Goal: Task Accomplishment & Management: Complete application form

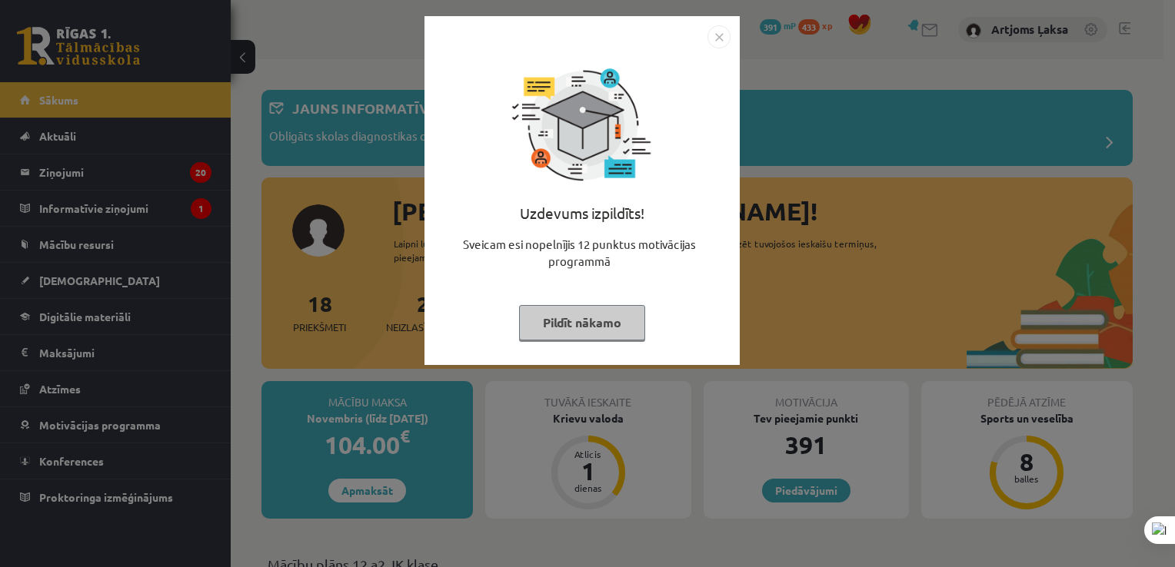
click at [725, 33] on img "Close" at bounding box center [718, 36] width 23 height 23
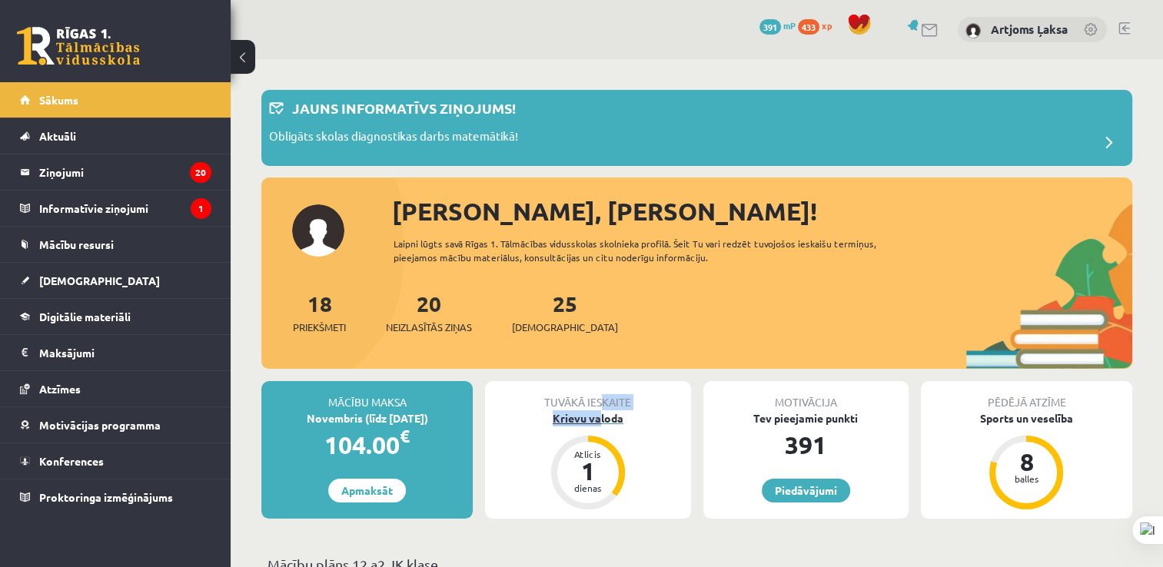
drag, startPoint x: 601, startPoint y: 407, endPoint x: 600, endPoint y: 420, distance: 13.2
click at [600, 420] on div "Tuvākā ieskaite Krievu valoda Atlicis 1 dienas" at bounding box center [587, 450] width 205 height 138
click at [600, 420] on div "Krievu valoda" at bounding box center [587, 418] width 205 height 16
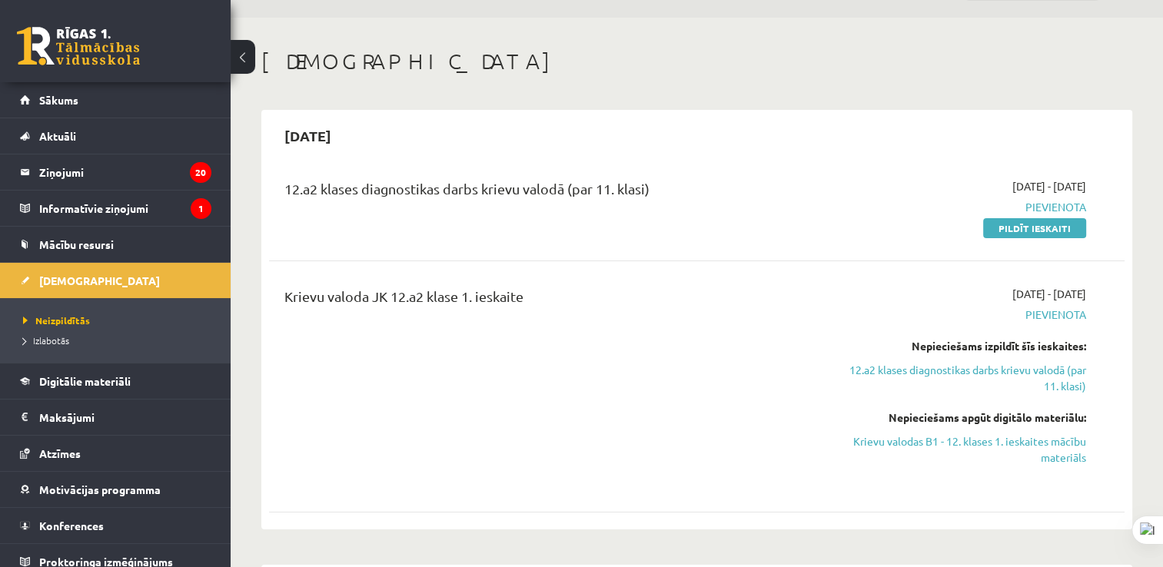
scroll to position [108, 0]
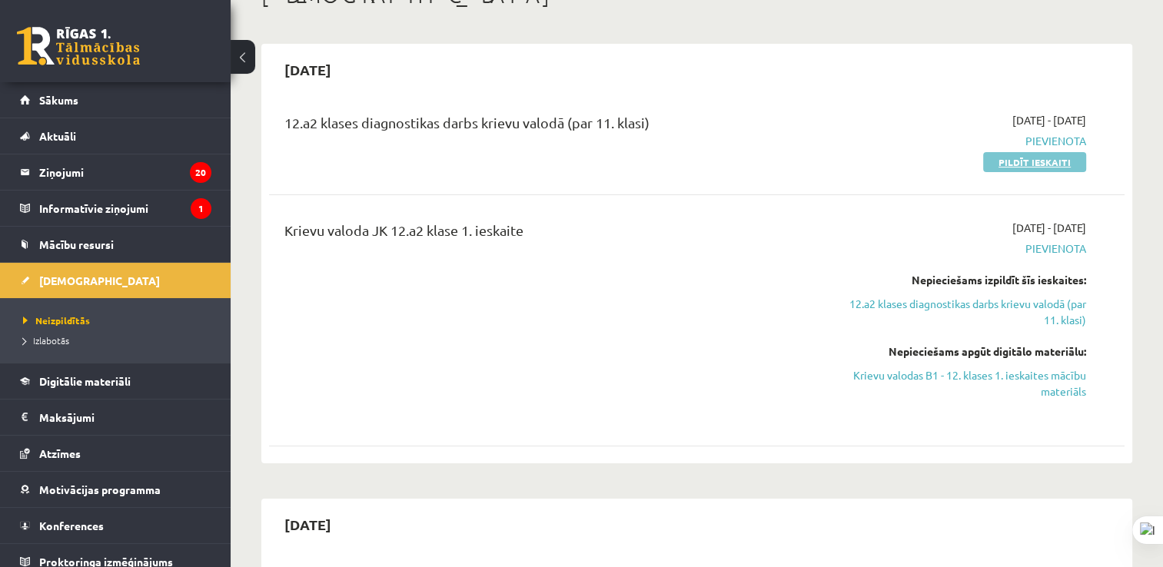
click at [999, 152] on link "Pildīt ieskaiti" at bounding box center [1034, 162] width 103 height 20
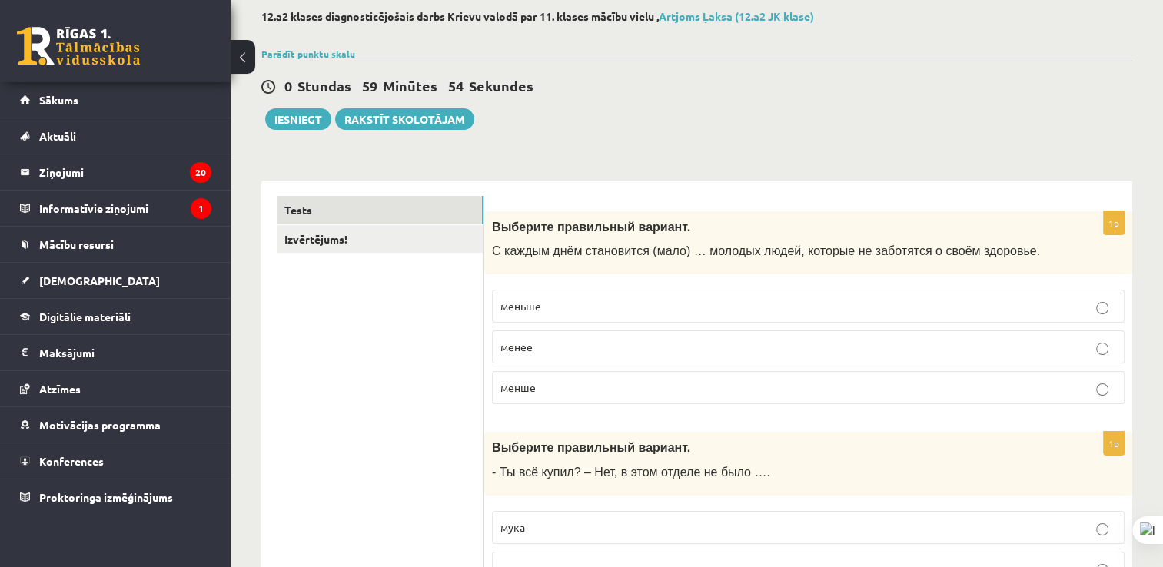
scroll to position [88, 0]
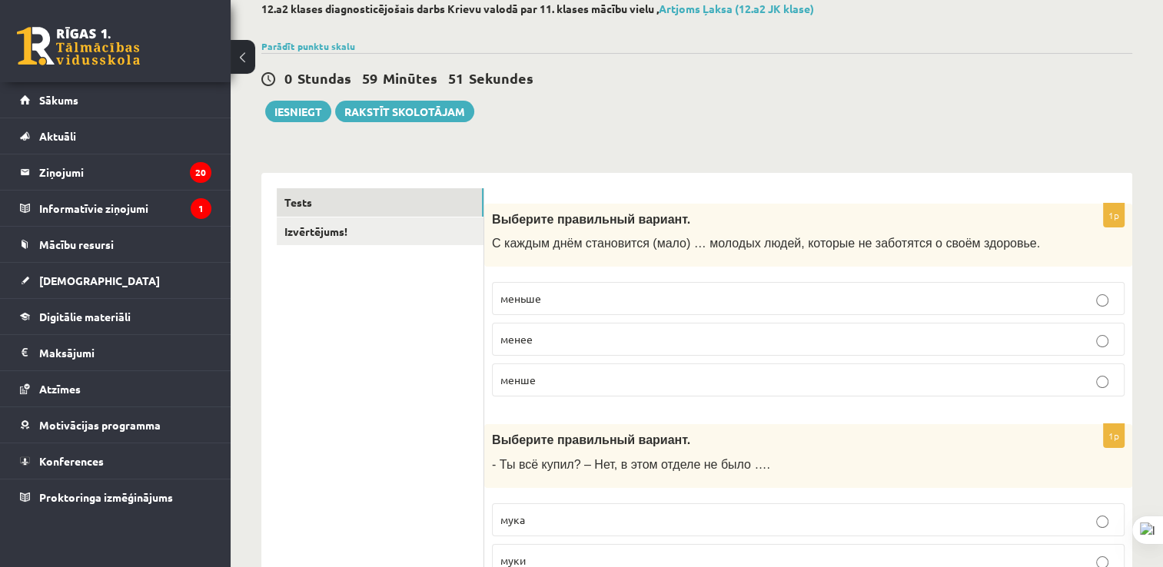
click at [799, 288] on label "меньше" at bounding box center [808, 298] width 633 height 33
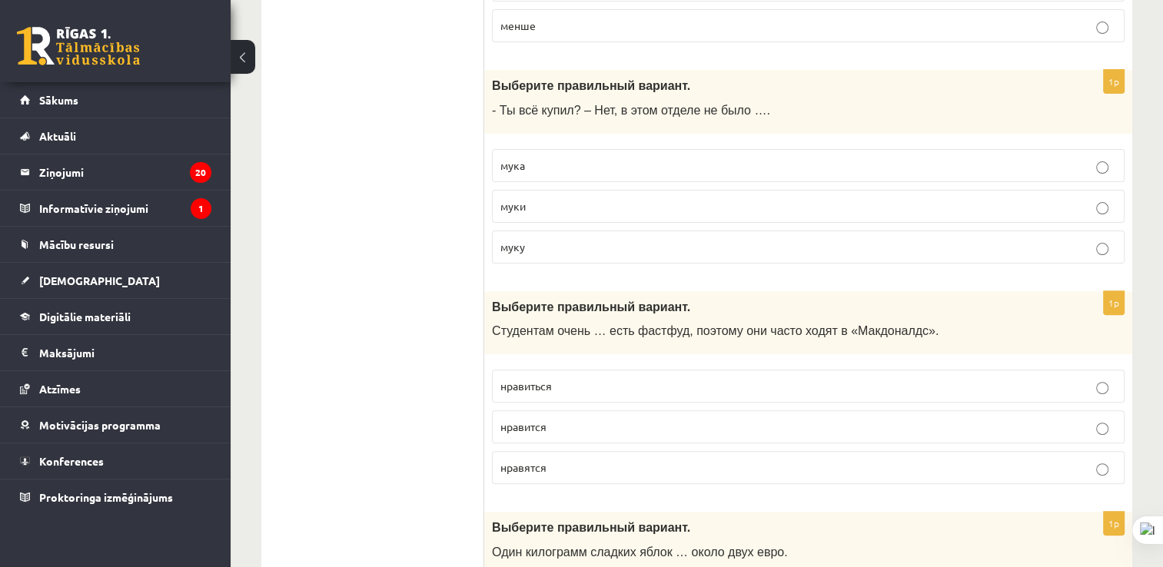
scroll to position [449, 0]
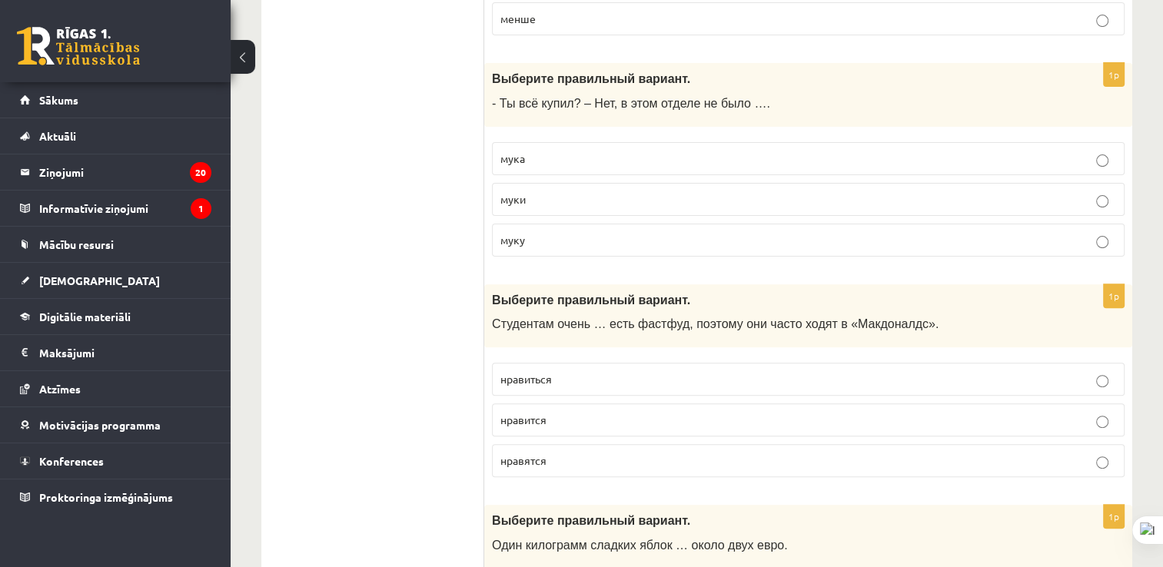
click at [764, 213] on label "муки" at bounding box center [808, 199] width 633 height 33
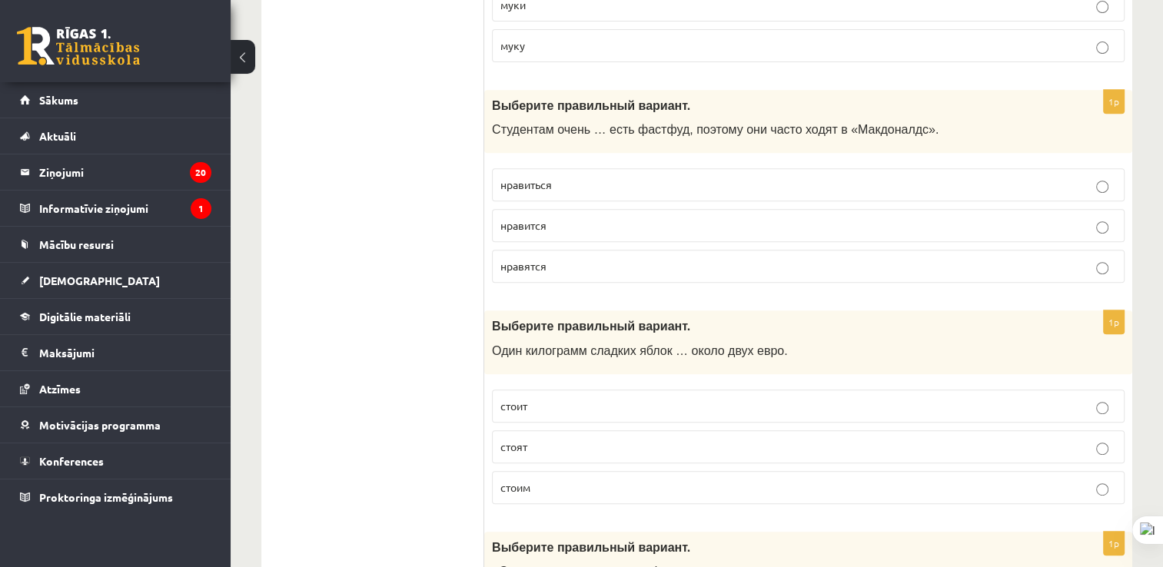
scroll to position [629, 0]
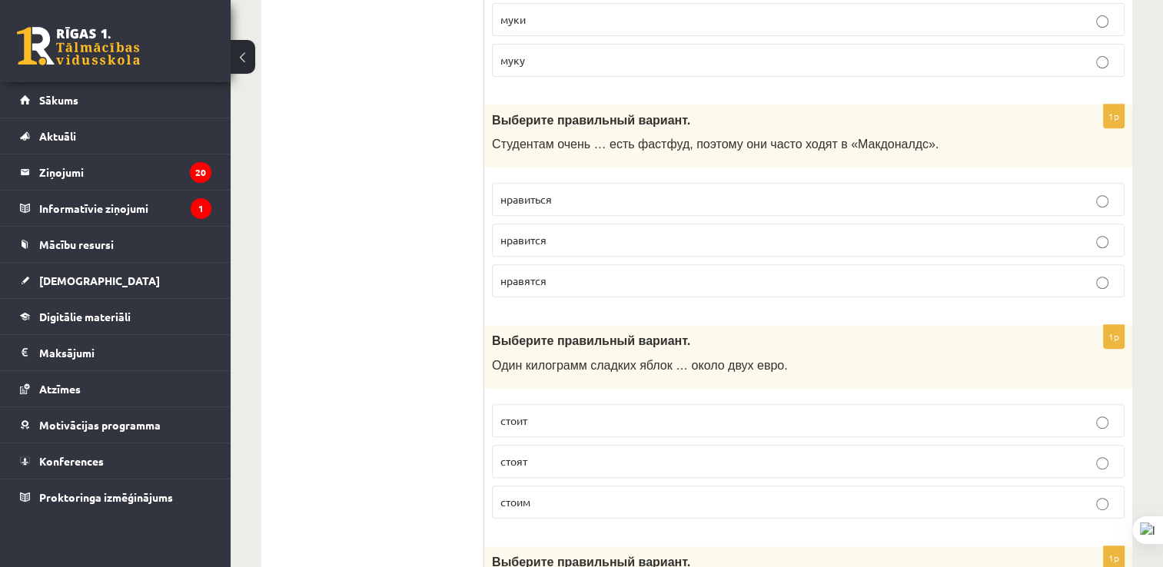
click at [827, 177] on fieldset "нравиться нравится нравятся" at bounding box center [808, 238] width 633 height 127
click at [767, 251] on label "нравится" at bounding box center [808, 240] width 633 height 33
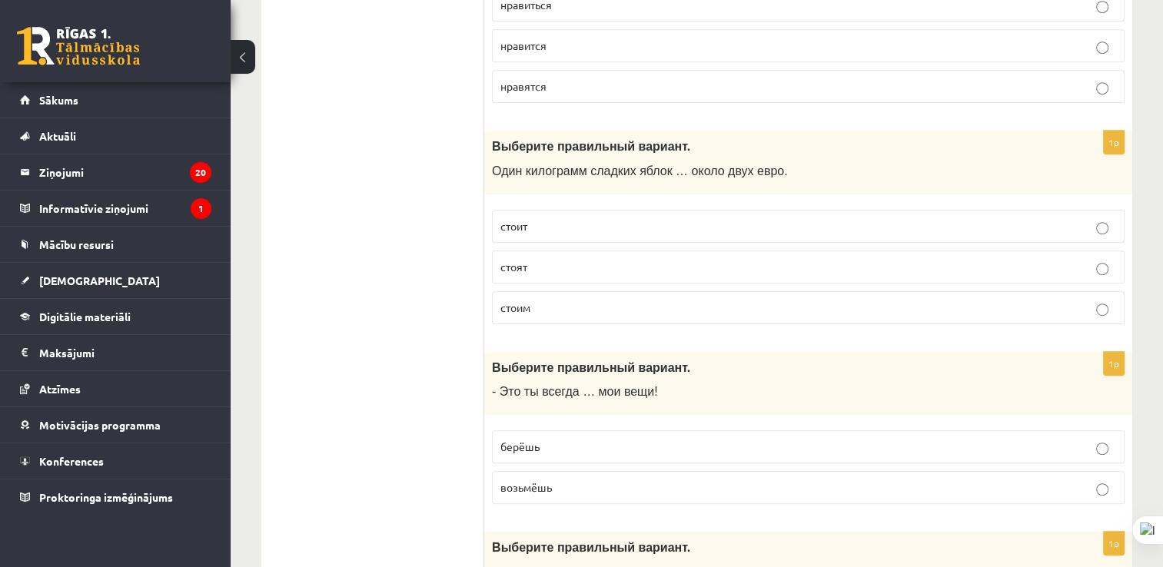
scroll to position [838, 0]
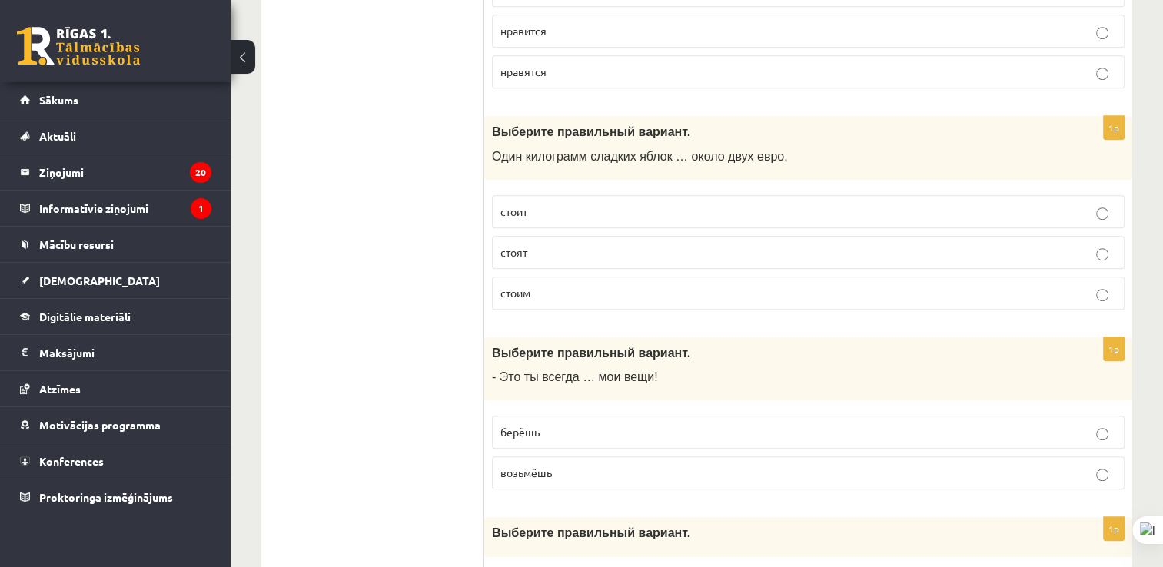
click at [663, 196] on label "стоит" at bounding box center [808, 211] width 633 height 33
click at [1120, 174] on div "Выберите правильный вариант. Один килограмм сладких яблок … около двух евро." at bounding box center [808, 148] width 648 height 64
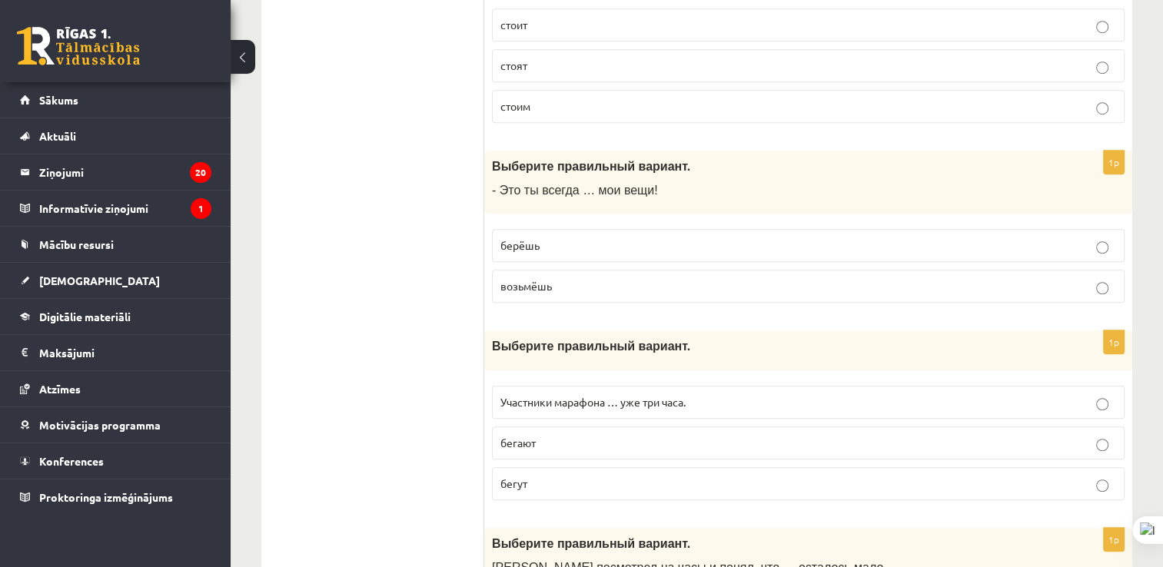
scroll to position [1040, 0]
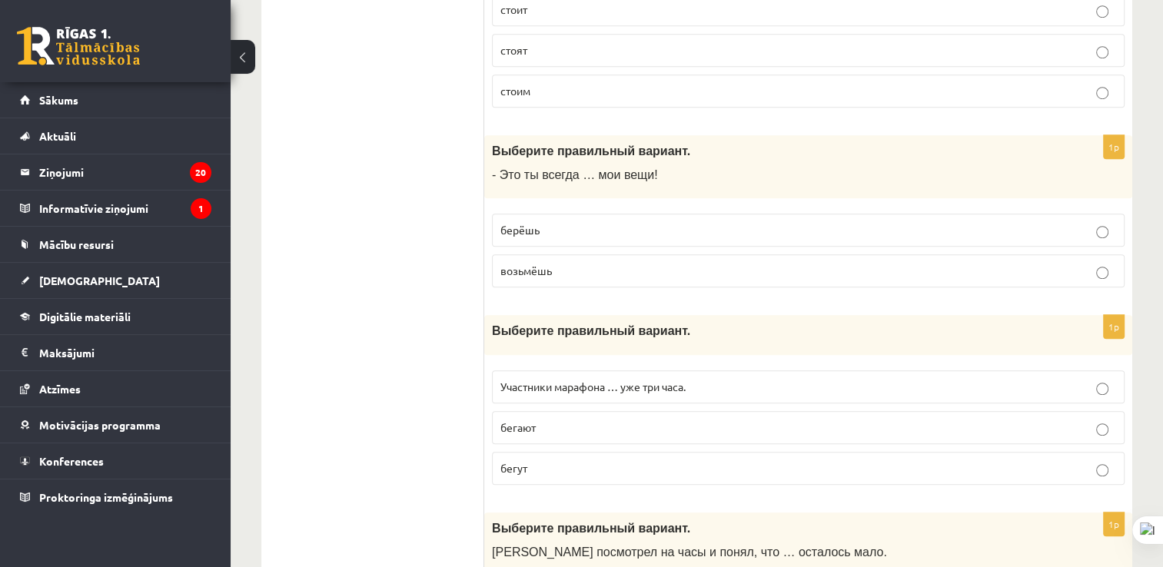
click at [750, 222] on p "берёшь" at bounding box center [808, 230] width 616 height 16
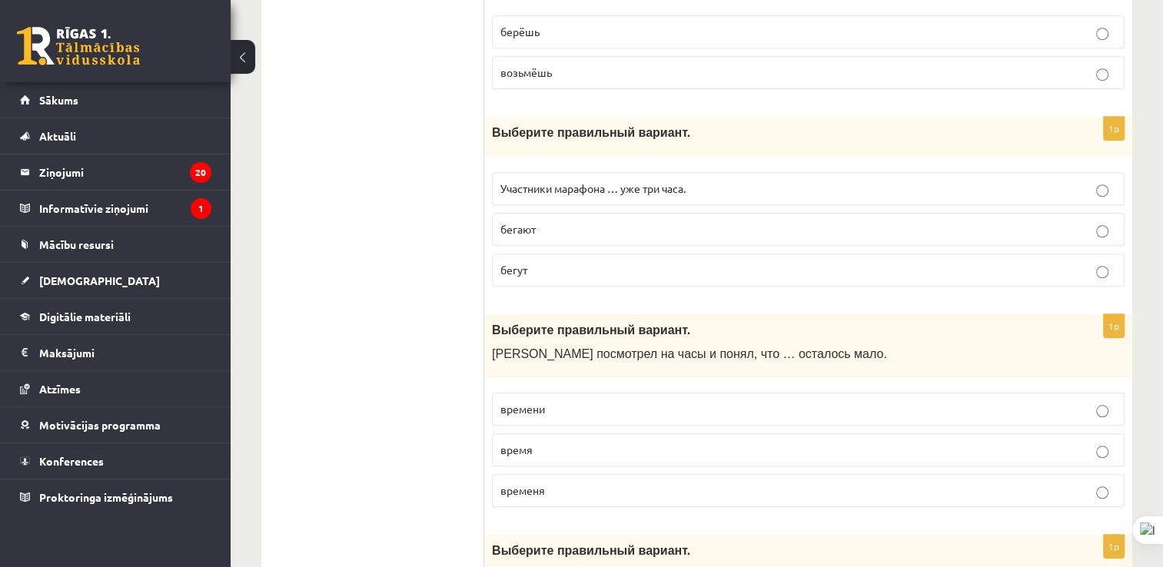
scroll to position [1231, 0]
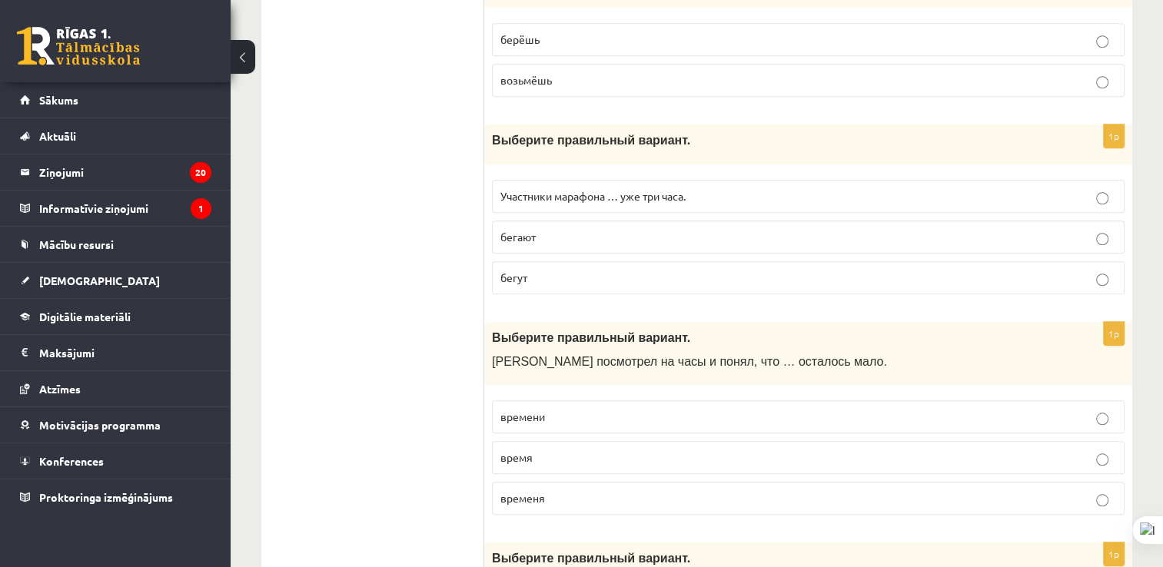
click at [780, 221] on label "бегают" at bounding box center [808, 237] width 633 height 33
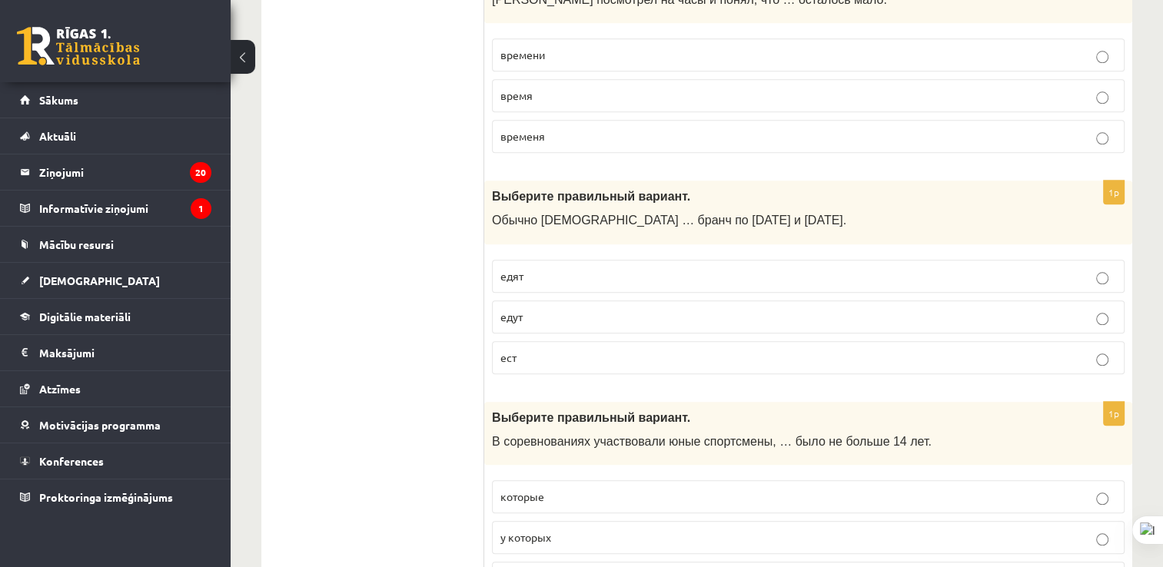
scroll to position [1630, 0]
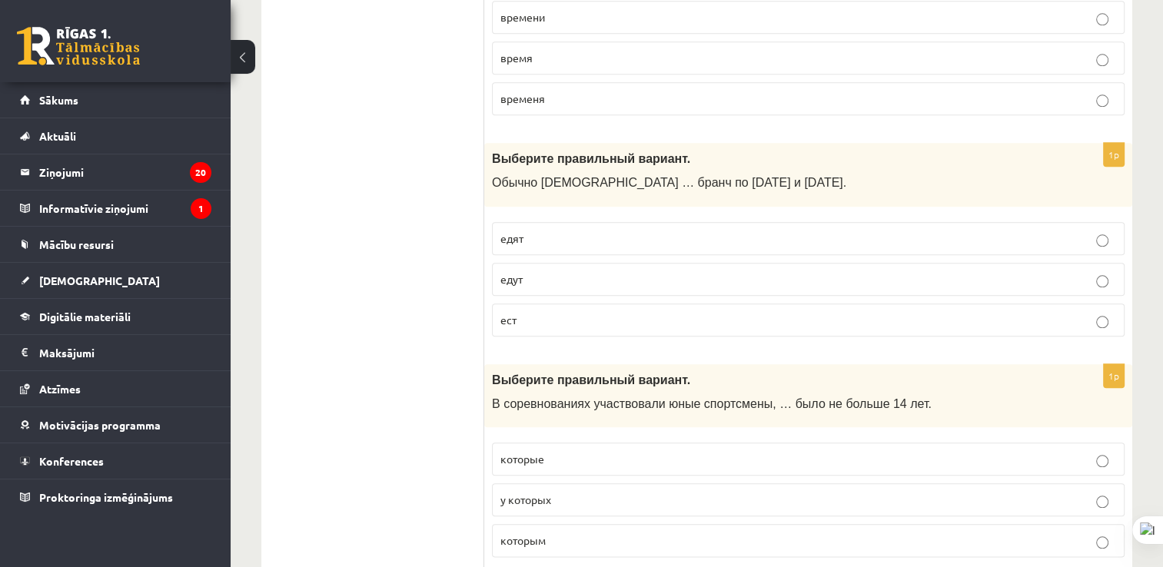
click at [1162, 170] on div at bounding box center [1162, 283] width 1 height 567
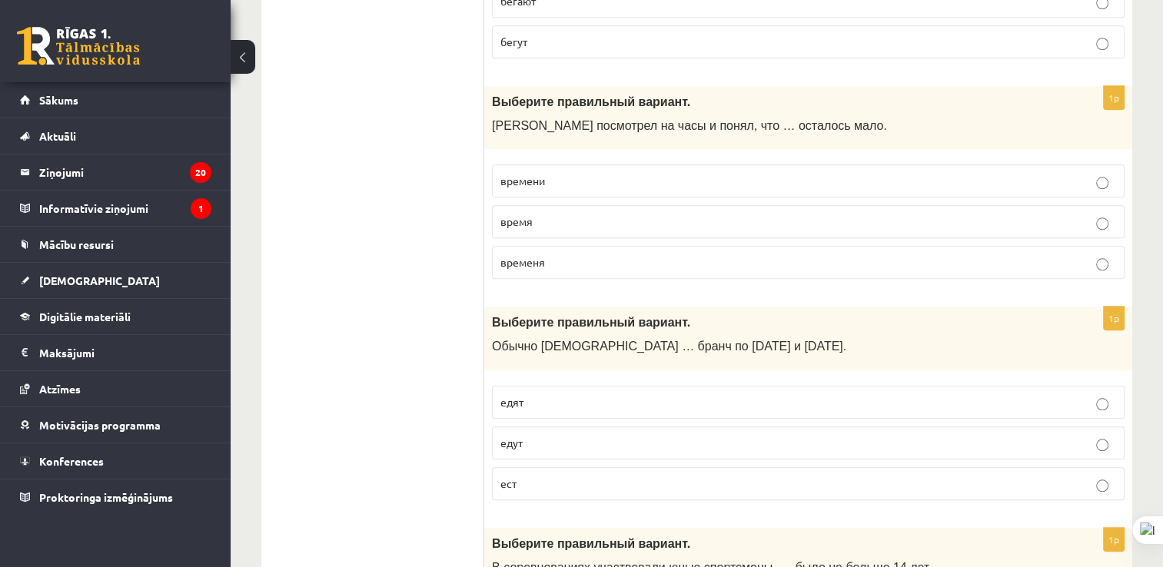
scroll to position [1451, 0]
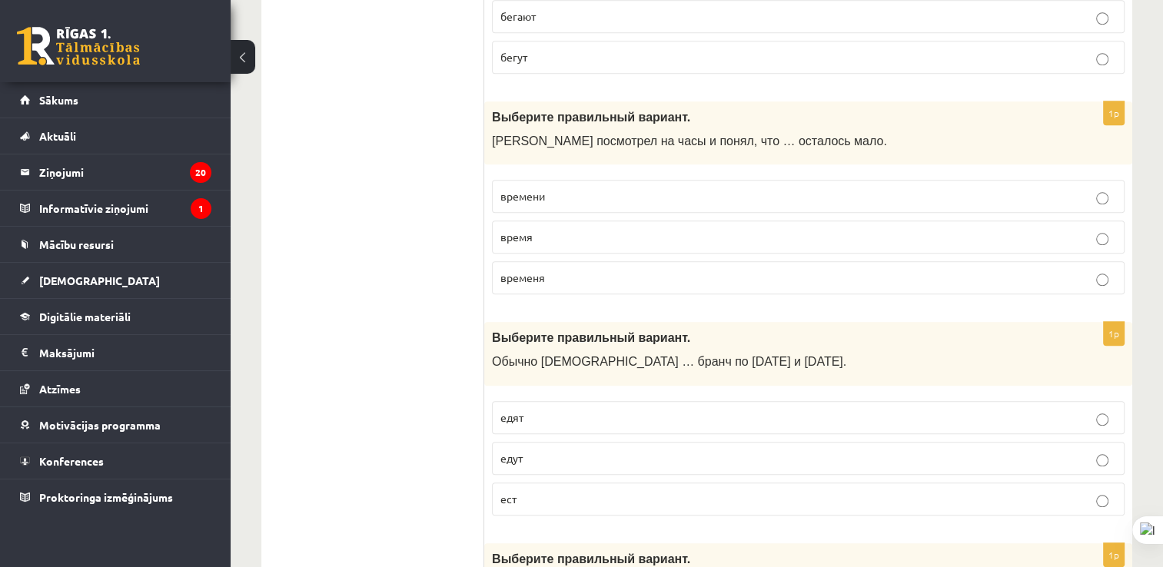
click at [748, 190] on p "времени" at bounding box center [808, 196] width 616 height 16
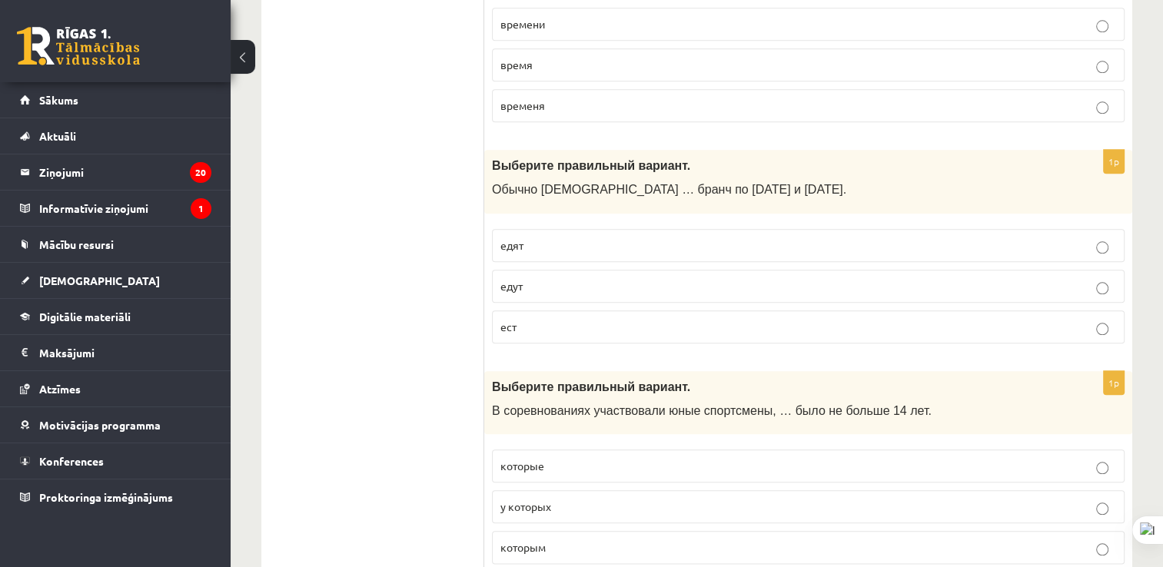
scroll to position [1620, 0]
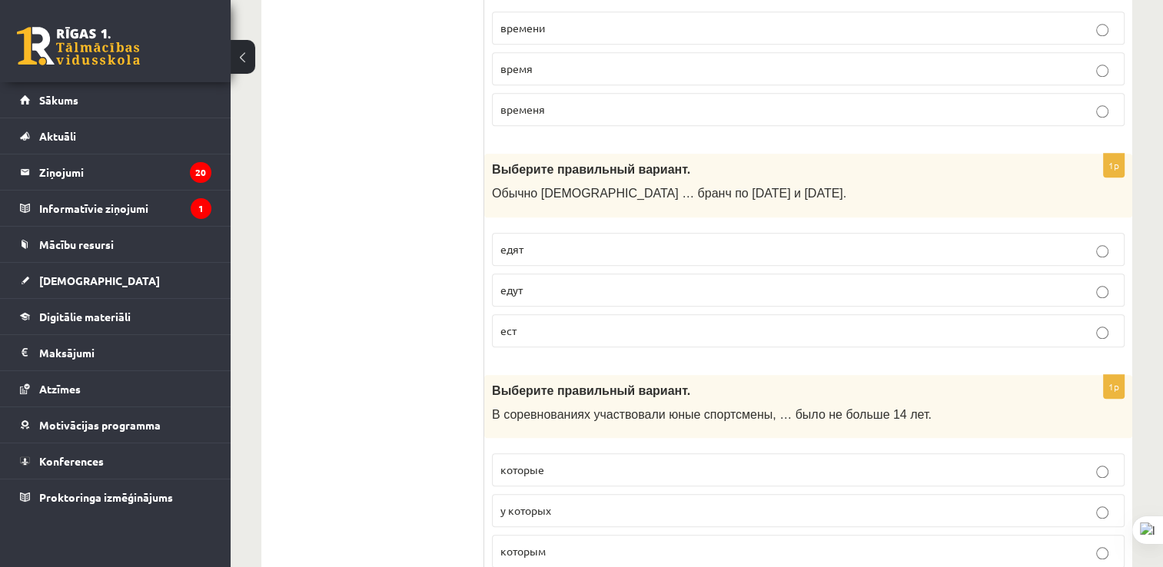
click at [786, 263] on fieldset "едят едут ест" at bounding box center [808, 288] width 633 height 127
click at [652, 246] on p "едят" at bounding box center [808, 249] width 616 height 16
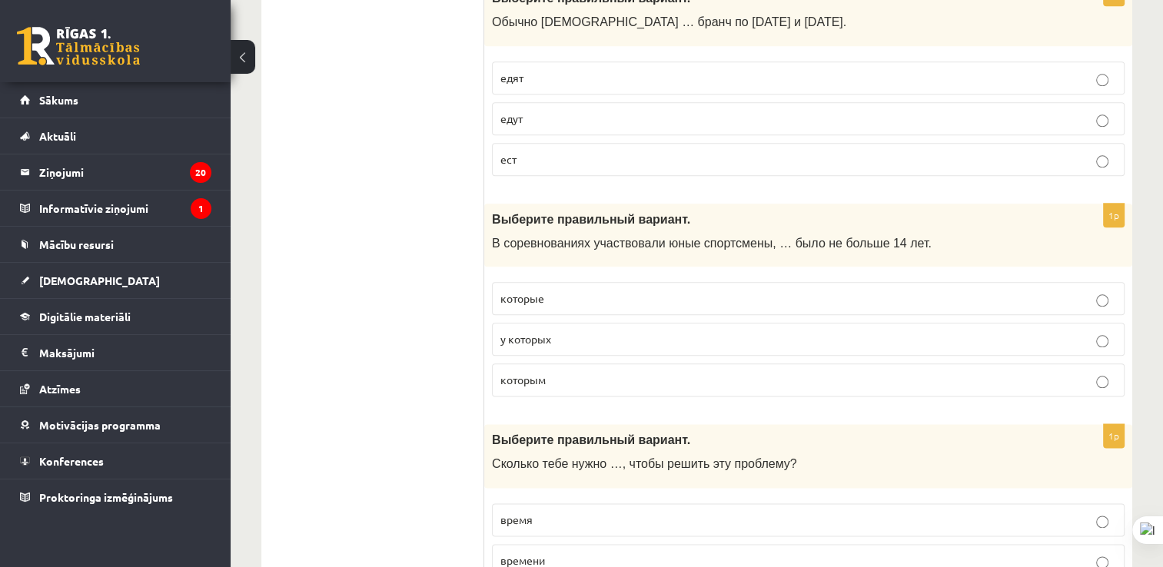
scroll to position [1768, 0]
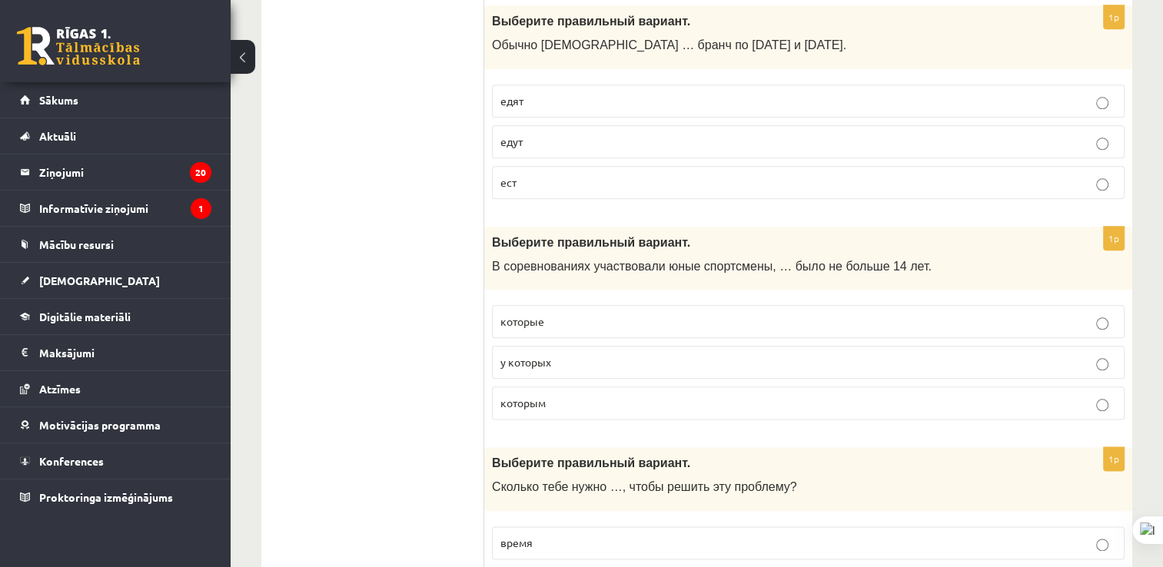
click at [813, 396] on p "которым" at bounding box center [808, 403] width 616 height 16
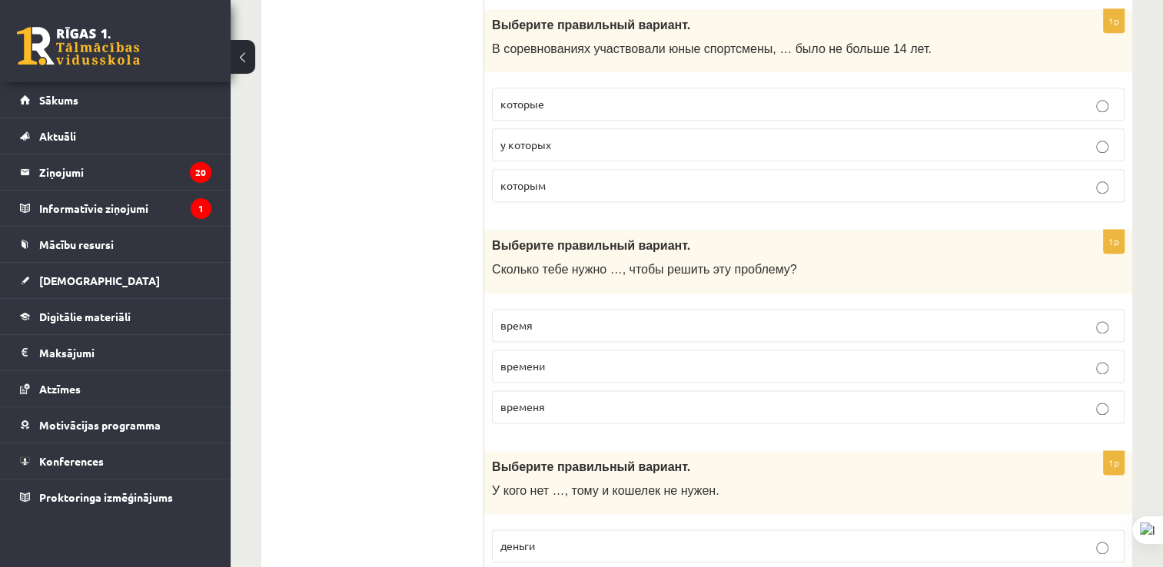
scroll to position [2000, 0]
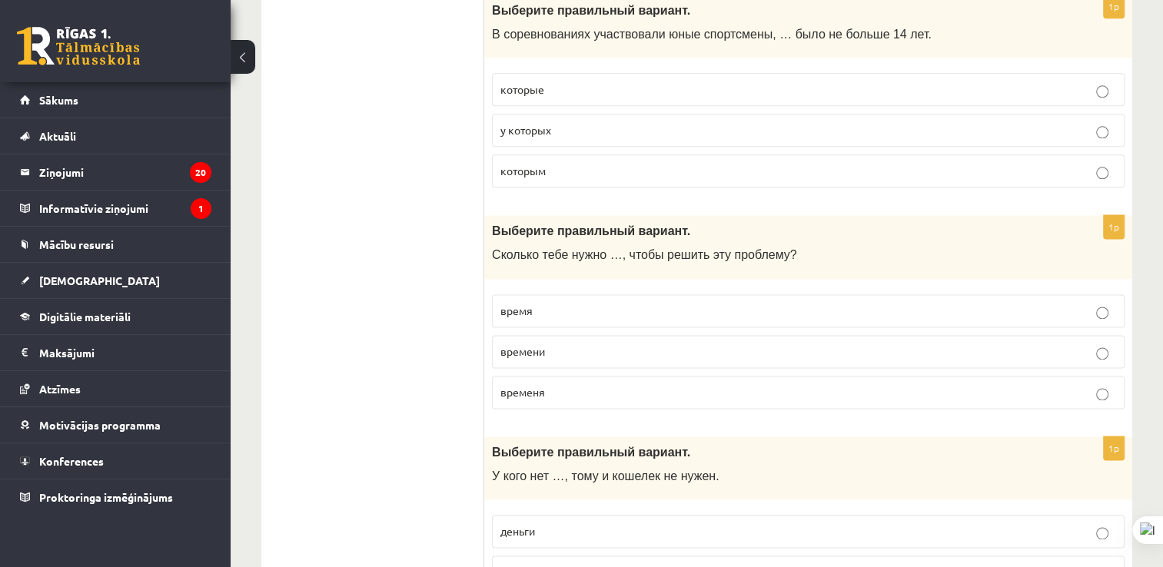
click at [655, 303] on p "время" at bounding box center [808, 311] width 616 height 16
drag, startPoint x: 655, startPoint y: 300, endPoint x: 630, endPoint y: 356, distance: 61.3
click at [630, 356] on fieldset "время времени временя" at bounding box center [808, 350] width 633 height 127
click at [630, 356] on label "времени" at bounding box center [808, 351] width 633 height 33
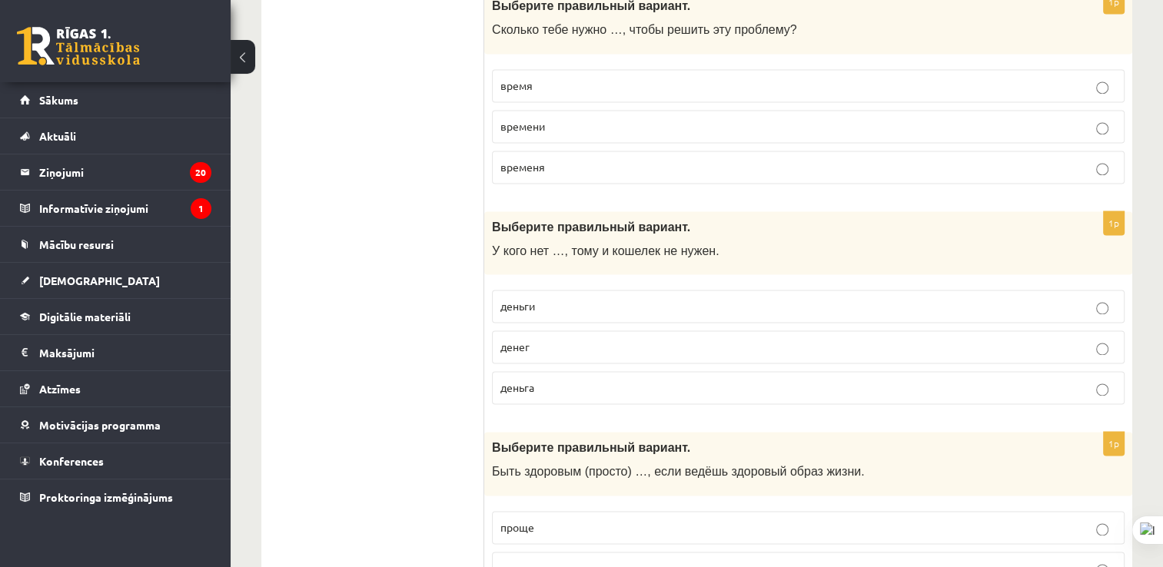
scroll to position [2271, 0]
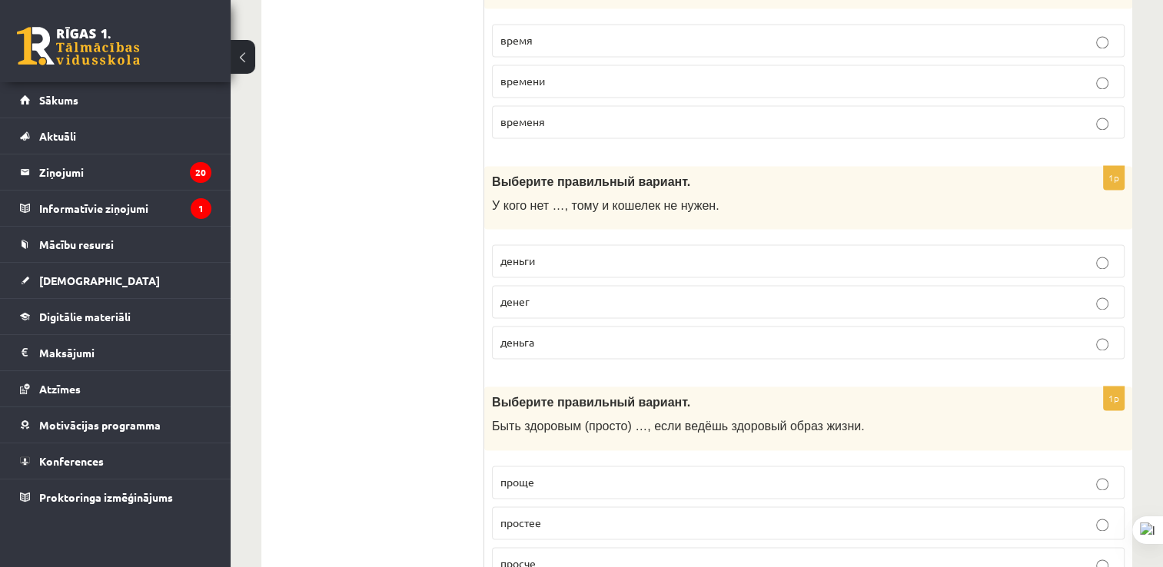
click at [738, 296] on p "денег" at bounding box center [808, 302] width 616 height 16
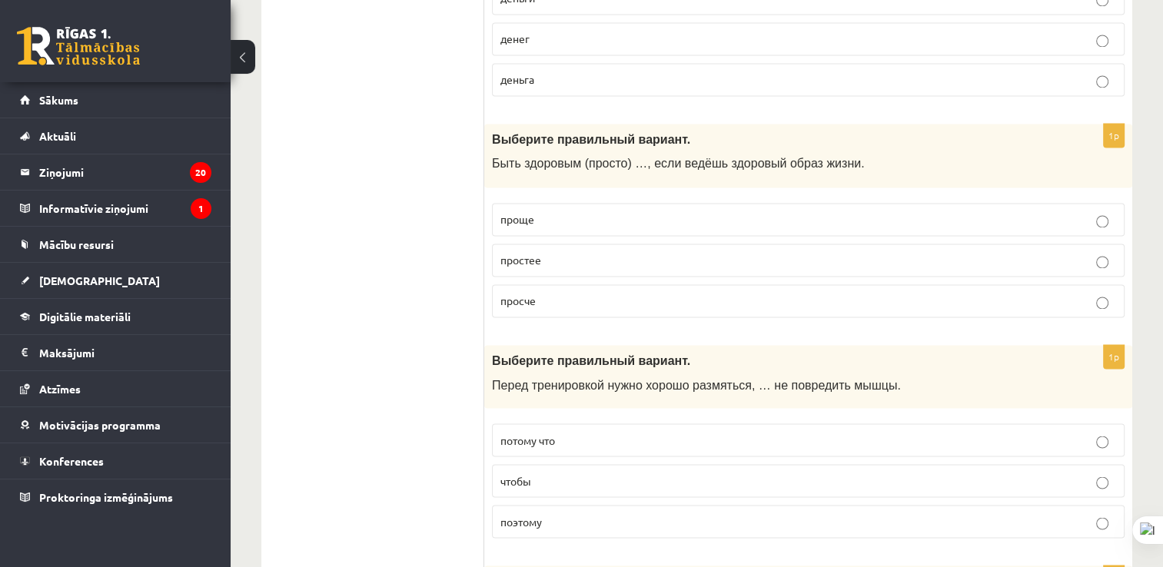
scroll to position [2640, 0]
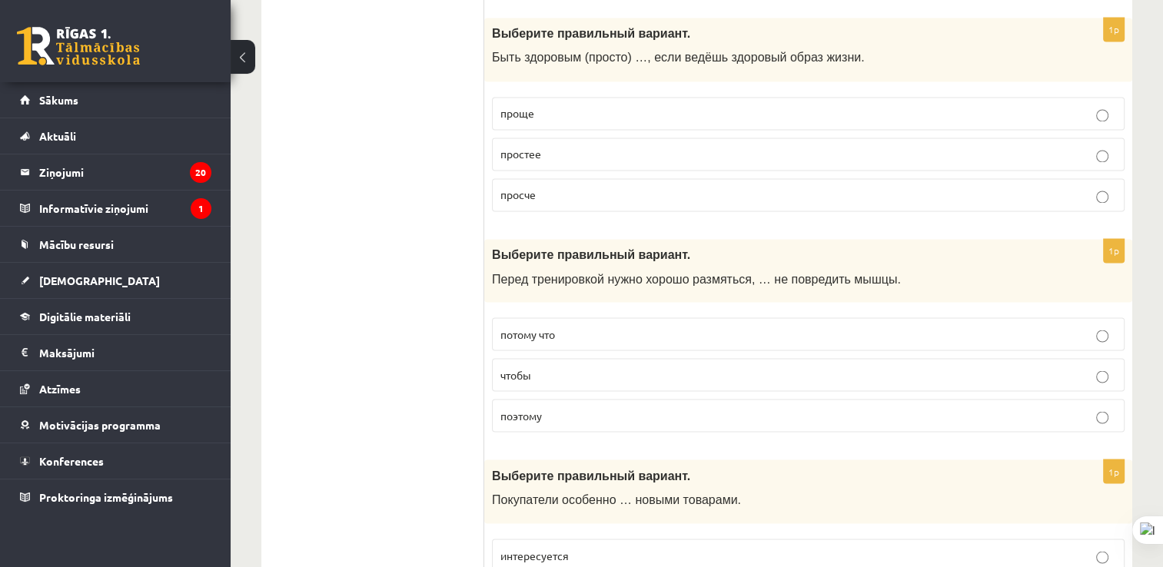
drag, startPoint x: 944, startPoint y: 88, endPoint x: 435, endPoint y: 189, distance: 518.9
click at [590, 105] on p "проще" at bounding box center [808, 113] width 616 height 16
drag, startPoint x: 1022, startPoint y: 294, endPoint x: 757, endPoint y: 267, distance: 265.8
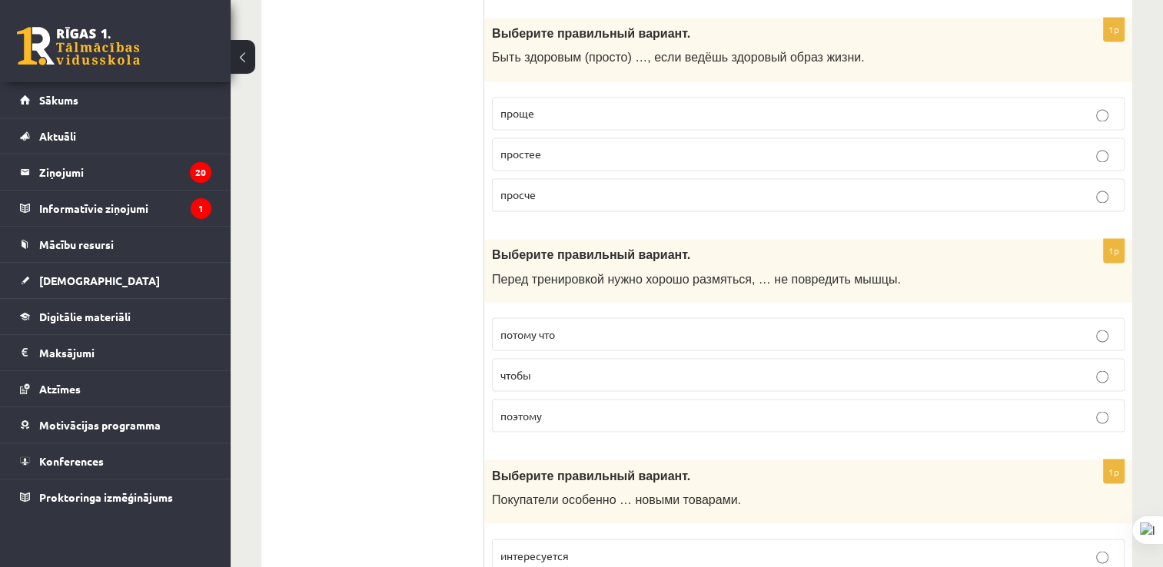
click at [757, 272] on span "Перед тренировкой нужно хорошо размяться, … не повредить мышцы." at bounding box center [696, 278] width 409 height 13
click at [707, 358] on label "чтобы" at bounding box center [808, 374] width 633 height 33
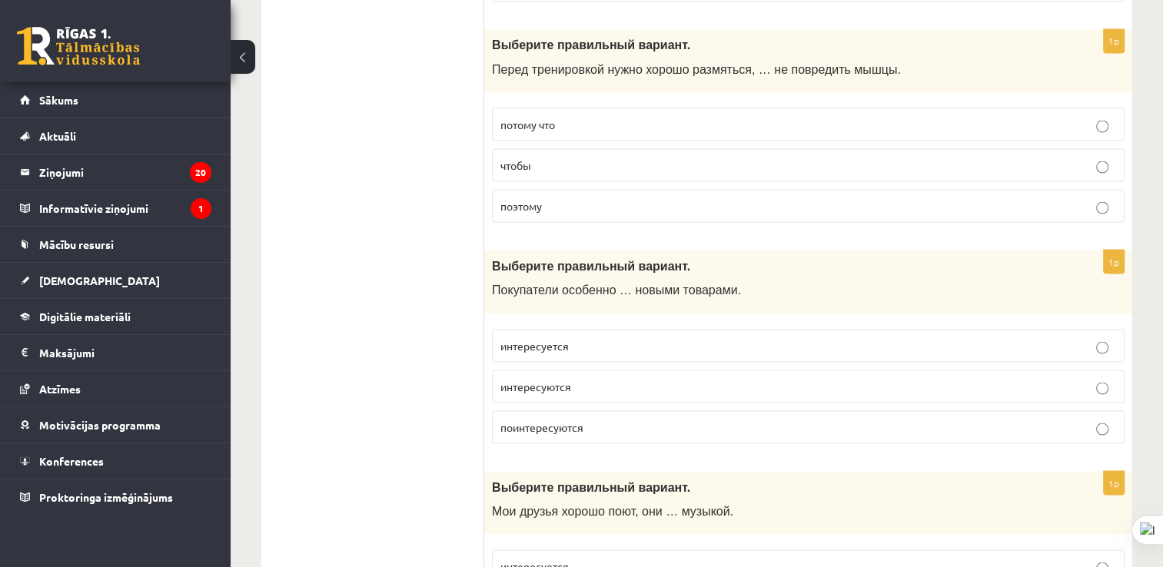
scroll to position [2903, 0]
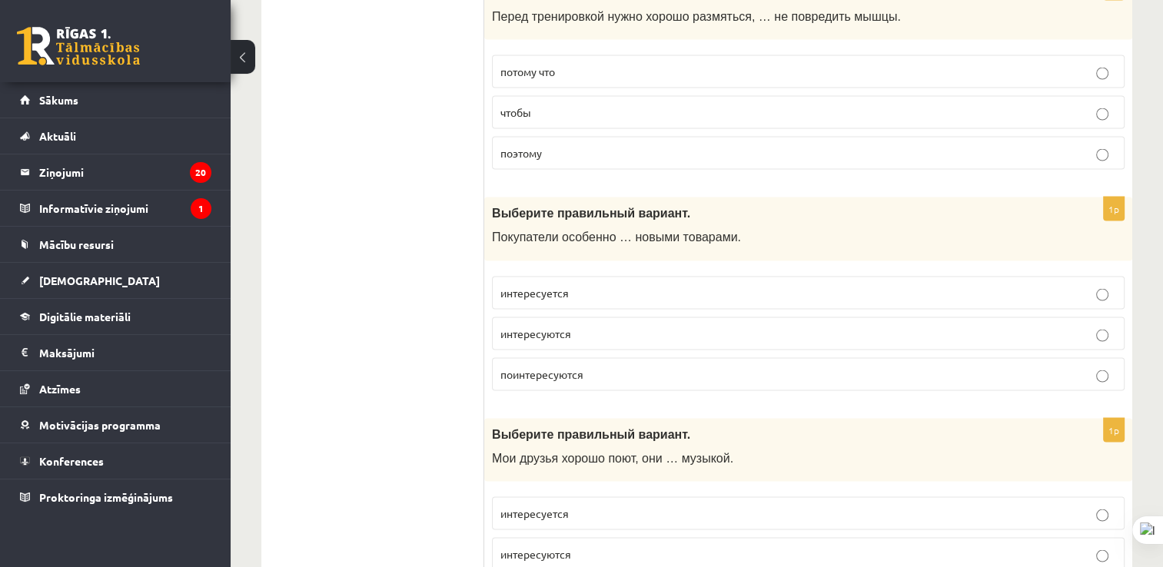
click at [1039, 300] on fieldset "интересуется интересуются поинтересуются" at bounding box center [808, 331] width 633 height 127
click at [999, 325] on p "интересуются" at bounding box center [808, 333] width 616 height 16
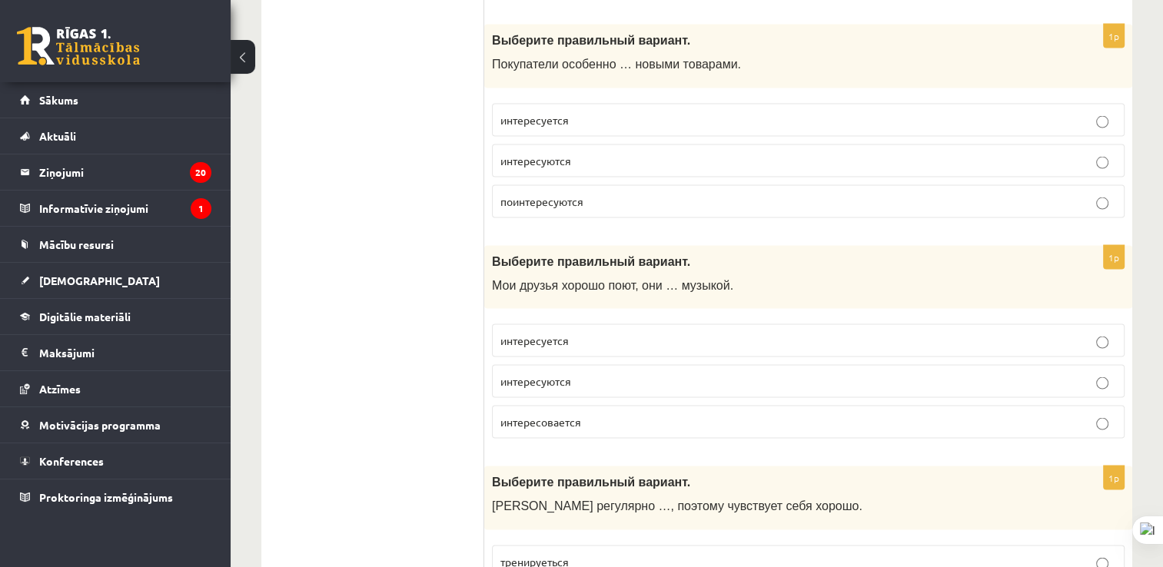
scroll to position [3066, 0]
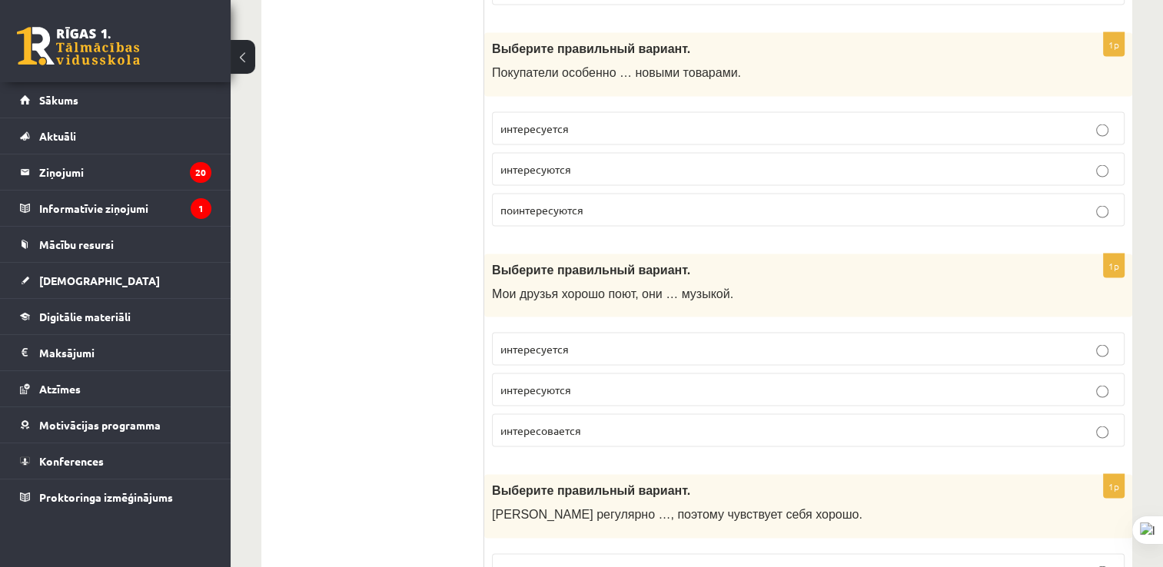
drag, startPoint x: 1171, startPoint y: 272, endPoint x: 789, endPoint y: 283, distance: 382.2
click at [789, 286] on p "Мои друзья хорошо поют, они … музыкой." at bounding box center [770, 294] width 556 height 16
drag, startPoint x: 706, startPoint y: 368, endPoint x: 384, endPoint y: 327, distance: 323.9
click at [384, 327] on ul "Tests Izvērtējums!" at bounding box center [381, 369] width 208 height 6319
click at [463, 338] on ul "Tests Izvērtējums!" at bounding box center [381, 369] width 208 height 6319
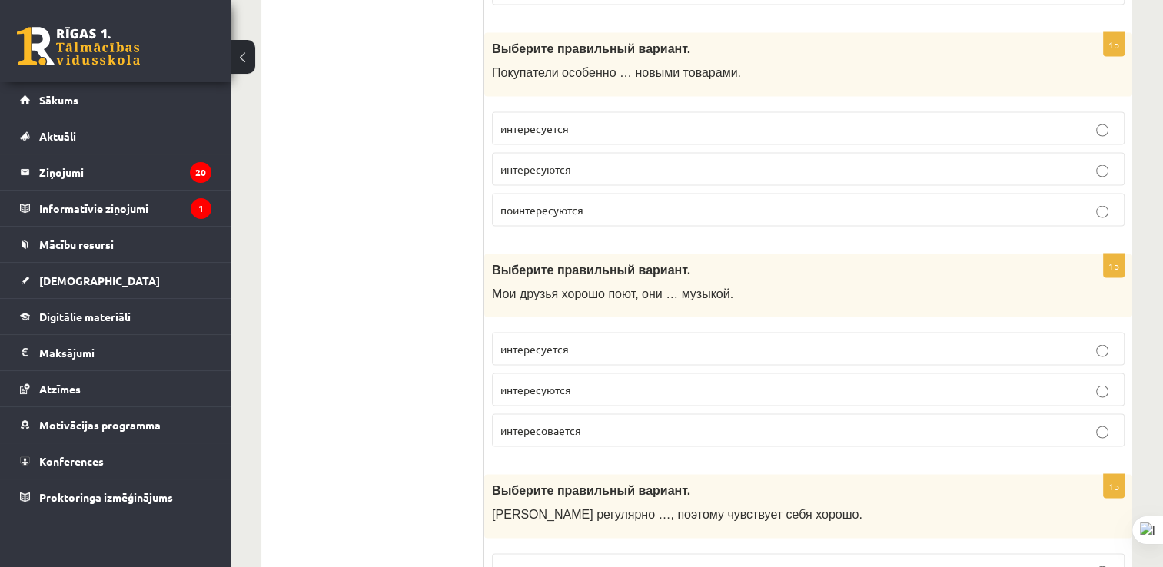
click at [526, 374] on label "интересуются" at bounding box center [808, 390] width 633 height 33
drag, startPoint x: 526, startPoint y: 360, endPoint x: 531, endPoint y: 381, distance: 22.2
click at [571, 387] on button at bounding box center [563, 384] width 20 height 20
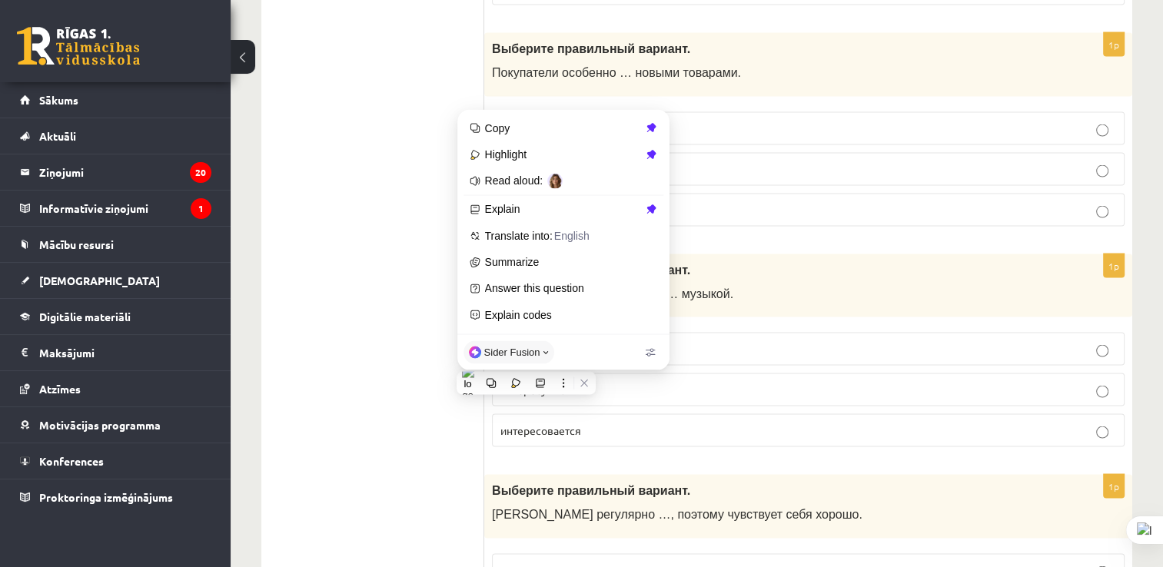
click at [408, 288] on ul "Tests Izvērtējums!" at bounding box center [381, 369] width 208 height 6319
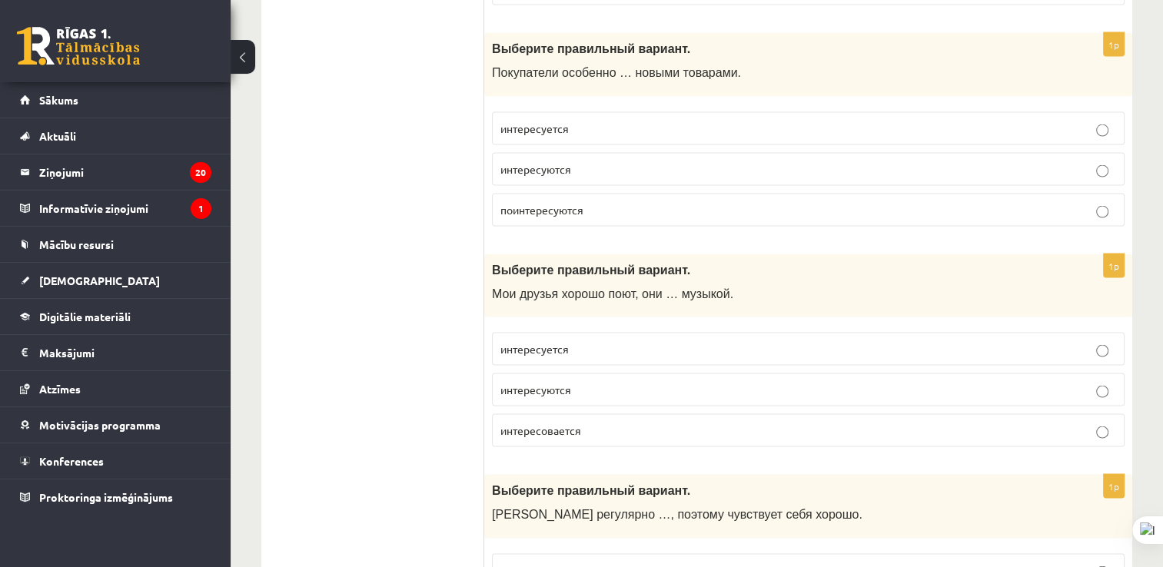
click at [408, 288] on ul "Tests Izvērtējums!" at bounding box center [381, 369] width 208 height 6319
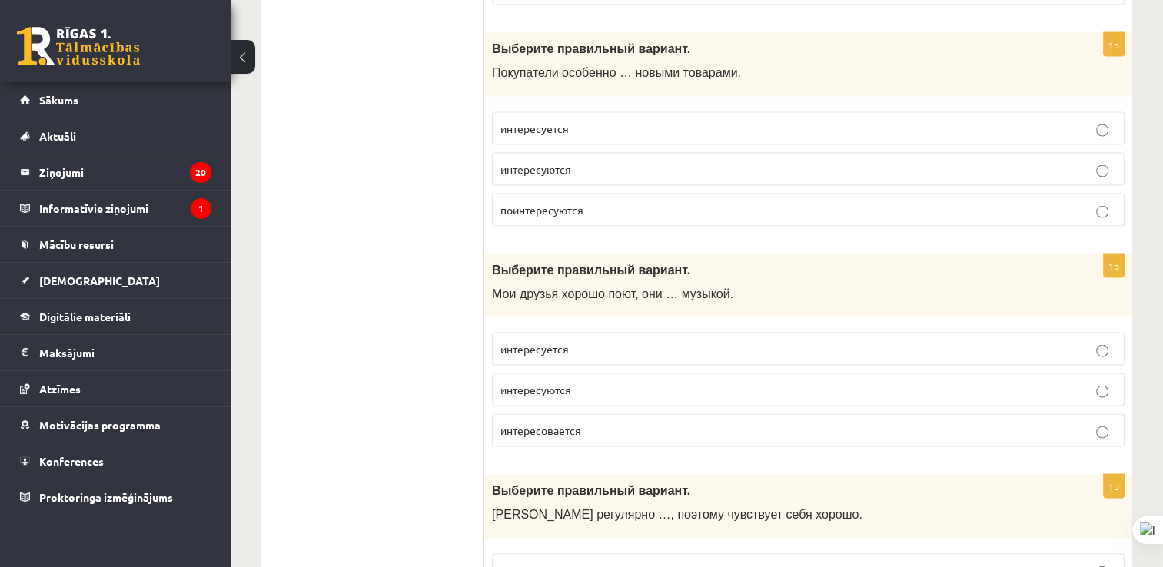
click at [553, 204] on label "поинтересуются" at bounding box center [808, 210] width 633 height 33
drag, startPoint x: 553, startPoint y: 204, endPoint x: 547, endPoint y: 157, distance: 48.2
click at [547, 162] on span "интересуются" at bounding box center [535, 169] width 71 height 14
click at [477, 439] on ul "Tests Izvērtējums!" at bounding box center [381, 369] width 208 height 6319
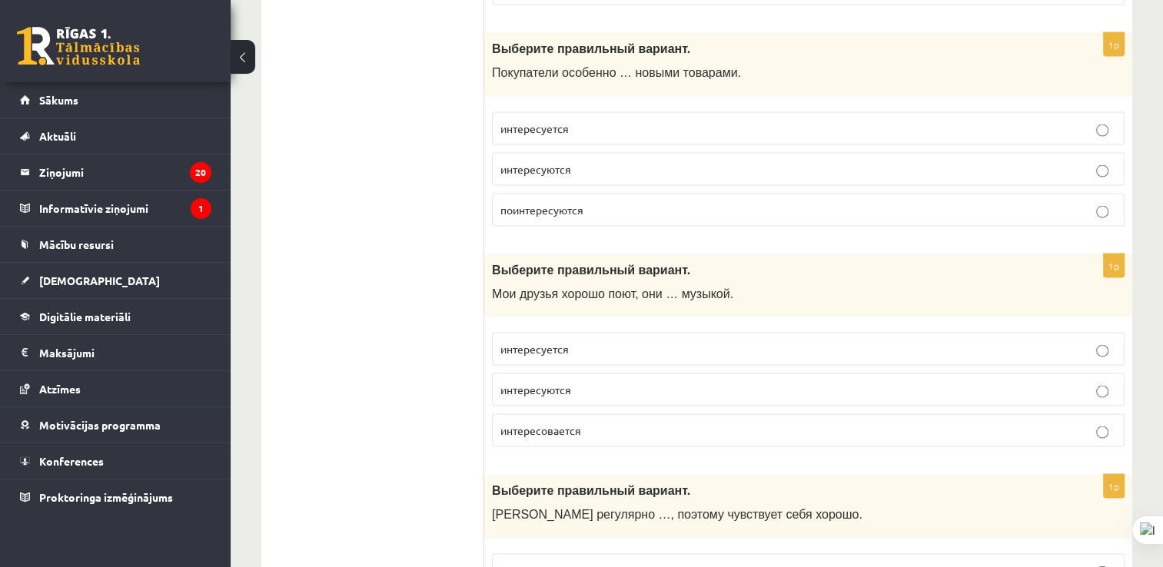
click at [329, 321] on ul "Tests Izvērtējums!" at bounding box center [381, 369] width 208 height 6319
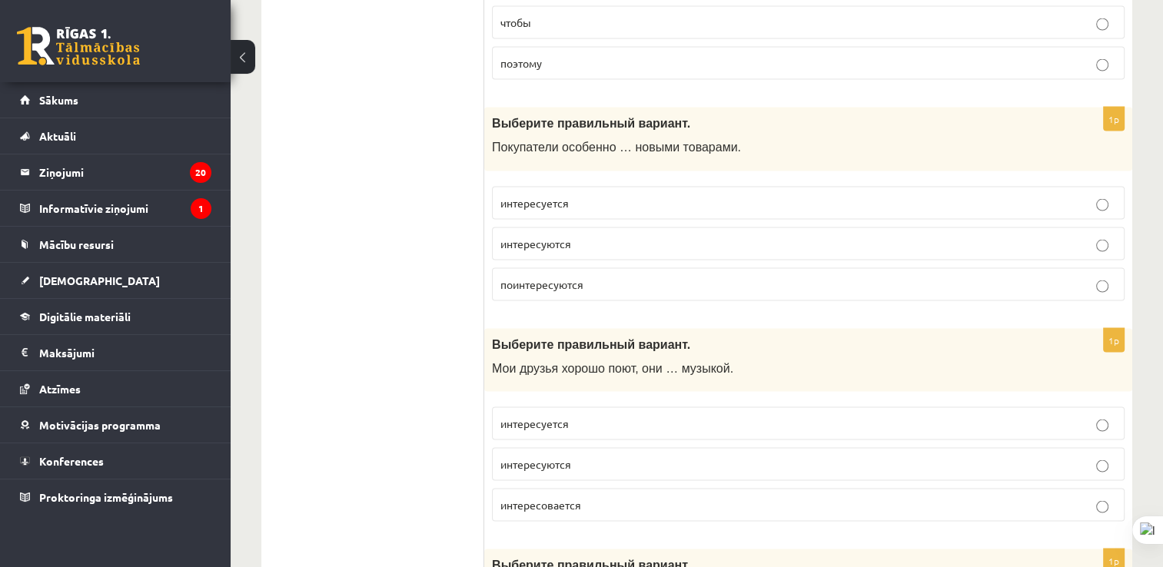
scroll to position [3000, 0]
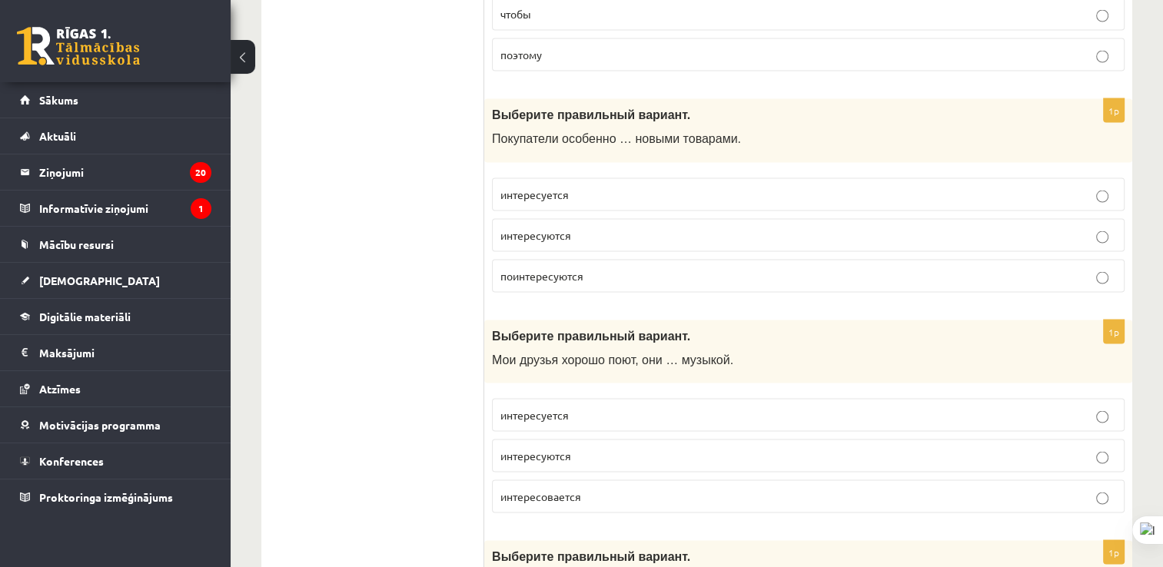
click at [877, 274] on label "поинтересуются" at bounding box center [808, 276] width 633 height 33
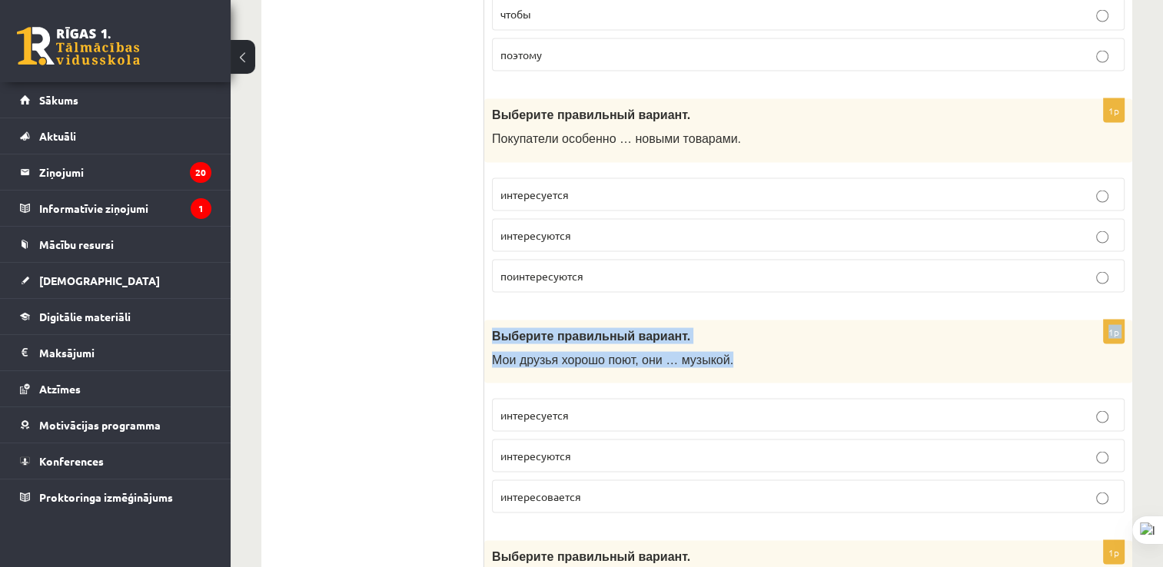
drag, startPoint x: 877, startPoint y: 274, endPoint x: 1177, endPoint y: 340, distance: 307.0
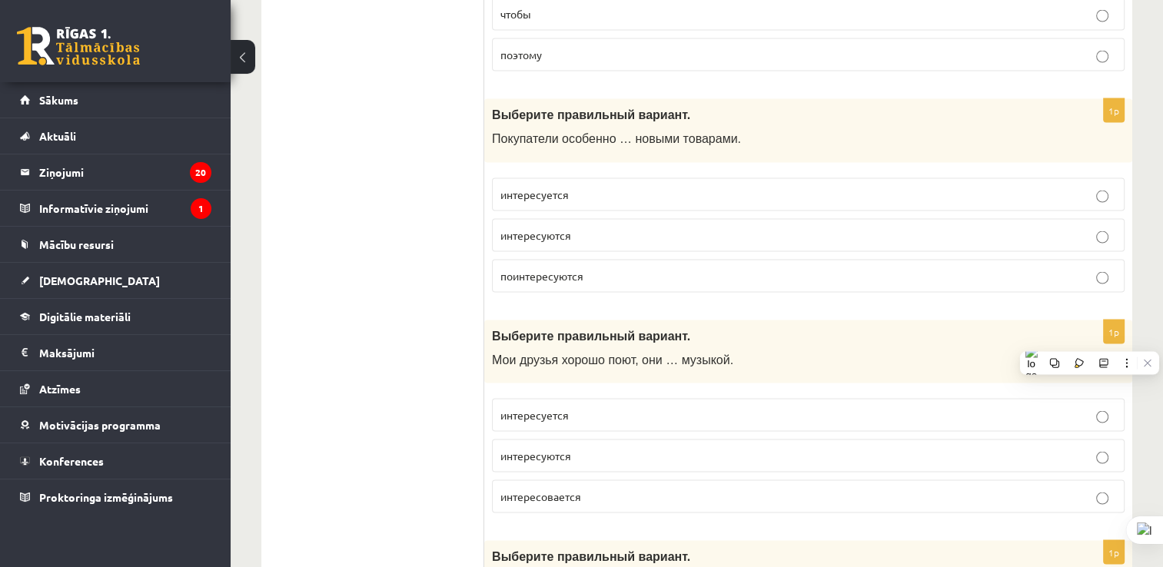
click at [360, 291] on ul "Tests Izvērtējums!" at bounding box center [381, 435] width 208 height 6319
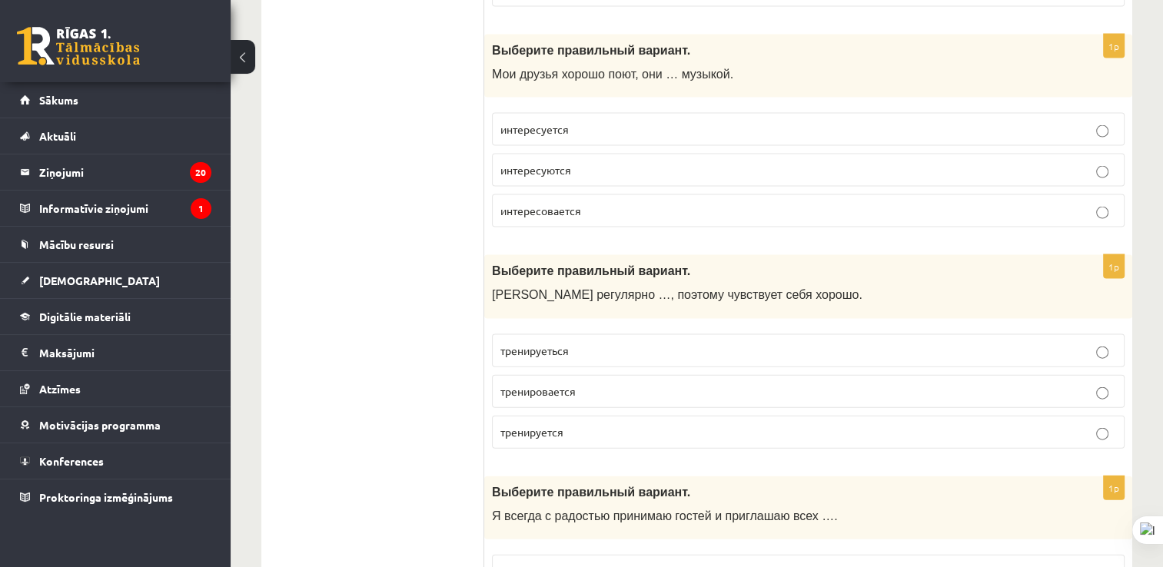
scroll to position [3293, 0]
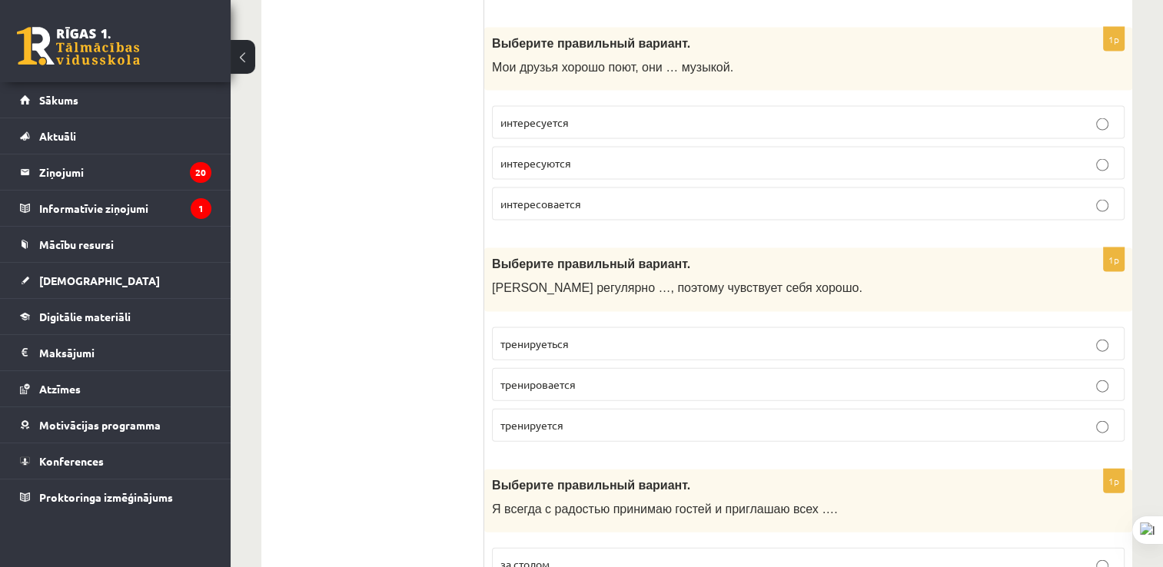
click at [759, 377] on p "тренировается" at bounding box center [808, 385] width 616 height 16
click at [1138, 312] on div "**********" at bounding box center [697, 57] width 932 height 6582
click at [866, 422] on label "тренируется" at bounding box center [808, 425] width 633 height 33
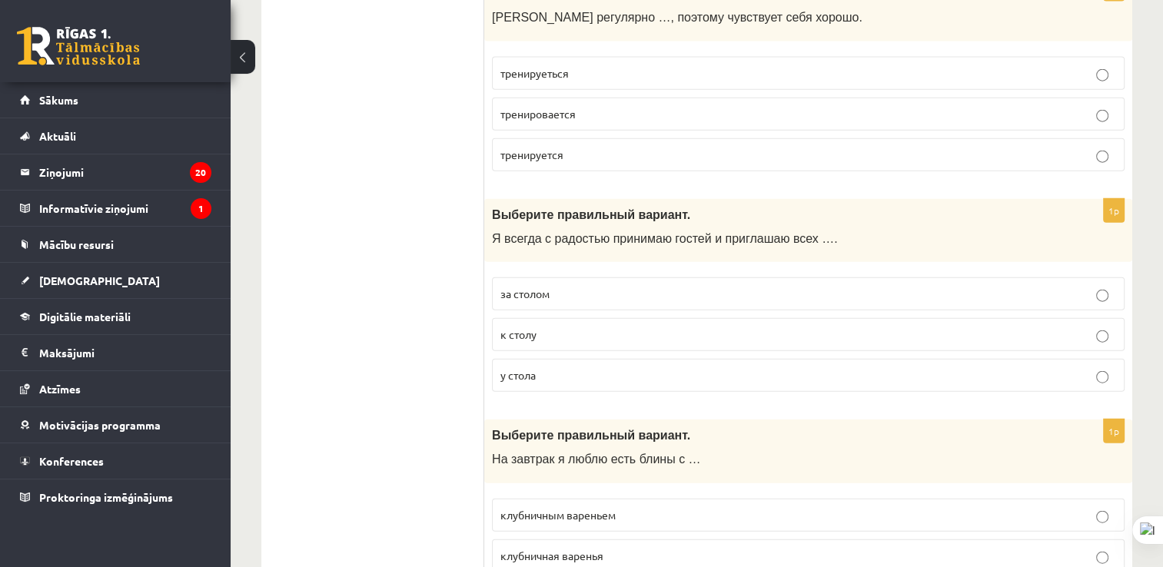
scroll to position [3594, 0]
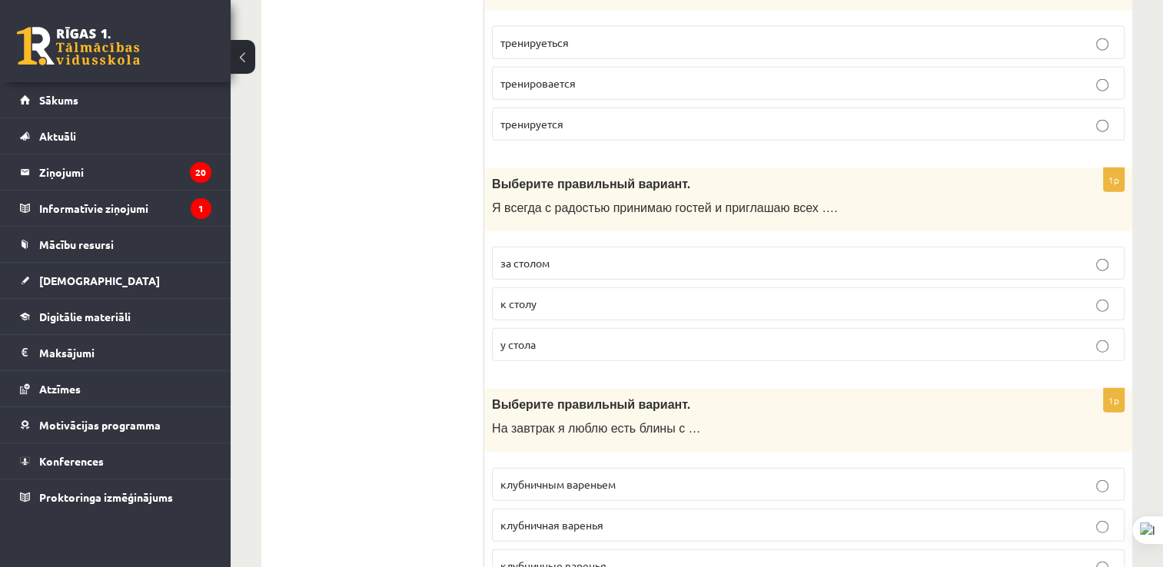
click at [661, 296] on p "к столу" at bounding box center [808, 304] width 616 height 16
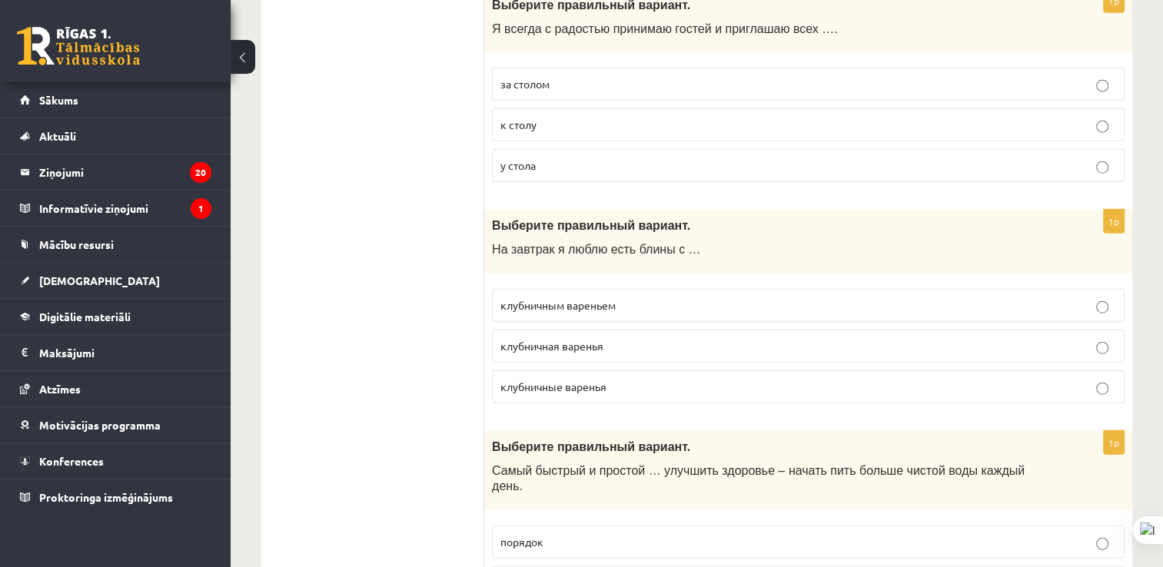
scroll to position [3796, 0]
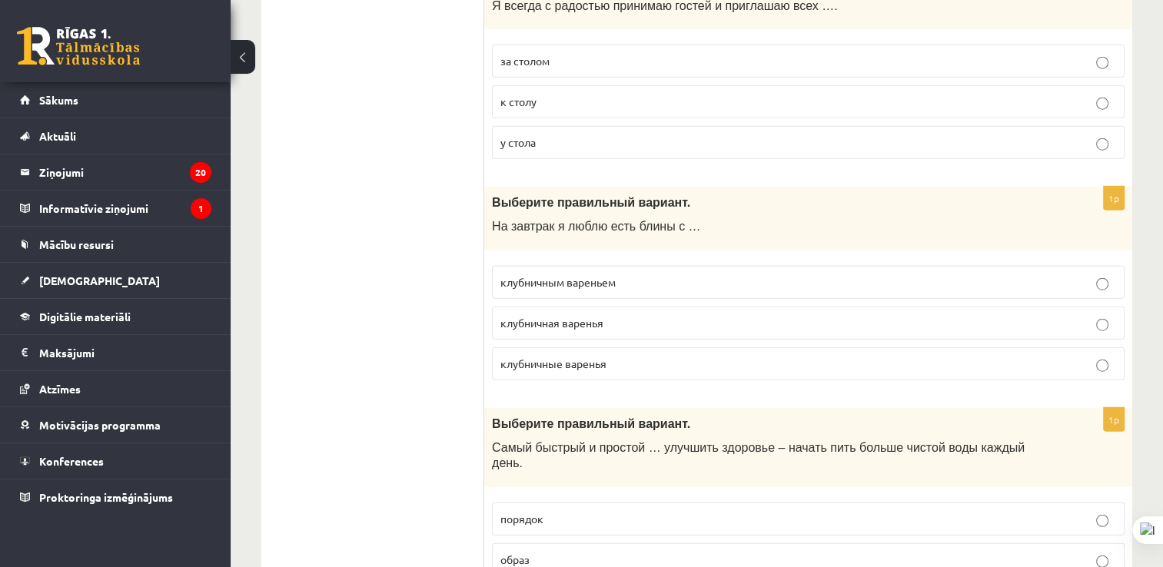
click at [627, 274] on p "клубничным вареньем" at bounding box center [808, 282] width 616 height 16
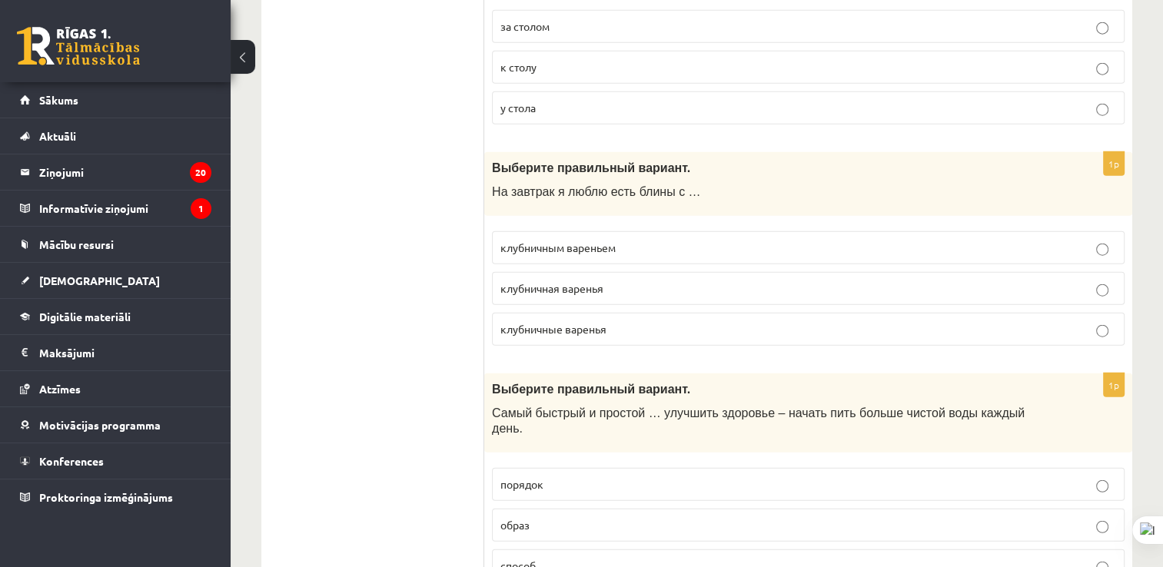
scroll to position [3869, 0]
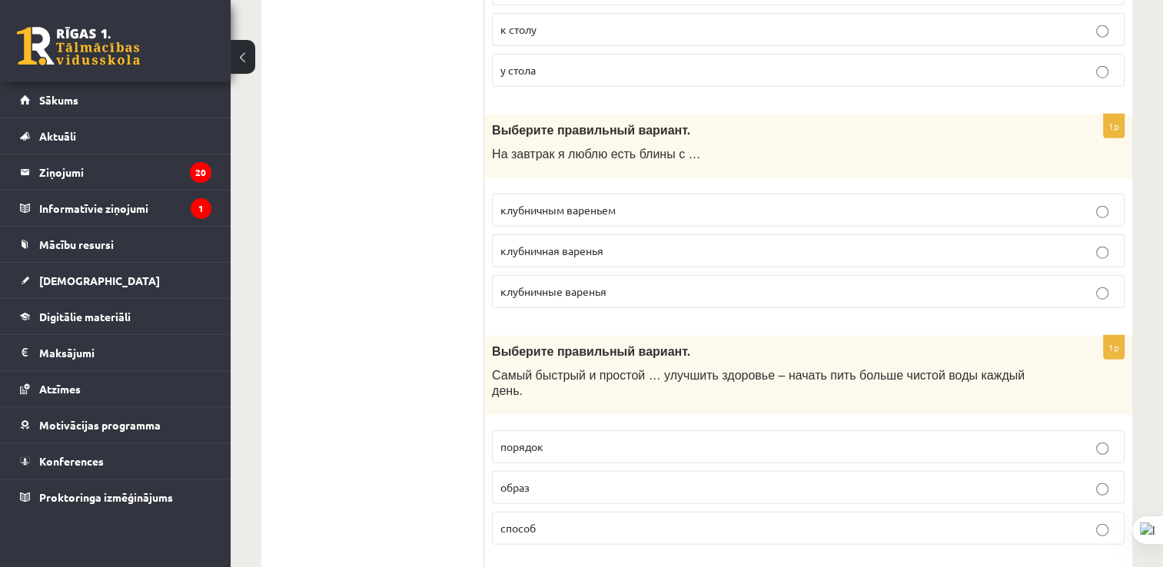
click at [555, 511] on fieldset "порядок образ способ" at bounding box center [808, 486] width 633 height 127
click at [541, 520] on p "способ" at bounding box center [808, 528] width 616 height 16
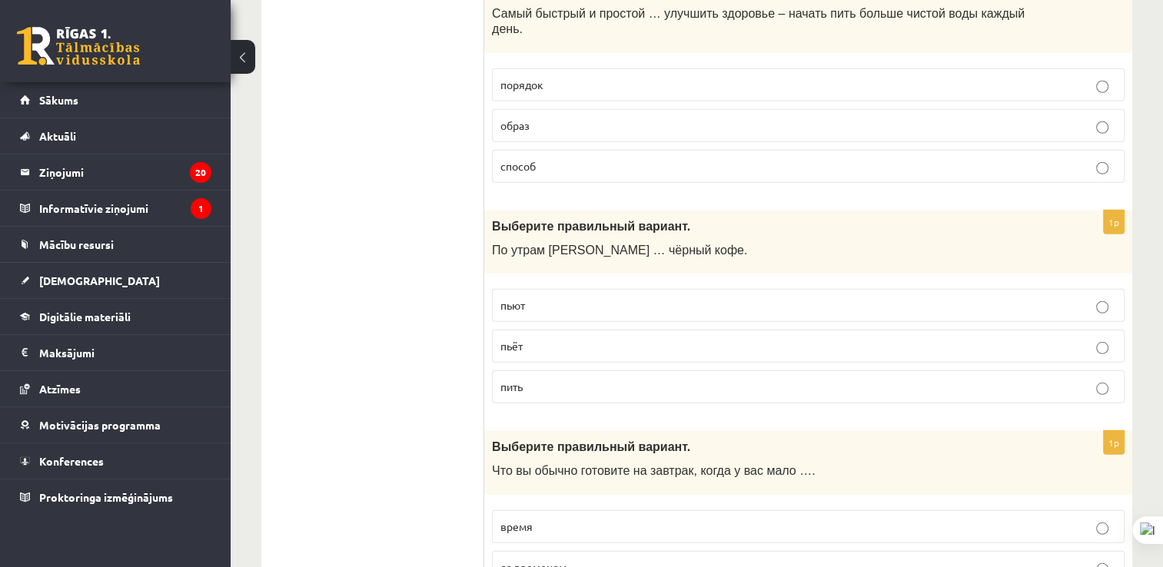
scroll to position [4238, 0]
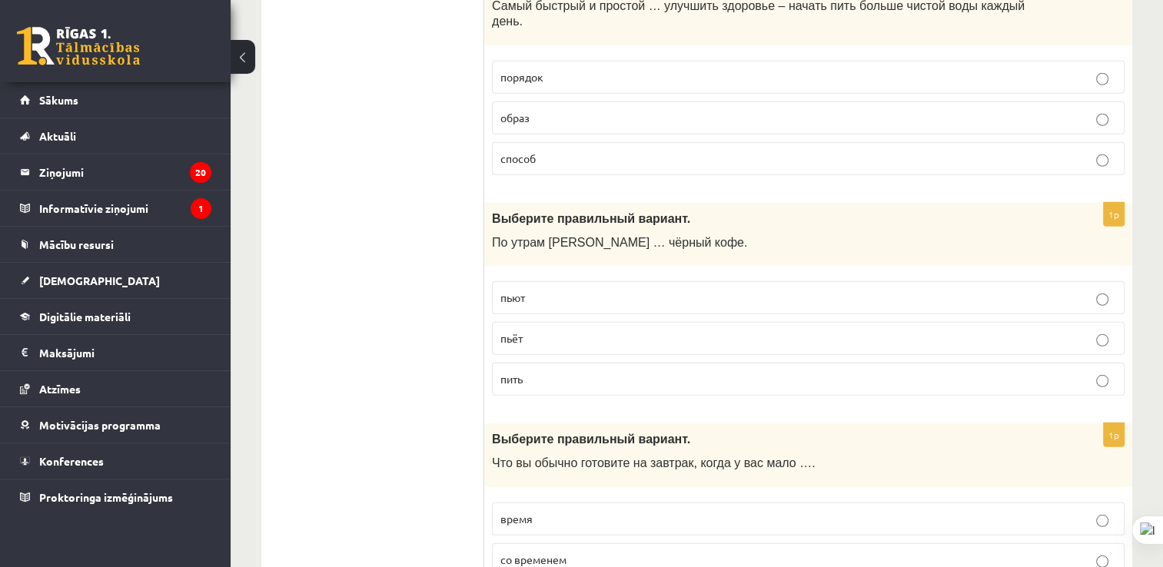
drag, startPoint x: 1171, startPoint y: 386, endPoint x: 317, endPoint y: 343, distance: 855.1
click at [540, 322] on label "пьёт" at bounding box center [808, 338] width 633 height 33
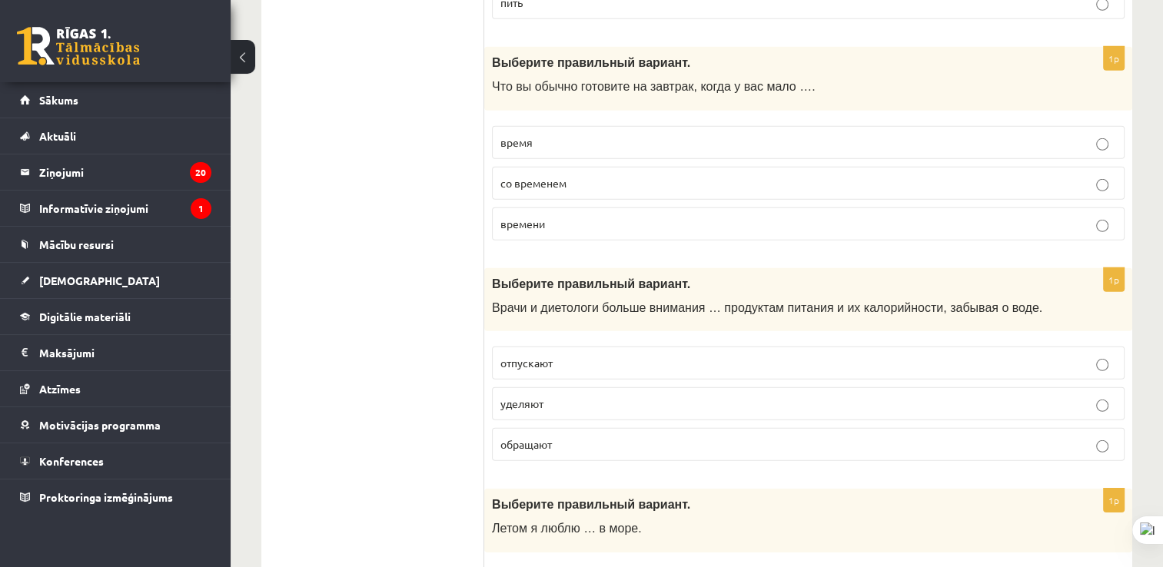
scroll to position [4639, 0]
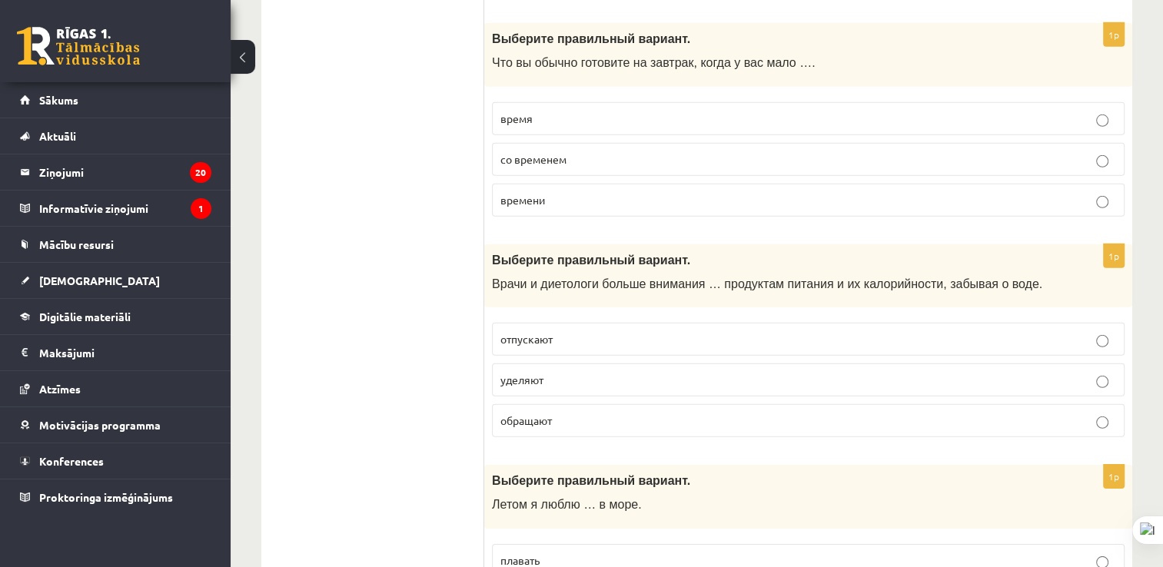
click at [719, 151] on p "со временем" at bounding box center [808, 159] width 616 height 16
click at [691, 192] on p "времени" at bounding box center [808, 200] width 616 height 16
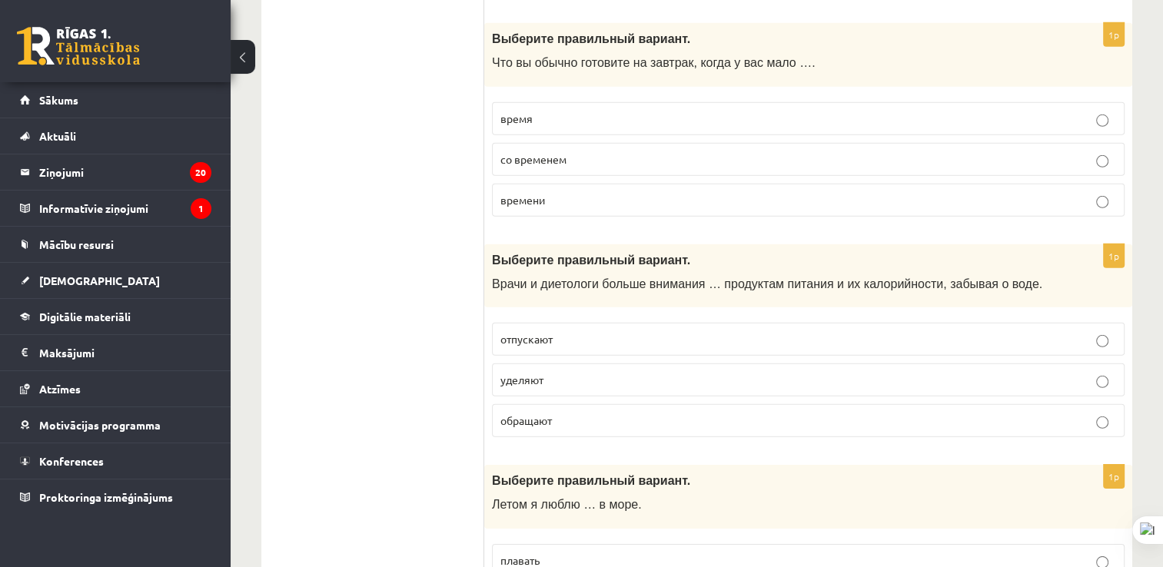
click at [691, 192] on p "времени" at bounding box center [808, 200] width 616 height 16
click at [645, 102] on label "время" at bounding box center [808, 118] width 633 height 33
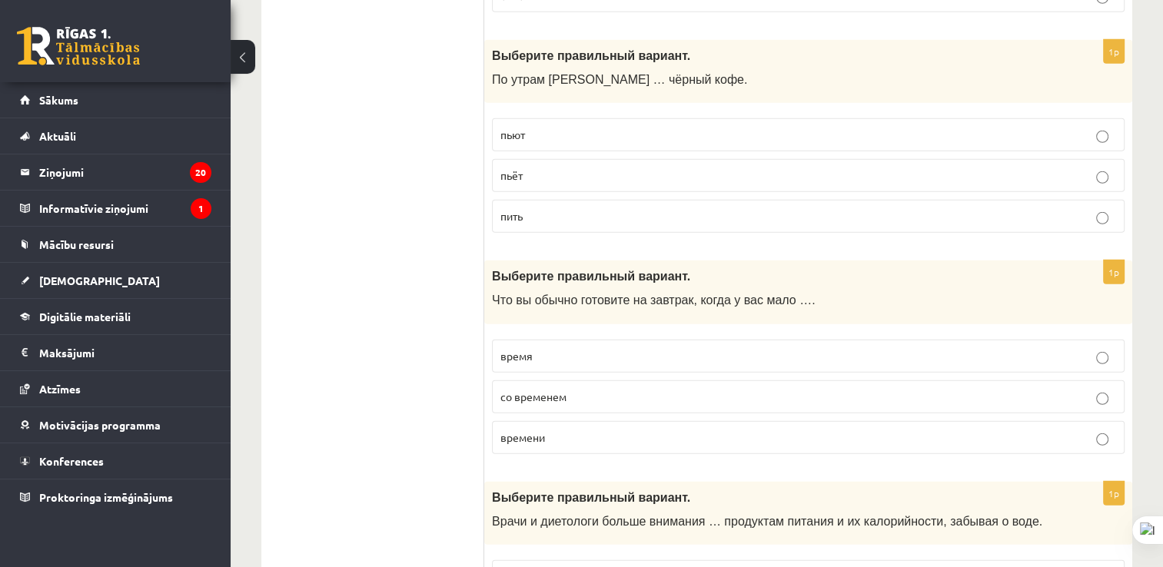
scroll to position [4523, 0]
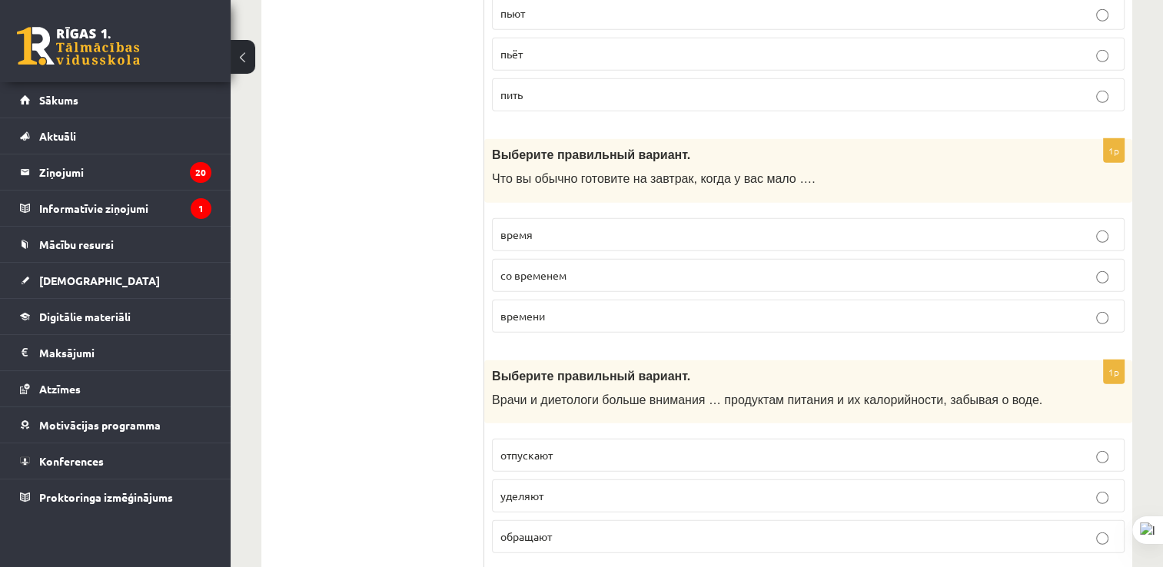
drag, startPoint x: 1048, startPoint y: 268, endPoint x: 375, endPoint y: 284, distance: 673.5
click at [514, 309] on span "времени" at bounding box center [522, 316] width 45 height 14
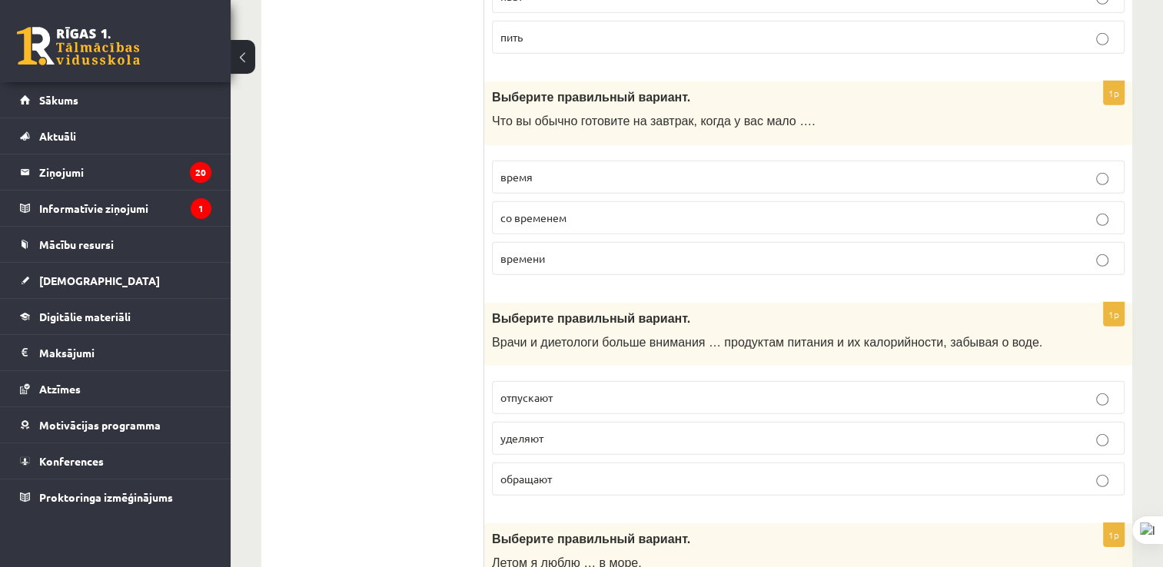
scroll to position [4703, 0]
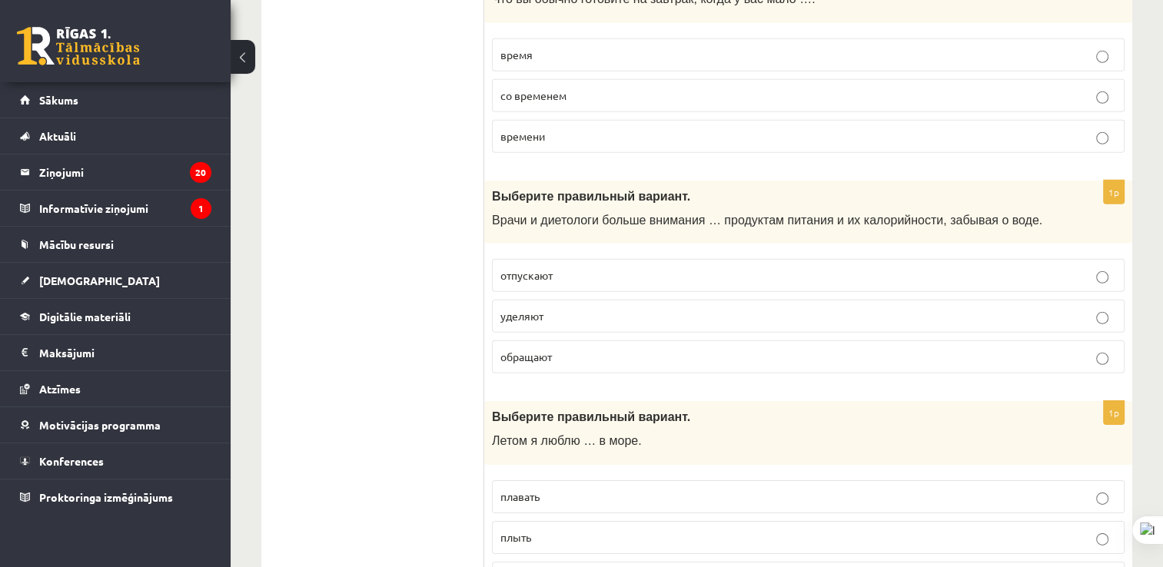
click at [796, 297] on fieldset "отпускают уделяют обращают" at bounding box center [808, 314] width 633 height 127
click at [747, 308] on p "уделяют" at bounding box center [808, 316] width 616 height 16
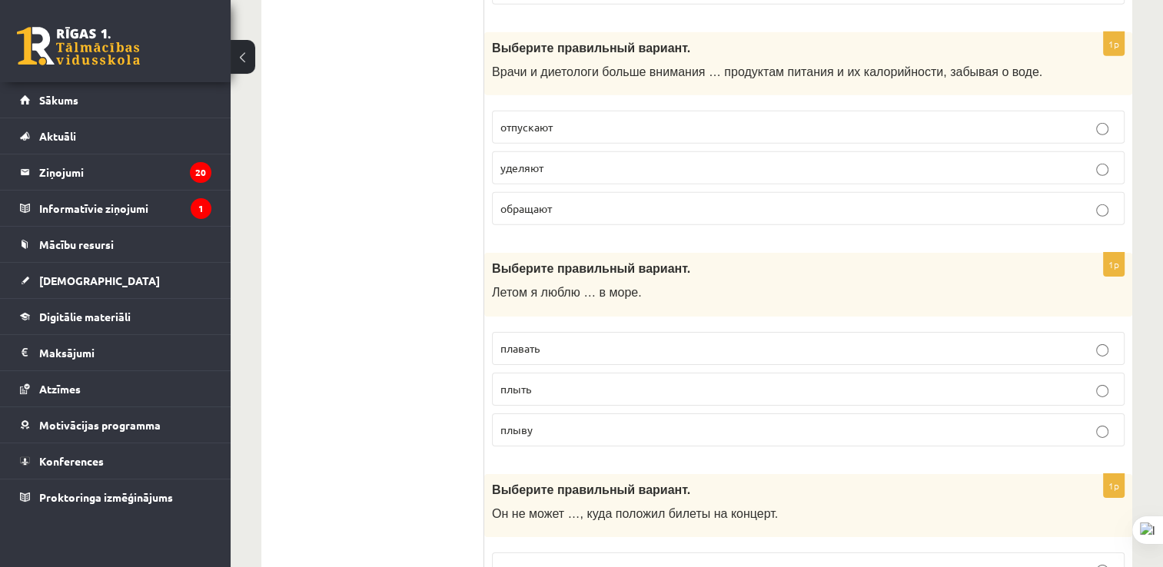
scroll to position [4897, 0]
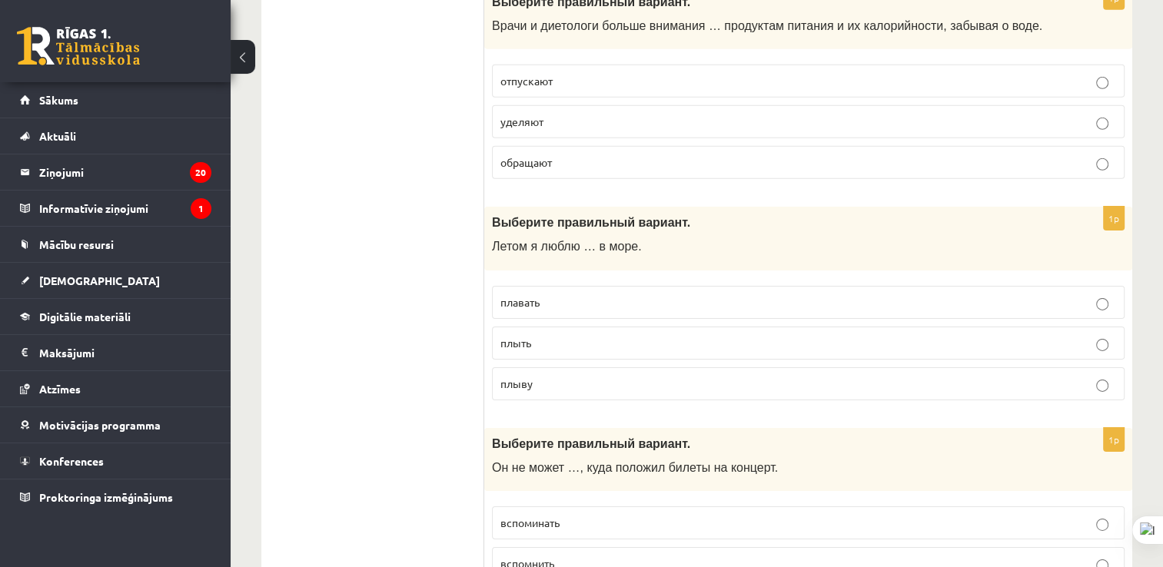
click at [654, 294] on p "плавать" at bounding box center [808, 302] width 616 height 16
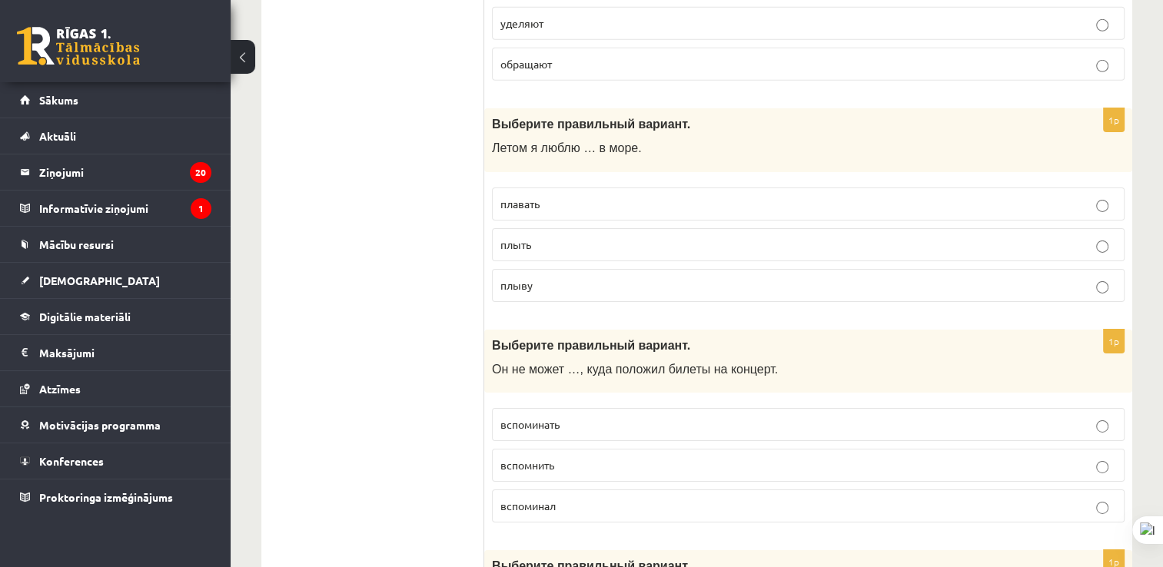
scroll to position [5018, 0]
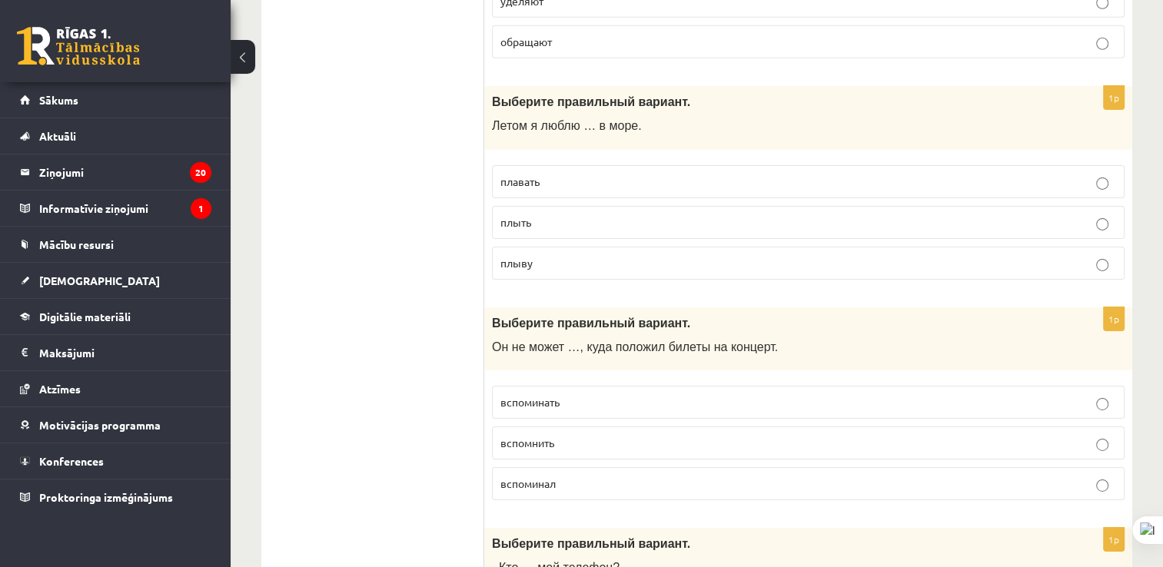
click at [886, 386] on label "вспоминать" at bounding box center [808, 402] width 633 height 33
click at [879, 421] on fieldset "вспоминать вспомнить вспоминал" at bounding box center [808, 441] width 633 height 127
click at [1094, 435] on p "вспомнить" at bounding box center [808, 443] width 616 height 16
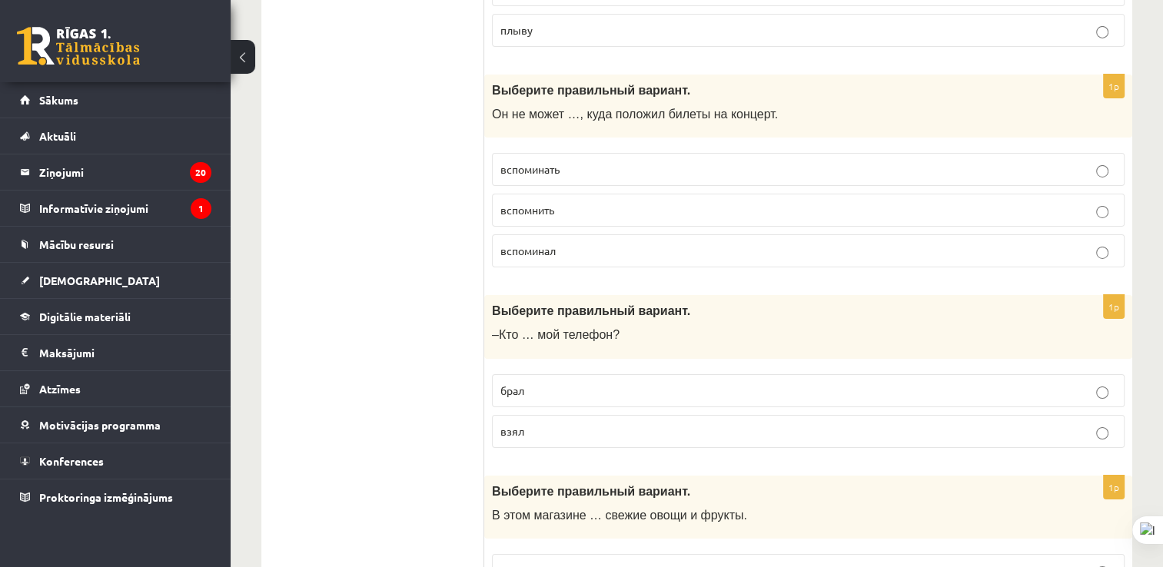
scroll to position [5258, 0]
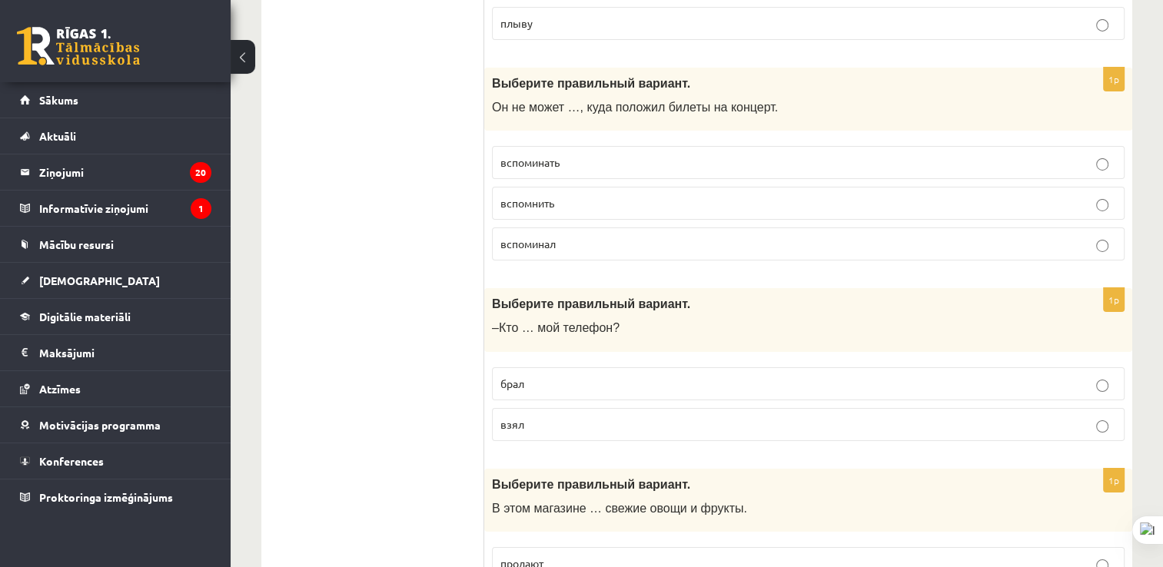
click at [983, 469] on div "Выберите правильный вариант. В этом магазине … свежие овощи и фрукты." at bounding box center [808, 501] width 648 height 64
click at [826, 417] on p "взял" at bounding box center [808, 425] width 616 height 16
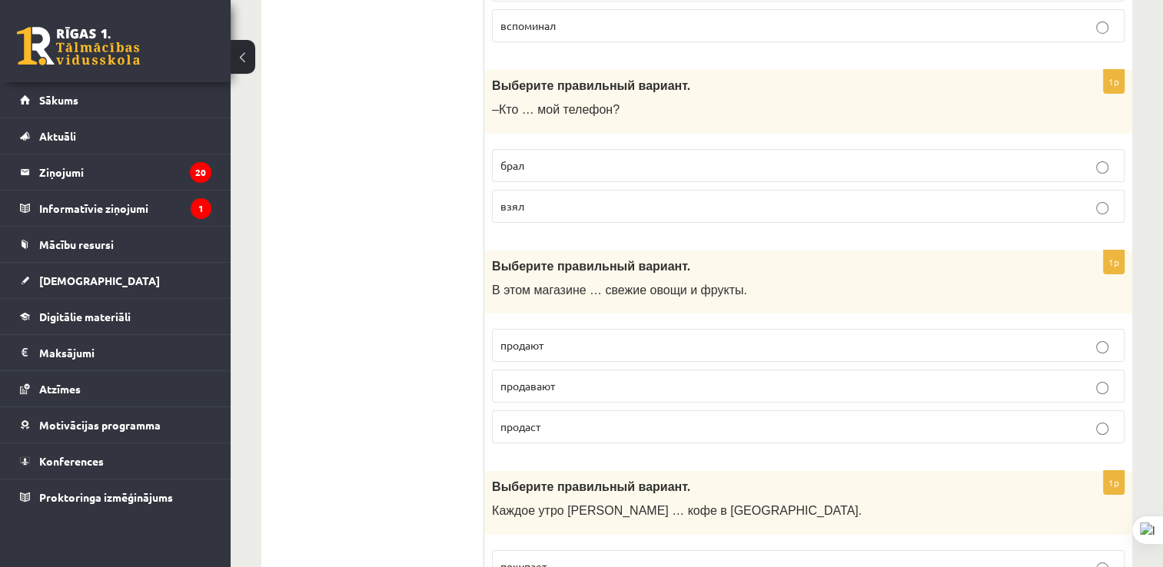
scroll to position [5483, 0]
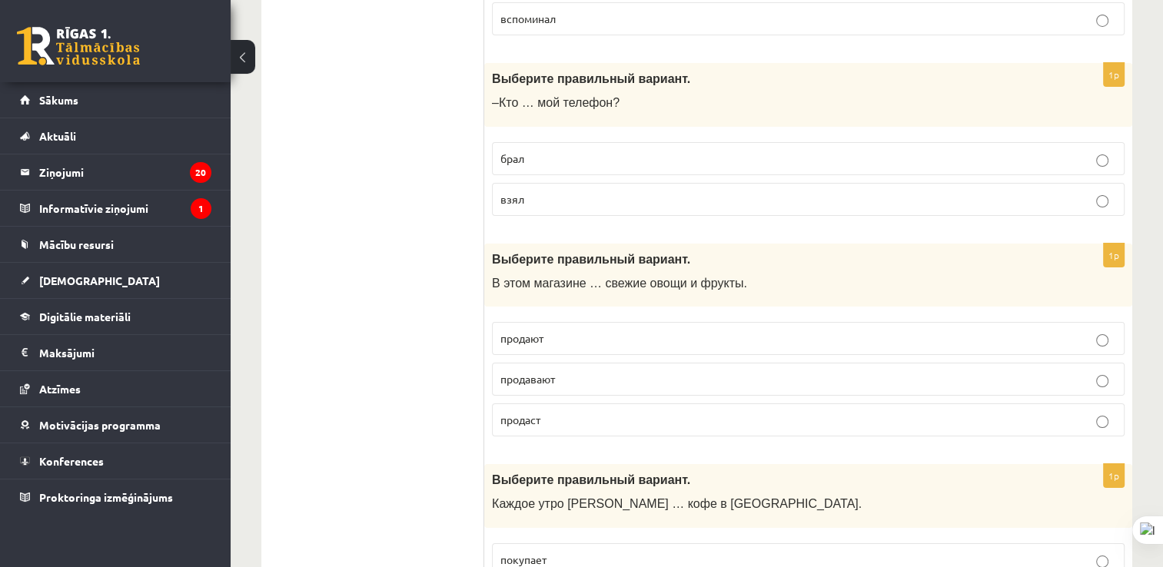
click at [639, 322] on label "продают" at bounding box center [808, 338] width 633 height 33
drag, startPoint x: 639, startPoint y: 306, endPoint x: 919, endPoint y: 464, distance: 321.8
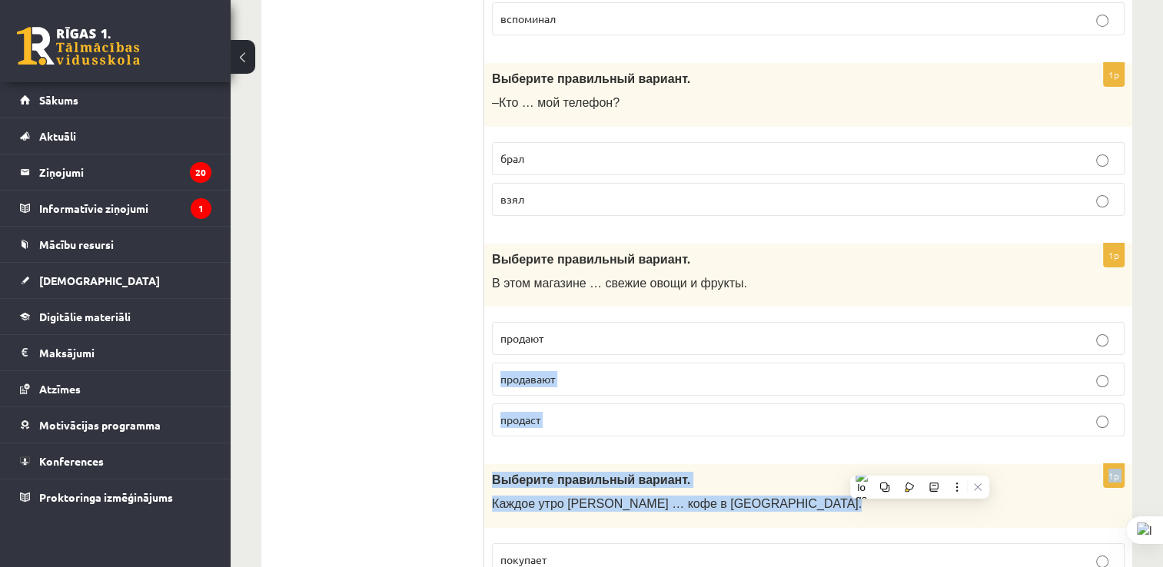
drag, startPoint x: 919, startPoint y: 464, endPoint x: 794, endPoint y: 436, distance: 128.3
click at [794, 472] on p "Выберите правильный вариант." at bounding box center [770, 480] width 556 height 16
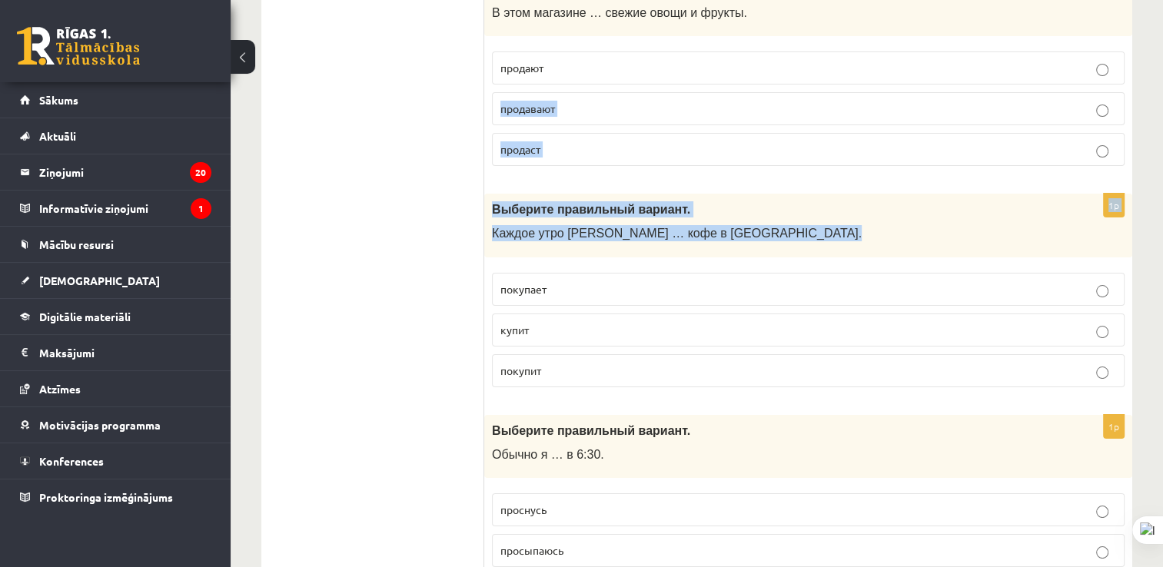
scroll to position [5769, 0]
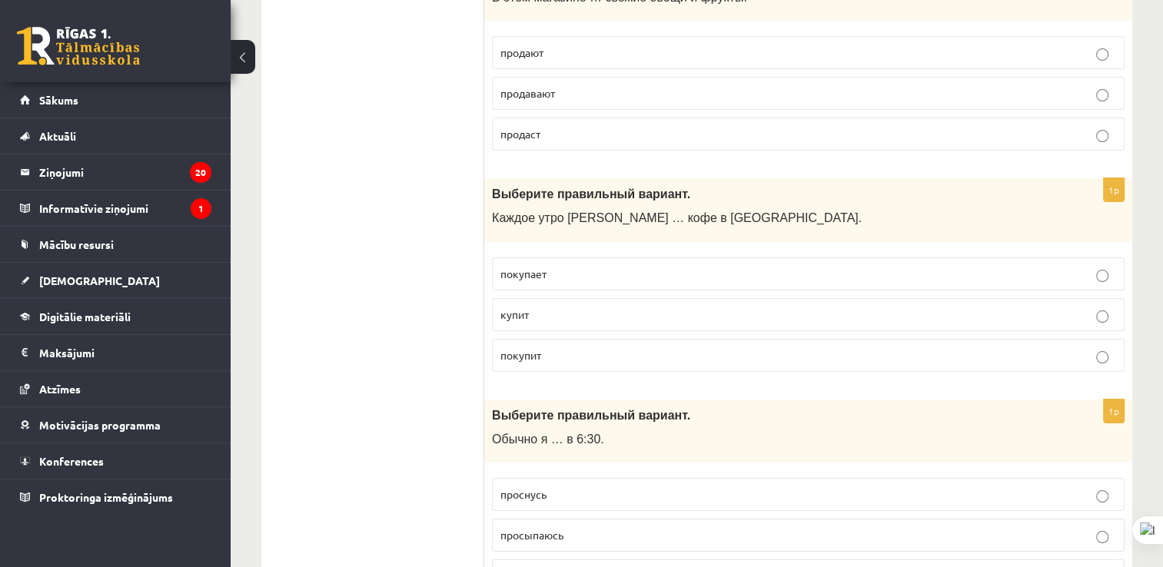
click at [544, 258] on label "покупает" at bounding box center [808, 274] width 633 height 33
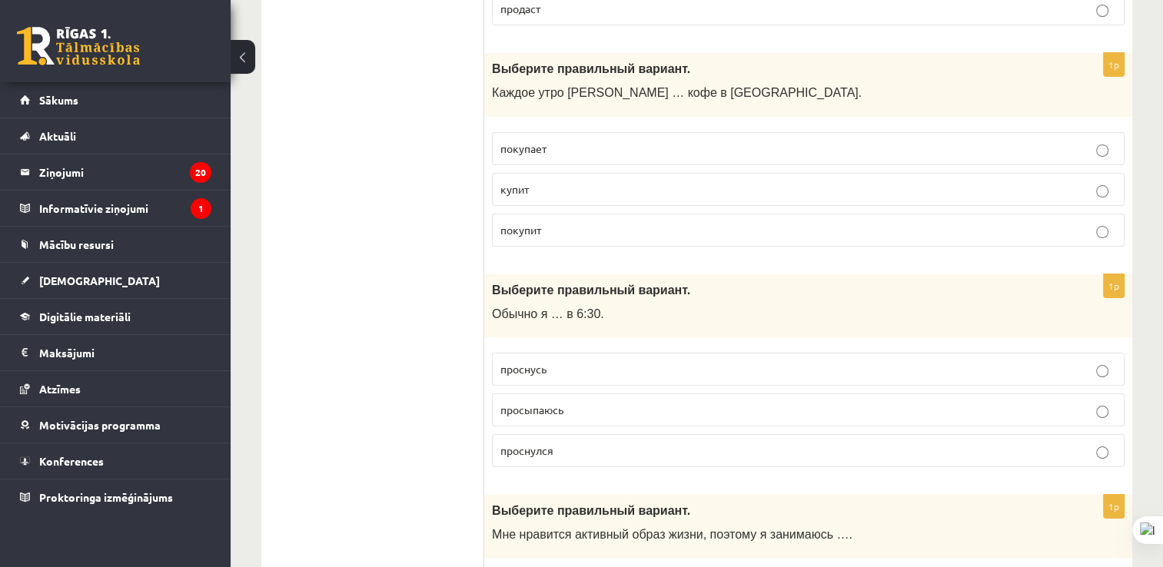
scroll to position [5933, 0]
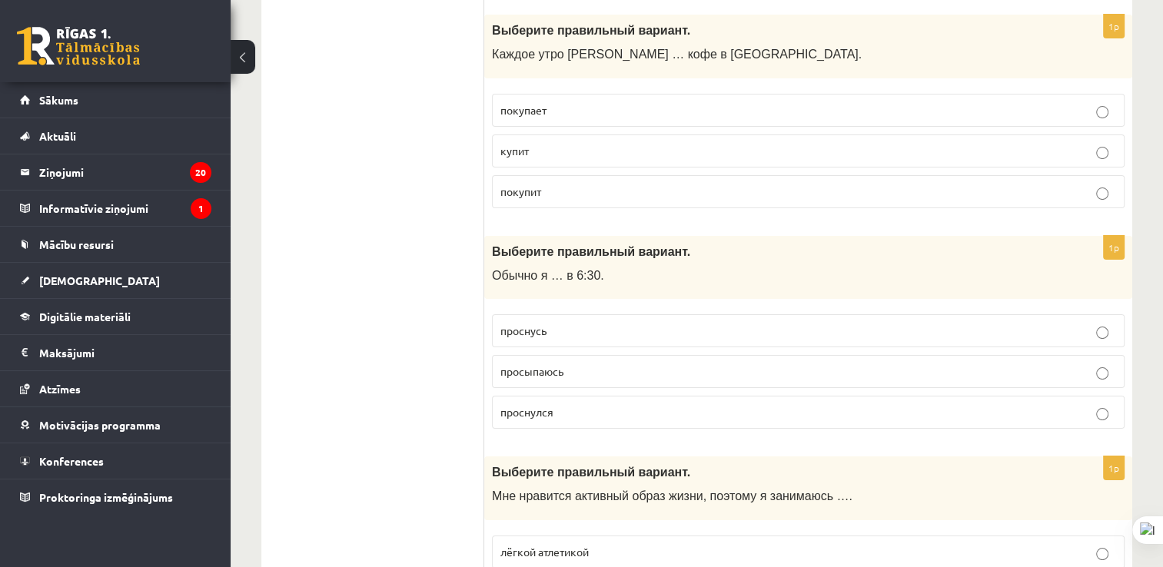
click at [673, 364] on p "просыпаюсь" at bounding box center [808, 372] width 616 height 16
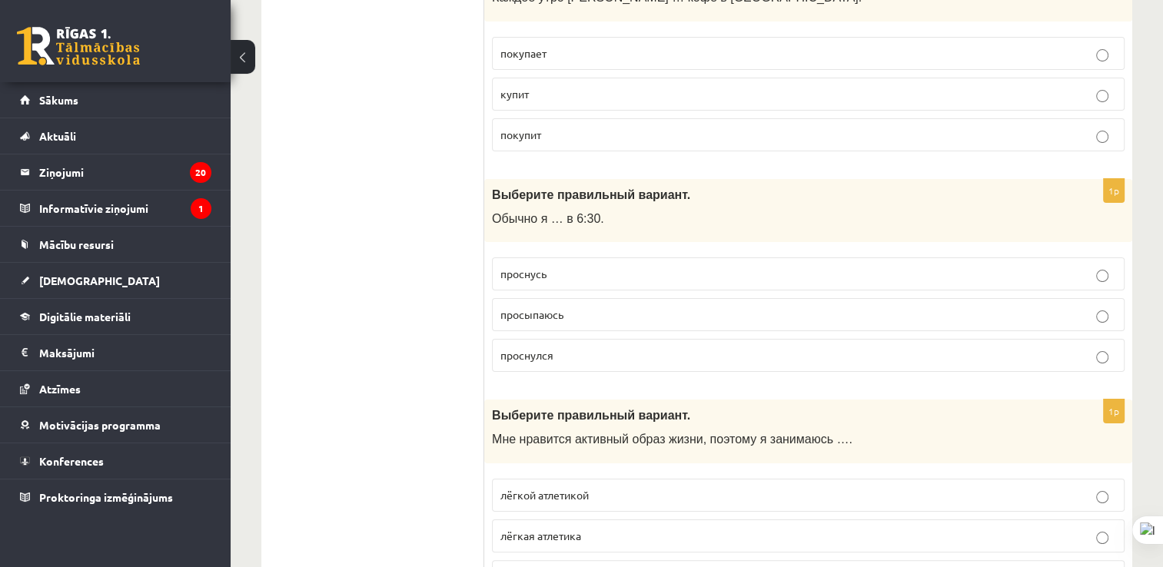
scroll to position [6029, 0]
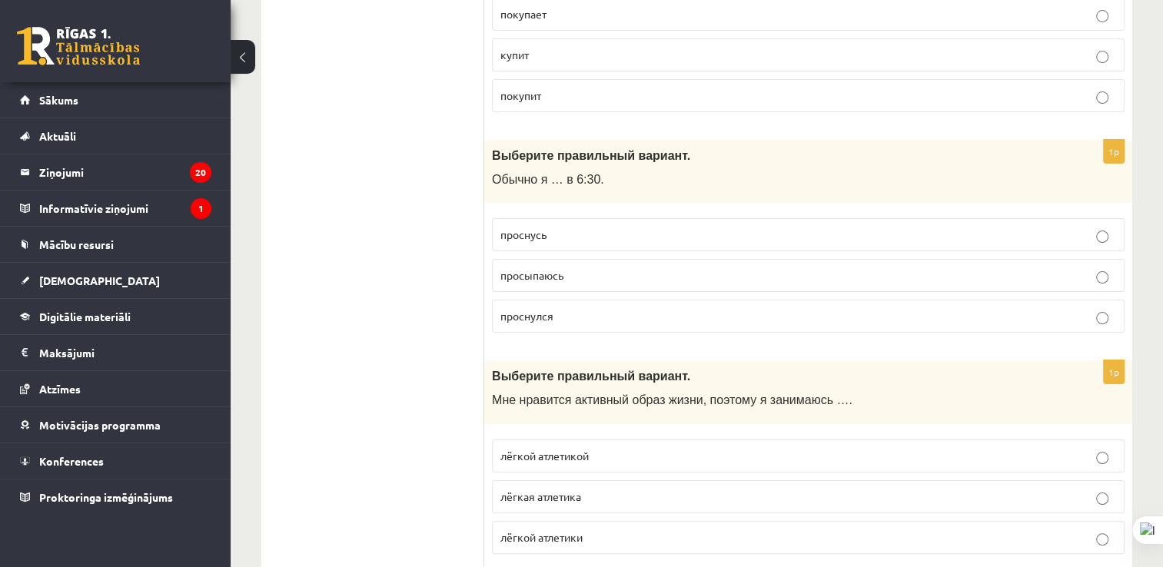
drag, startPoint x: 1168, startPoint y: 527, endPoint x: 637, endPoint y: 350, distance: 559.8
click at [637, 394] on span "Мне нравится активный образ жизни, поэтому я занимаюсь …." at bounding box center [672, 400] width 361 height 13
drag, startPoint x: 637, startPoint y: 350, endPoint x: 535, endPoint y: 352, distance: 102.3
click at [535, 394] on span "Мне нравится активный образ жизни, поэтому я занимаюсь …." at bounding box center [672, 400] width 361 height 13
click at [571, 440] on label "лёгкой атлетикой" at bounding box center [808, 456] width 633 height 33
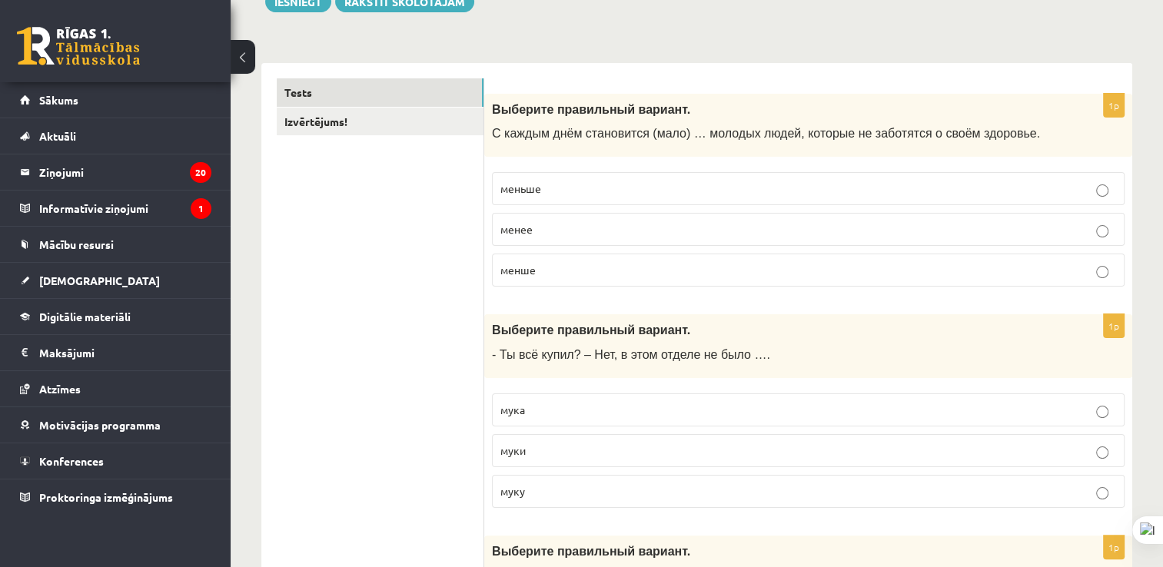
scroll to position [0, 0]
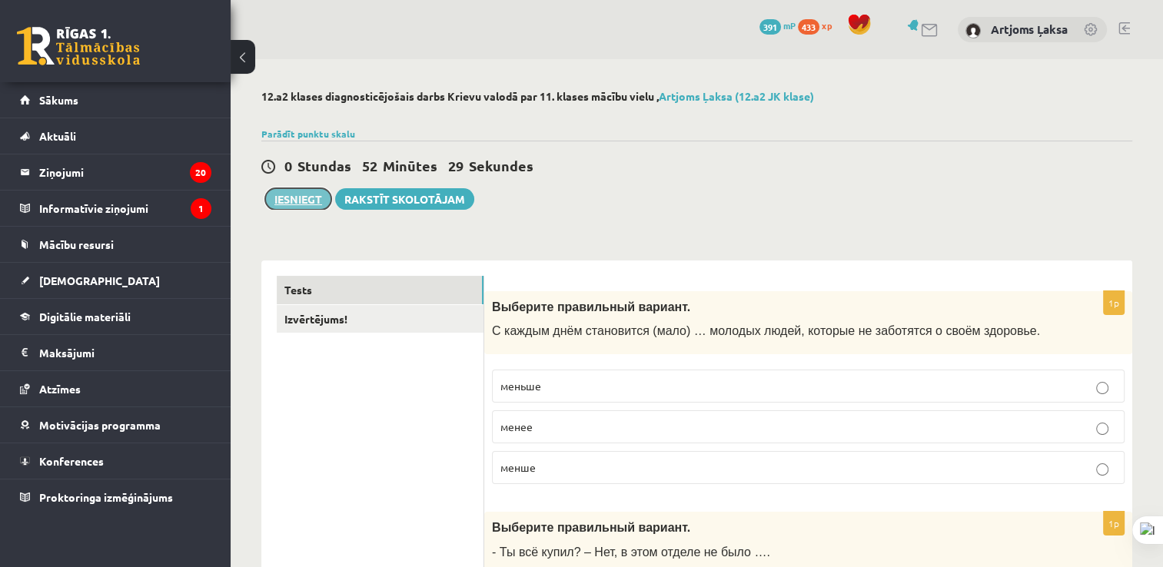
click at [306, 189] on button "Iesniegt" at bounding box center [298, 199] width 66 height 22
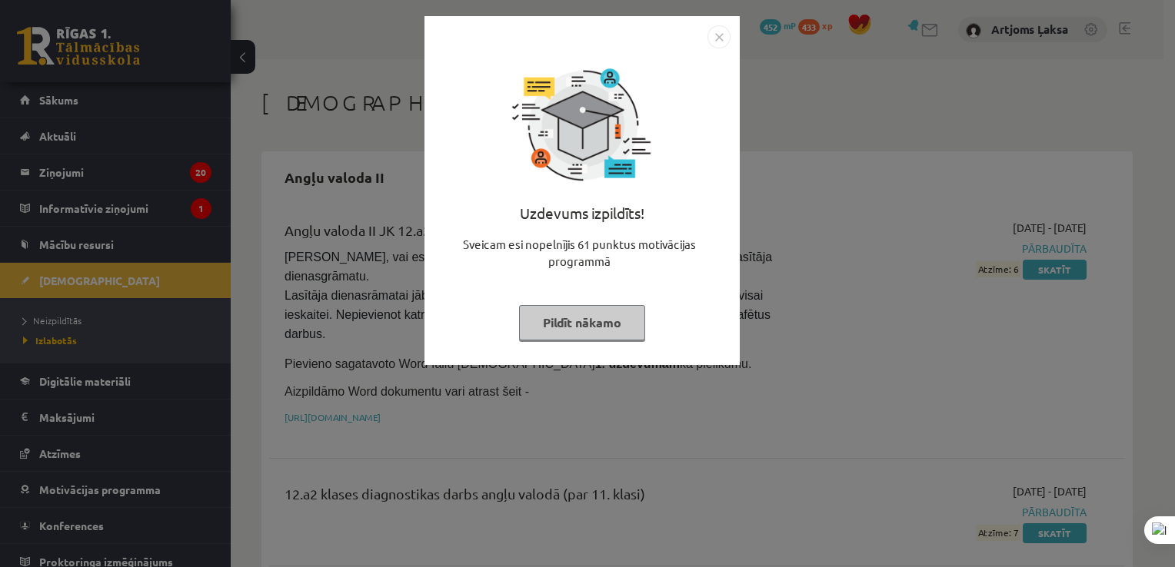
drag, startPoint x: 707, startPoint y: 11, endPoint x: 709, endPoint y: 18, distance: 8.0
click at [709, 18] on div "Uzdevums izpildīts! Sveicam esi nopelnījis 61 punktus motivācijas programmā Pil…" at bounding box center [587, 283] width 1175 height 567
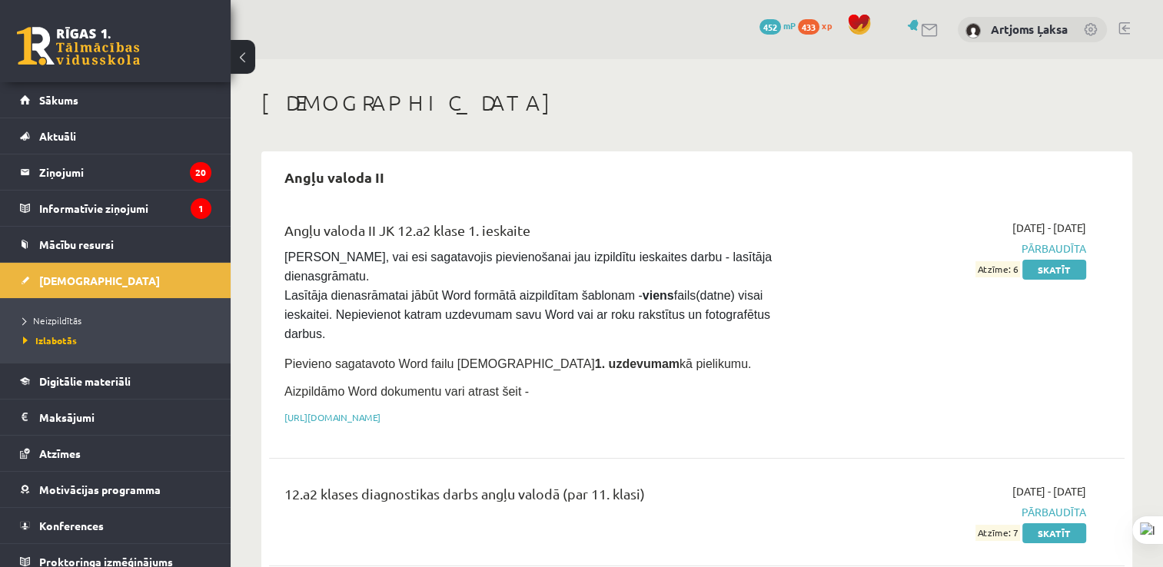
click at [709, 18] on div "0 Dāvanas 452 mP 433 xp Artjoms Ļaksa" at bounding box center [697, 29] width 932 height 59
click at [39, 321] on span "Neizpildītās" at bounding box center [52, 320] width 58 height 12
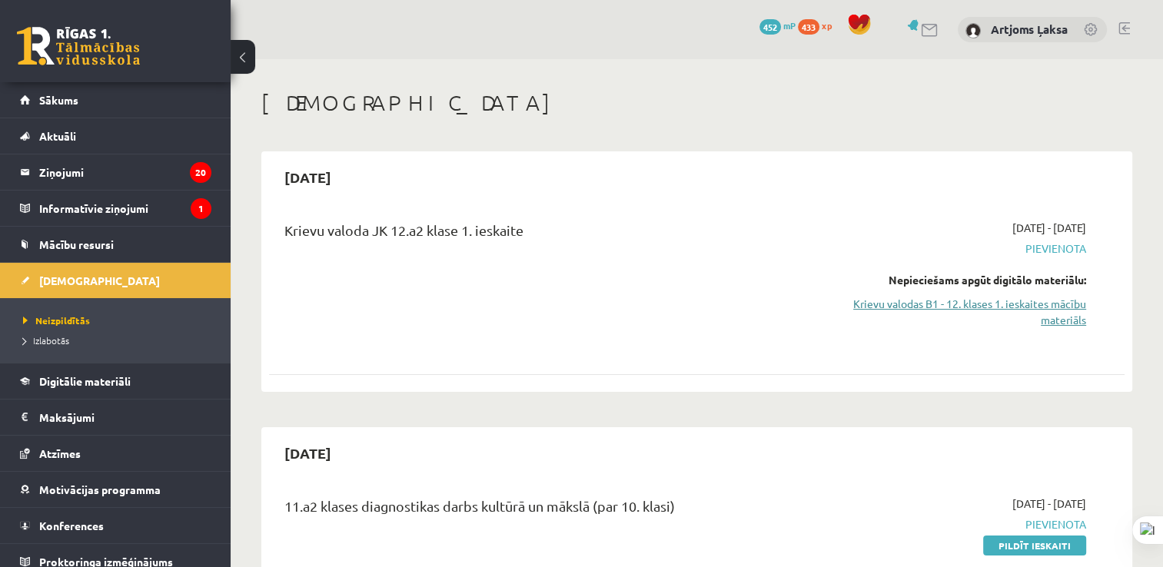
click at [1014, 321] on link "Krievu valodas B1 - 12. klases 1. ieskaites mācību materiāls" at bounding box center [960, 312] width 252 height 32
click at [1030, 313] on link "Krievu valodas B1 - 12. klases 1. ieskaites mācību materiāls" at bounding box center [960, 312] width 252 height 32
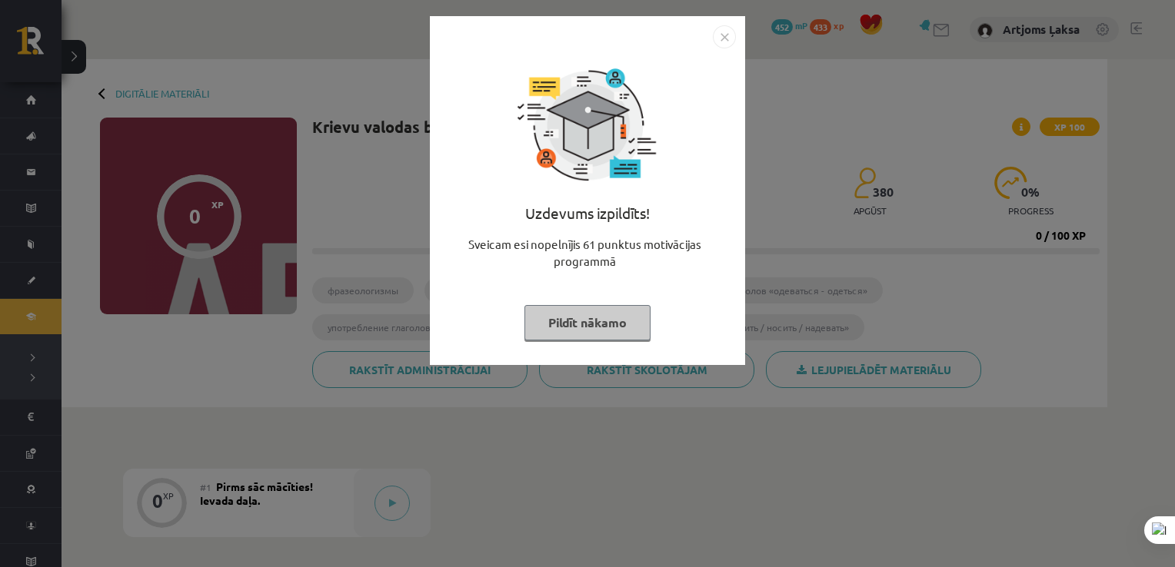
click at [746, 13] on div "Uzdevums izpildīts! Sveicam esi nopelnījis 61 punktus motivācijas programmā Pil…" at bounding box center [587, 283] width 1175 height 567
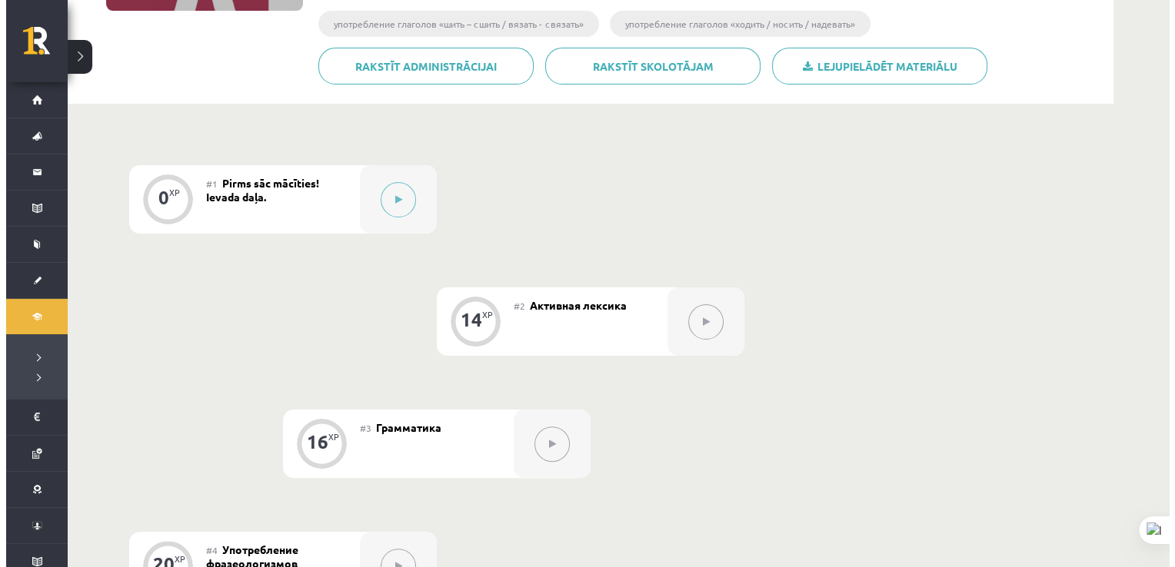
scroll to position [277, 0]
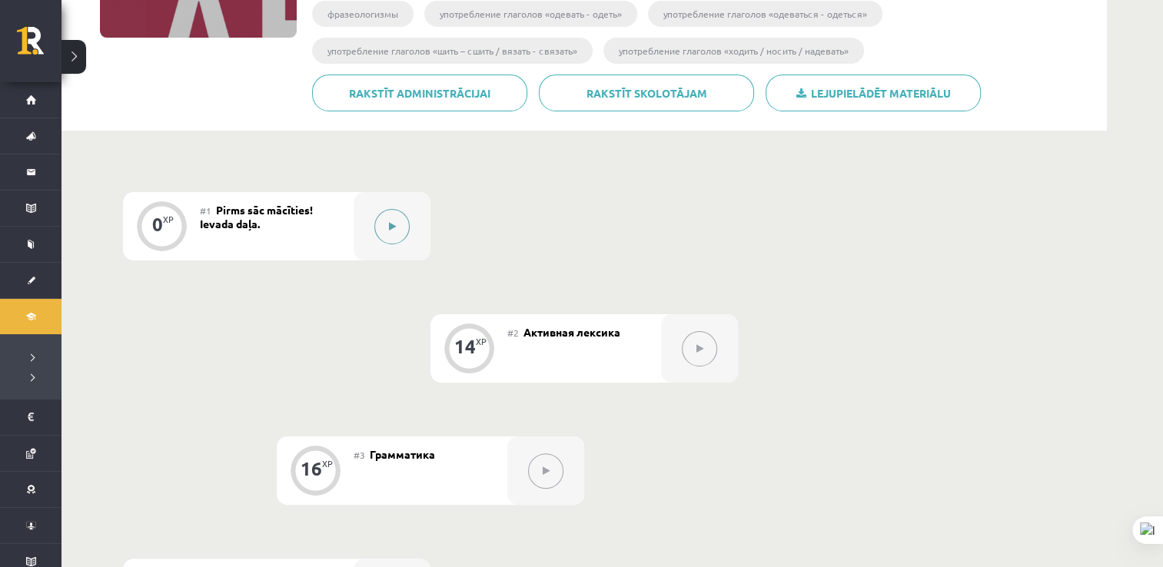
drag, startPoint x: 371, startPoint y: 221, endPoint x: 406, endPoint y: 208, distance: 37.0
click at [406, 208] on div at bounding box center [392, 226] width 77 height 68
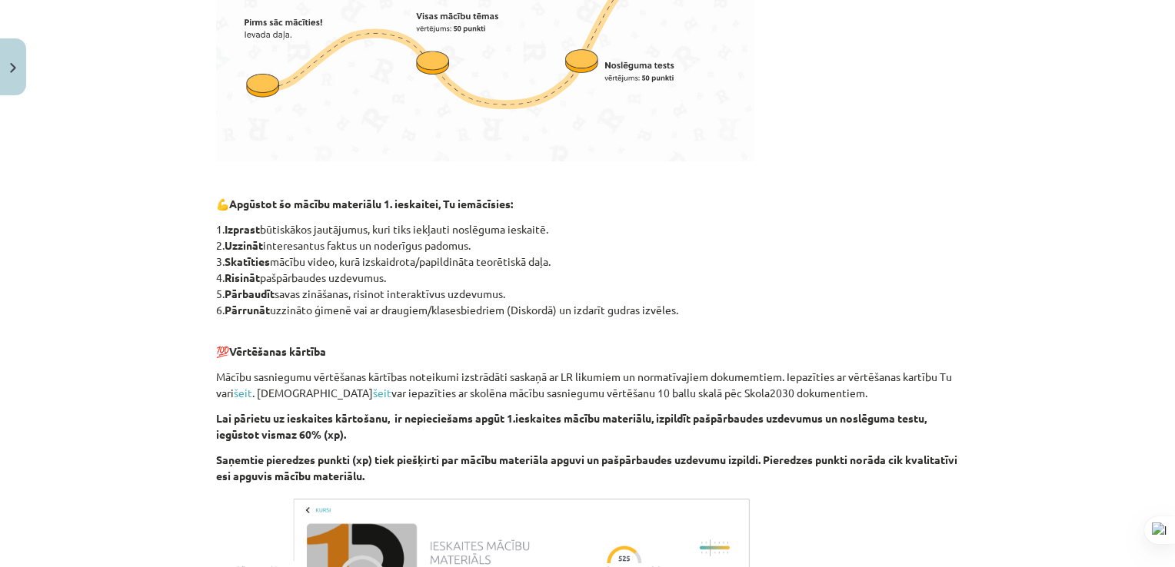
scroll to position [618, 0]
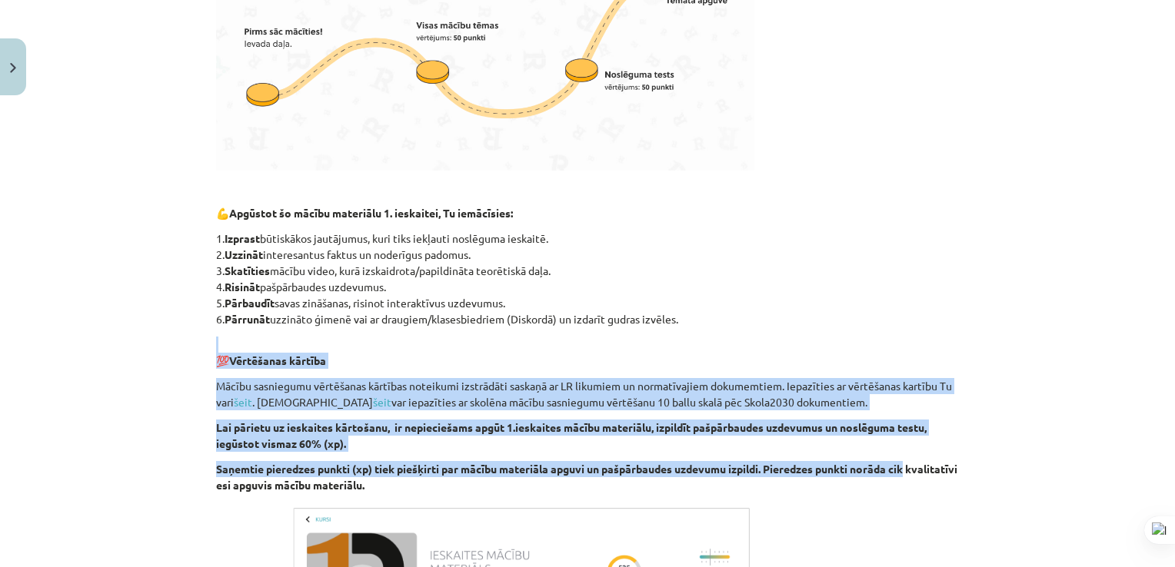
drag, startPoint x: 1155, startPoint y: 347, endPoint x: 1158, endPoint y: 466, distance: 118.4
click at [1158, 466] on div "Mācību tēma: Krievu valodas b1 - 12. klases 1. ieskaites mācību materiāls #1 Pi…" at bounding box center [587, 283] width 1175 height 567
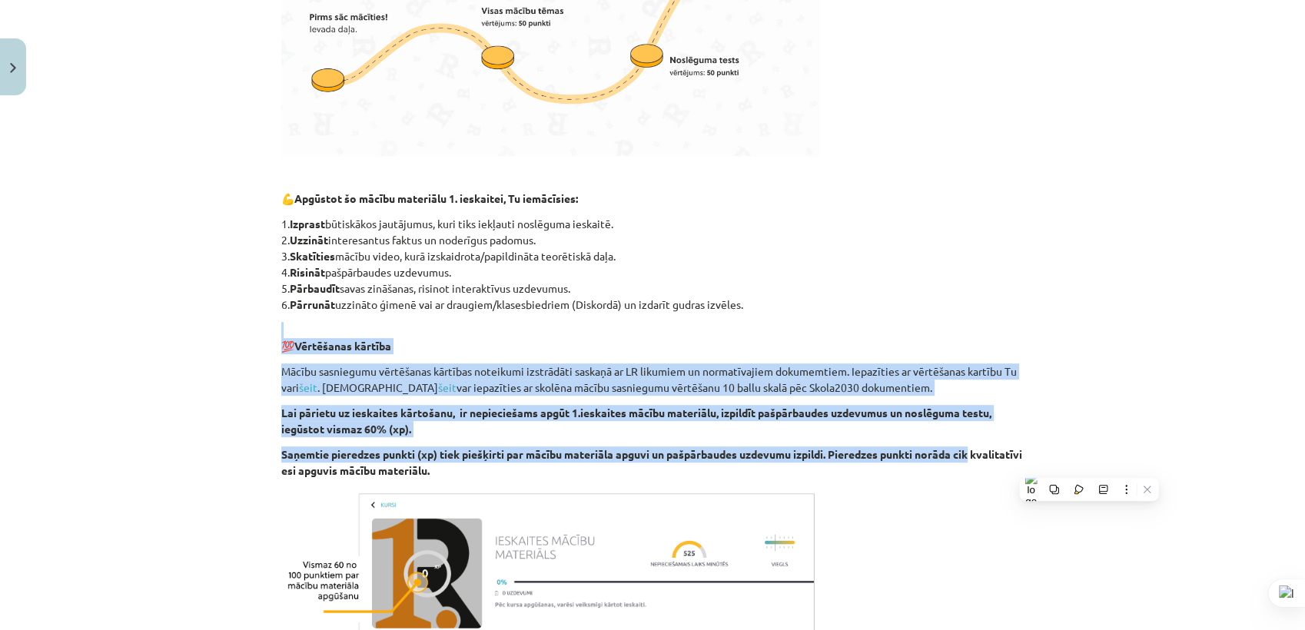
scroll to position [836, 0]
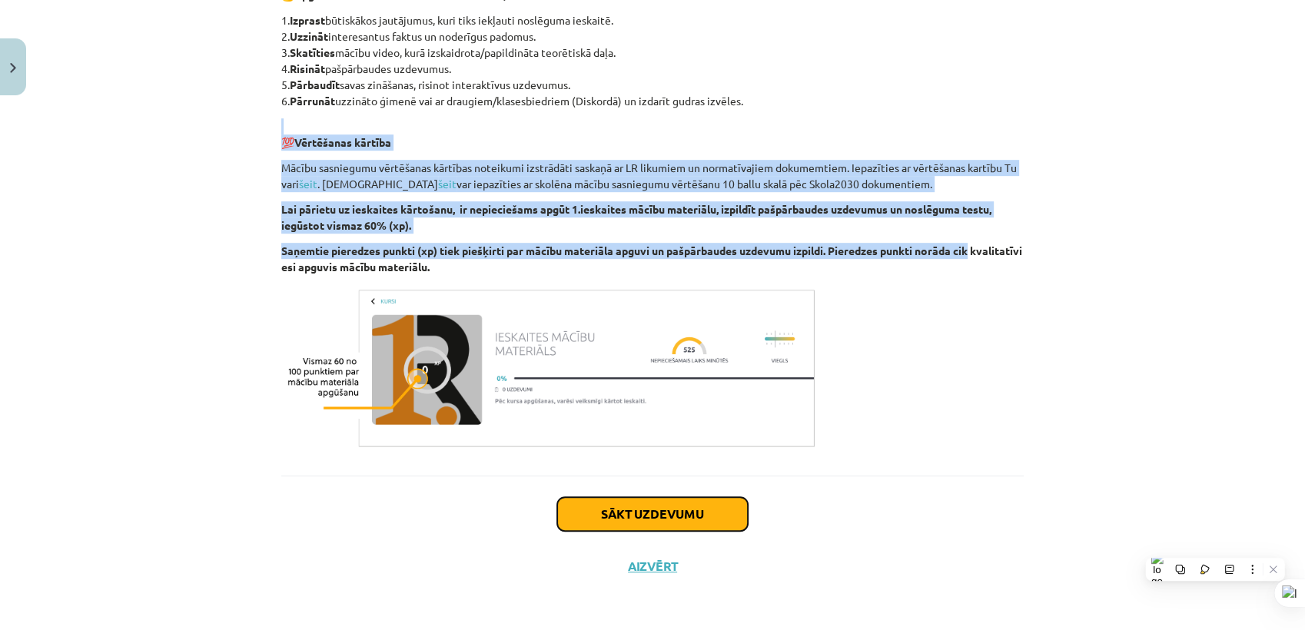
click at [729, 510] on button "Sākt uzdevumu" at bounding box center [652, 514] width 191 height 34
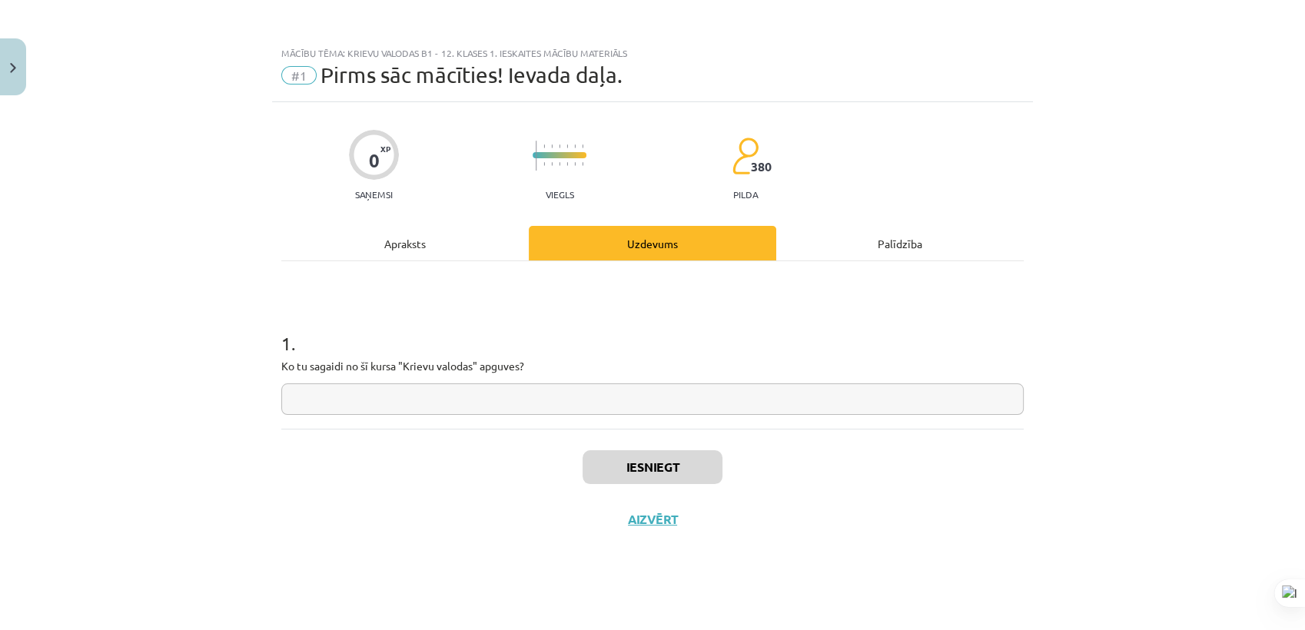
scroll to position [0, 0]
click at [430, 398] on input "text" at bounding box center [652, 400] width 743 height 32
type input "*"
click at [651, 461] on button "Iesniegt" at bounding box center [653, 467] width 140 height 34
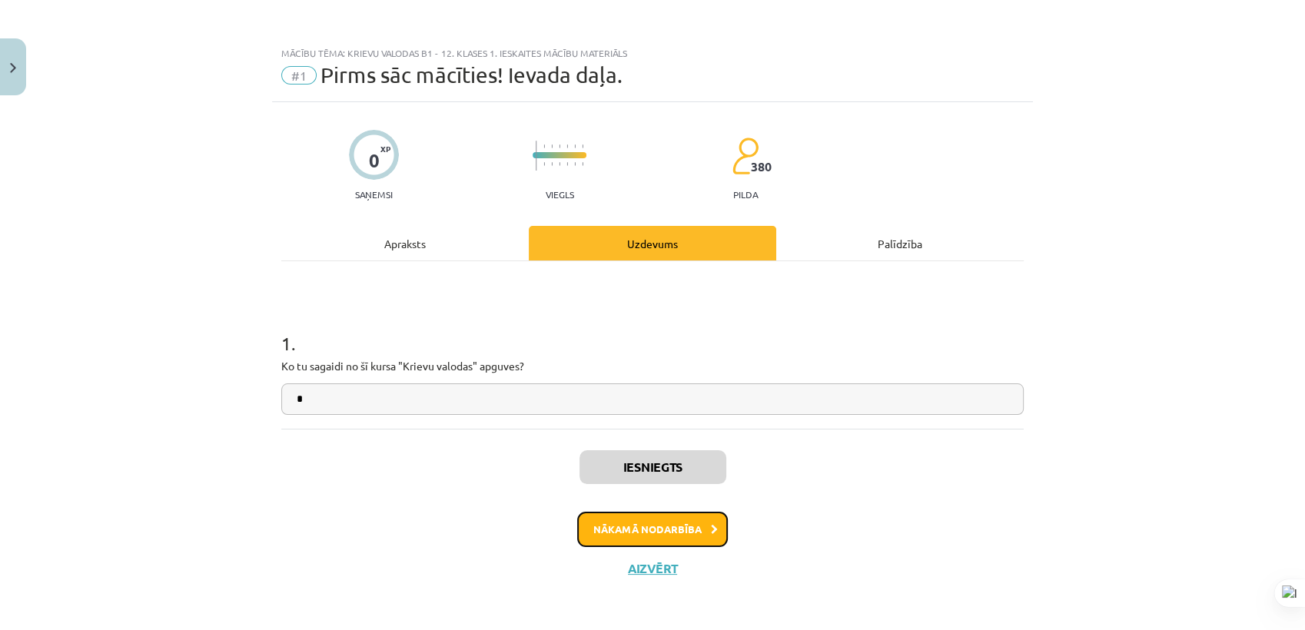
click at [622, 526] on button "Nākamā nodarbība" at bounding box center [652, 529] width 151 height 35
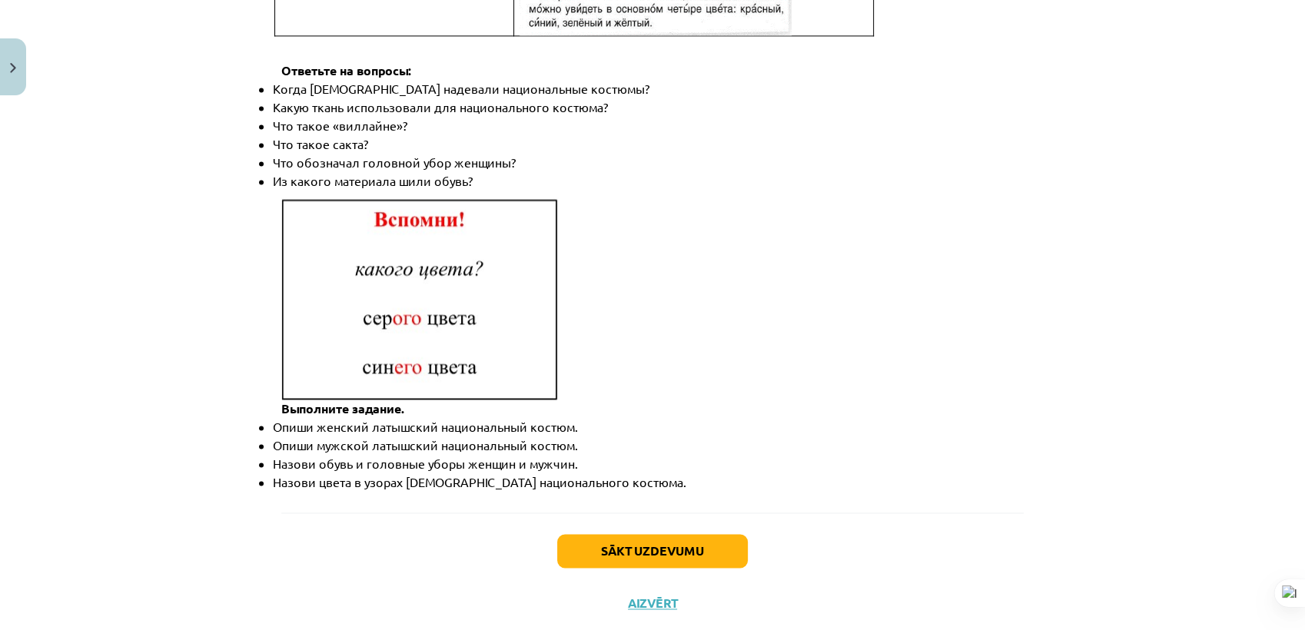
scroll to position [2195, 0]
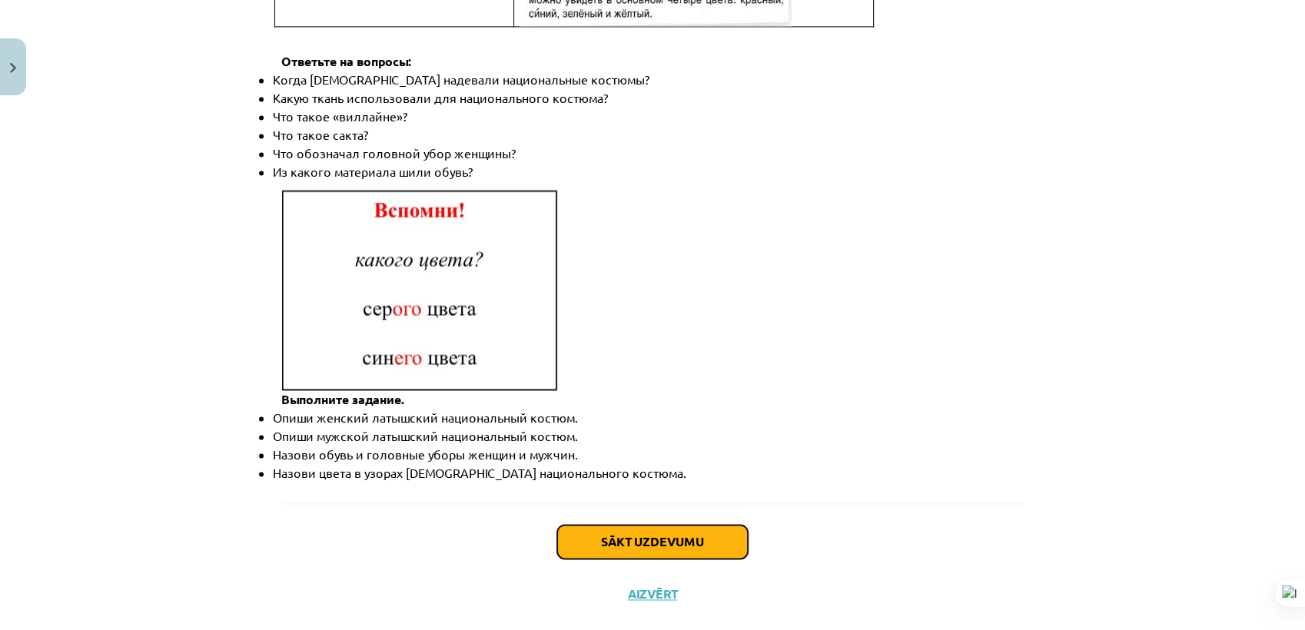
click at [584, 525] on button "Sākt uzdevumu" at bounding box center [652, 542] width 191 height 34
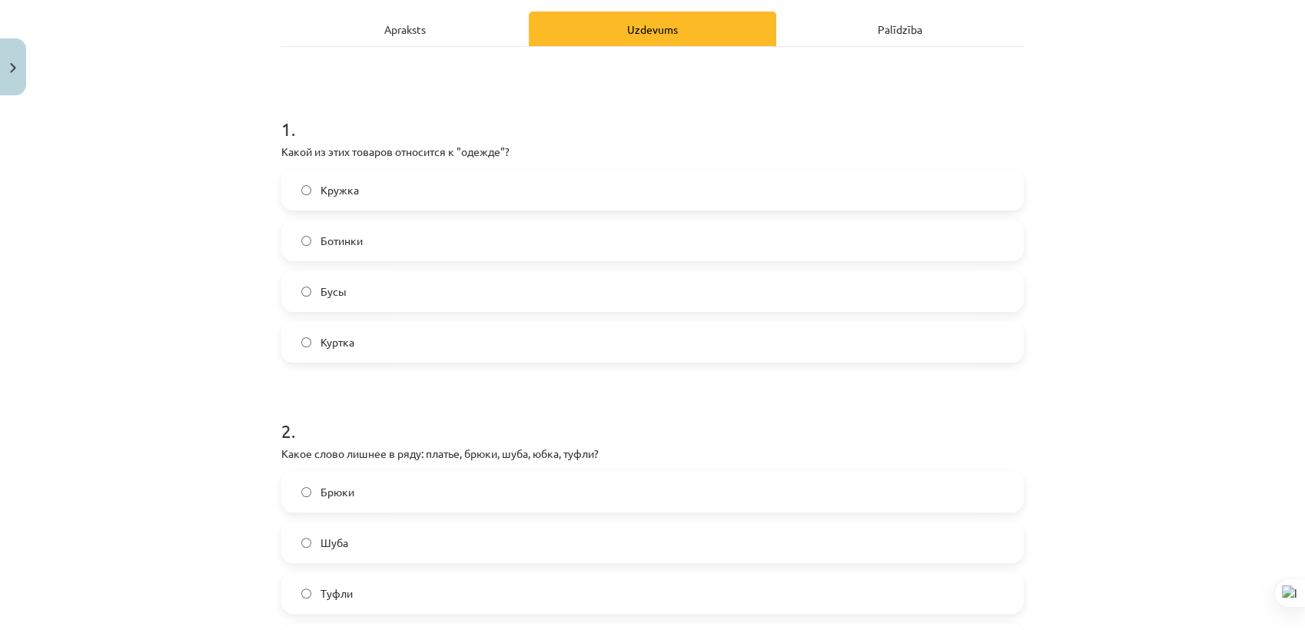
scroll to position [38, 0]
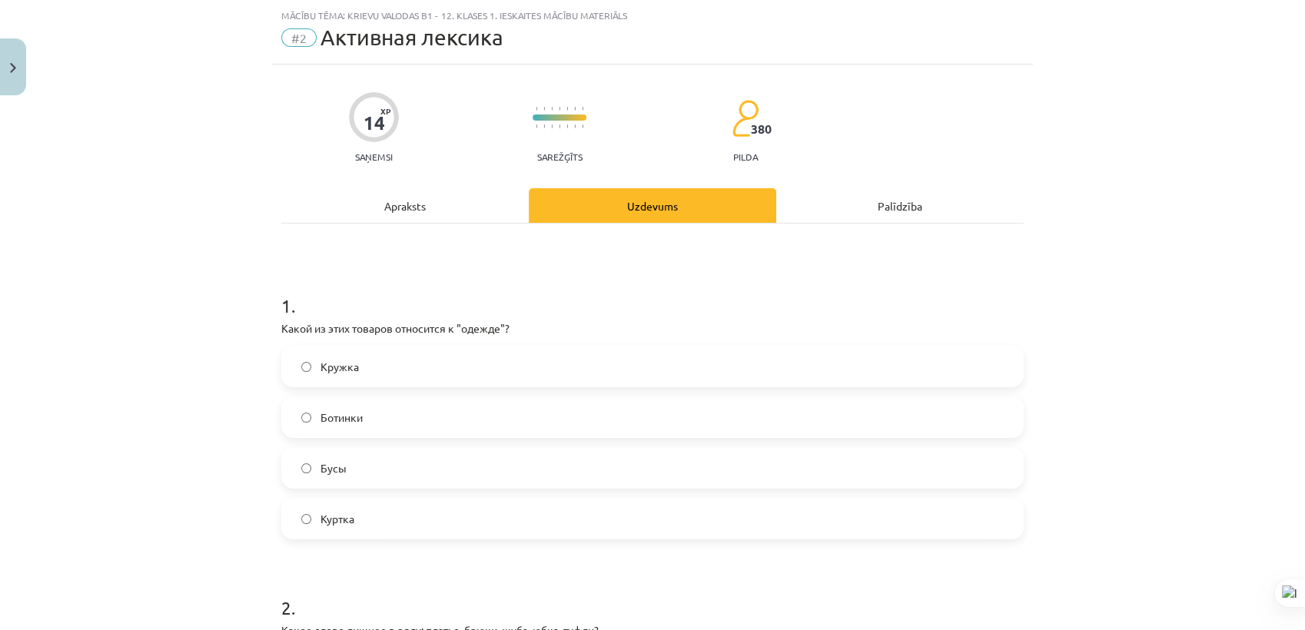
click at [396, 418] on label "Ботинки" at bounding box center [652, 417] width 739 height 38
click at [318, 508] on label "Куртка" at bounding box center [652, 519] width 739 height 38
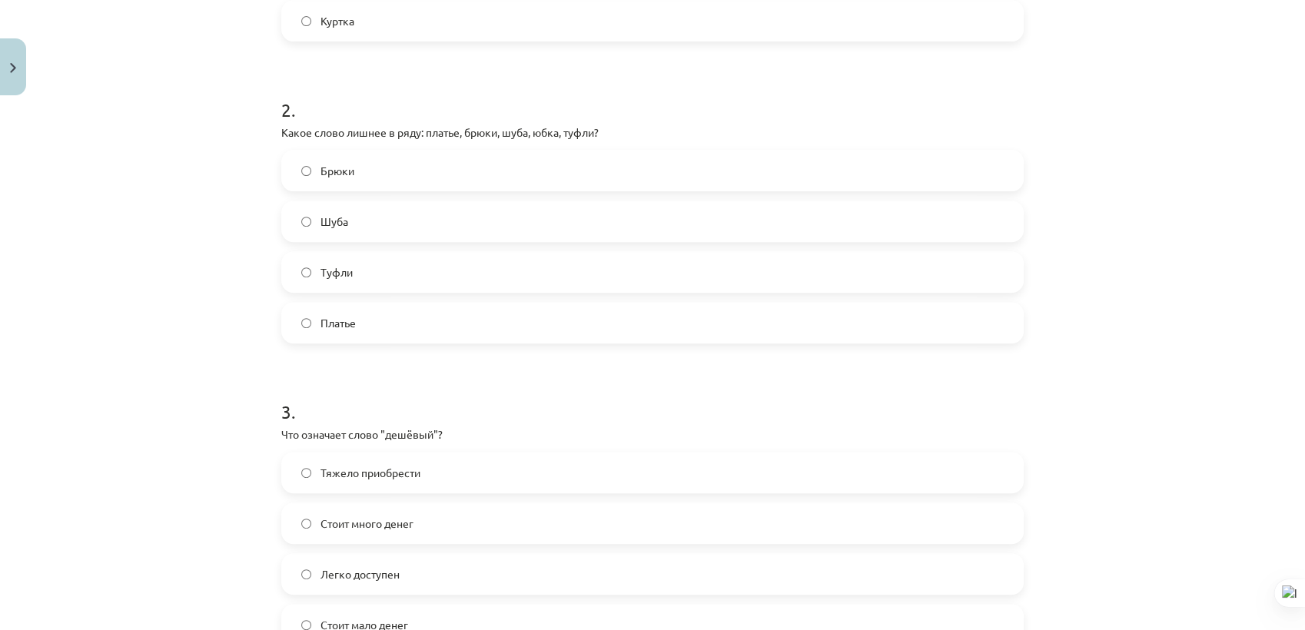
scroll to position [529, 0]
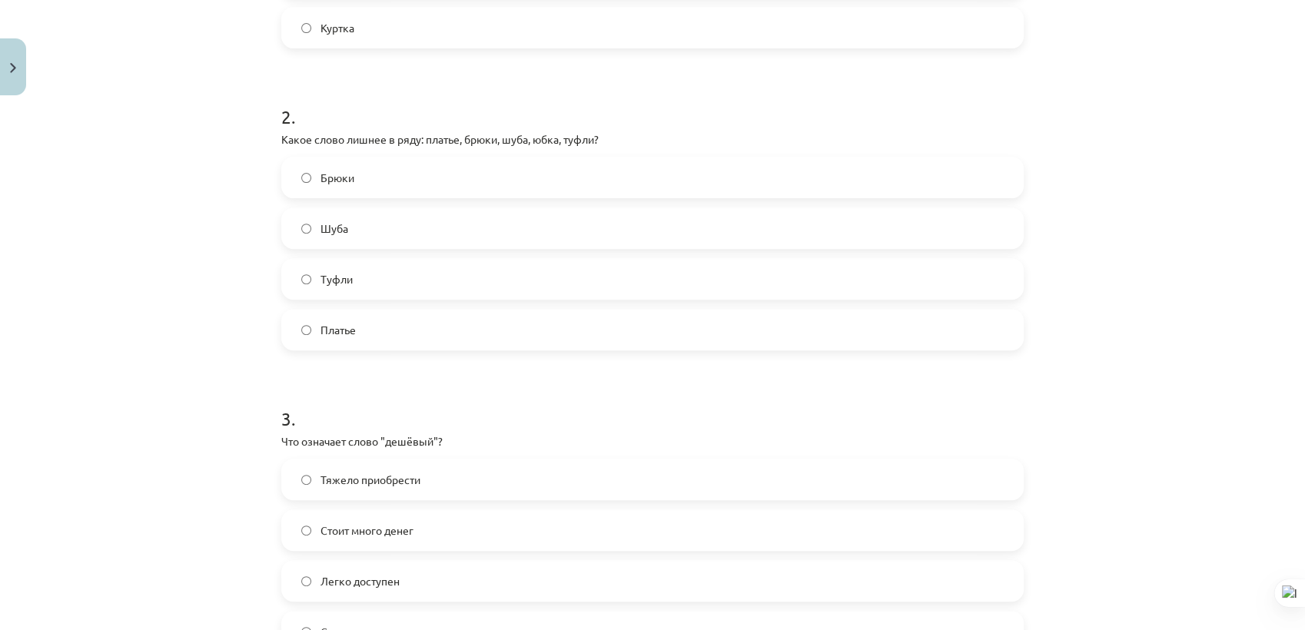
click at [475, 294] on label "Туфли" at bounding box center [652, 279] width 739 height 38
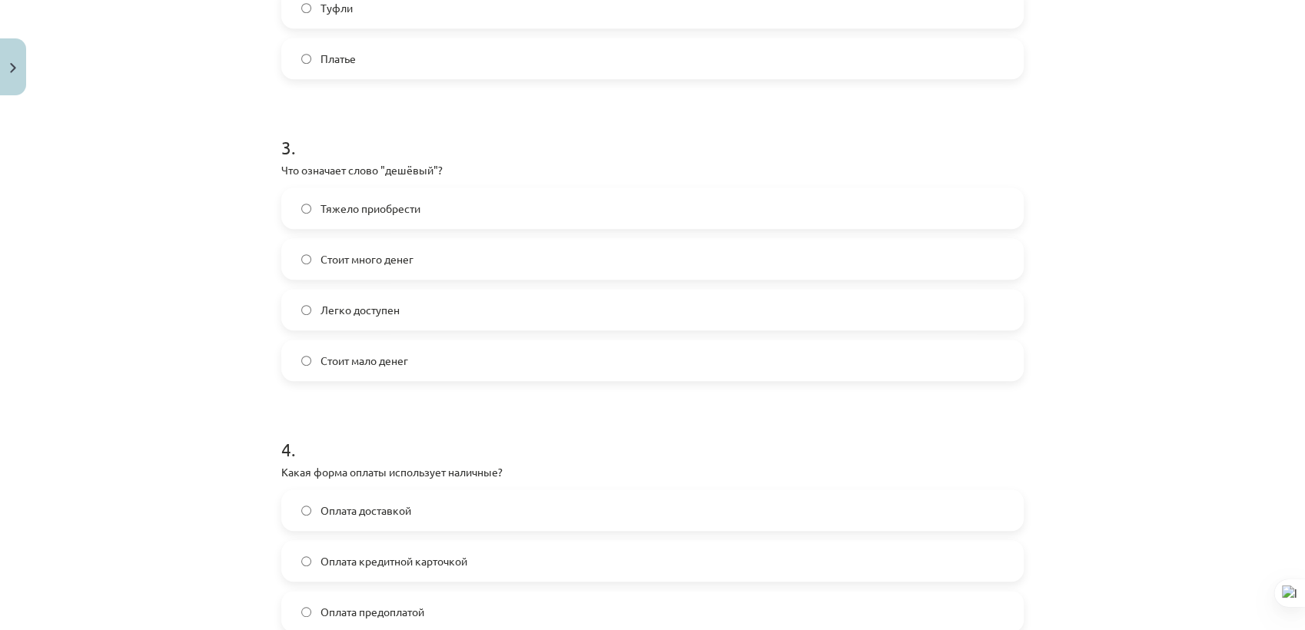
scroll to position [808, 0]
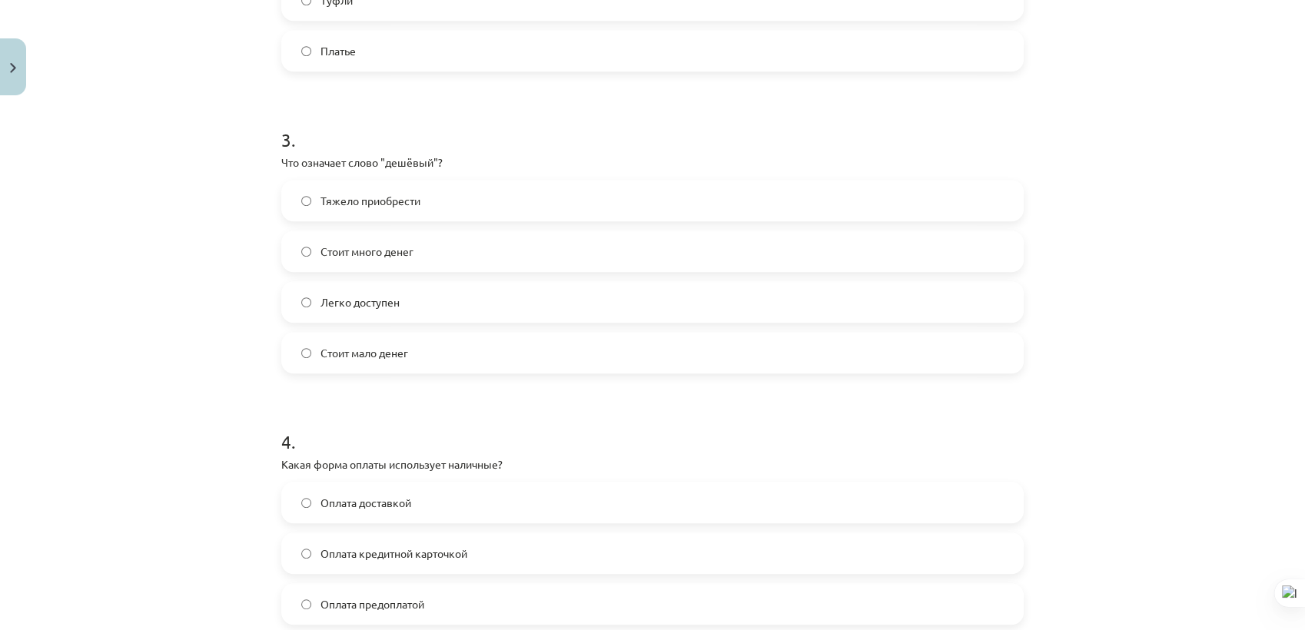
click at [381, 355] on span "Стоит мало денег" at bounding box center [365, 353] width 88 height 16
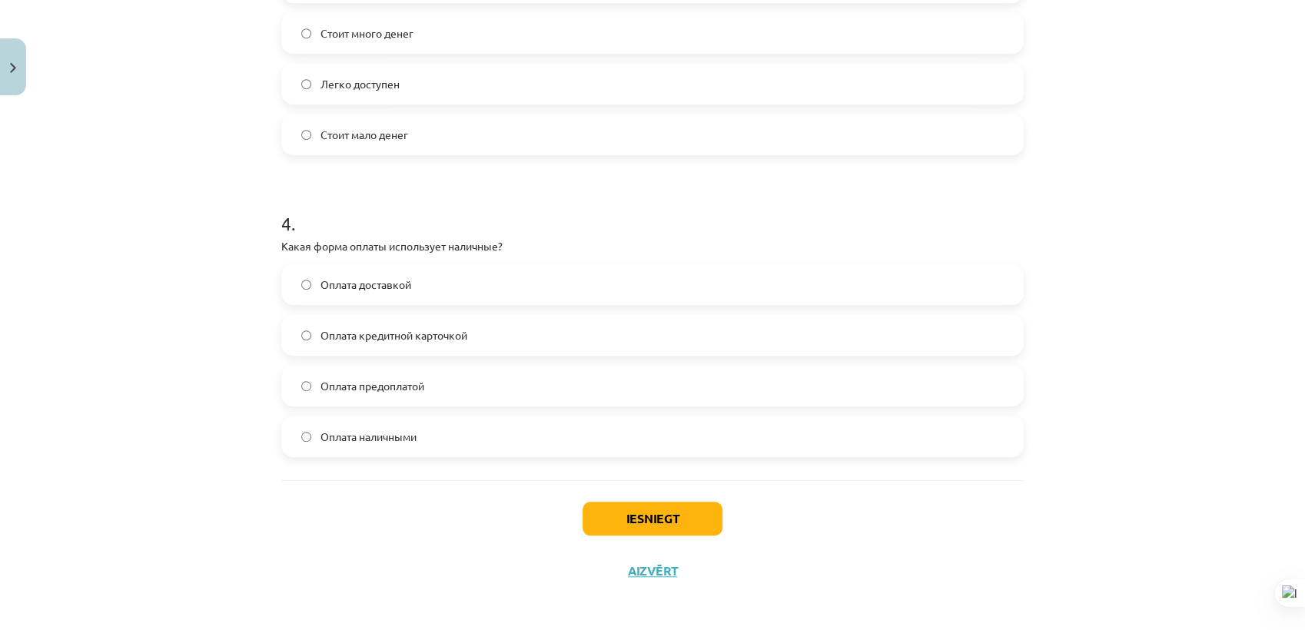
scroll to position [1031, 0]
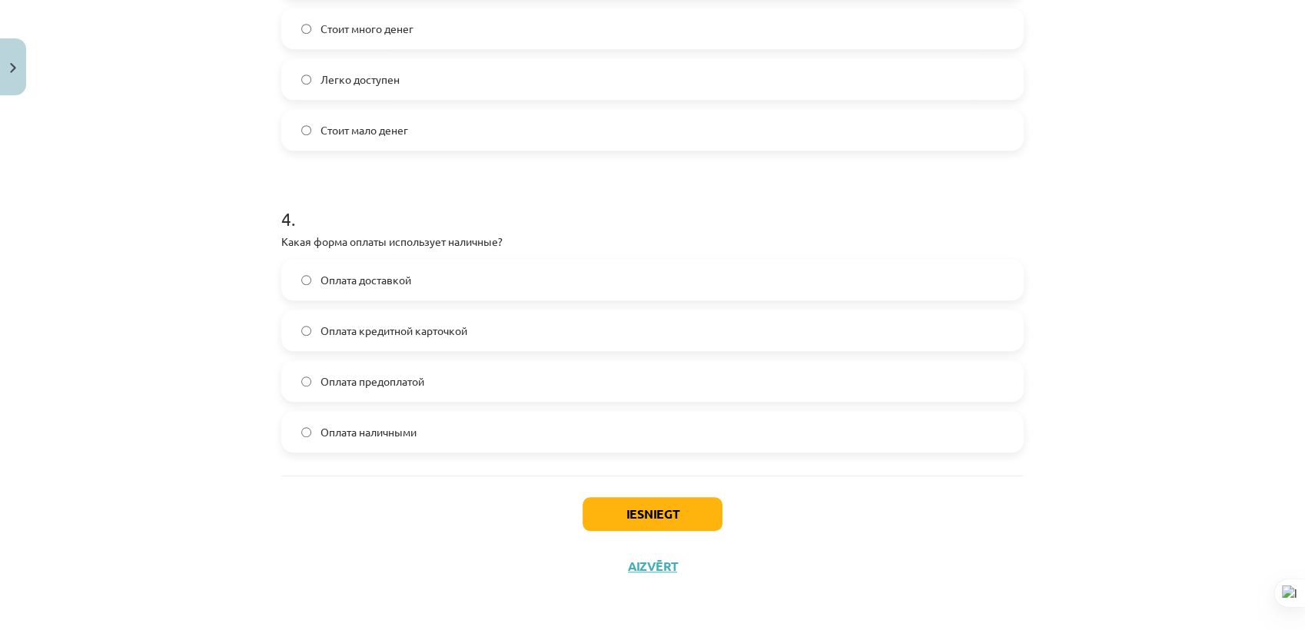
click at [374, 437] on span "Оплата наличными" at bounding box center [369, 432] width 96 height 16
click at [636, 507] on button "Iesniegt" at bounding box center [653, 514] width 140 height 34
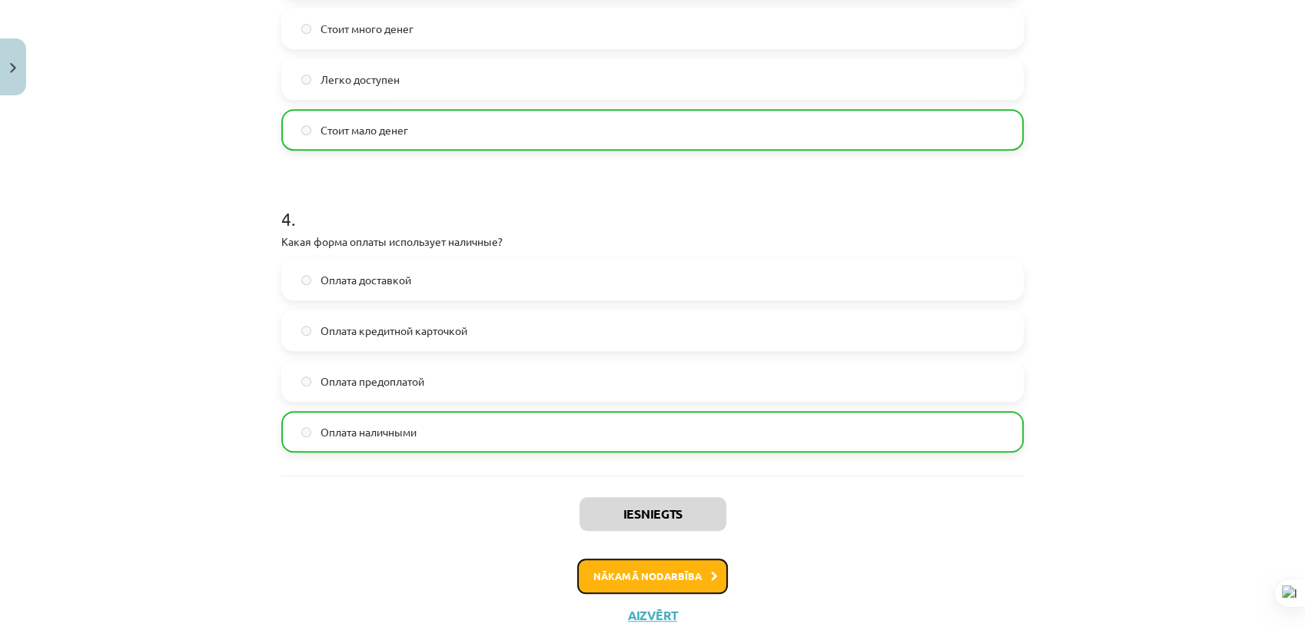
click at [620, 567] on button "Nākamā nodarbība" at bounding box center [652, 576] width 151 height 35
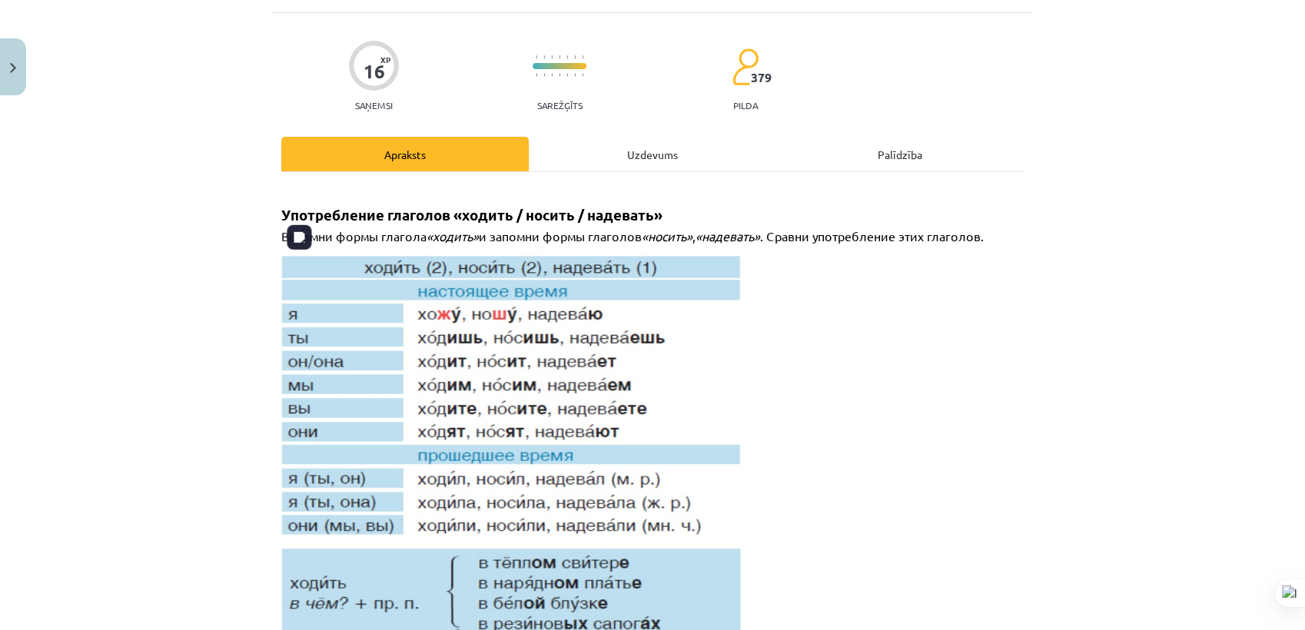
scroll to position [38, 0]
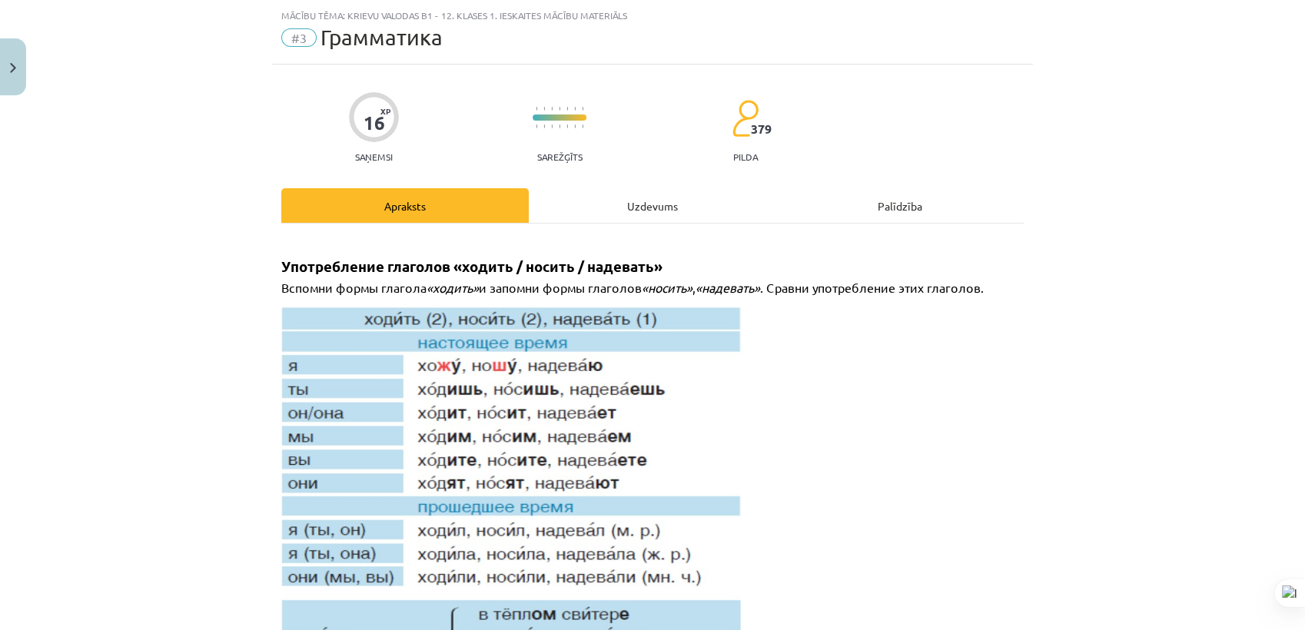
click at [1174, 56] on div "Mācību tēma: Krievu valodas b1 - 12. klases 1. ieskaites mācību materiāls #3 Гр…" at bounding box center [652, 315] width 1305 height 630
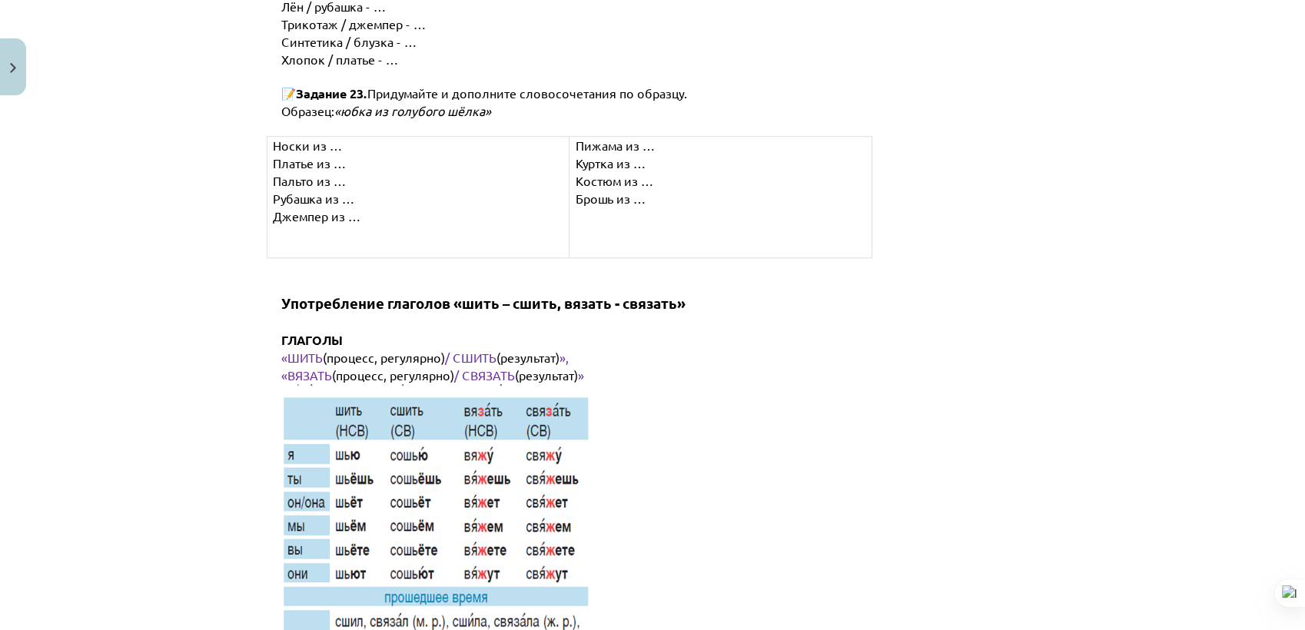
scroll to position [7797, 0]
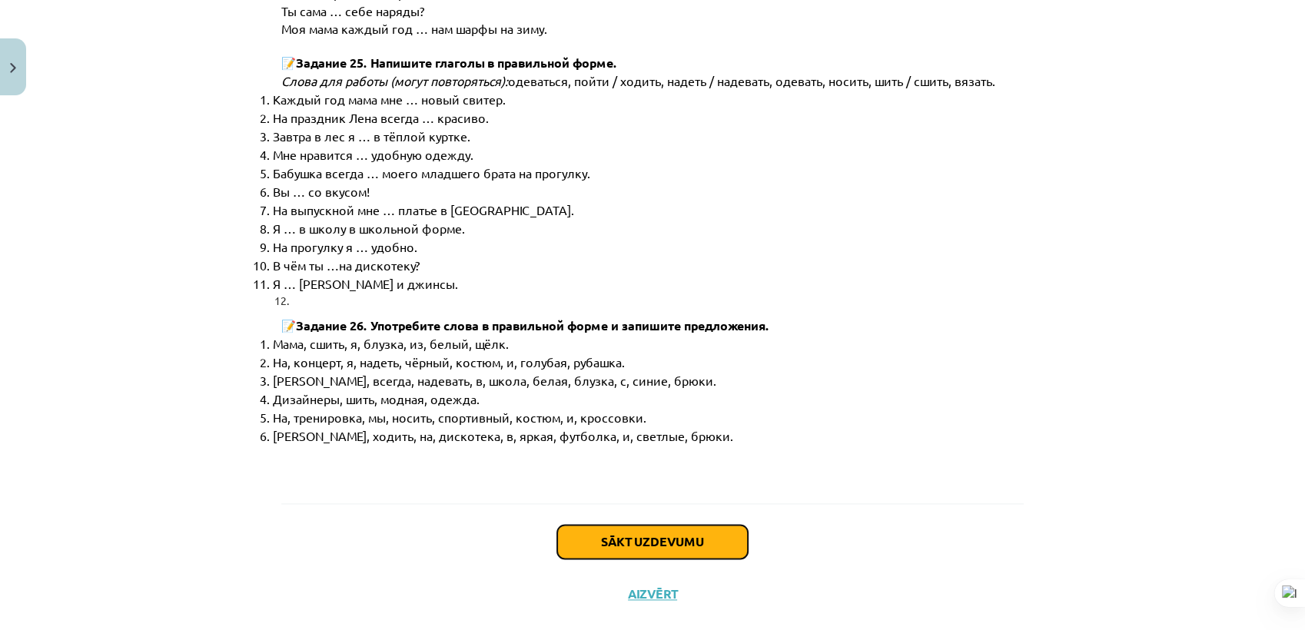
click at [705, 525] on button "Sākt uzdevumu" at bounding box center [652, 542] width 191 height 34
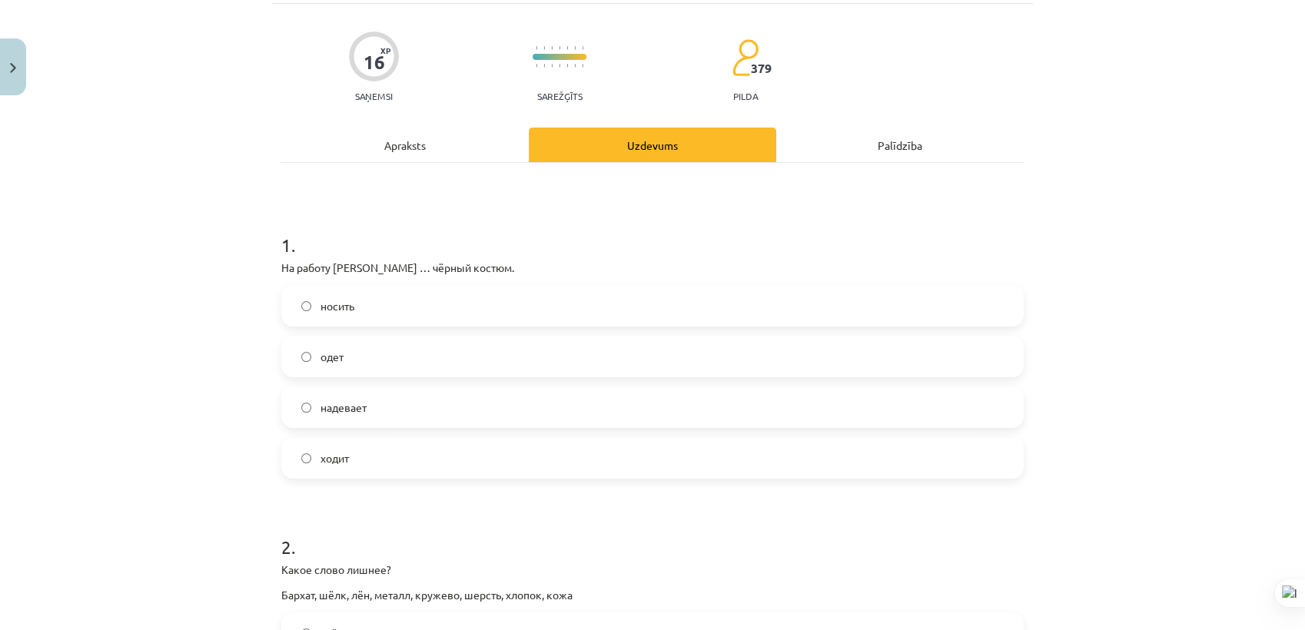
scroll to position [38, 0]
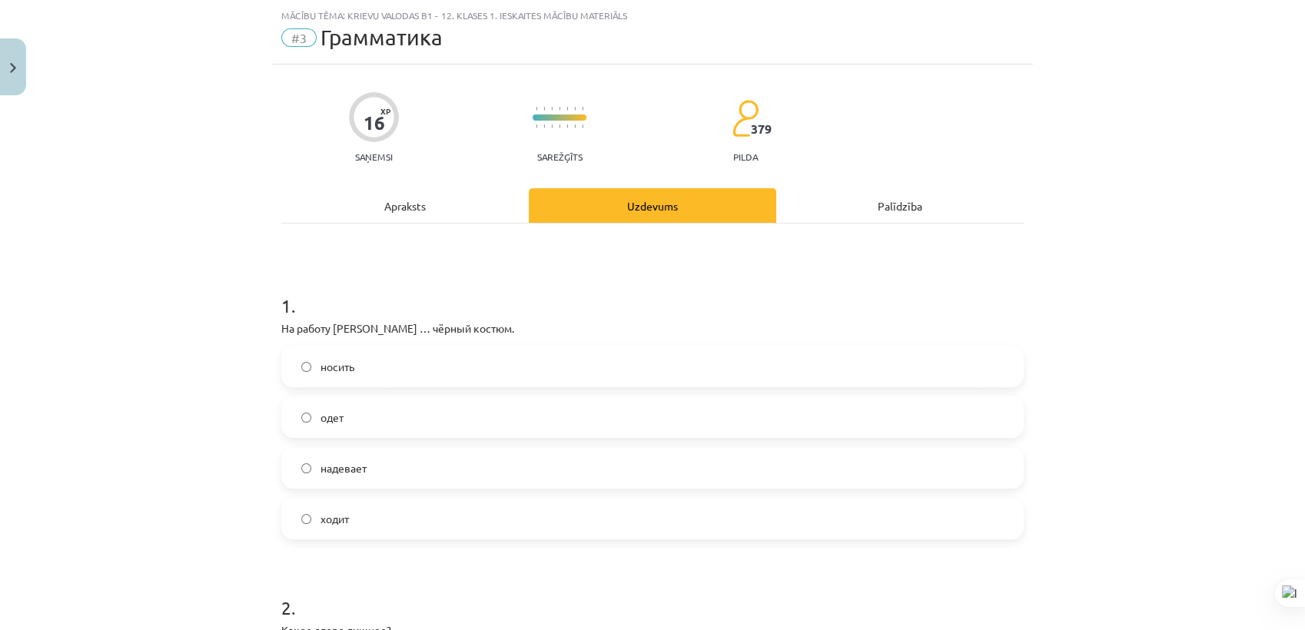
click at [380, 477] on label "надевает" at bounding box center [652, 468] width 739 height 38
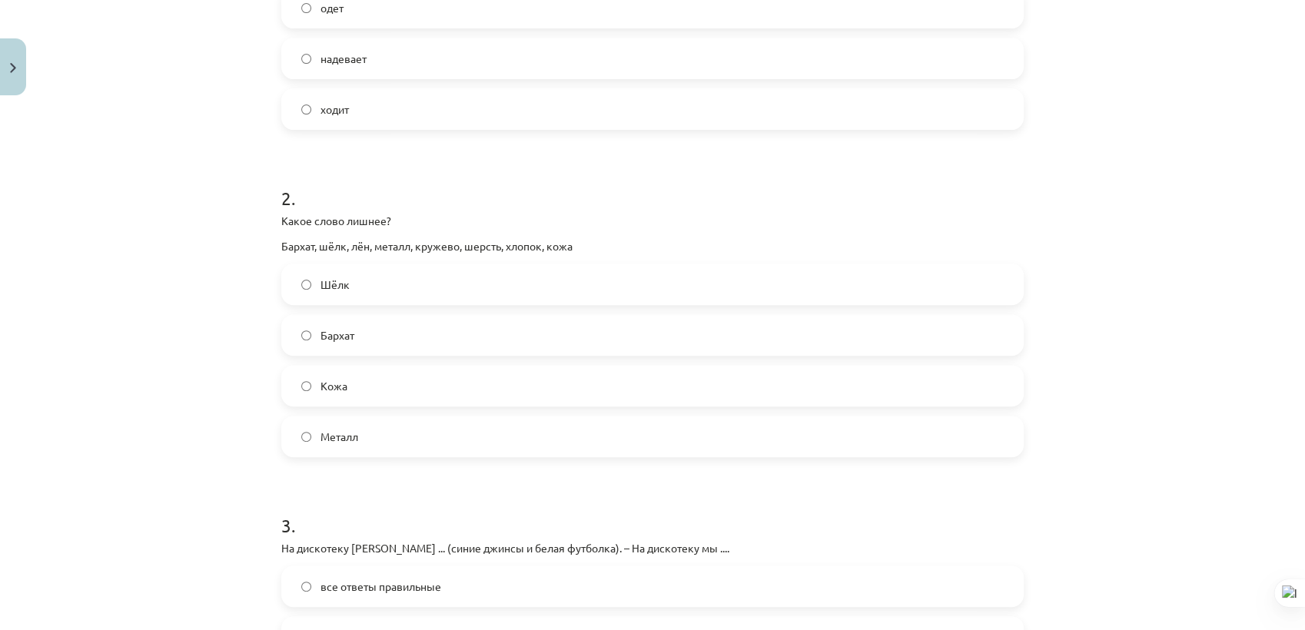
scroll to position [454, 0]
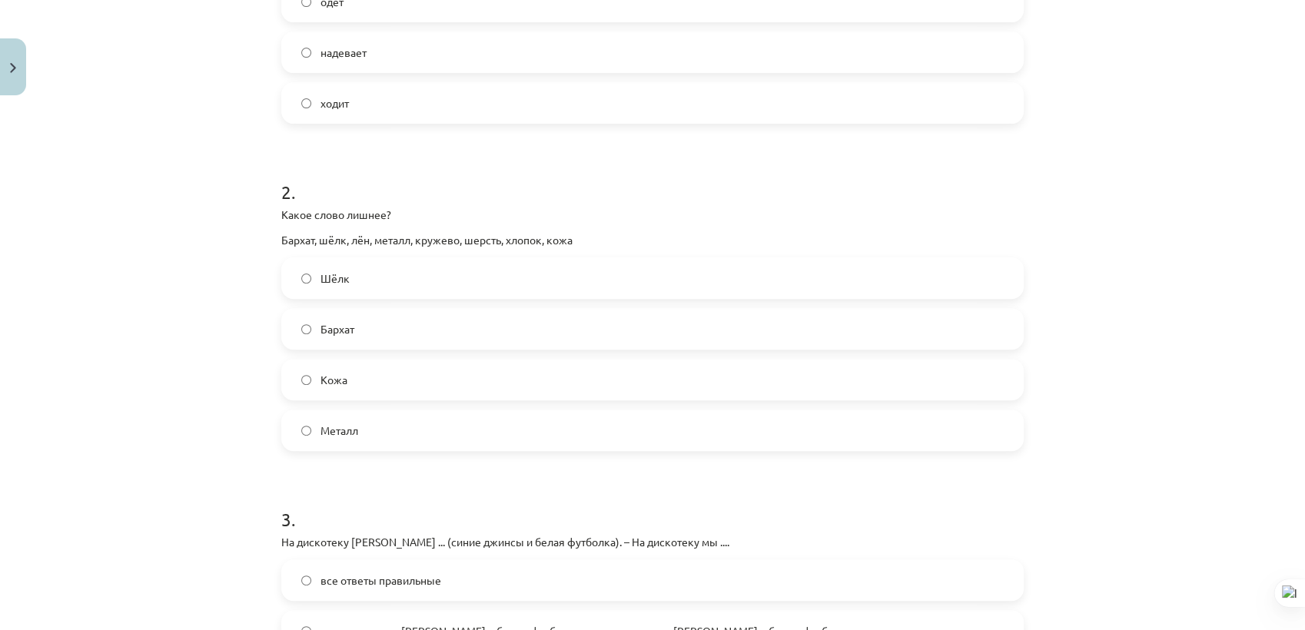
click at [341, 444] on label "Металл" at bounding box center [652, 430] width 739 height 38
drag, startPoint x: 1304, startPoint y: 363, endPoint x: 1308, endPoint y: 388, distance: 25.7
click at [1174, 354] on html "0 Dāvanas 452 mP 433 xp Artjoms Ļaksa Sākums Aktuāli Kā mācīties eSKOLĀ Kontakt…" at bounding box center [652, 38] width 1305 height 630
drag, startPoint x: 1304, startPoint y: 387, endPoint x: 1308, endPoint y: 397, distance: 10.0
click at [1174, 354] on html "0 Dāvanas 452 mP 433 xp Artjoms Ļaksa Sākums Aktuāli Kā mācīties eSKOLĀ Kontakt…" at bounding box center [652, 38] width 1305 height 630
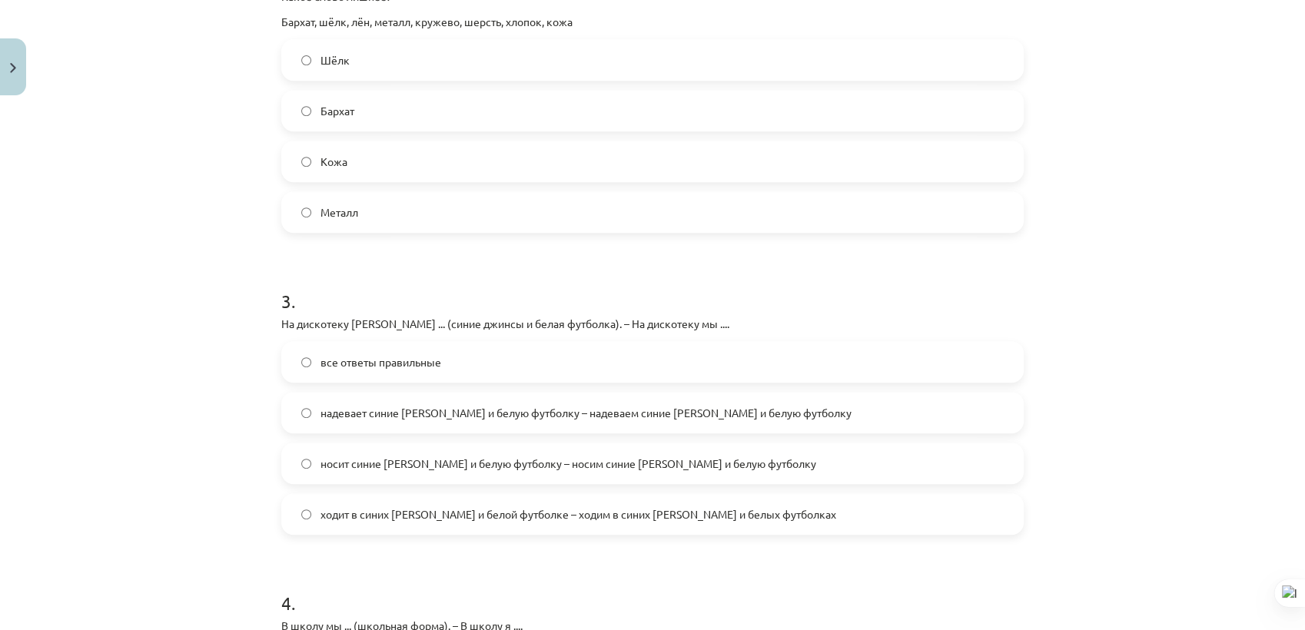
scroll to position [676, 0]
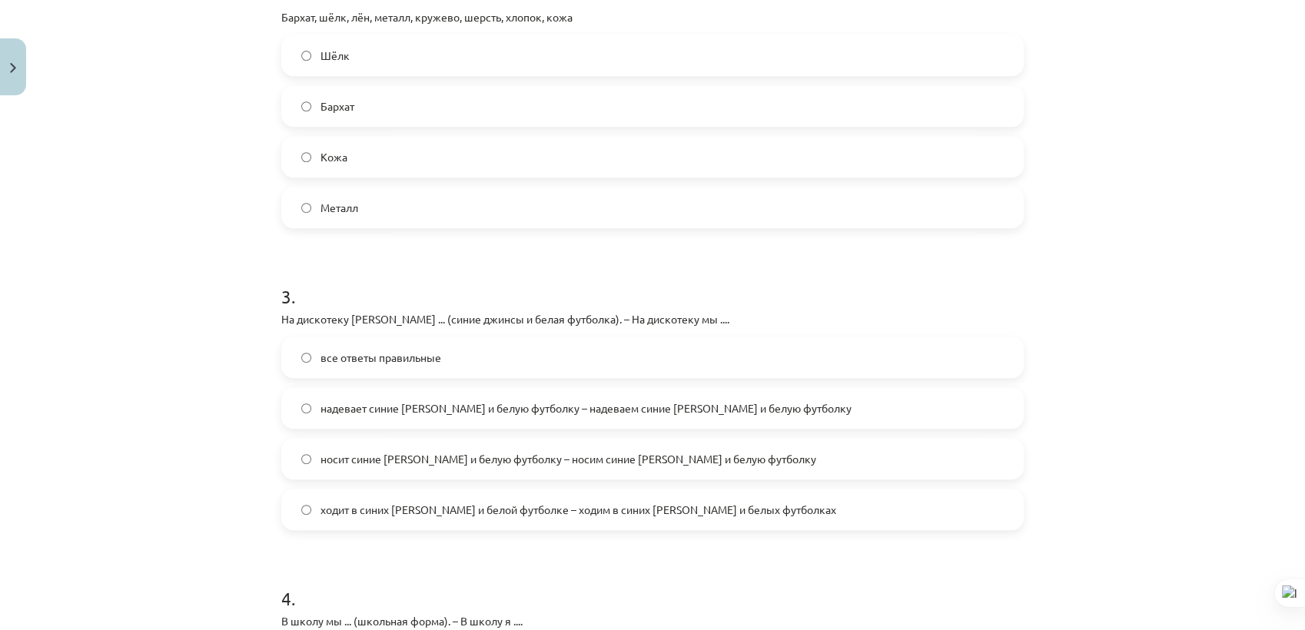
click at [1174, 351] on div "Mācību tēma: Krievu valodas b1 - 12. klases 1. ieskaites mācību materiāls #3 Гр…" at bounding box center [652, 315] width 1305 height 630
click at [1174, 352] on div "Mācību tēma: Krievu valodas b1 - 12. klases 1. ieskaites mācību materiāls #3 Гр…" at bounding box center [652, 315] width 1305 height 630
click at [450, 359] on label "все ответы правильные" at bounding box center [652, 357] width 739 height 38
drag, startPoint x: 1304, startPoint y: 274, endPoint x: 1299, endPoint y: 299, distance: 25.0
click at [1174, 299] on html "0 Dāvanas 452 mP 433 xp Artjoms Ļaksa Sākums Aktuāli Kā mācīties eSKOLĀ Kontakt…" at bounding box center [652, 38] width 1305 height 630
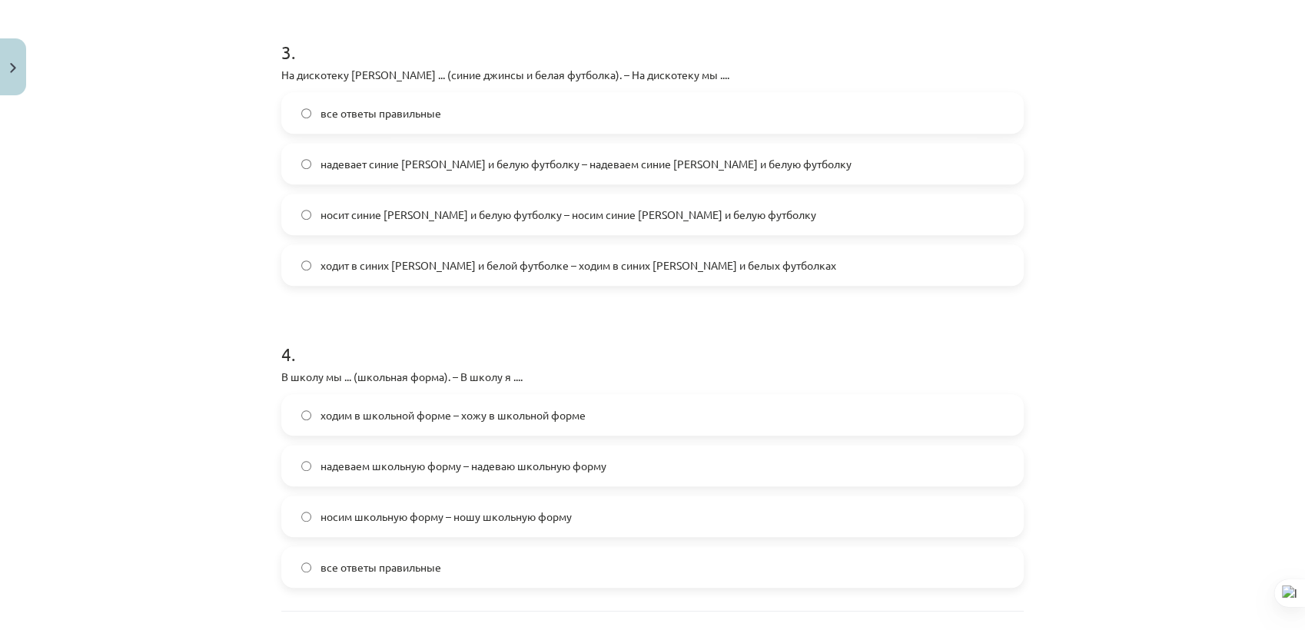
scroll to position [987, 0]
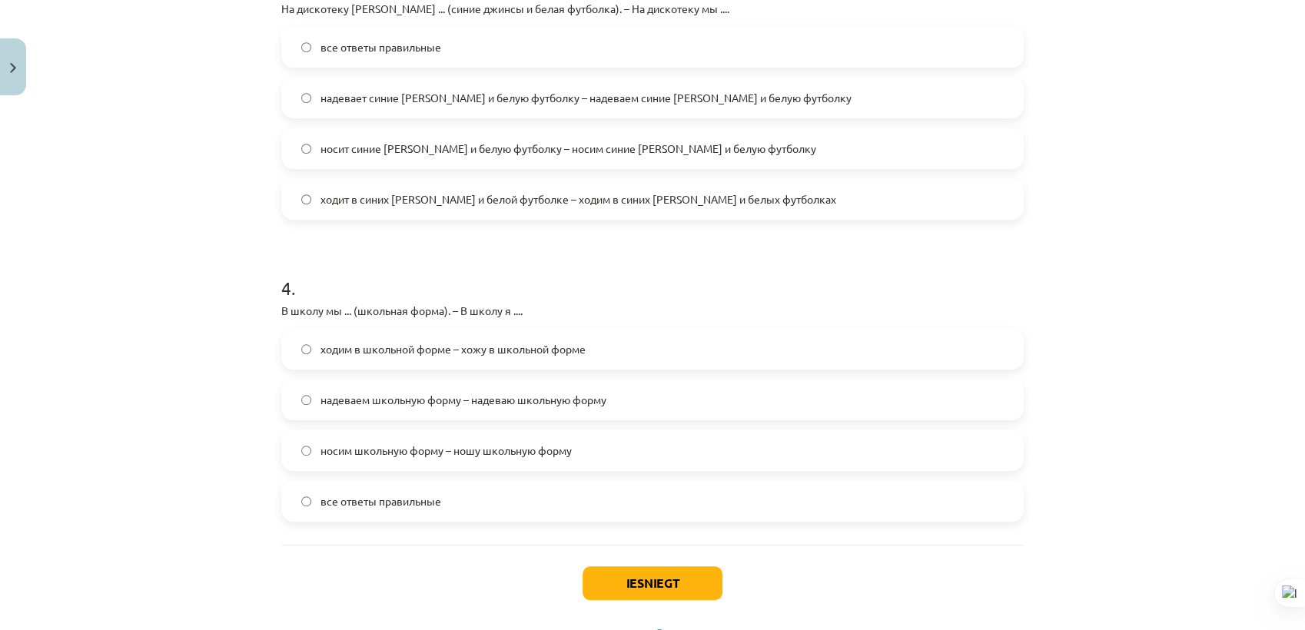
click at [405, 493] on span "все ответы правильные" at bounding box center [381, 501] width 121 height 16
click at [324, 460] on label "носим школьную форму – ношу школьную форму" at bounding box center [652, 450] width 739 height 38
click at [321, 503] on span "все ответы правильные" at bounding box center [381, 501] width 121 height 16
click at [487, 198] on span "ходит в синих джинсах и белой футболке – ходим в синих джинсах и белых футболках" at bounding box center [579, 199] width 516 height 16
click at [651, 564] on div "Iesniegt Aizvērt" at bounding box center [652, 599] width 743 height 108
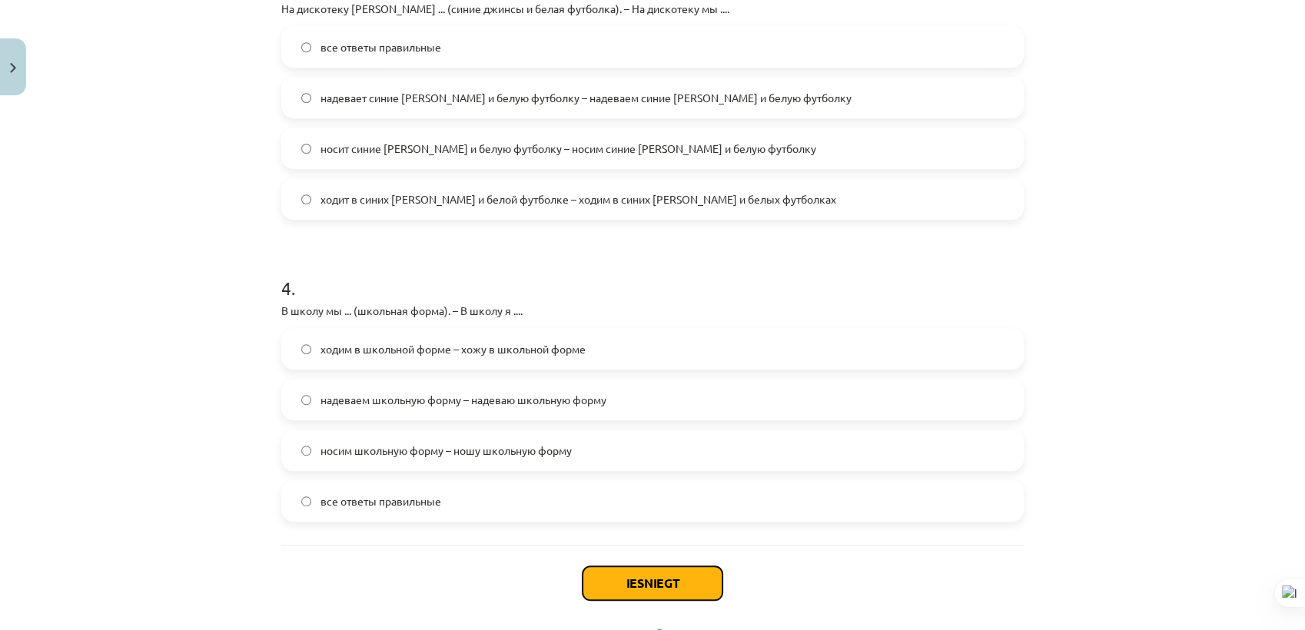
click at [653, 567] on button "Iesniegt" at bounding box center [653, 584] width 140 height 34
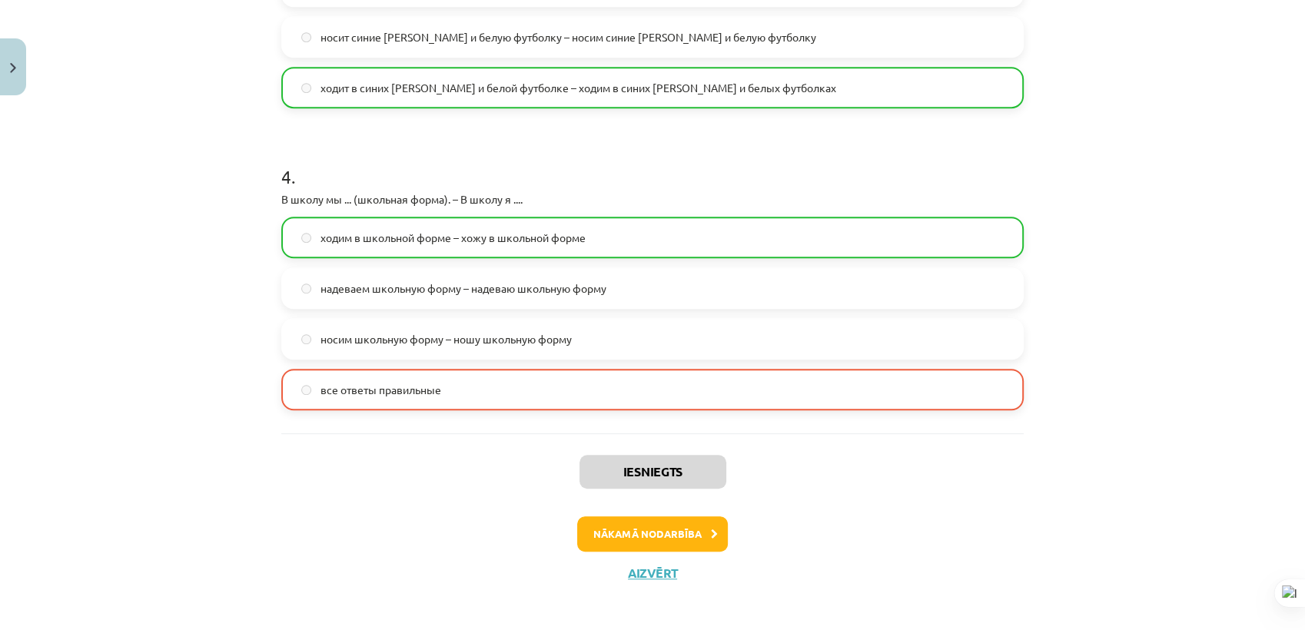
scroll to position [1105, 0]
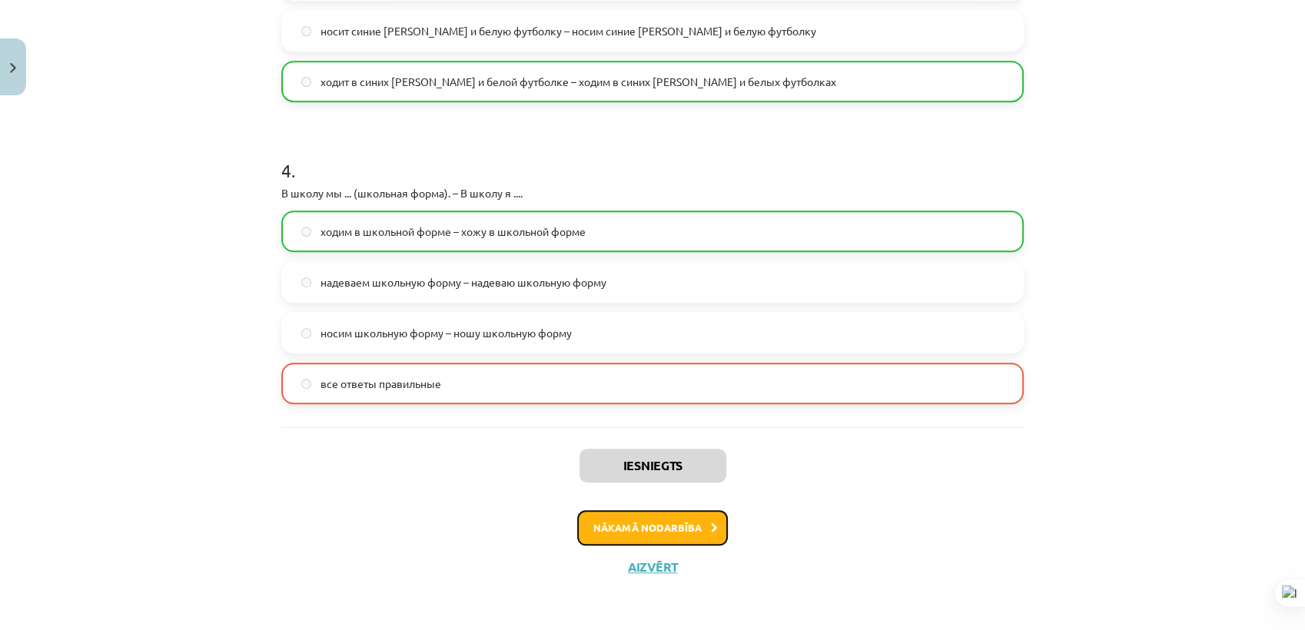
click at [685, 513] on button "Nākamā nodarbība" at bounding box center [652, 527] width 151 height 35
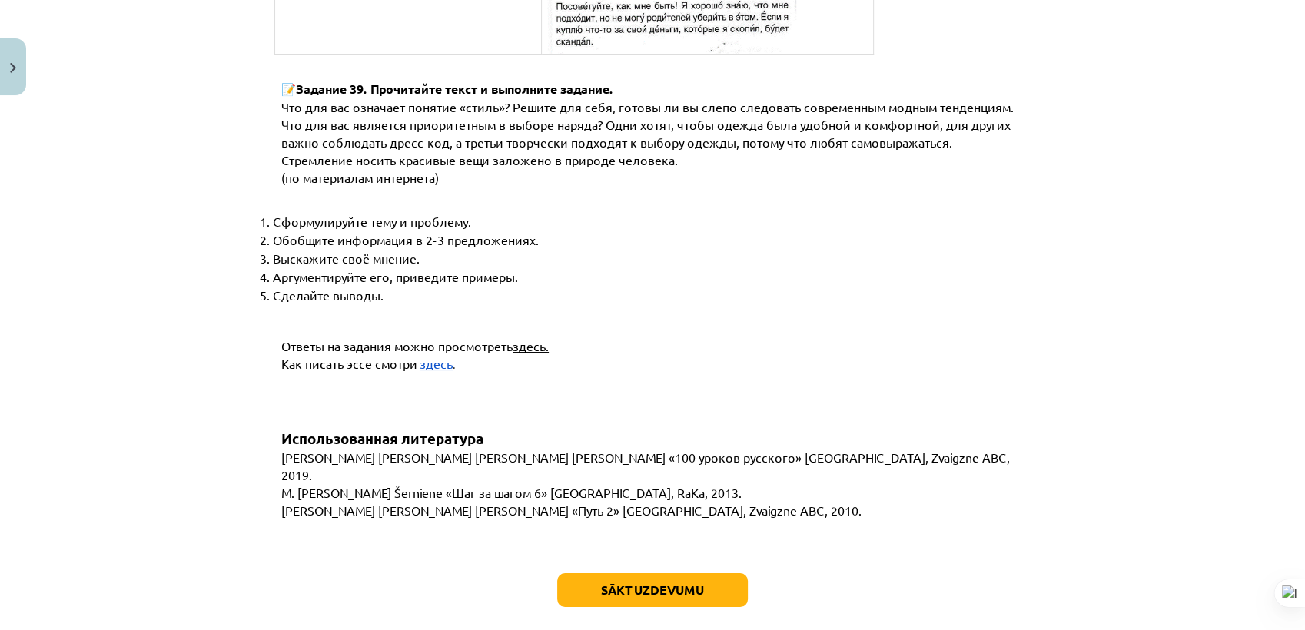
scroll to position [5851, 0]
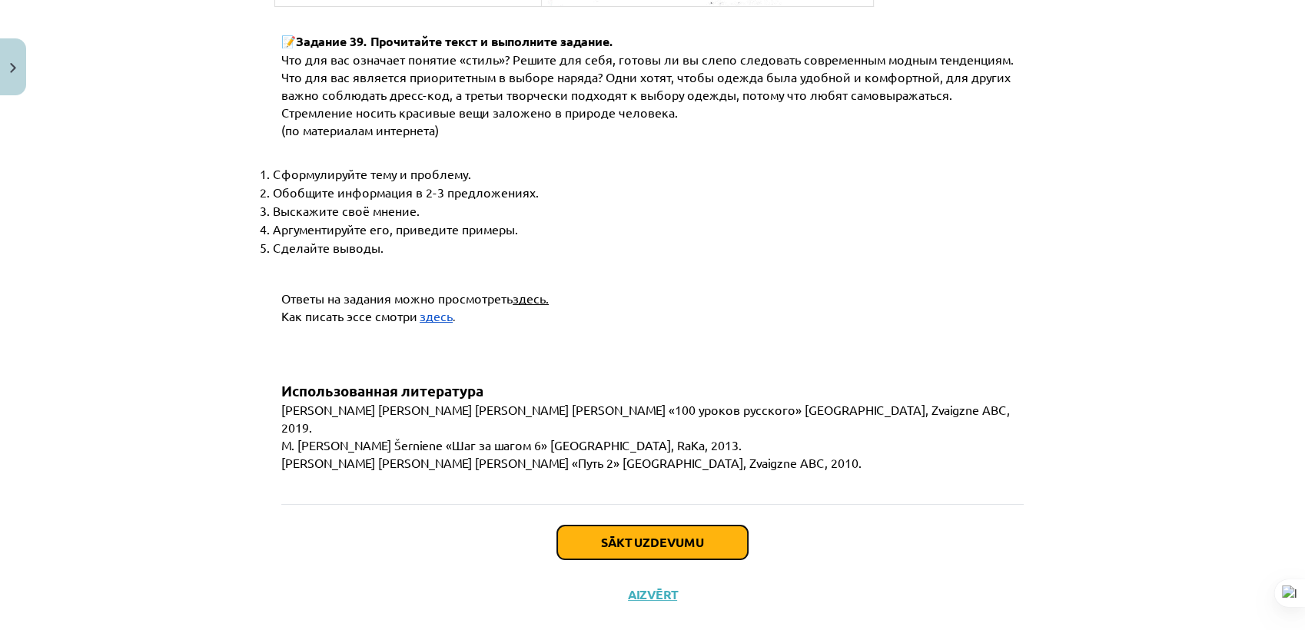
click at [707, 526] on button "Sākt uzdevumu" at bounding box center [652, 543] width 191 height 34
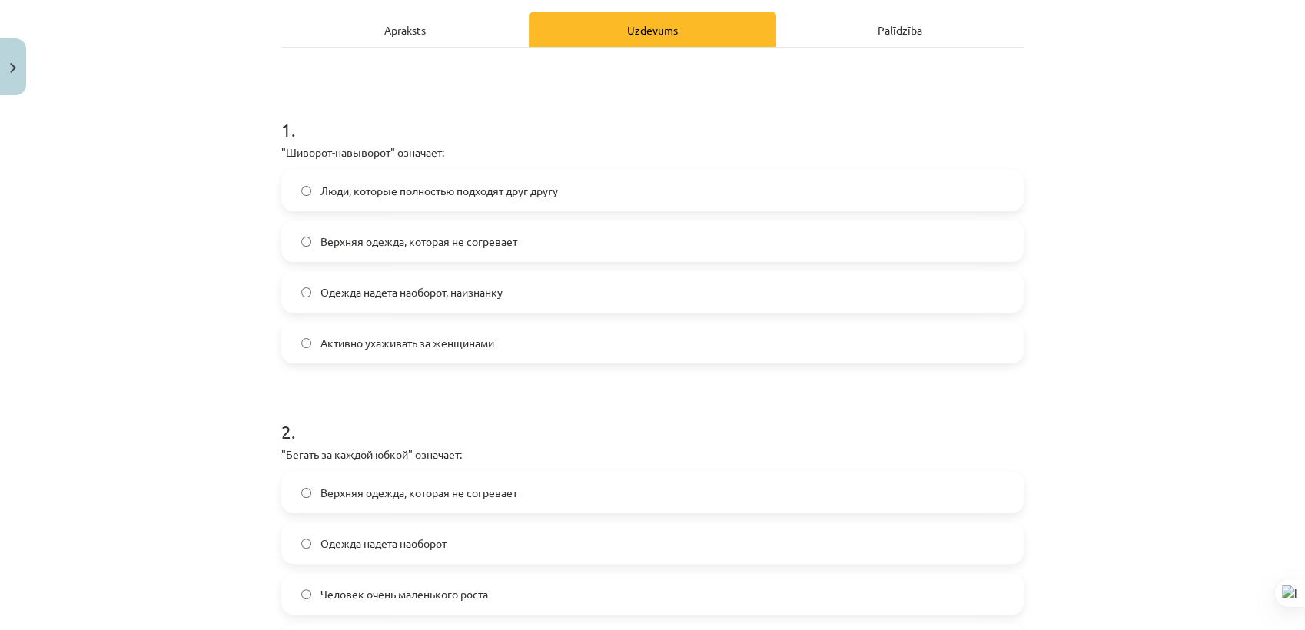
scroll to position [38, 0]
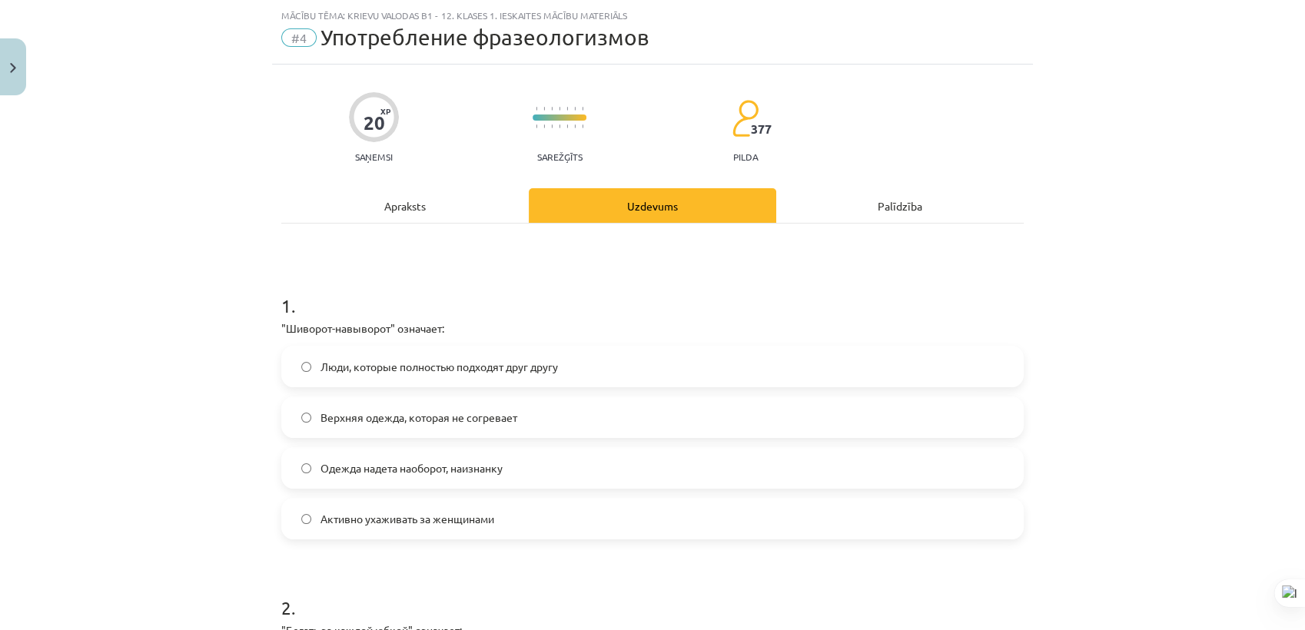
click at [540, 455] on label "Одежда надета наоборот, наизнанку" at bounding box center [652, 468] width 739 height 38
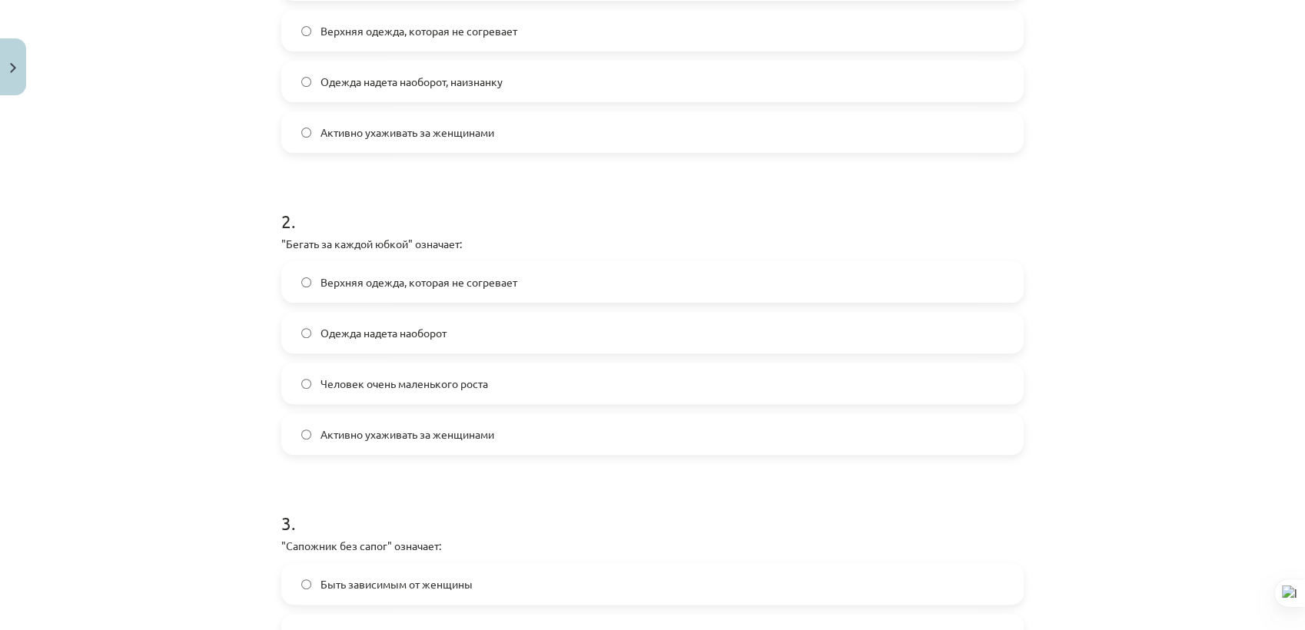
scroll to position [438, 0]
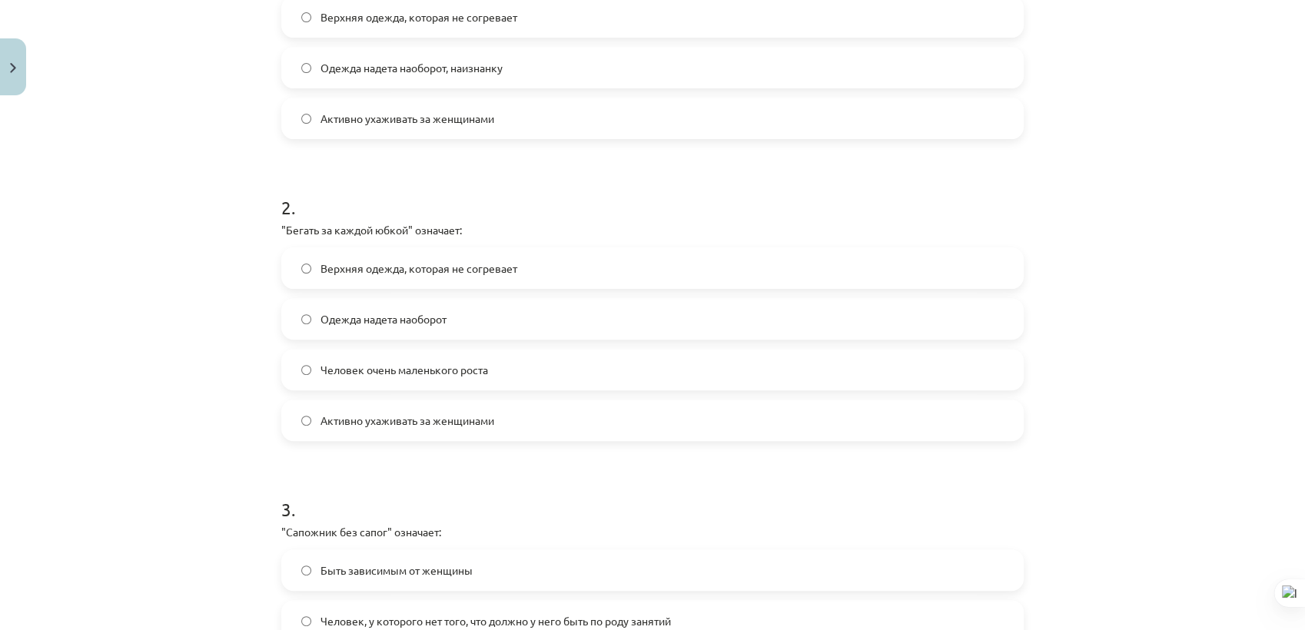
click at [536, 414] on label "Активно ухаживать за женщинами" at bounding box center [652, 420] width 739 height 38
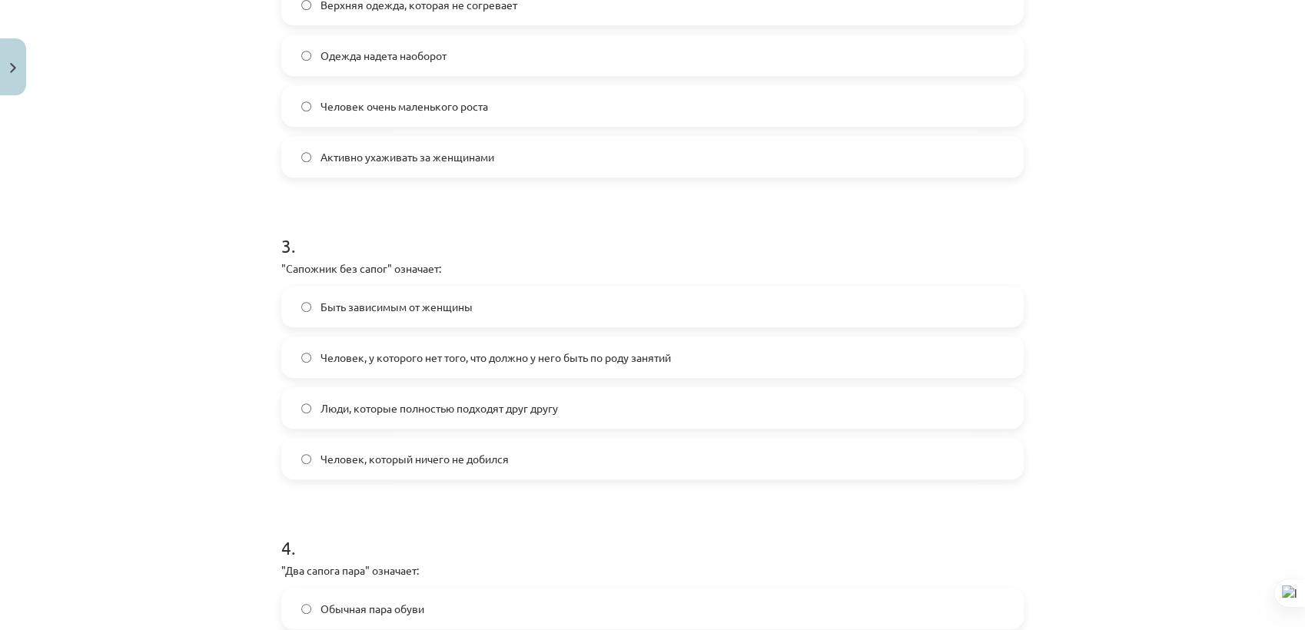
scroll to position [706, 0]
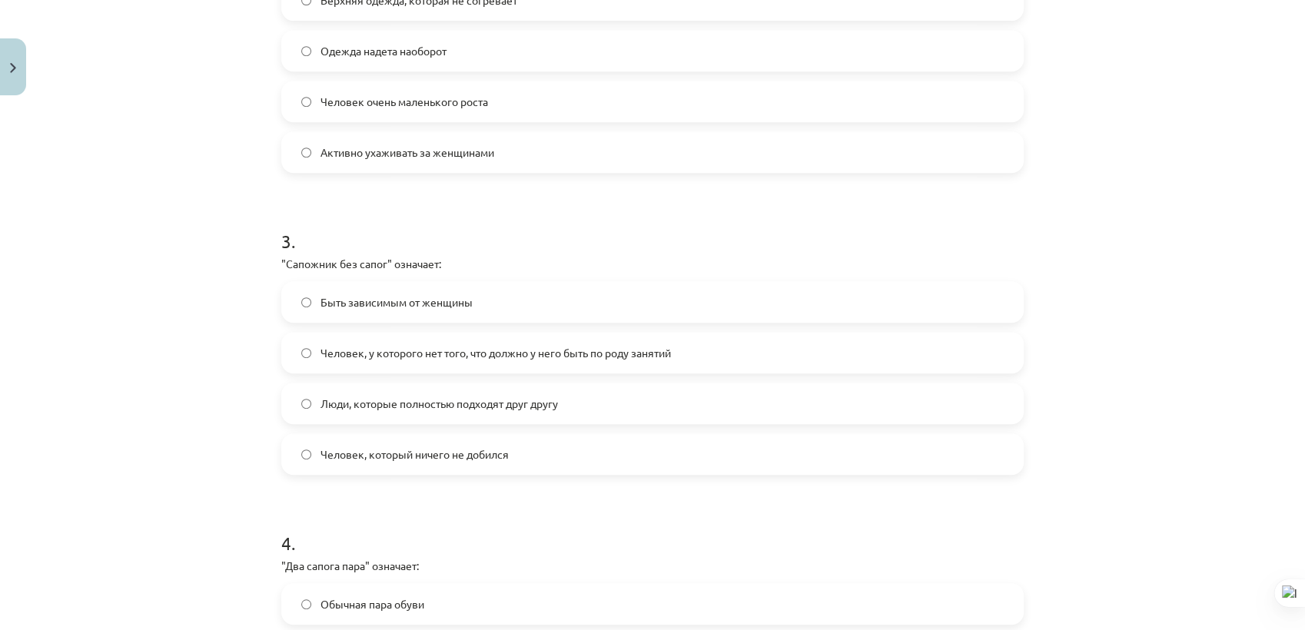
drag, startPoint x: 571, startPoint y: 334, endPoint x: 567, endPoint y: 341, distance: 9.0
click at [567, 341] on label "Человек, у которого нет того, что должно у него быть по роду занятий" at bounding box center [652, 353] width 739 height 38
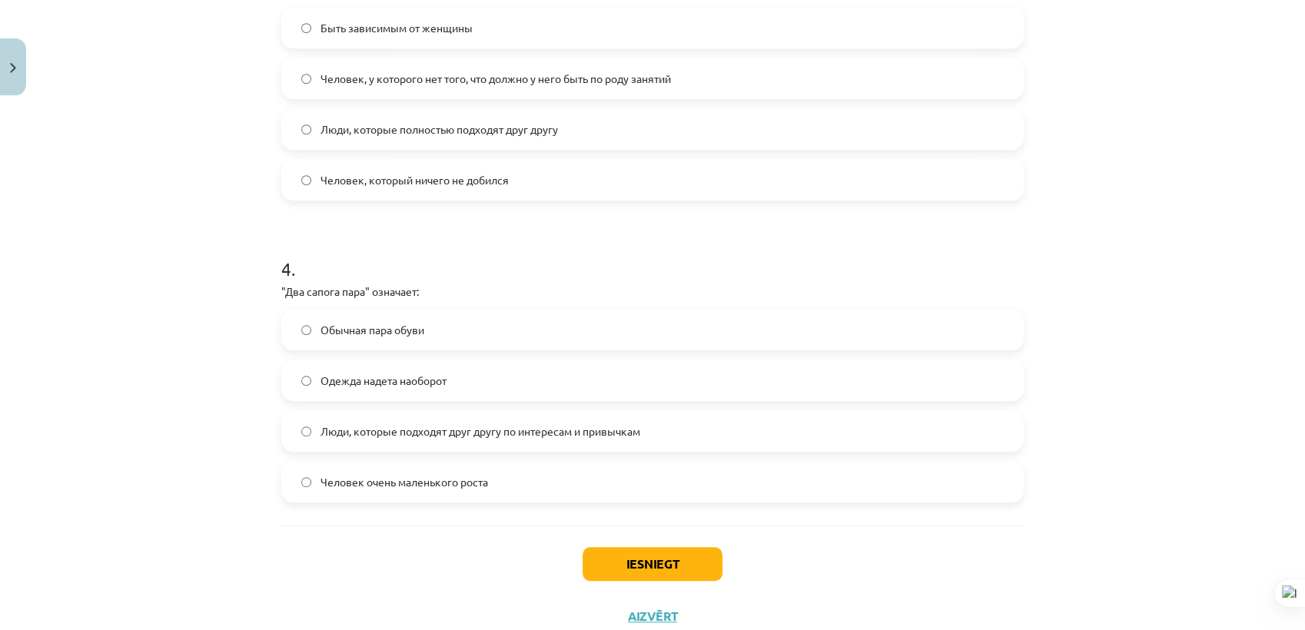
scroll to position [998, 0]
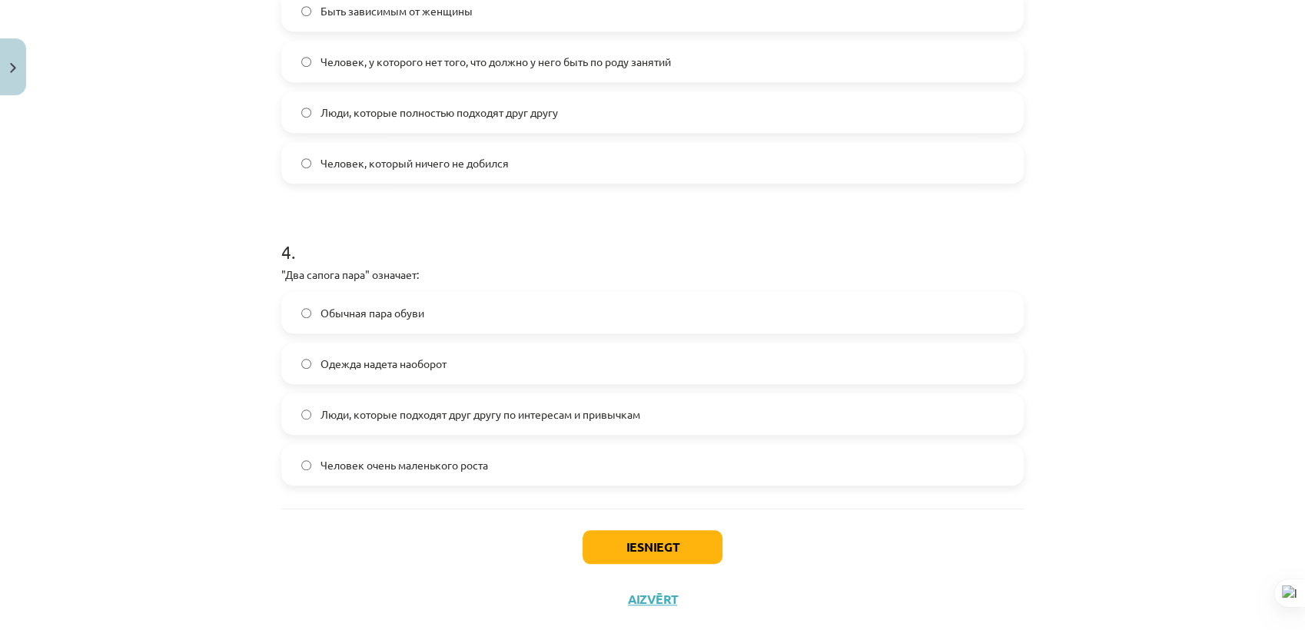
click at [457, 426] on label "Люди, которые подходят друг другу по интересам и привычкам" at bounding box center [652, 414] width 739 height 38
click at [668, 559] on button "Iesniegt" at bounding box center [653, 547] width 140 height 34
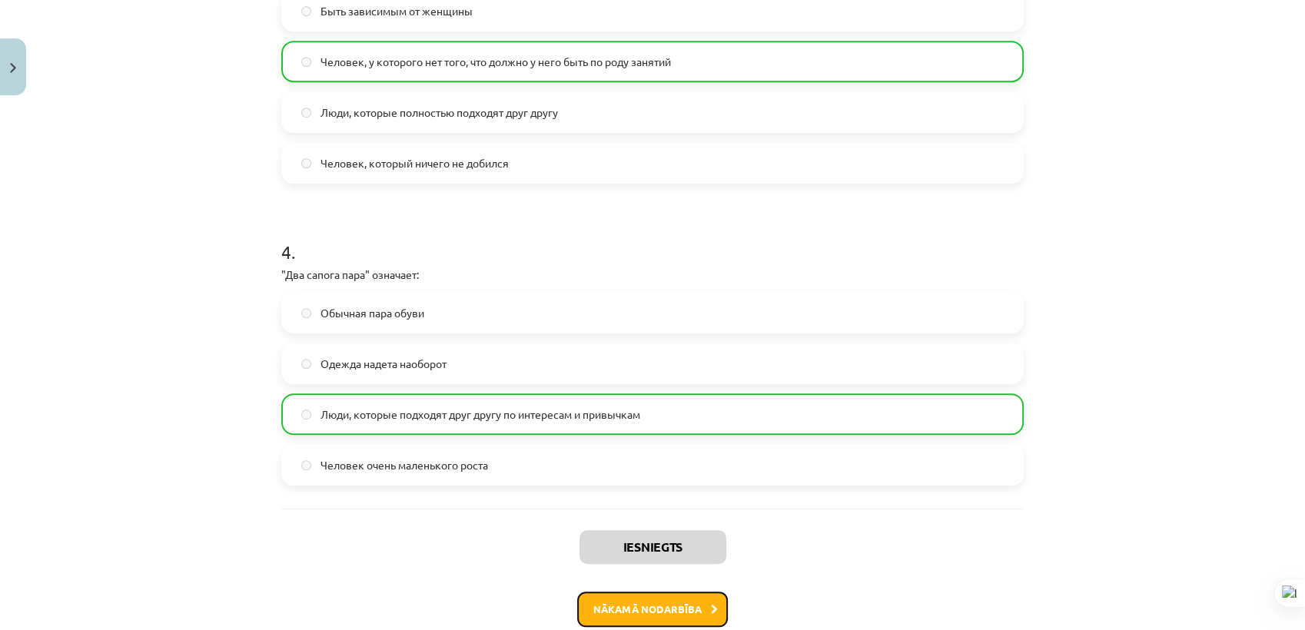
click at [639, 567] on button "Nākamā nodarbība" at bounding box center [652, 609] width 151 height 35
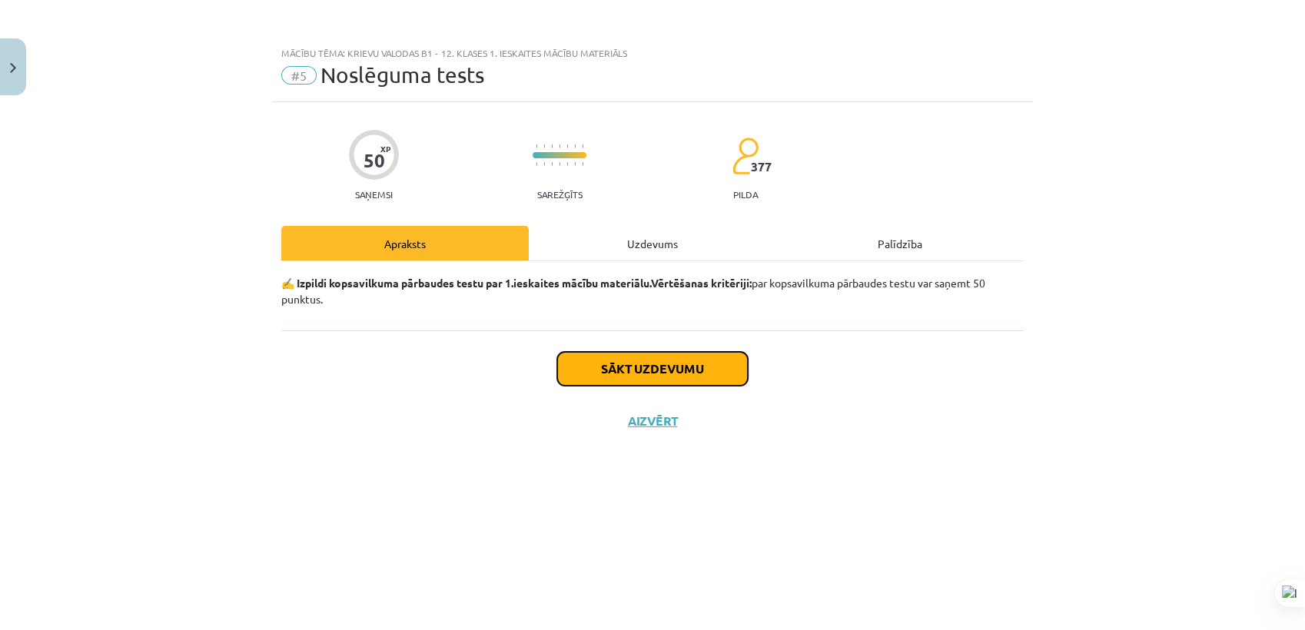
click at [696, 380] on button "Sākt uzdevumu" at bounding box center [652, 369] width 191 height 34
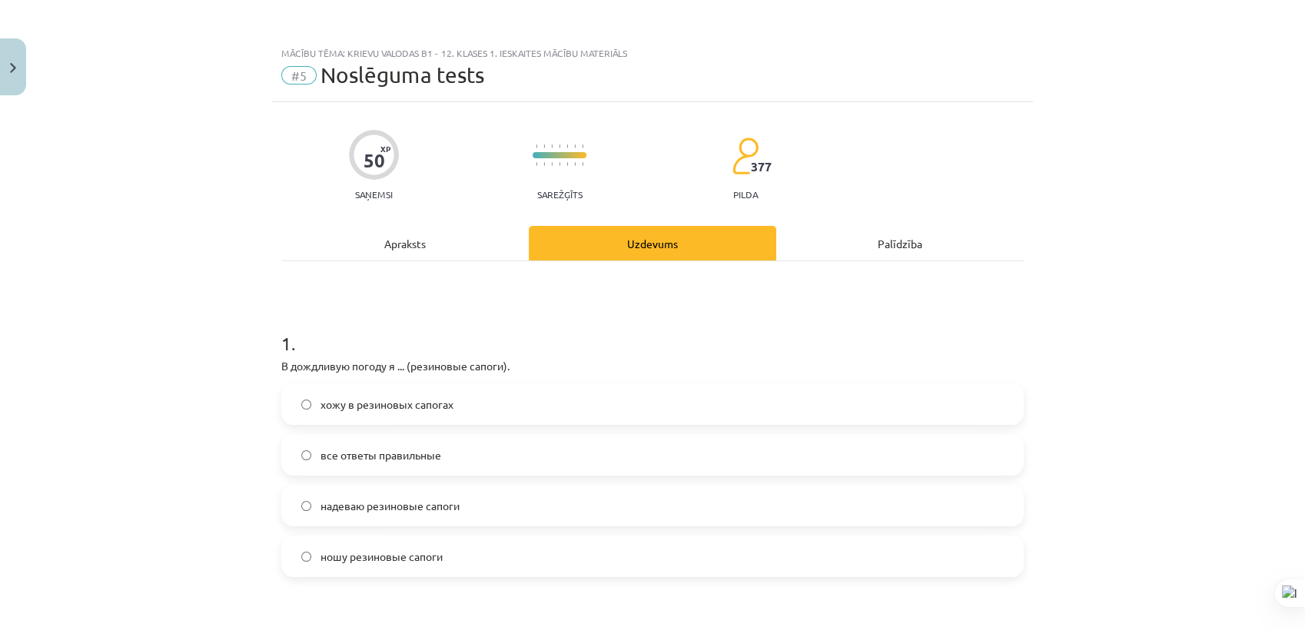
click at [493, 507] on label "надеваю резиновые сапоги" at bounding box center [652, 506] width 739 height 38
click at [487, 417] on label "хожу в резиновых сапогах" at bounding box center [652, 404] width 739 height 38
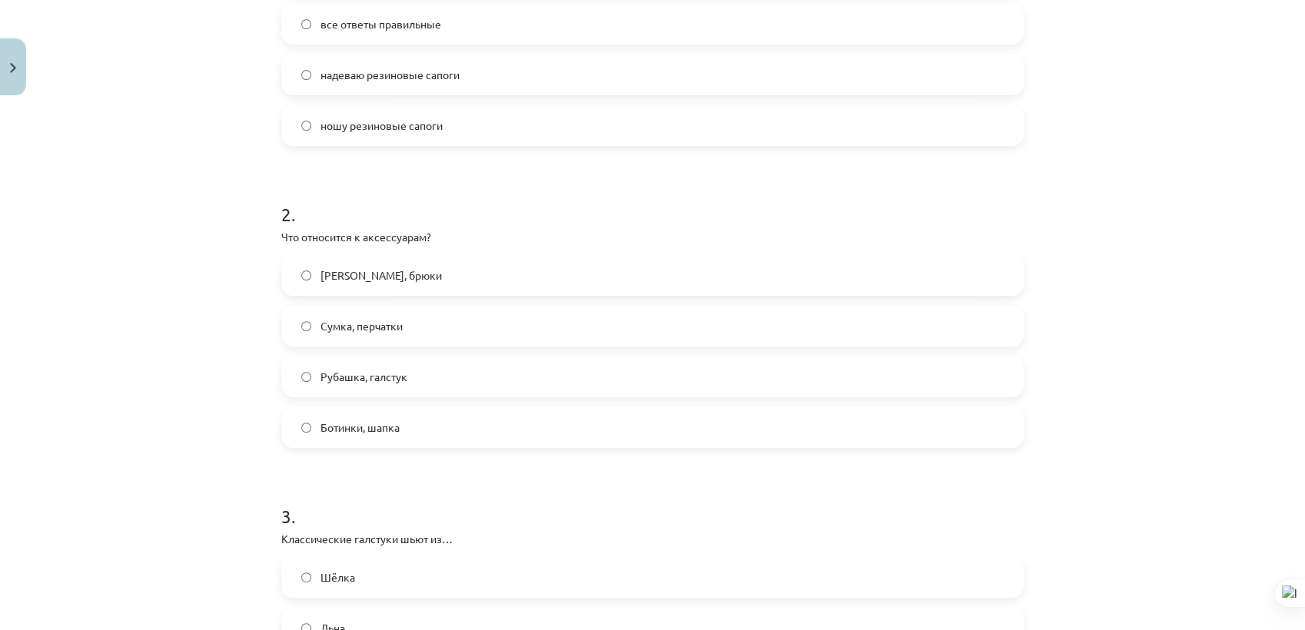
scroll to position [483, 0]
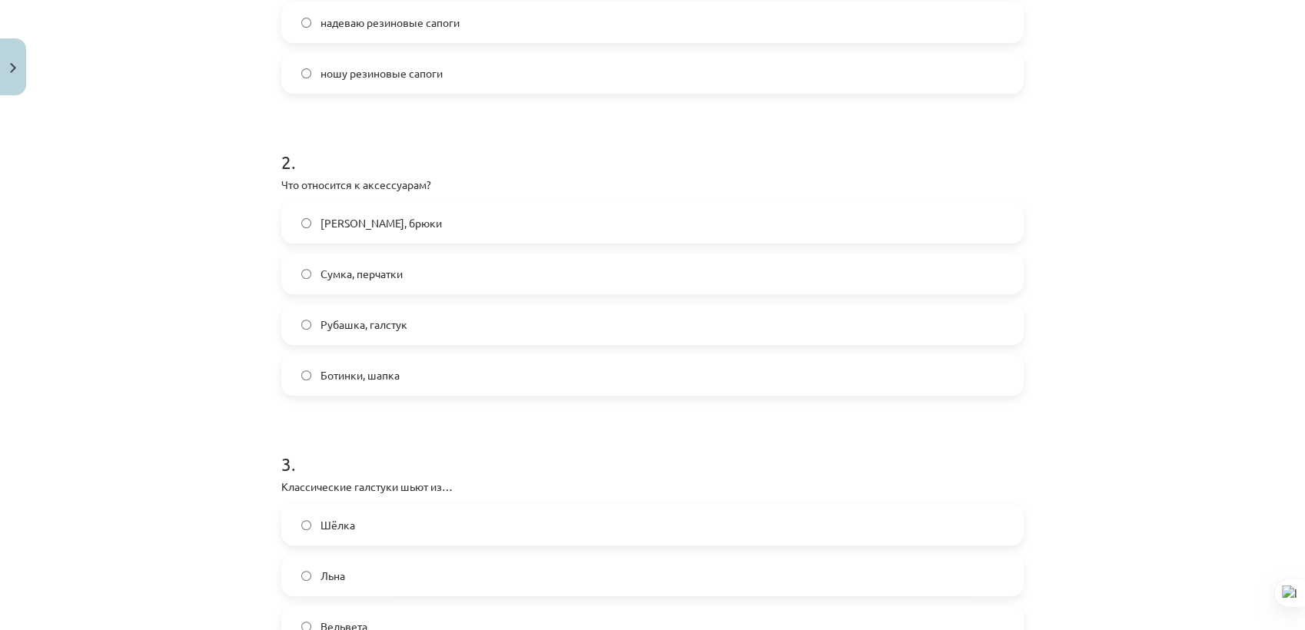
click at [507, 260] on label "Сумка, перчатки" at bounding box center [652, 273] width 739 height 38
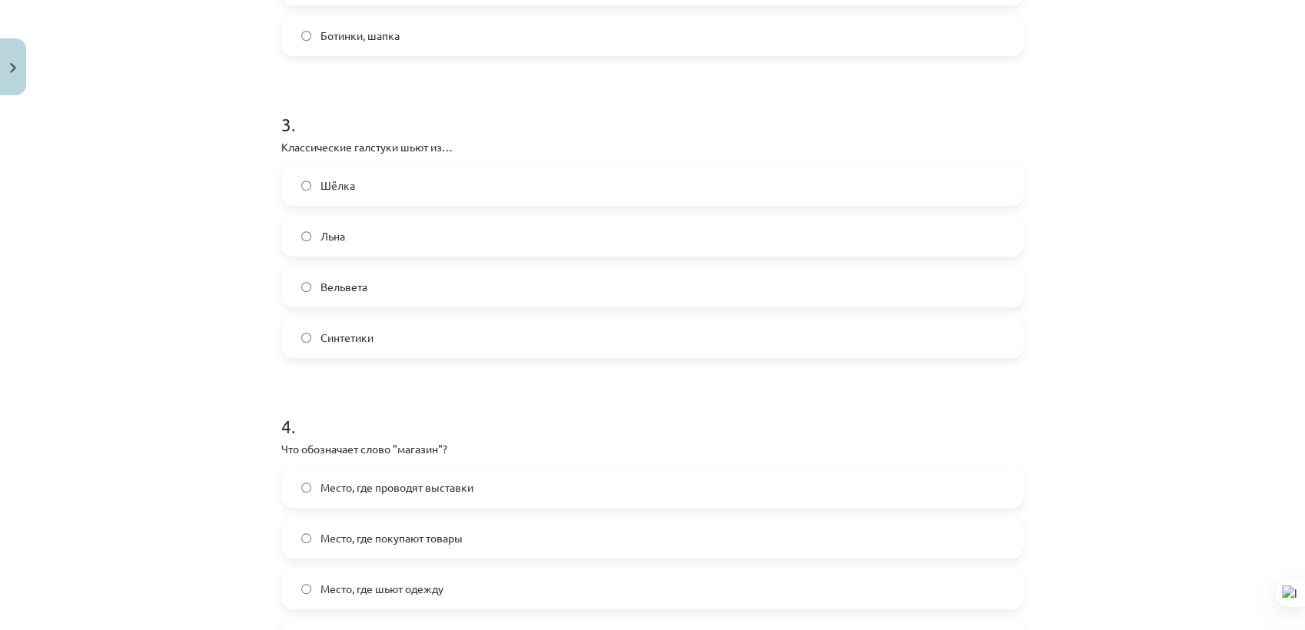
scroll to position [831, 0]
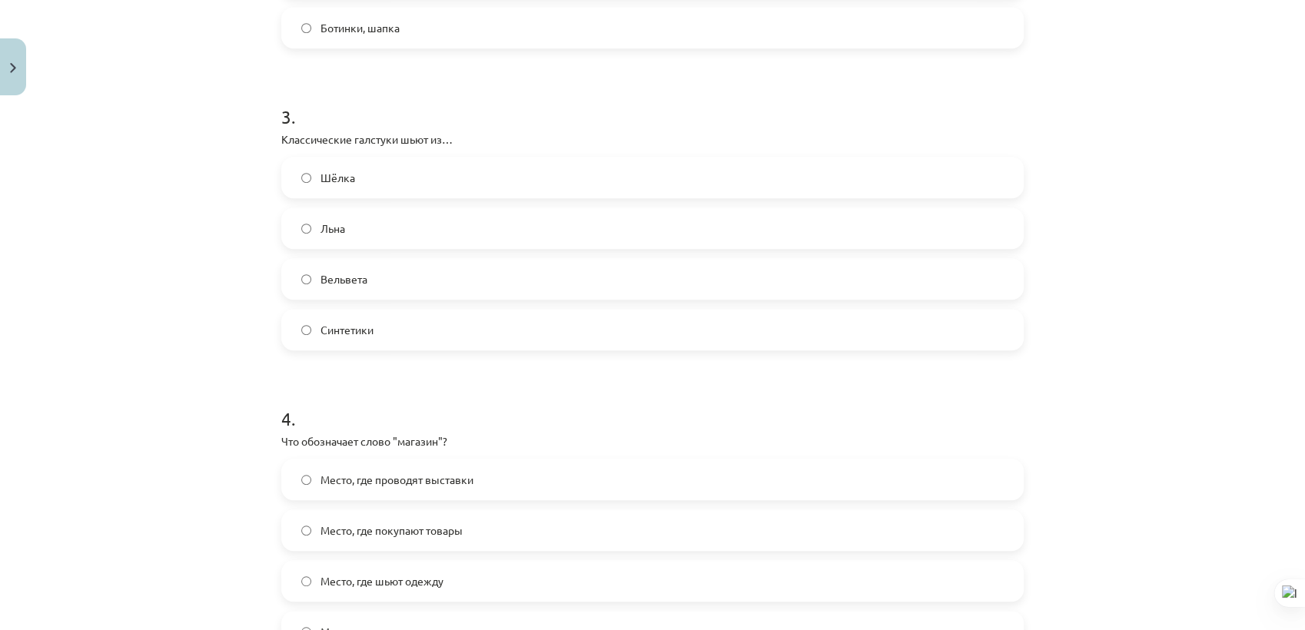
click at [500, 163] on label "Шёлка" at bounding box center [652, 177] width 739 height 38
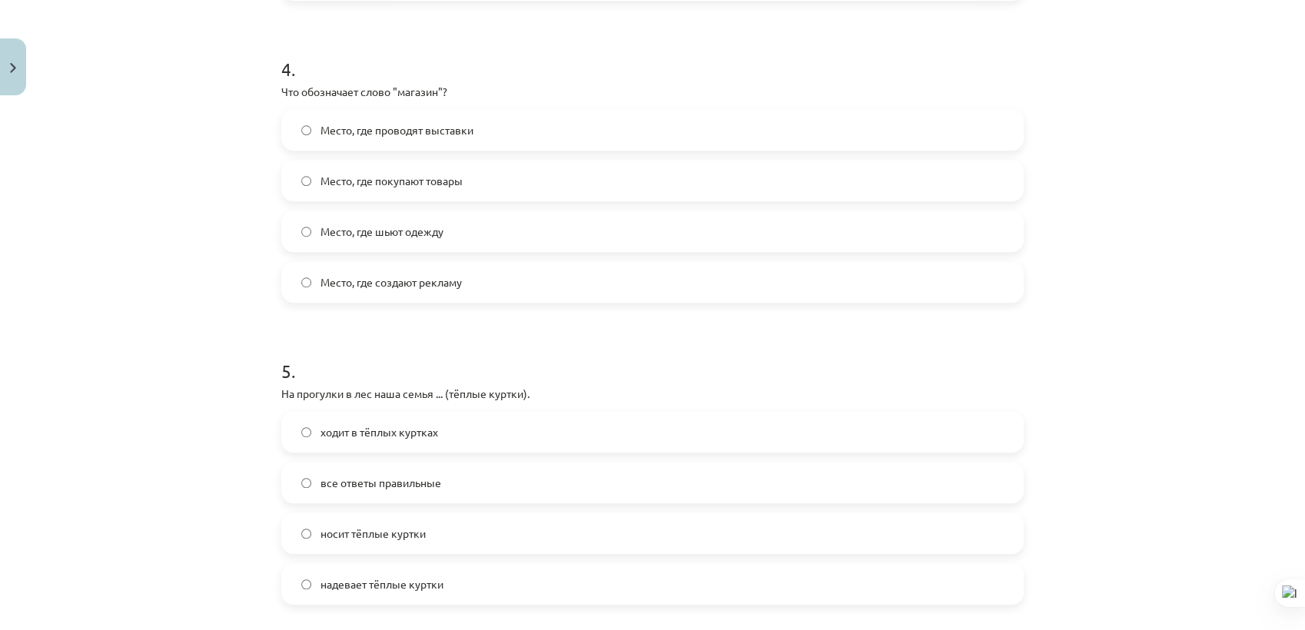
scroll to position [1197, 0]
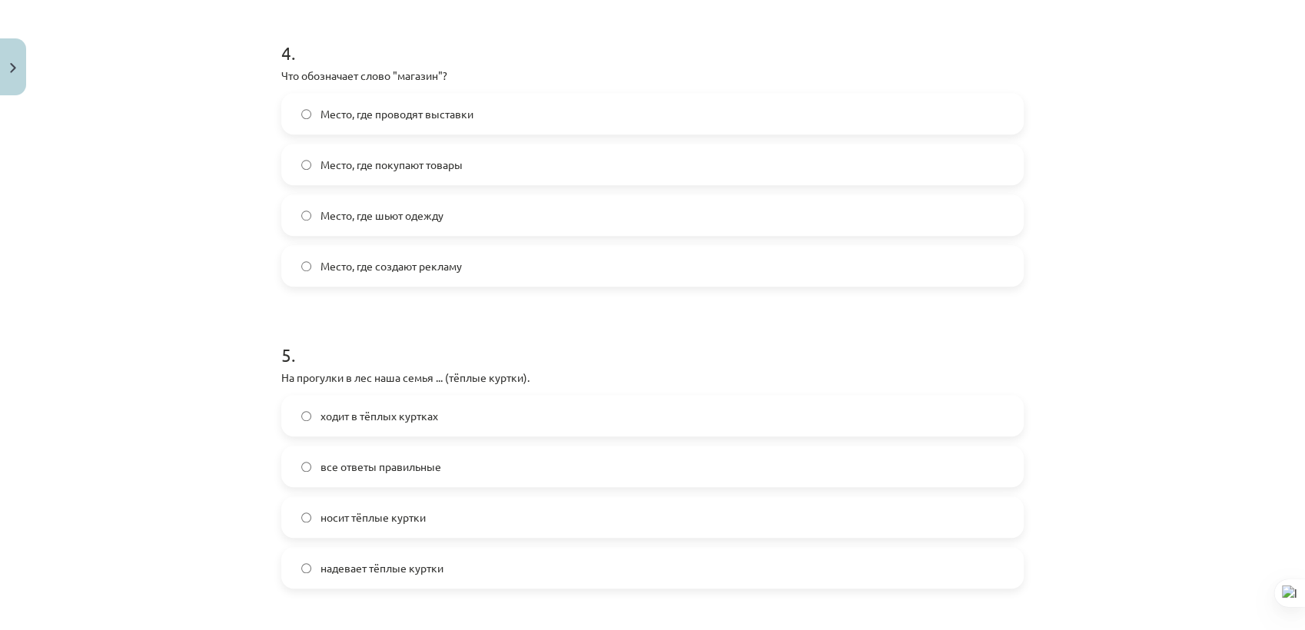
click at [424, 171] on span "Место, где покупают товары" at bounding box center [392, 165] width 142 height 16
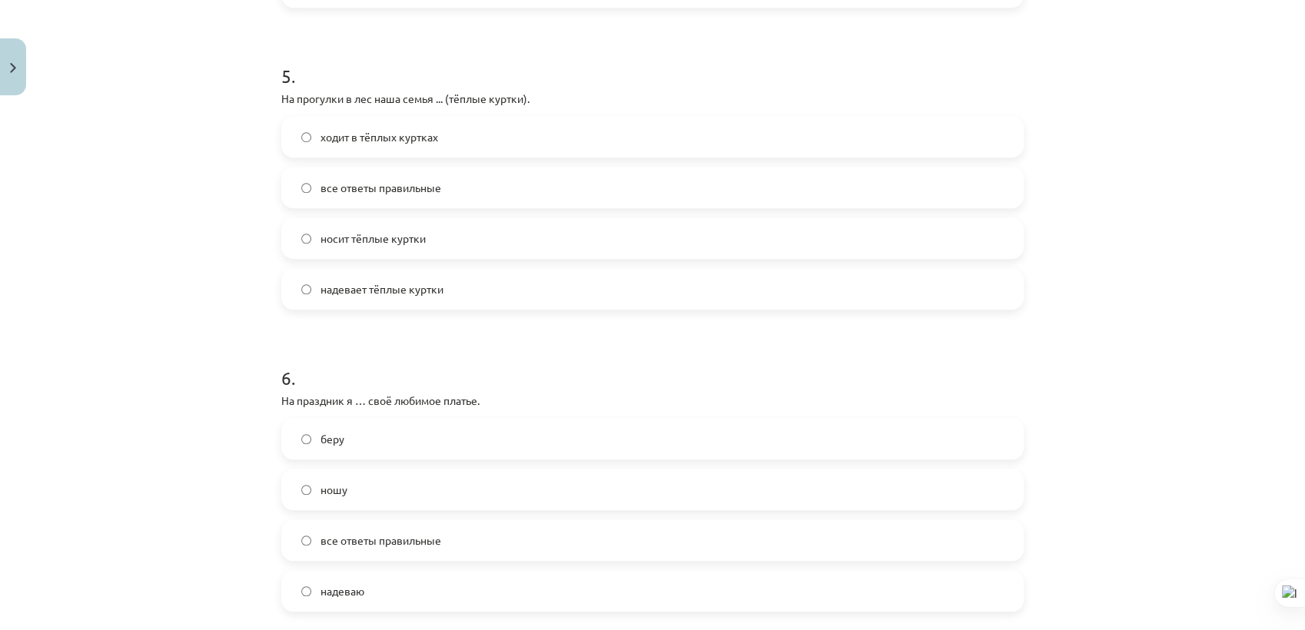
click at [470, 128] on label "ходит в тёплых куртках" at bounding box center [652, 137] width 739 height 38
click at [430, 226] on label "носит тёплые куртки" at bounding box center [652, 238] width 739 height 38
click at [584, 281] on label "надевает тёплые куртки" at bounding box center [652, 289] width 739 height 38
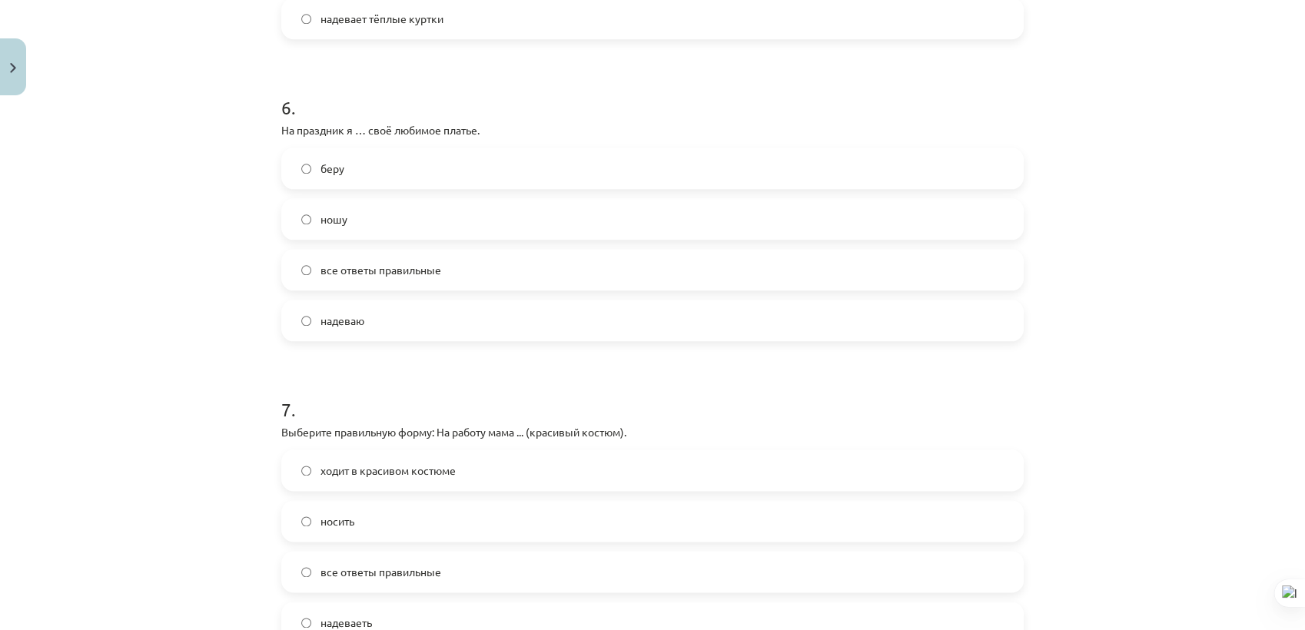
scroll to position [1743, 0]
click at [433, 314] on label "надеваю" at bounding box center [652, 324] width 739 height 38
click at [1174, 354] on html "0 Dāvanas 452 mP 433 xp Artjoms Ļaksa Sākums Aktuāli Kā mācīties eSKOLĀ Kontakt…" at bounding box center [652, 38] width 1305 height 630
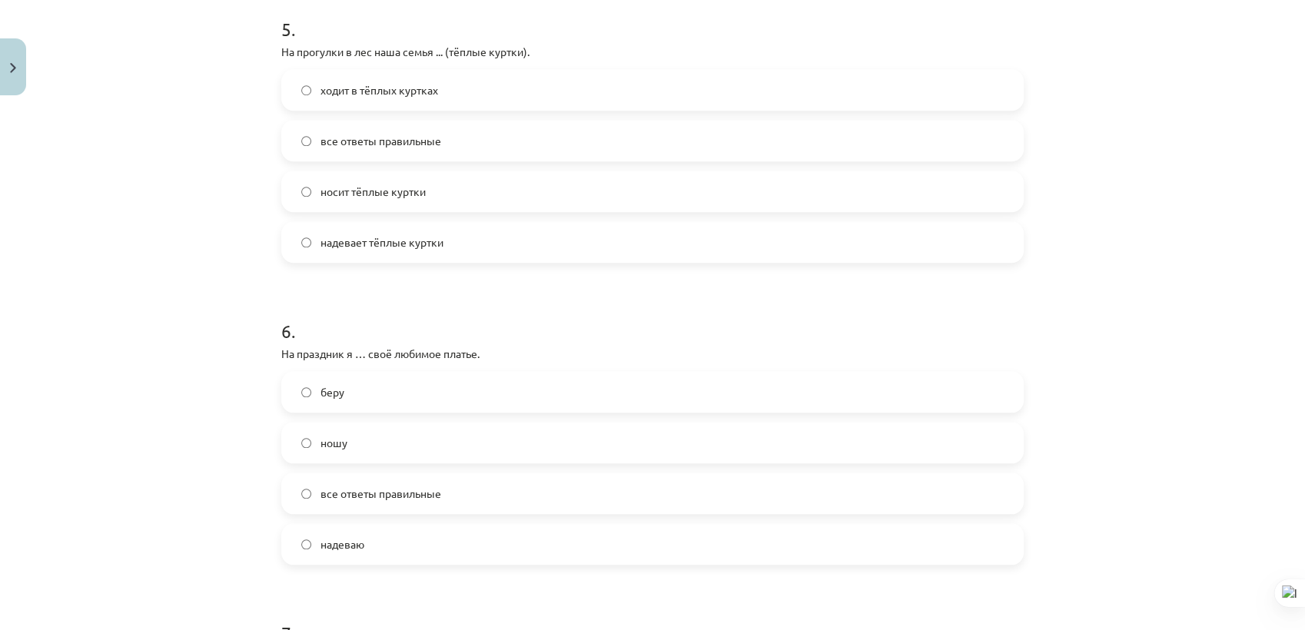
scroll to position [1475, 0]
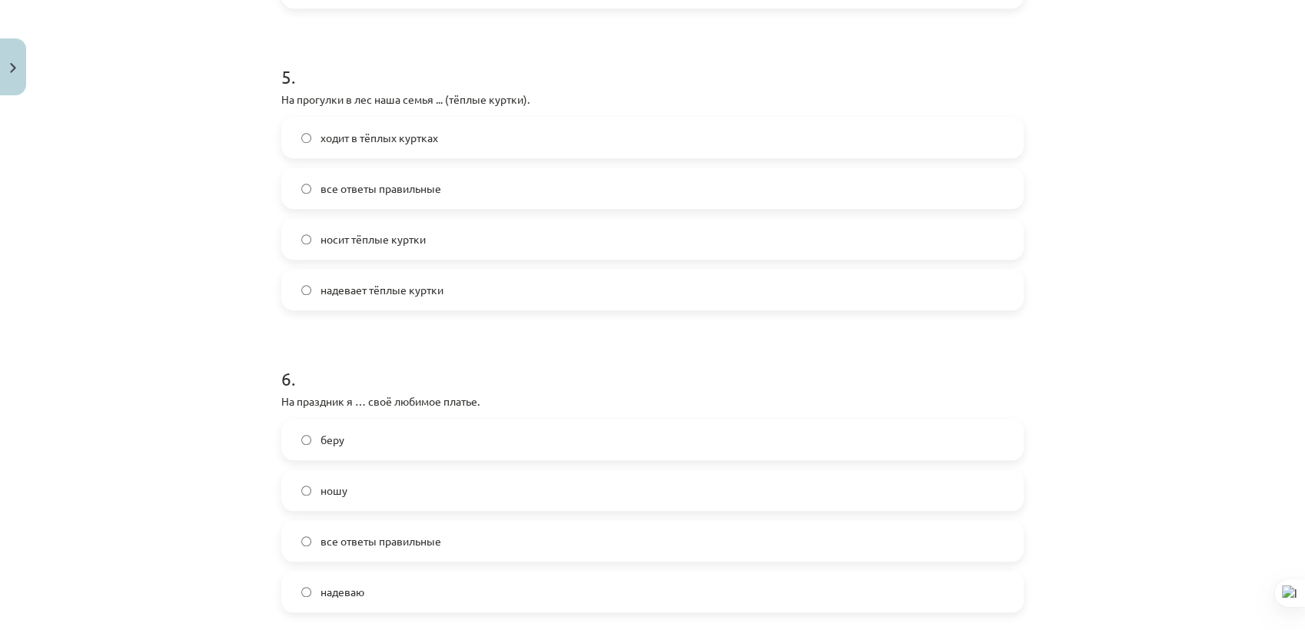
drag, startPoint x: 1304, startPoint y: 280, endPoint x: 1304, endPoint y: 239, distance: 40.7
click at [1174, 239] on html "0 Dāvanas 452 mP 433 xp Artjoms Ļaksa Sākums Aktuāli Kā mācīties eSKOLĀ Kontakt…" at bounding box center [652, 38] width 1305 height 630
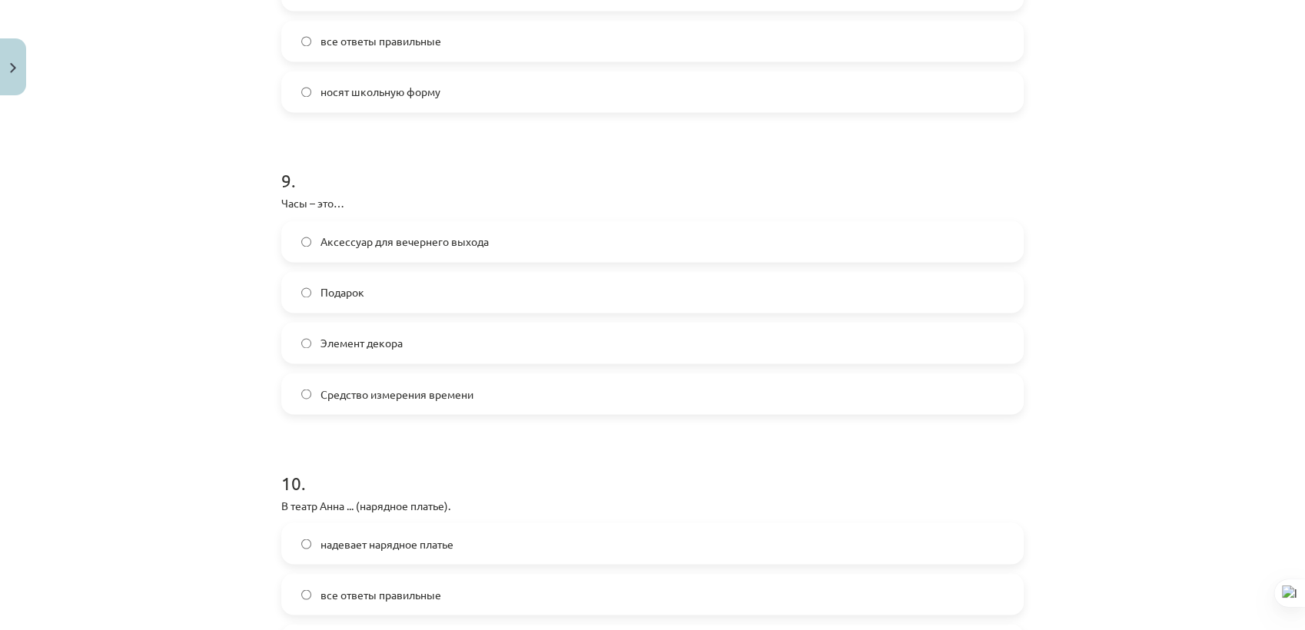
scroll to position [2843, 0]
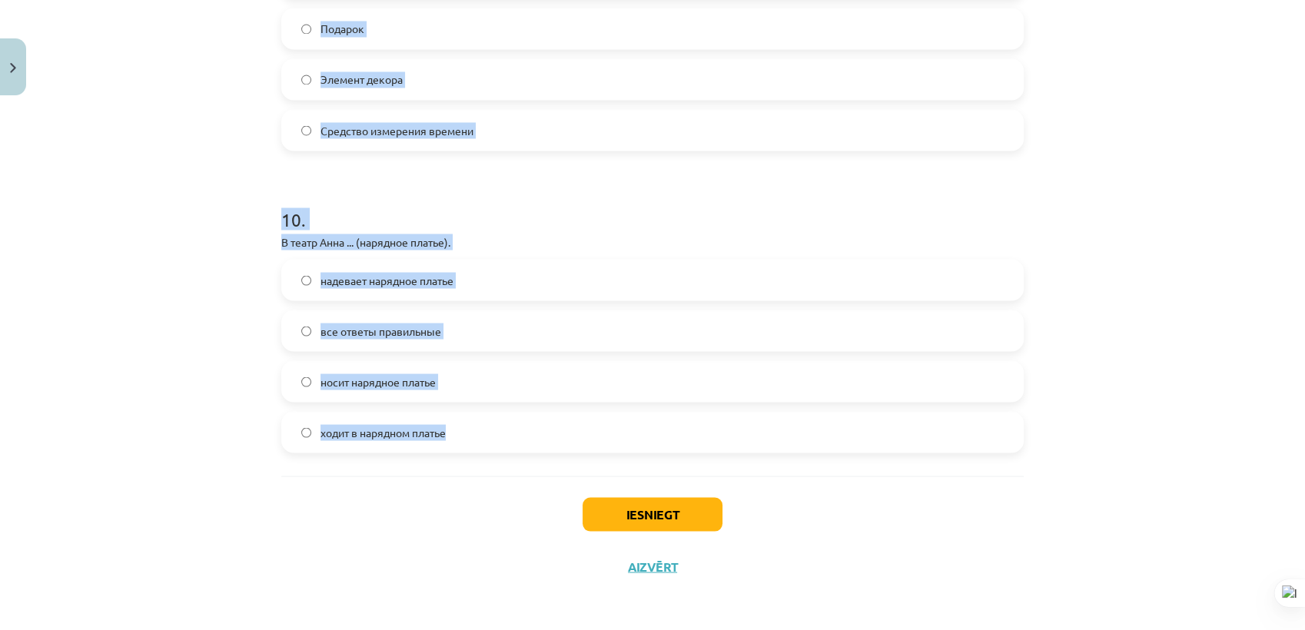
drag, startPoint x: 270, startPoint y: 155, endPoint x: 512, endPoint y: 445, distance: 377.6
copy form "1 . В дождливую погоду я ... (резиновые сапоги). хожу в резиновых сапогах все о…"
click at [512, 445] on label "ходит в нарядном платье" at bounding box center [652, 432] width 739 height 38
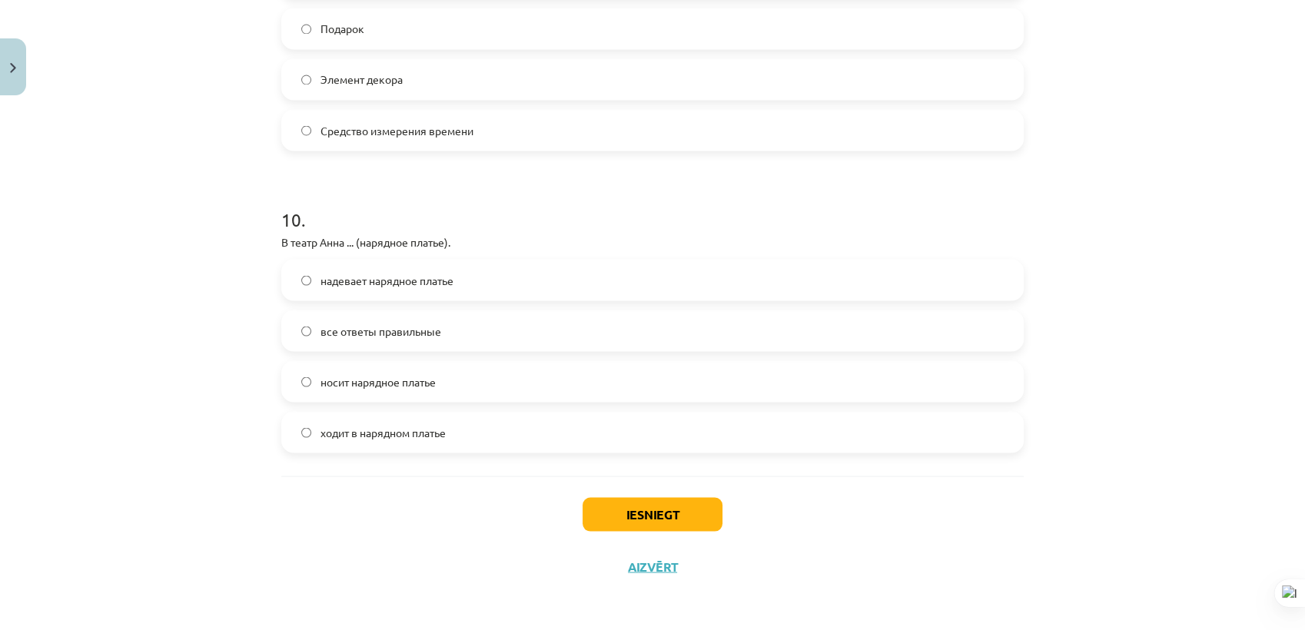
click at [1136, 438] on div "Mācību tēma: Krievu valodas b1 - 12. klases 1. ieskaites mācību materiāls #5 No…" at bounding box center [652, 315] width 1305 height 630
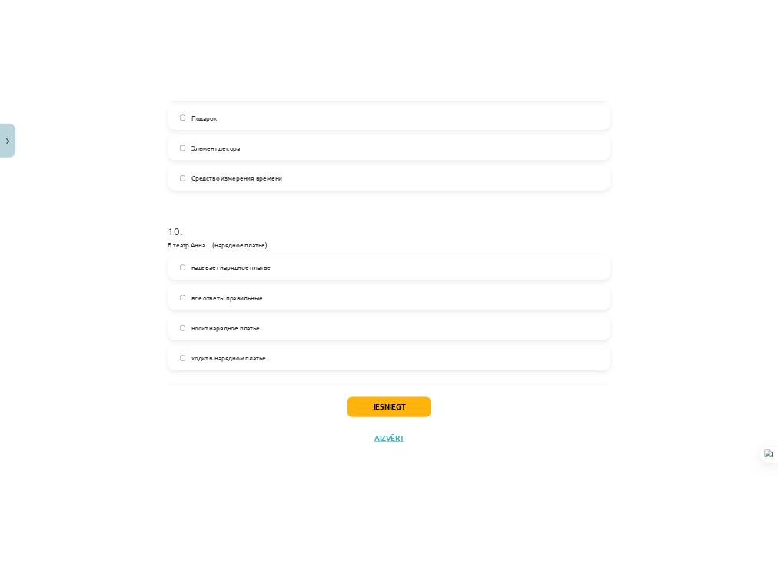
scroll to position [0, 0]
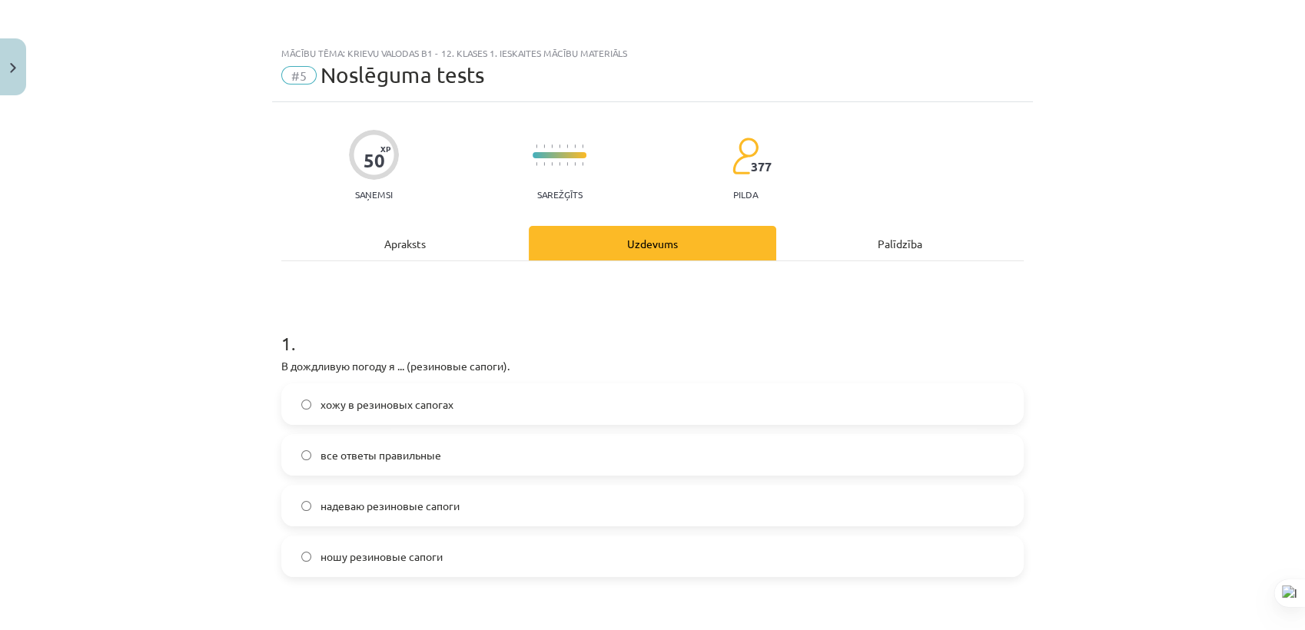
click at [449, 518] on label "надеваю резиновые сапоги" at bounding box center [652, 506] width 739 height 38
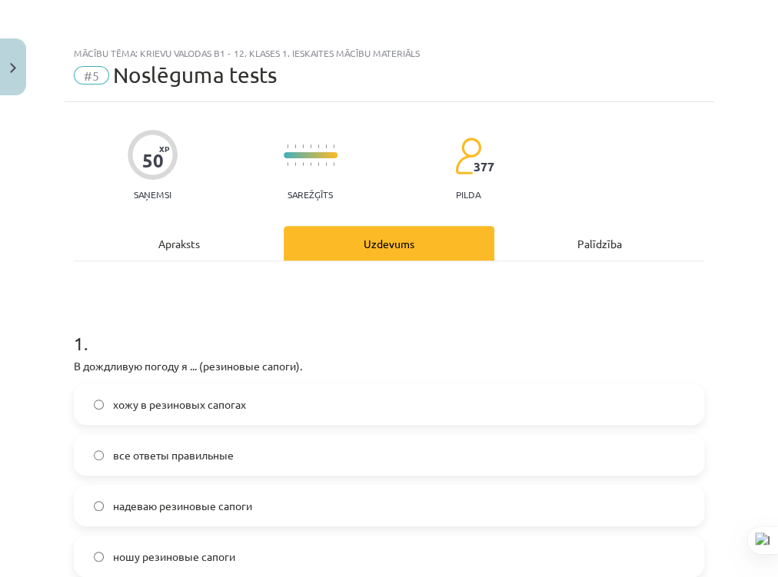
scroll to position [94, 0]
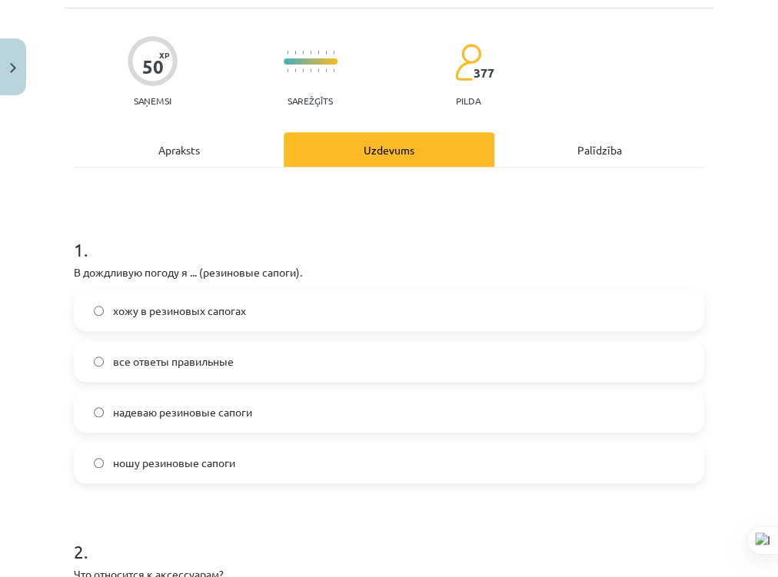
click at [187, 69] on div "50 XP Saņemsi Sarežģīts 377 pilda" at bounding box center [389, 66] width 630 height 79
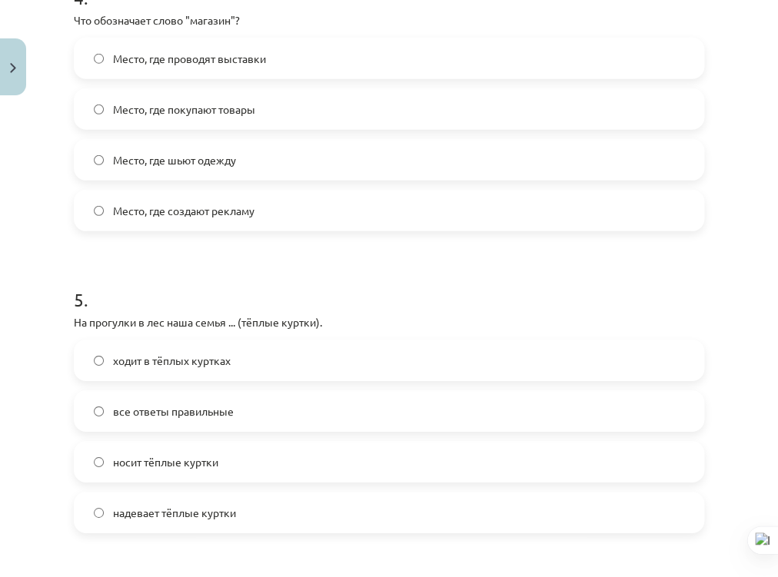
scroll to position [1269, 0]
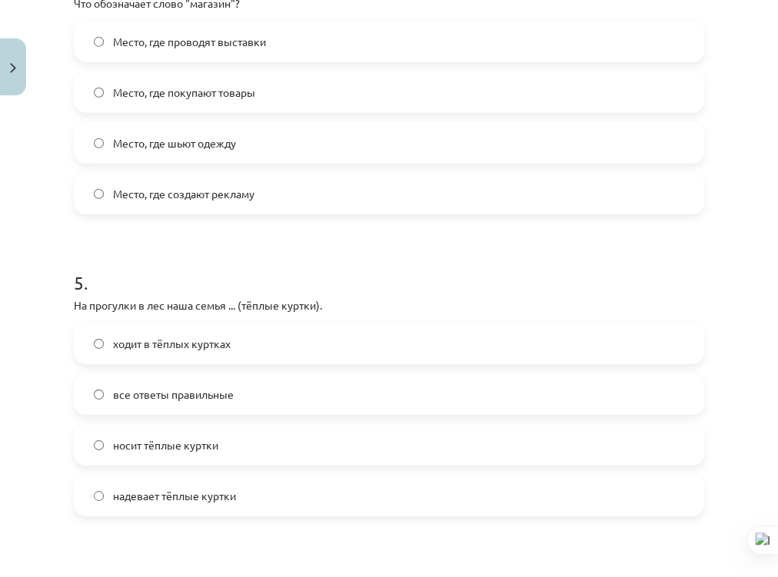
click at [257, 407] on label "все ответы правильные" at bounding box center [388, 394] width 627 height 38
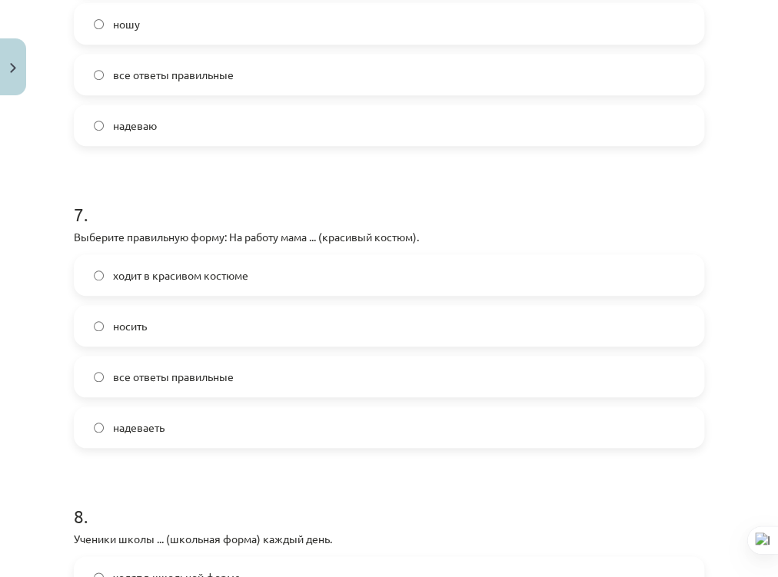
scroll to position [1959, 0]
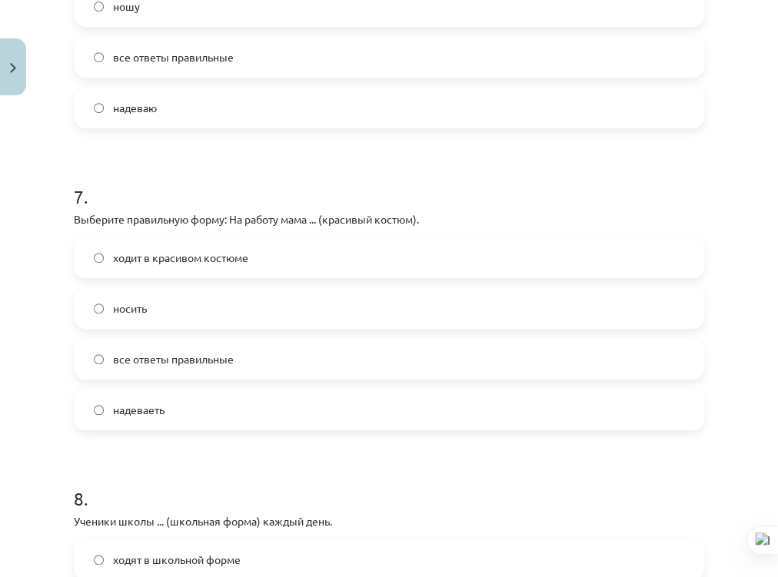
click at [303, 261] on label "ходит в красивом костюме" at bounding box center [388, 257] width 627 height 38
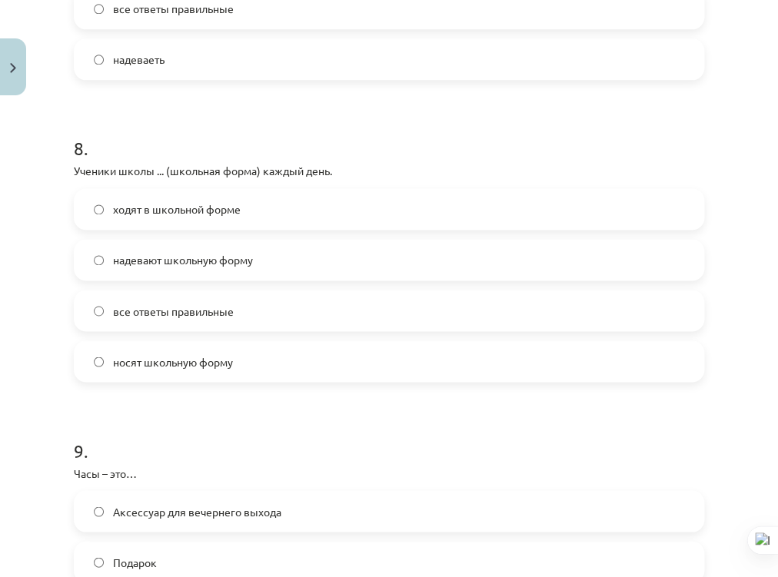
scroll to position [2318, 0]
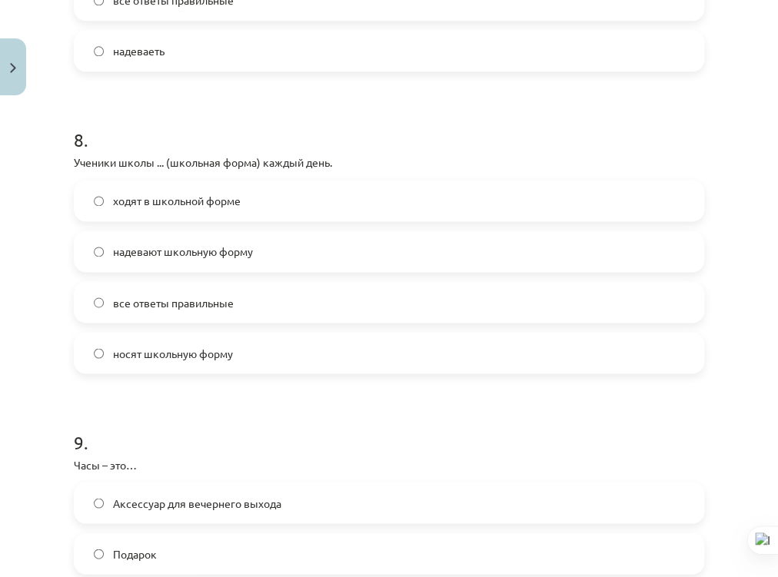
click at [396, 292] on label "все ответы правильные" at bounding box center [388, 302] width 627 height 38
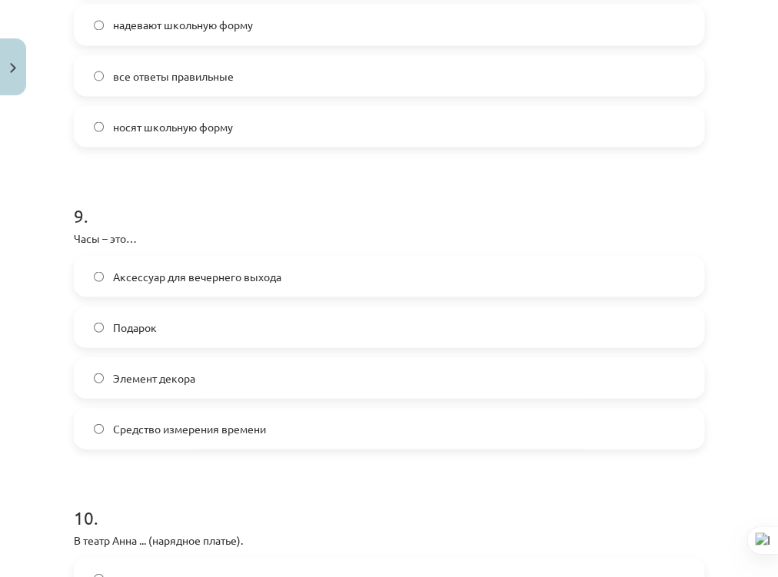
scroll to position [2589, 0]
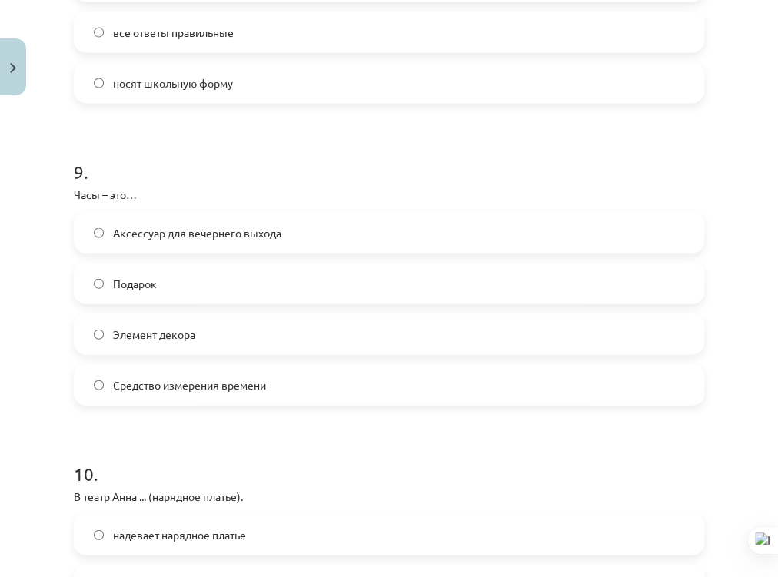
click at [405, 392] on label "Средство измерения времени" at bounding box center [388, 384] width 627 height 38
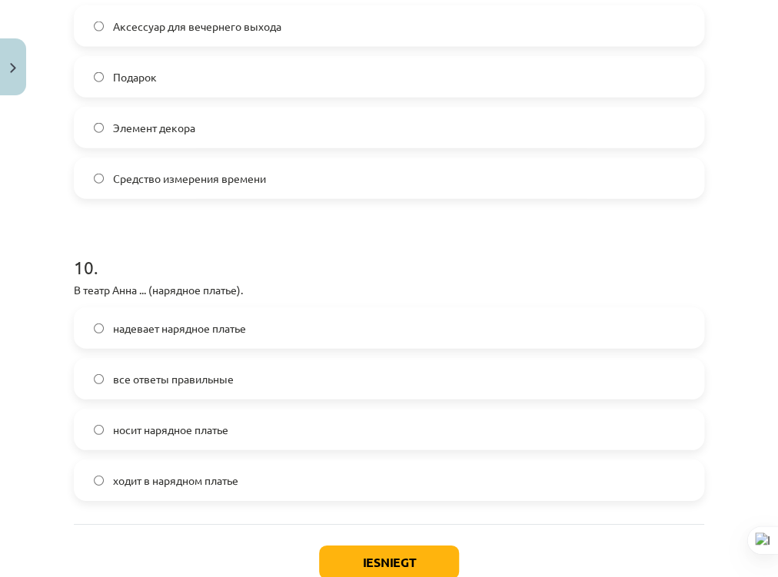
scroll to position [2800, 0]
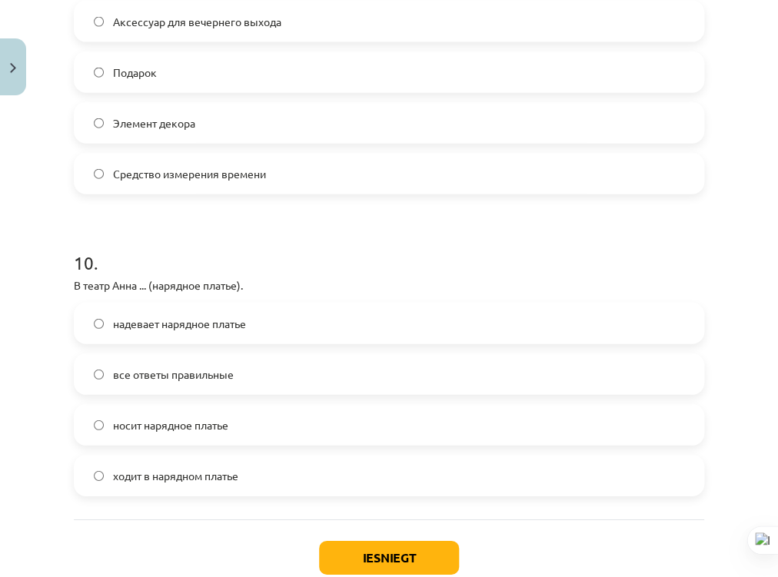
click at [245, 318] on span "надевает нарядное платье" at bounding box center [179, 324] width 133 height 16
click at [375, 558] on button "Iesniegt" at bounding box center [389, 558] width 140 height 34
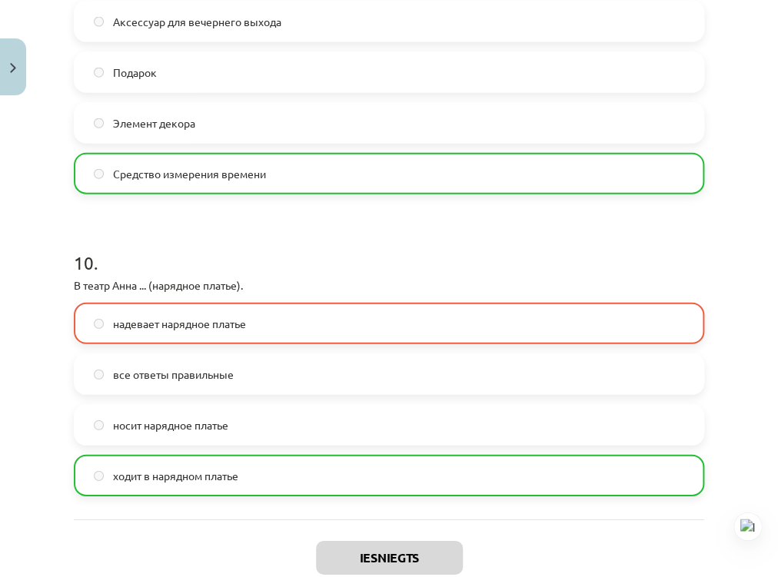
drag, startPoint x: 775, startPoint y: 535, endPoint x: 760, endPoint y: 509, distance: 29.9
click at [760, 513] on div at bounding box center [748, 527] width 28 height 28
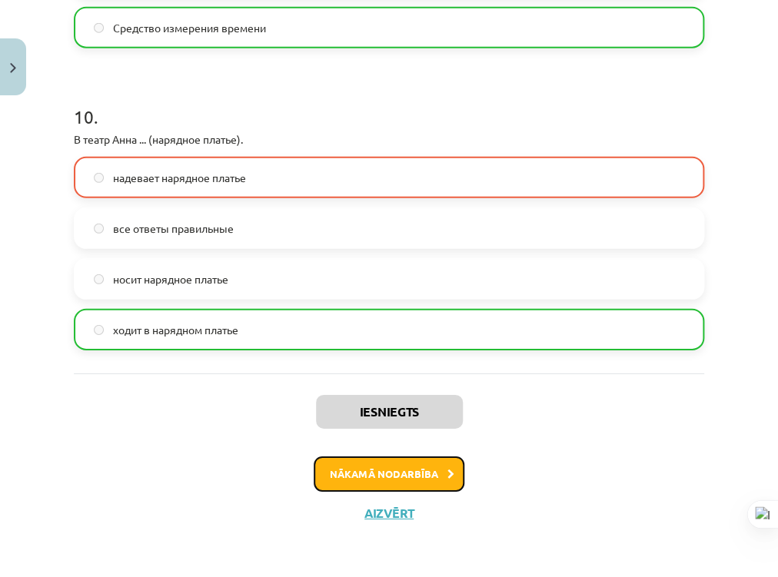
click at [375, 464] on button "Nākamā nodarbība" at bounding box center [389, 474] width 151 height 35
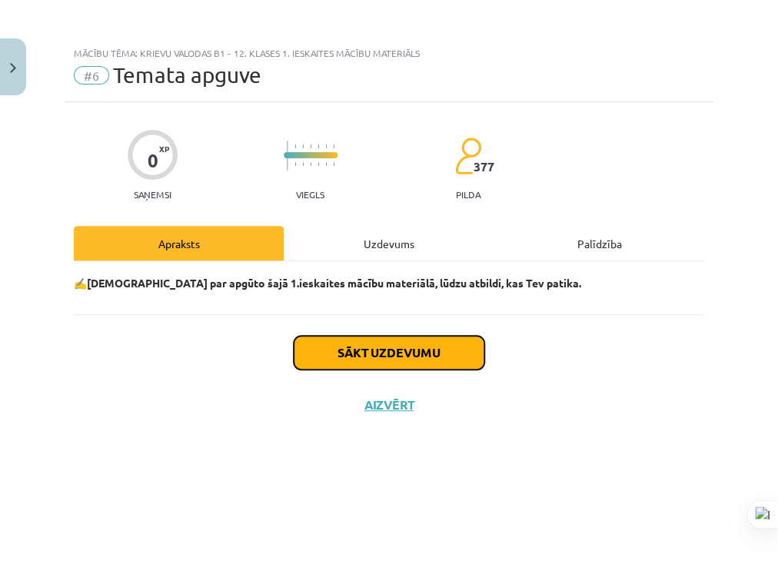
click at [443, 355] on button "Sākt uzdevumu" at bounding box center [389, 353] width 191 height 34
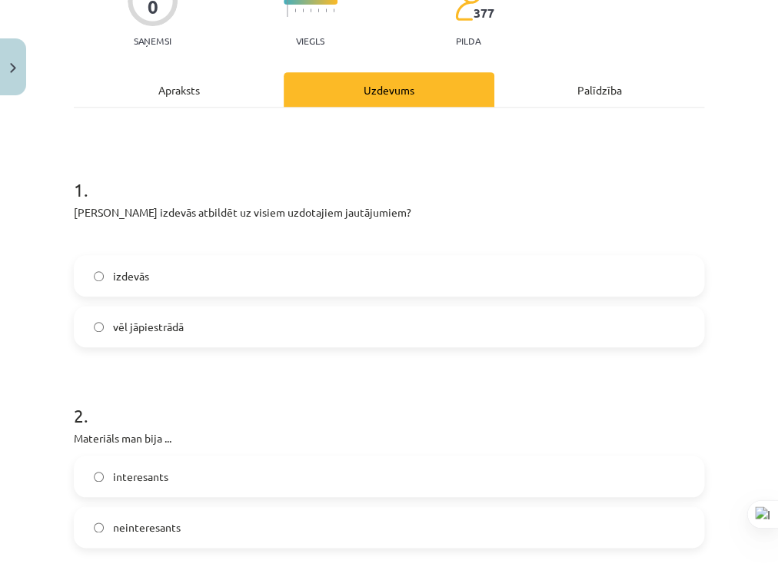
scroll to position [155, 0]
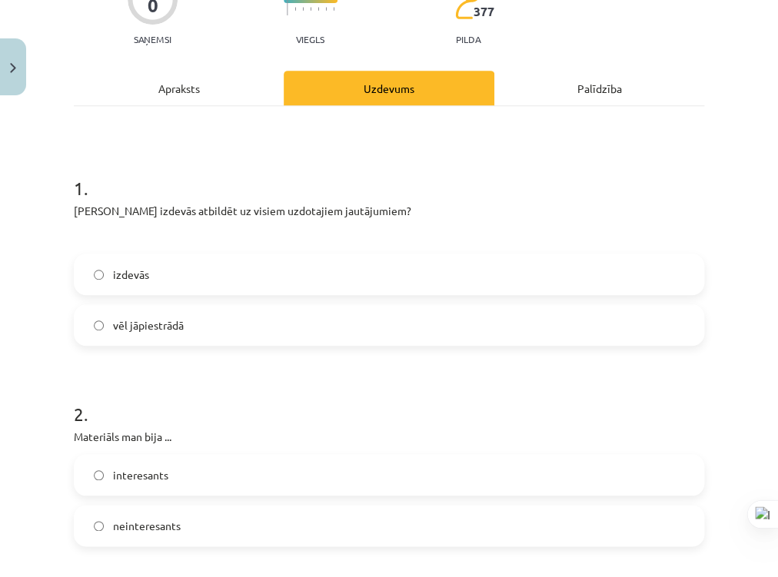
click at [410, 273] on label "izdevās" at bounding box center [388, 274] width 627 height 38
click at [610, 327] on label "vēl jāpiestrādā" at bounding box center [388, 325] width 627 height 38
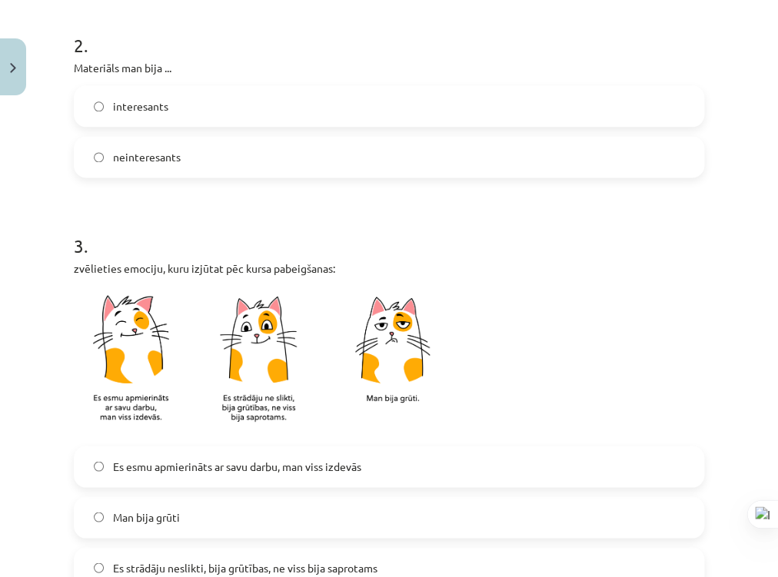
scroll to position [359, 0]
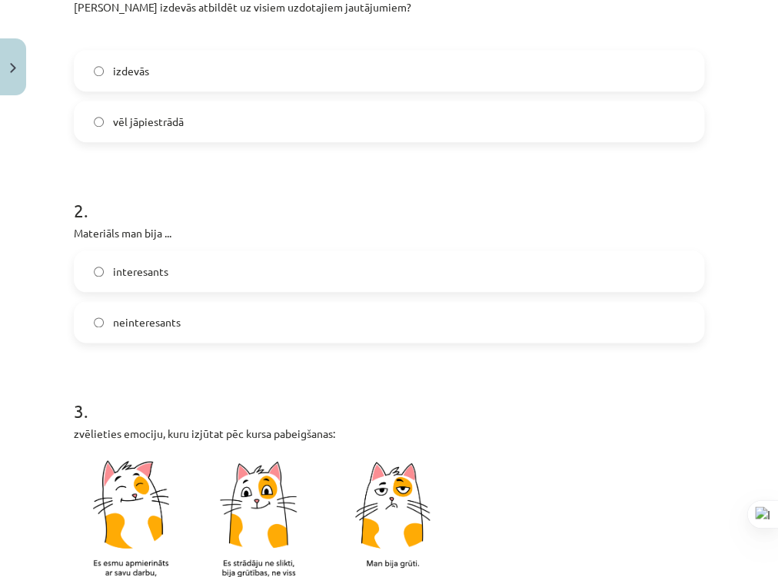
click at [253, 81] on label "izdevās" at bounding box center [388, 71] width 627 height 38
click at [303, 270] on label "interesants" at bounding box center [388, 271] width 627 height 38
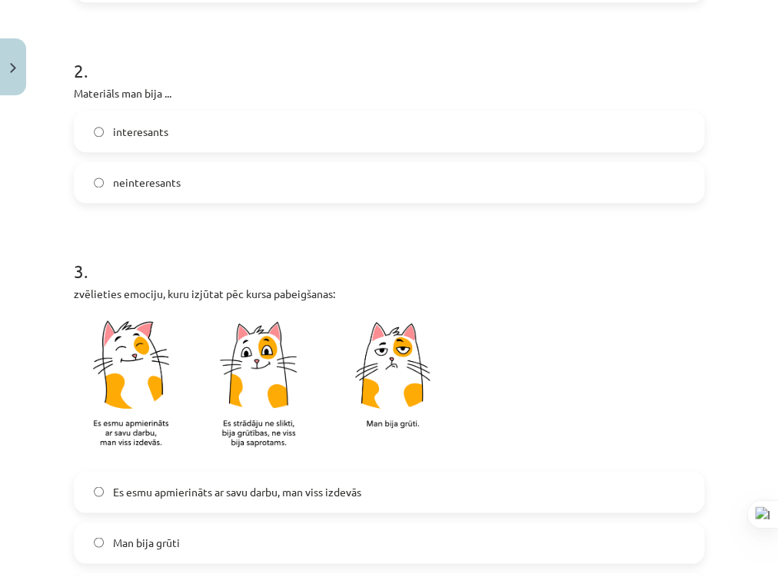
scroll to position [510, 0]
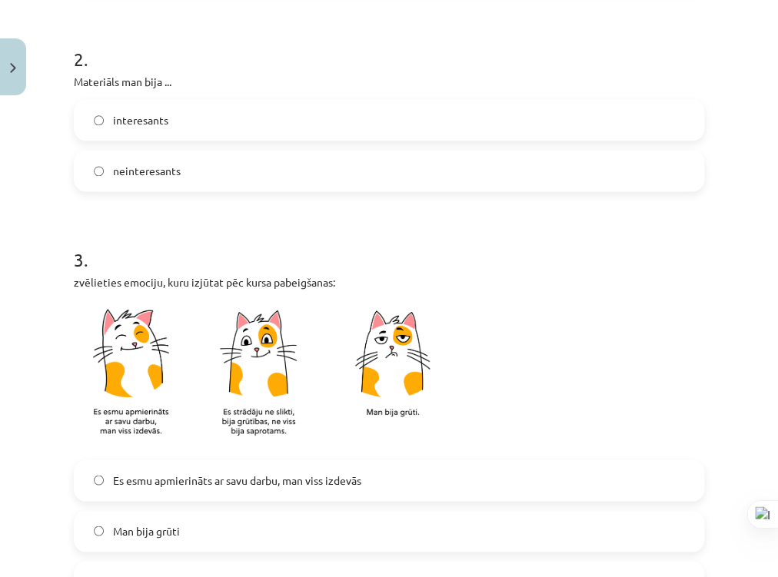
click at [777, 305] on div at bounding box center [777, 288] width 1 height 577
drag, startPoint x: 776, startPoint y: 300, endPoint x: 775, endPoint y: 325, distance: 25.4
click at [775, 301] on html "0 Dāvanas 452 mP 433 xp Artjoms Ļaksa Sākums Aktuāli Kā mācīties eSKOLĀ Kontakt…" at bounding box center [389, 11] width 778 height 577
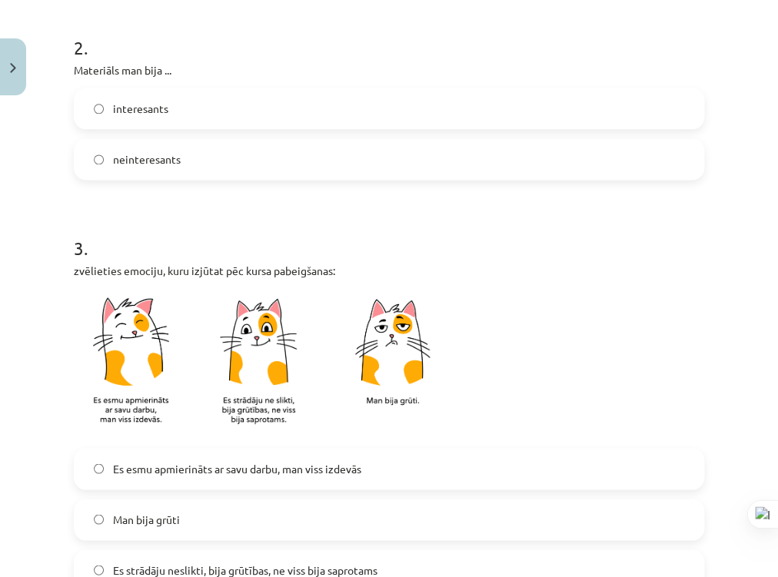
scroll to position [534, 0]
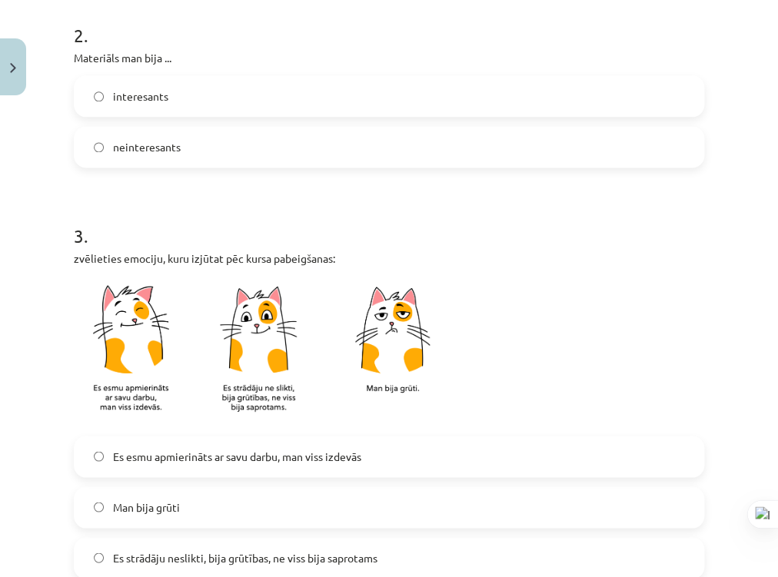
click at [385, 457] on label "Es esmu apmierināts ar savu darbu, man viss izdevās" at bounding box center [388, 456] width 627 height 38
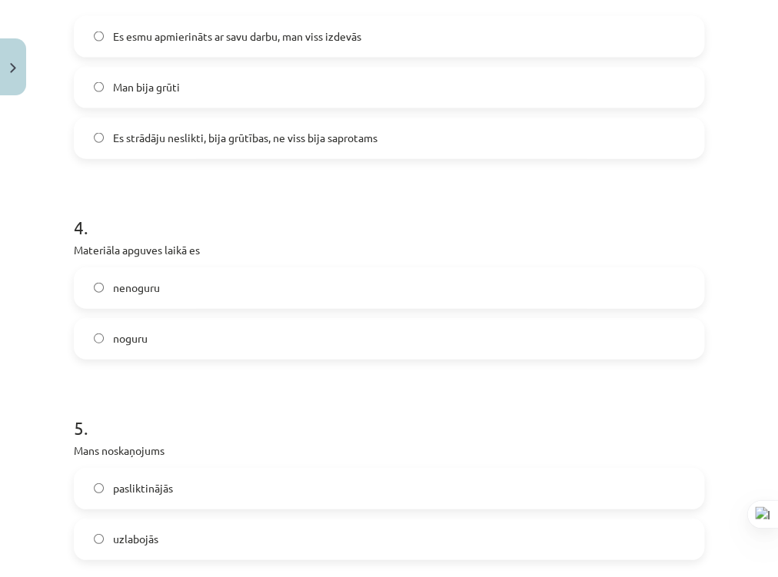
scroll to position [990, 0]
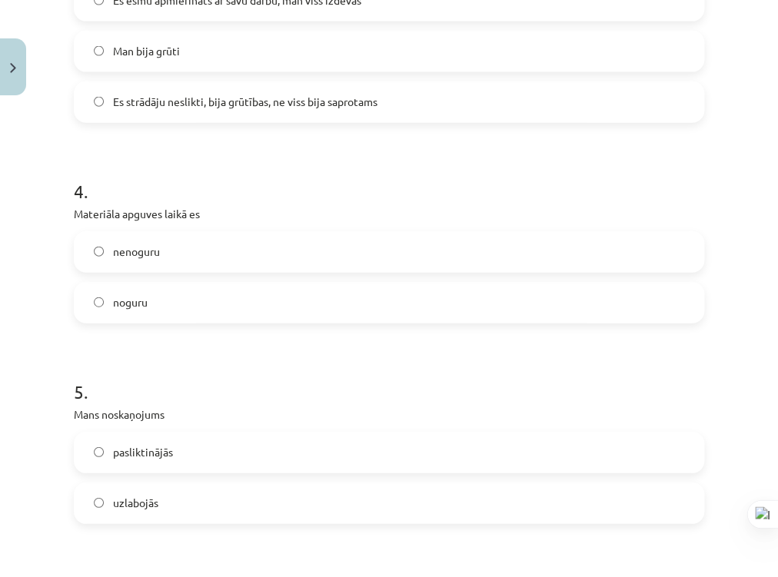
click at [407, 244] on label "nenoguru" at bounding box center [388, 252] width 627 height 38
click at [244, 493] on label "uzlabojās" at bounding box center [388, 503] width 627 height 38
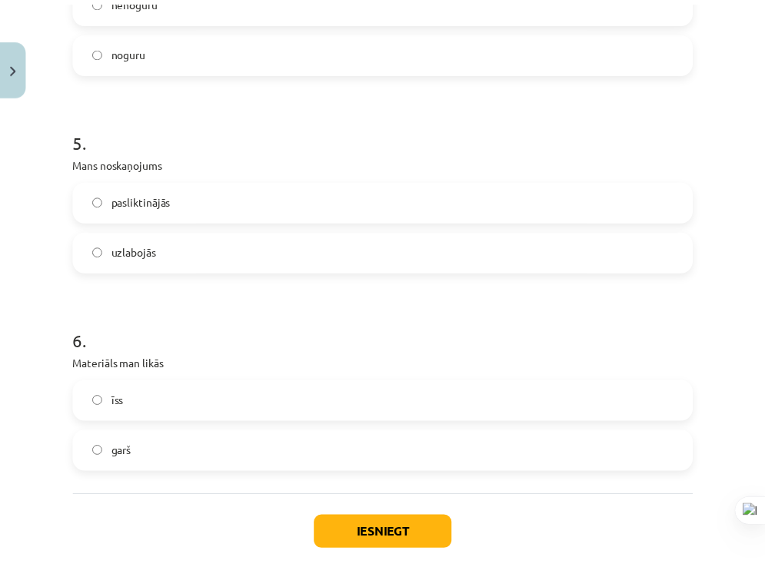
scroll to position [1315, 0]
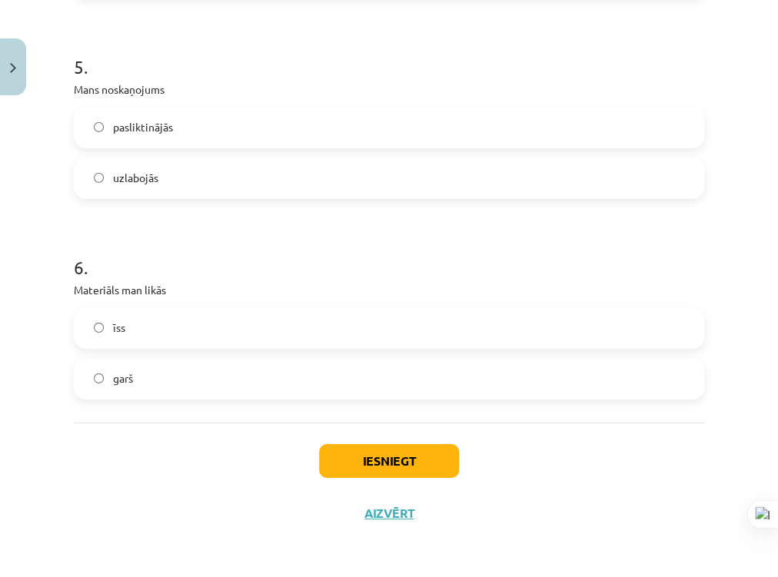
click at [237, 334] on label "īss" at bounding box center [388, 328] width 627 height 38
click at [384, 472] on button "Iesniegt" at bounding box center [389, 461] width 140 height 34
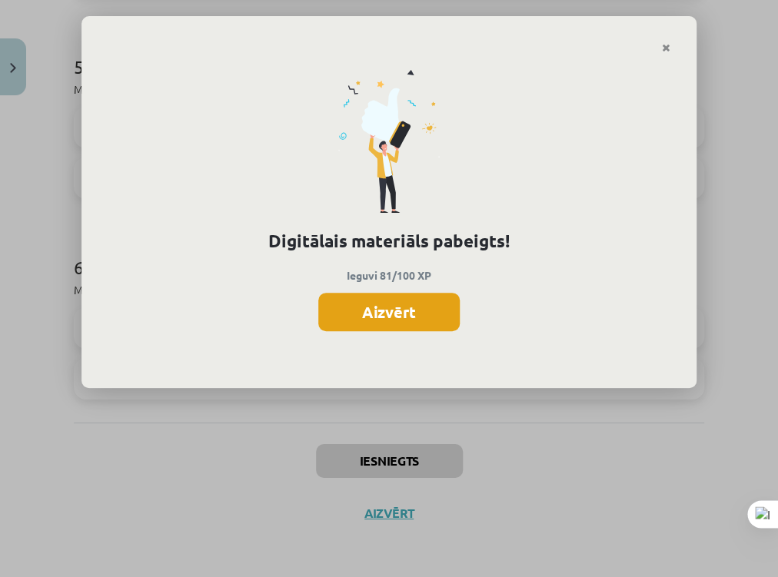
click at [427, 327] on button "Aizvērt" at bounding box center [388, 312] width 141 height 38
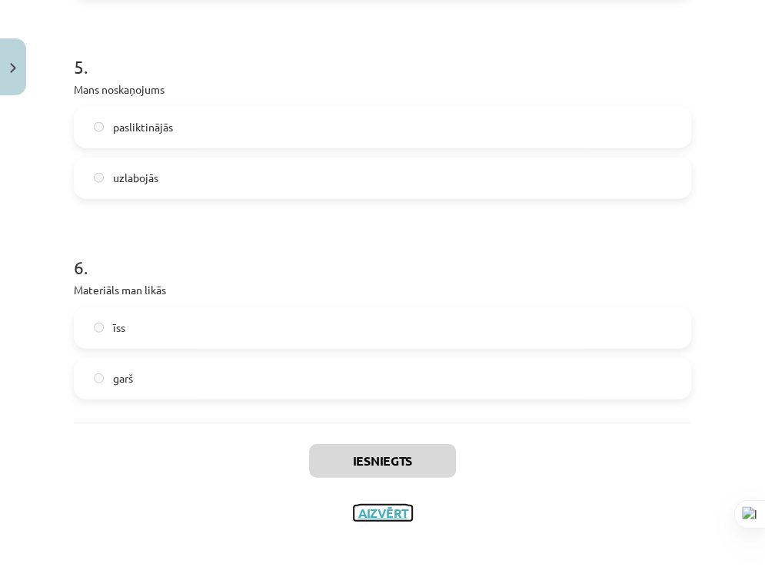
click at [394, 510] on button "Aizvērt" at bounding box center [383, 513] width 58 height 15
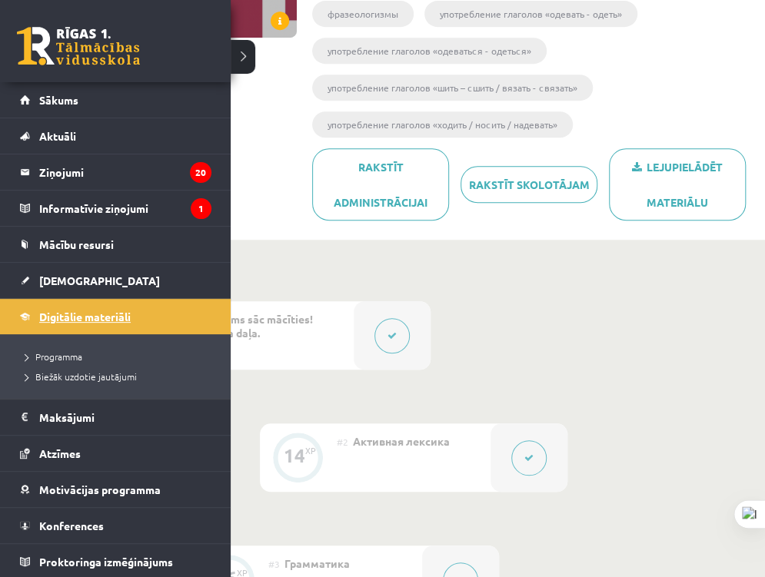
click at [28, 319] on link "Digitālie materiāli" at bounding box center [115, 316] width 191 height 35
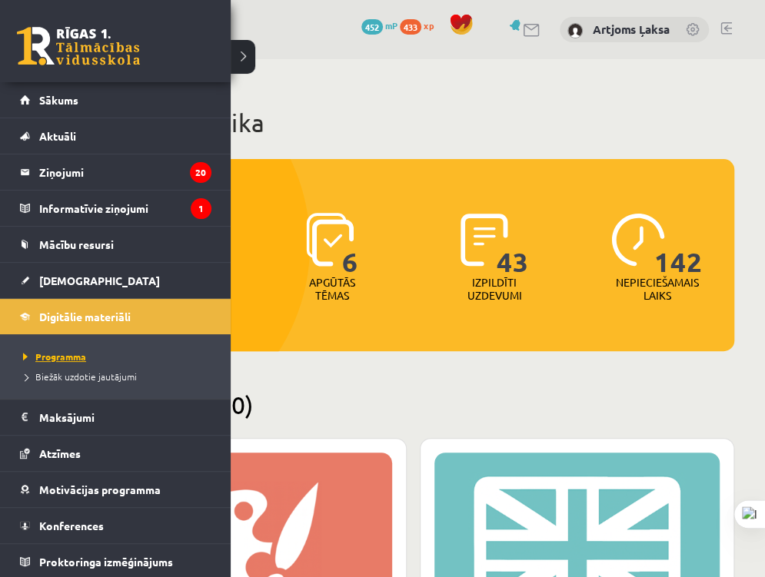
click at [64, 358] on span "Programma" at bounding box center [52, 357] width 67 height 12
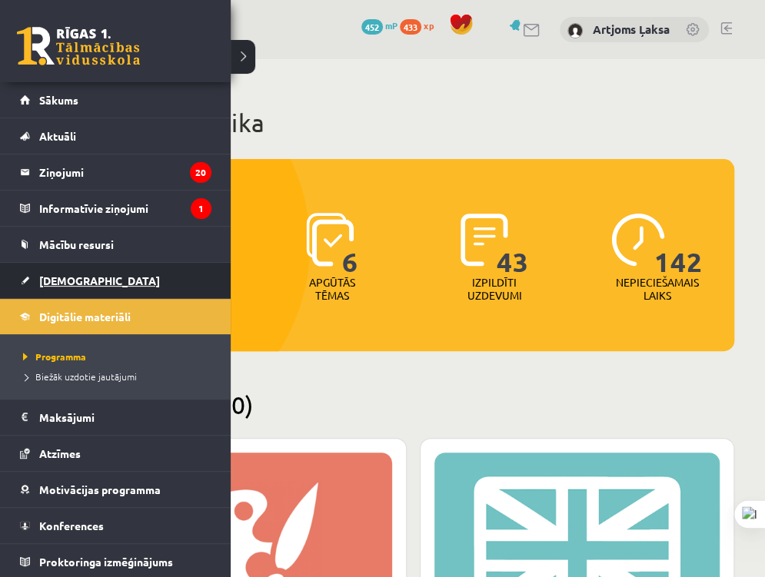
click at [61, 274] on span "[DEMOGRAPHIC_DATA]" at bounding box center [99, 281] width 121 height 14
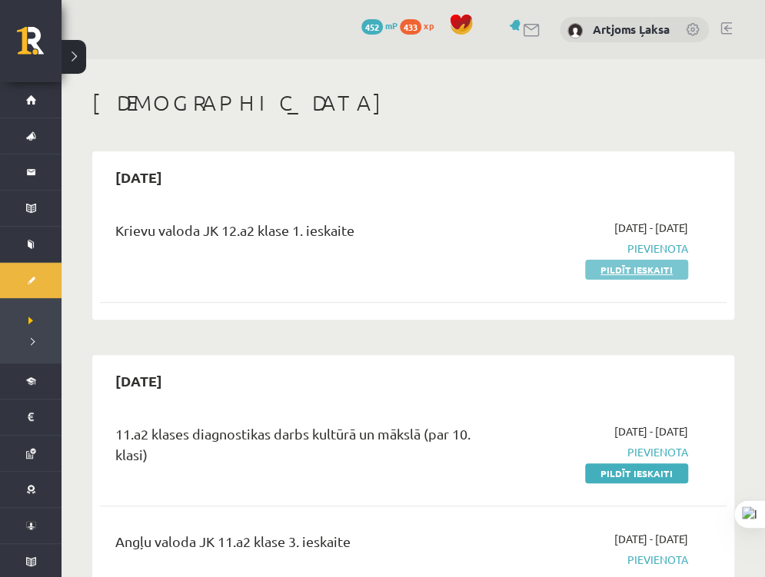
click at [622, 271] on link "Pildīt ieskaiti" at bounding box center [636, 270] width 103 height 20
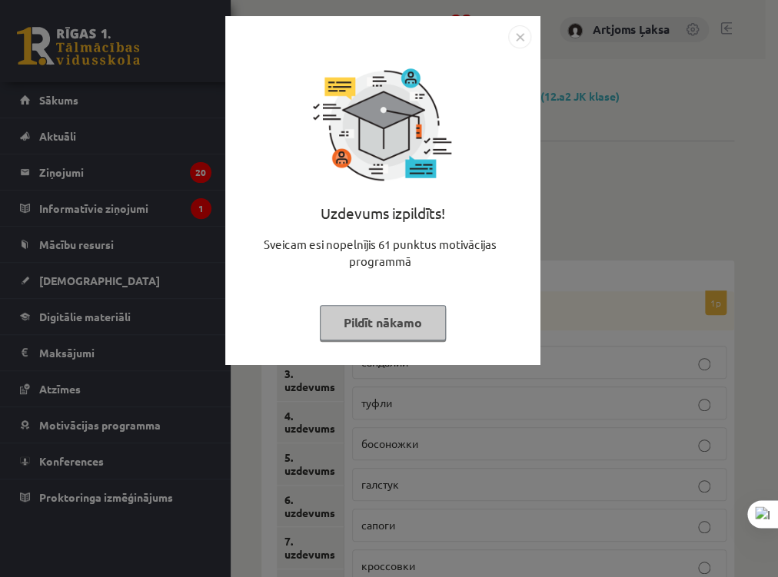
click at [529, 42] on img "Close" at bounding box center [519, 36] width 23 height 23
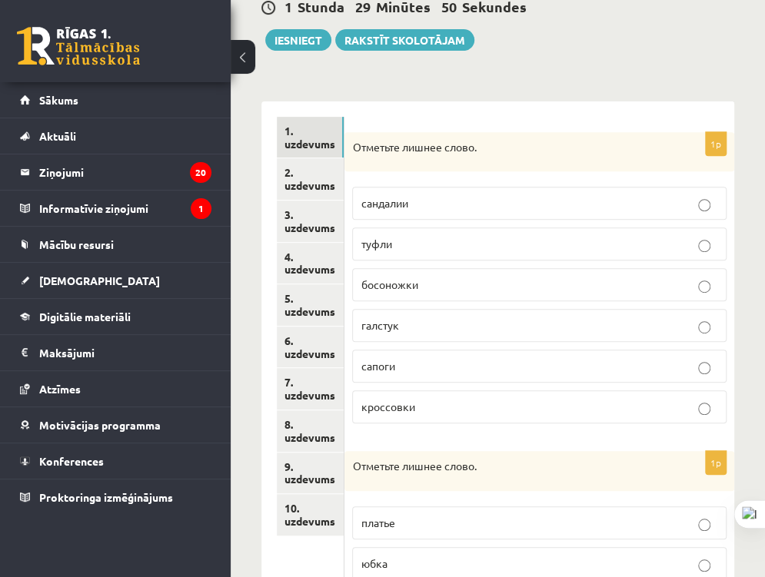
scroll to position [189, 0]
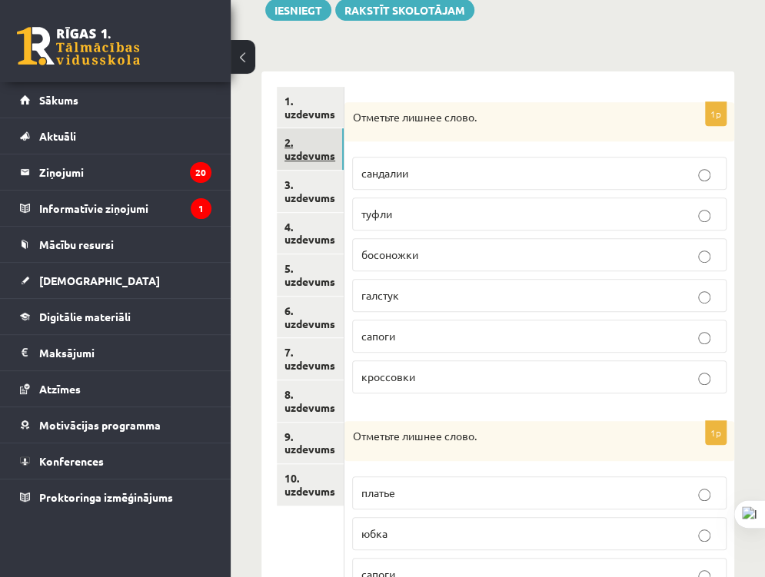
click at [298, 148] on link "2. uzdevums" at bounding box center [310, 149] width 67 height 42
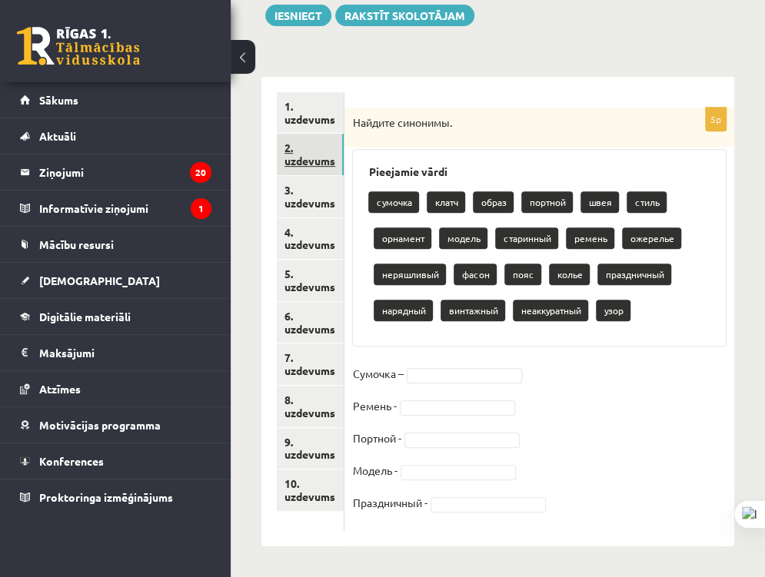
scroll to position [184, 0]
click at [291, 189] on link "3. uzdevums" at bounding box center [310, 197] width 67 height 42
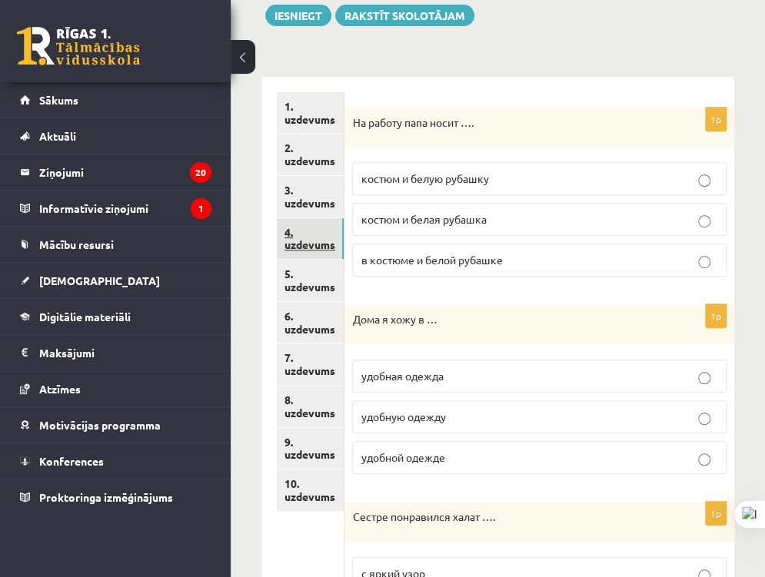
click at [295, 223] on link "4. uzdevums" at bounding box center [310, 239] width 67 height 42
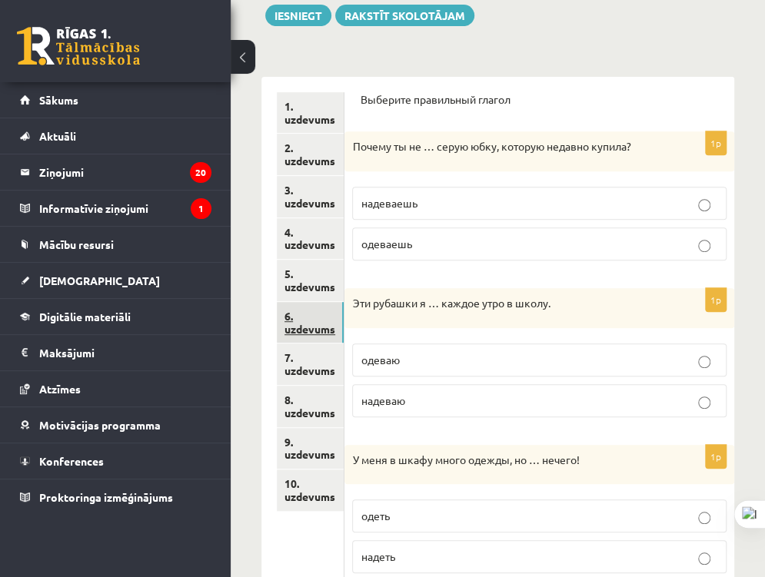
click at [296, 306] on link "6. uzdevums" at bounding box center [310, 323] width 67 height 42
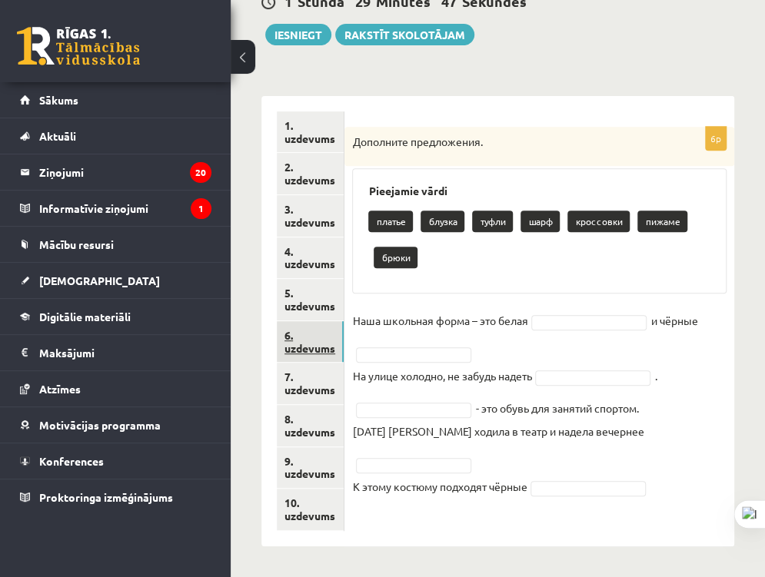
scroll to position [164, 0]
click at [292, 347] on link "6. uzdevums" at bounding box center [310, 342] width 67 height 42
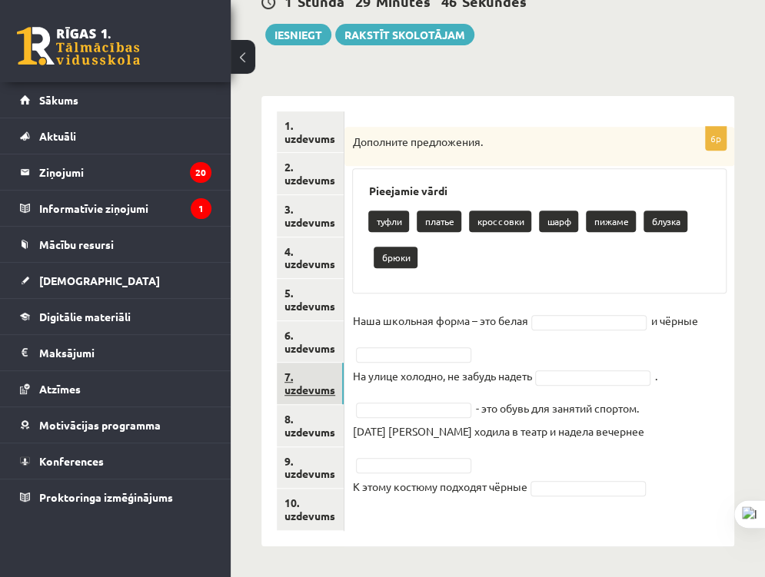
click at [291, 400] on link "7. uzdevums" at bounding box center [310, 384] width 67 height 42
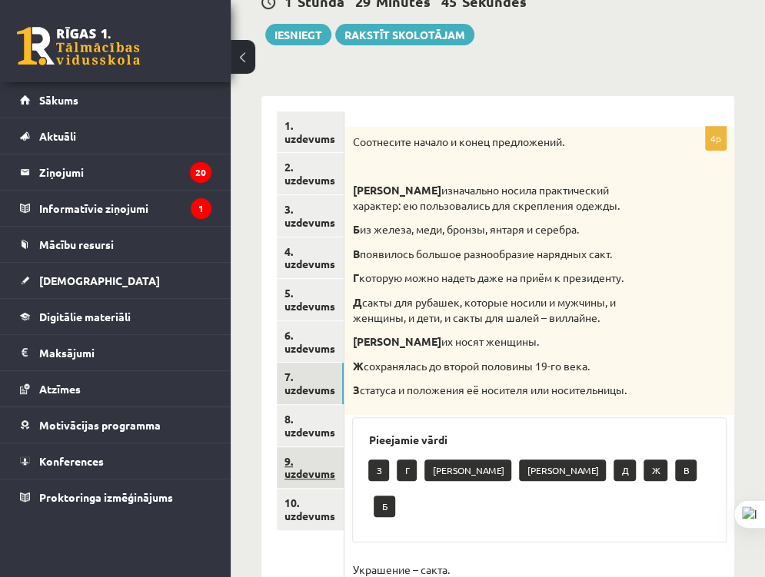
click at [283, 457] on link "9. uzdevums" at bounding box center [310, 468] width 67 height 42
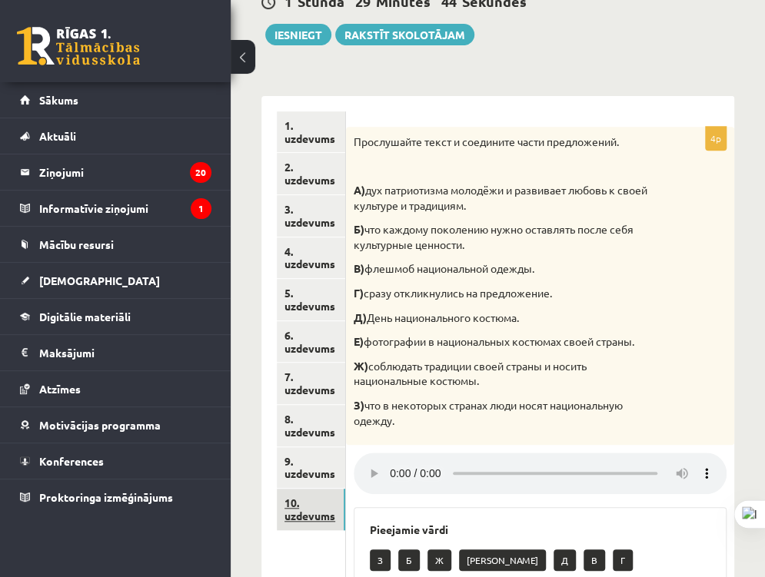
click at [290, 503] on link "10. uzdevums" at bounding box center [311, 510] width 68 height 42
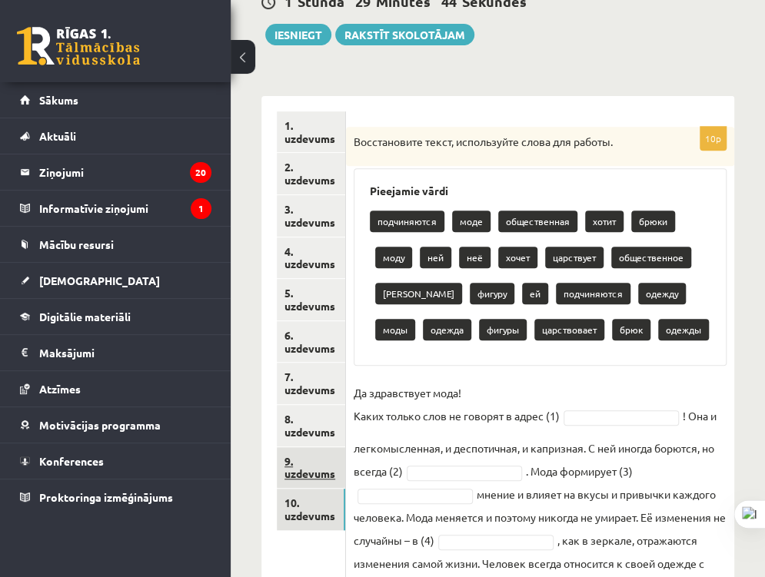
click at [301, 465] on link "9. uzdevums" at bounding box center [311, 468] width 68 height 42
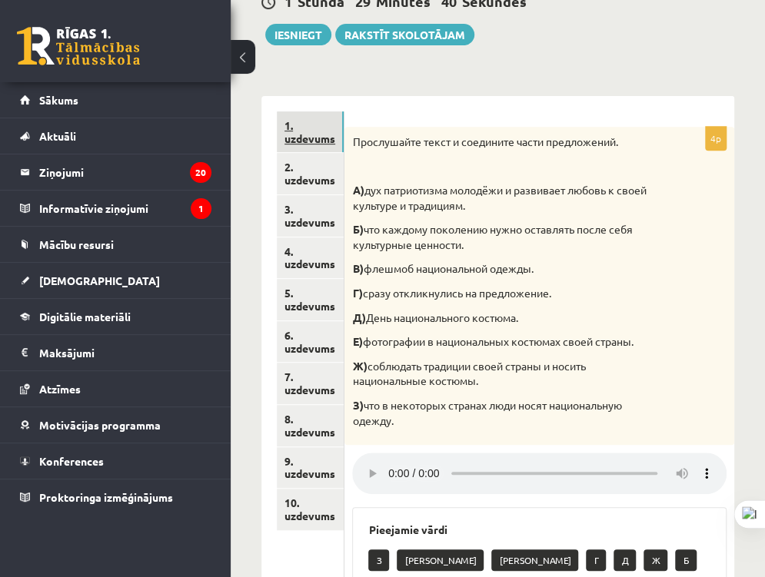
click at [311, 134] on link "1. uzdevums" at bounding box center [310, 132] width 67 height 42
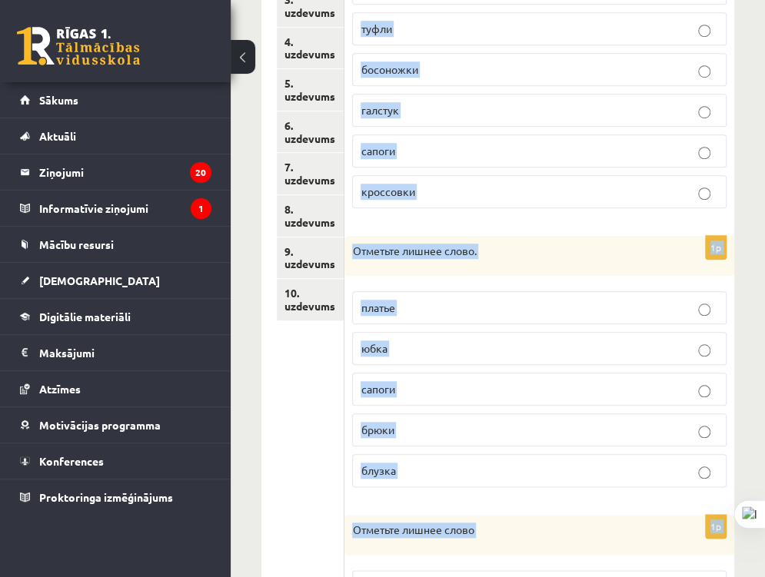
scroll to position [660, 0]
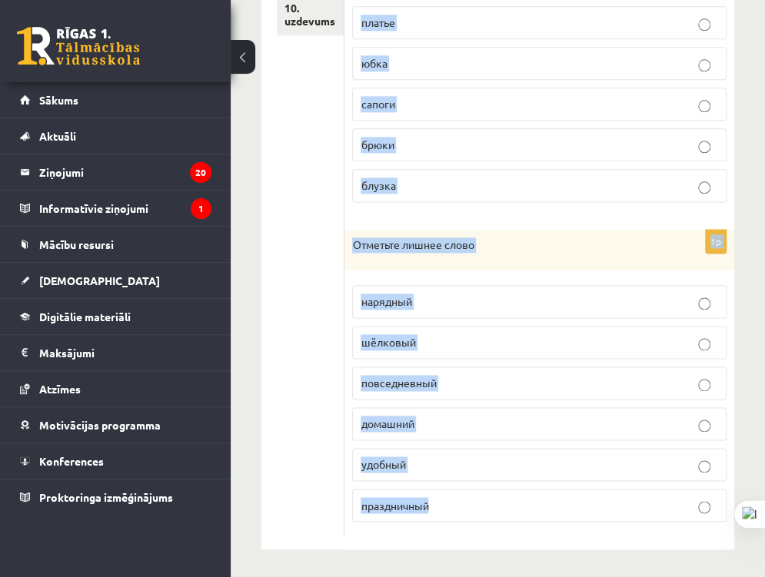
drag, startPoint x: 350, startPoint y: 140, endPoint x: 544, endPoint y: 500, distance: 409.6
click at [544, 500] on form "1p Отметьте лишнее слово. сандалии туфли босоножки галстук сапоги кроссовки 1p …" at bounding box center [539, 75] width 359 height 918
copy form "Отметьте лишнее слово. сандалии туфли босоножки галстук сапоги кроссовки 1p Отм…"
click at [544, 500] on p "праздничный" at bounding box center [539, 505] width 357 height 16
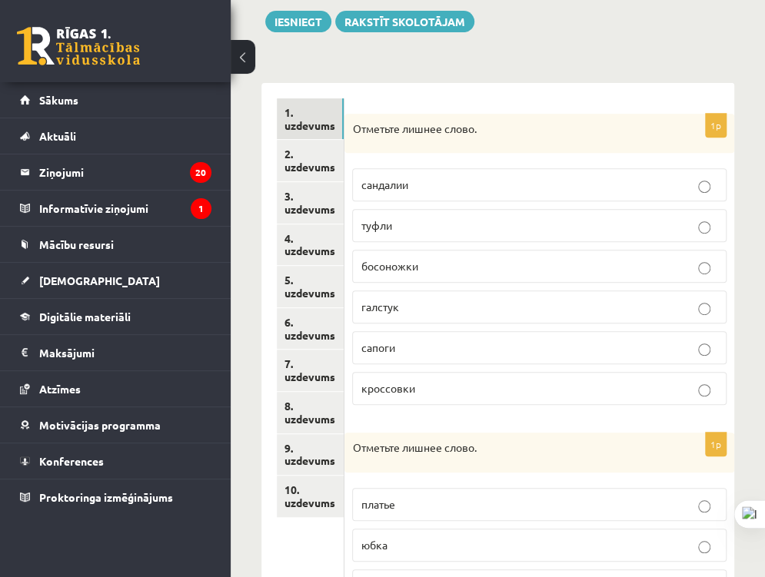
scroll to position [178, 0]
click at [496, 300] on p "галстук" at bounding box center [539, 306] width 357 height 16
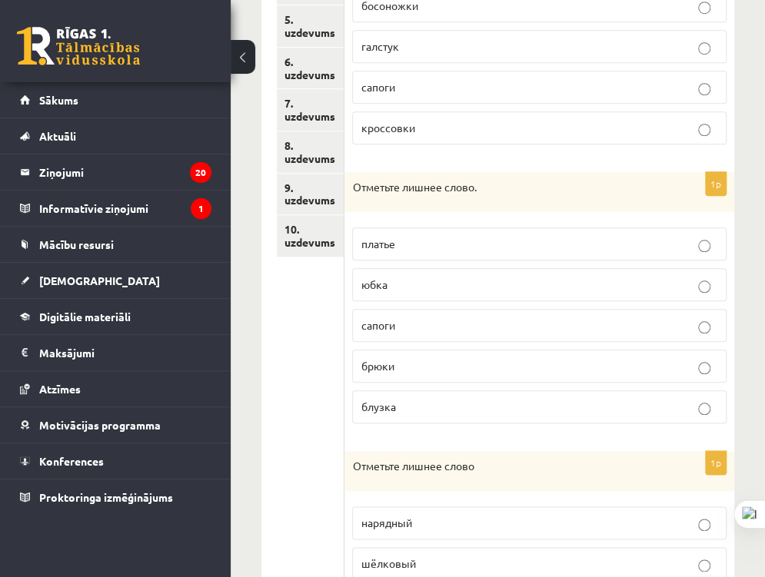
scroll to position [440, 0]
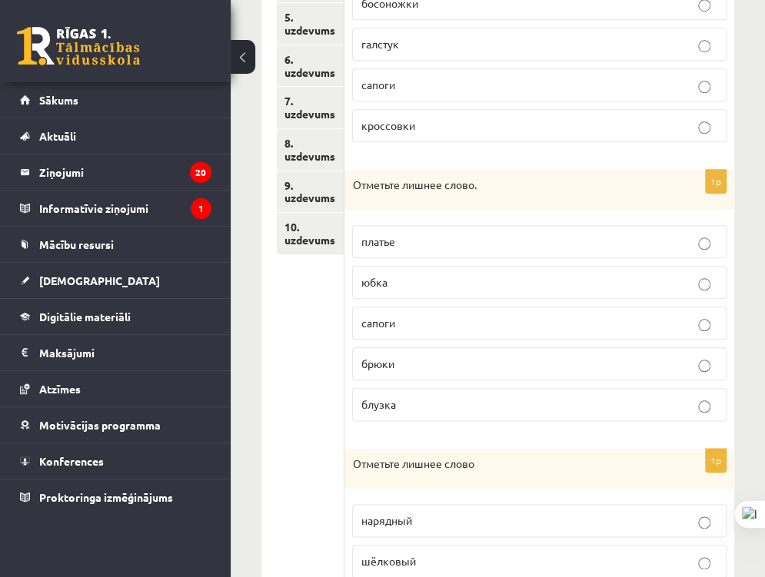
click at [480, 324] on p "сапоги" at bounding box center [539, 323] width 357 height 16
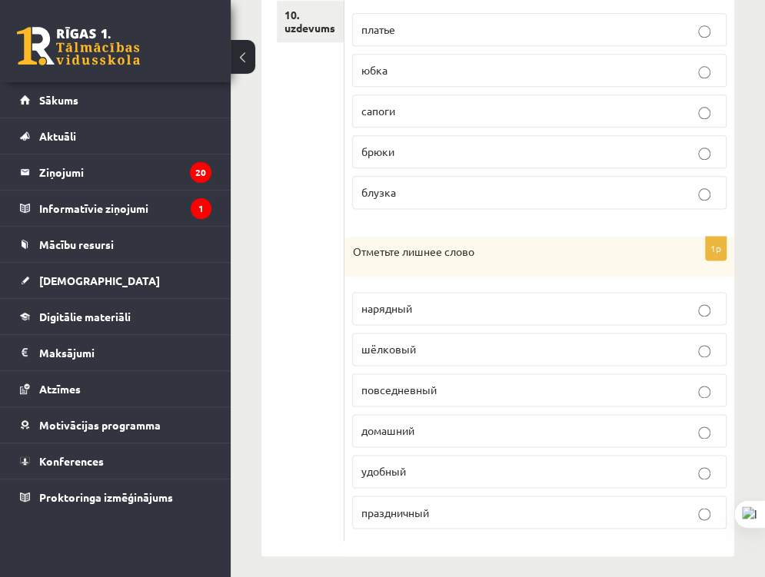
scroll to position [660, 0]
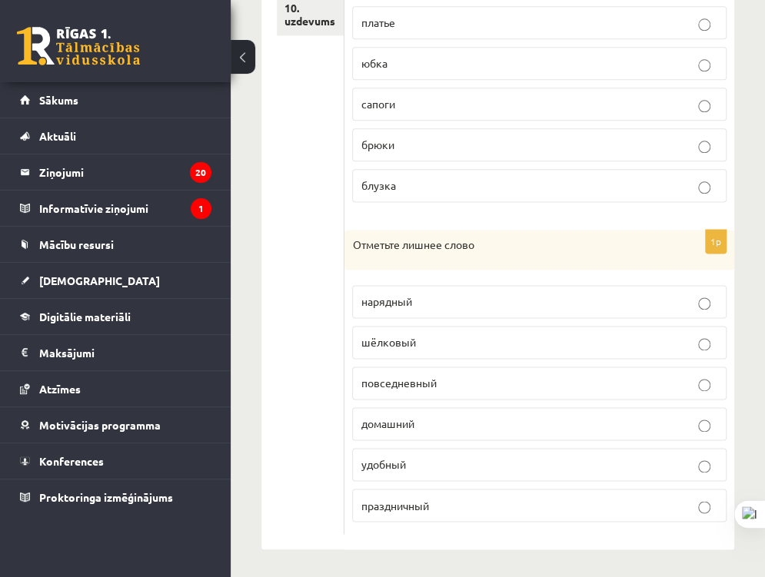
click at [553, 334] on p "шёлковый" at bounding box center [539, 342] width 357 height 16
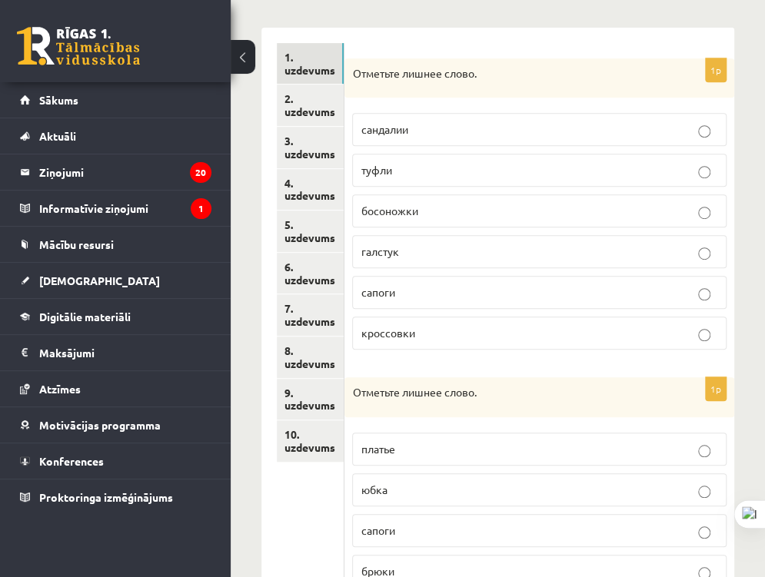
scroll to position [238, 0]
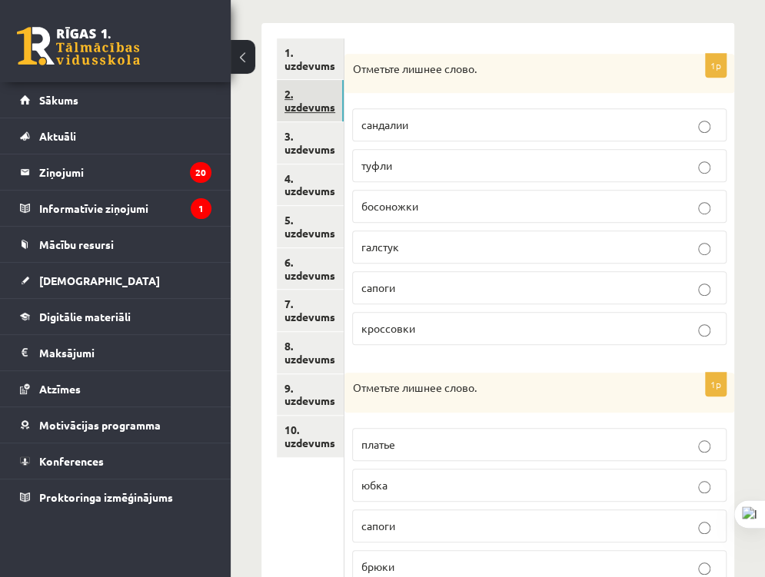
click at [294, 95] on link "2. uzdevums" at bounding box center [310, 101] width 67 height 42
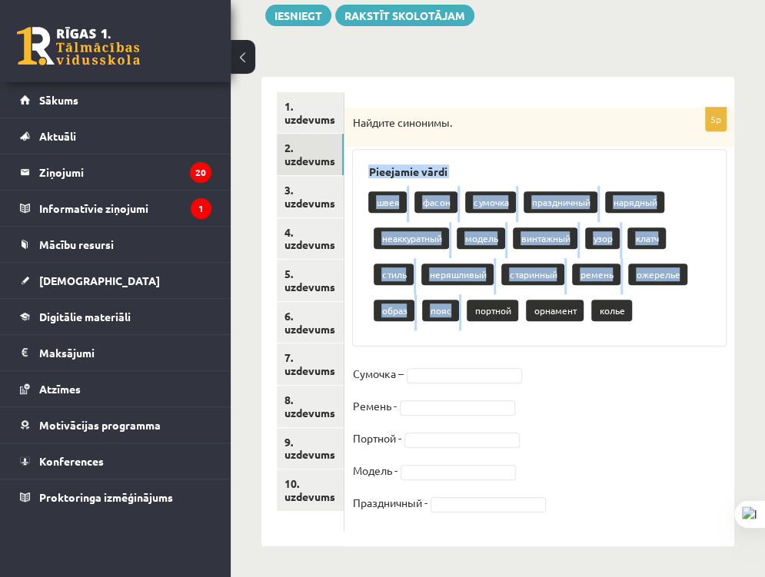
drag, startPoint x: 366, startPoint y: 166, endPoint x: 478, endPoint y: 298, distance: 173.4
click at [478, 298] on div "Pieejamie vārdi швея фасон сумочка праздничный нарядный неаккуратный модель вин…" at bounding box center [539, 248] width 374 height 198
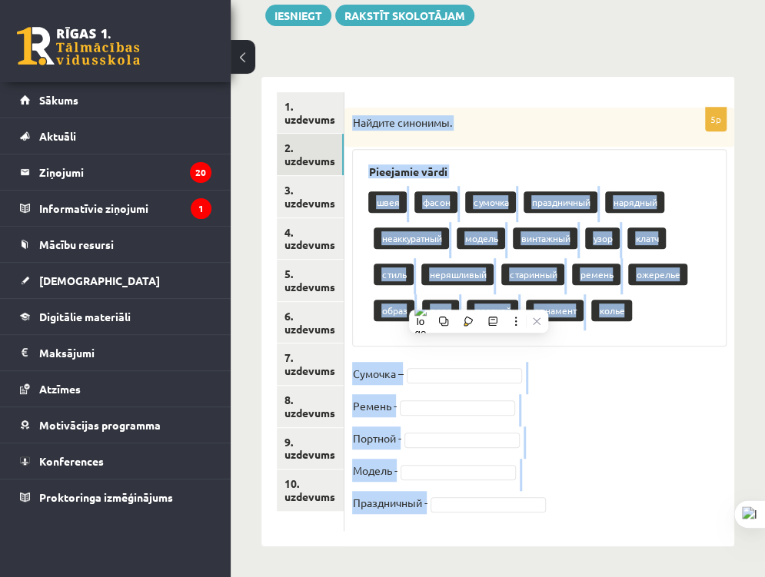
drag, startPoint x: 478, startPoint y: 298, endPoint x: 552, endPoint y: 503, distance: 218.1
click at [552, 503] on div "5p Найдите синонимы. Pieejamie vārdi швея фасон сумочка праздничный нарядный не…" at bounding box center [539, 320] width 390 height 424
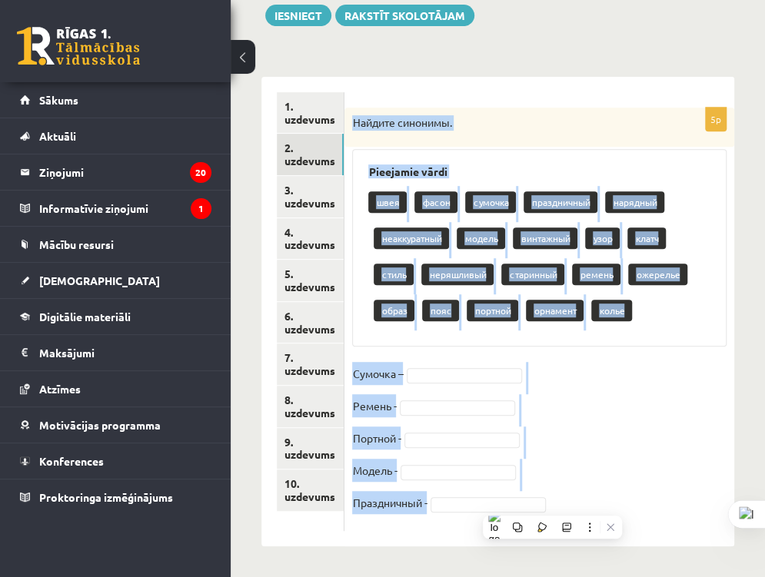
copy div "Найдите синонимы. Pieejamie vārdi швея фасон сумочка праздничный нарядный неакк…"
click at [650, 371] on fieldset "Сумочка – Ремень - Портной - Модель - Праздничный -" at bounding box center [539, 442] width 374 height 161
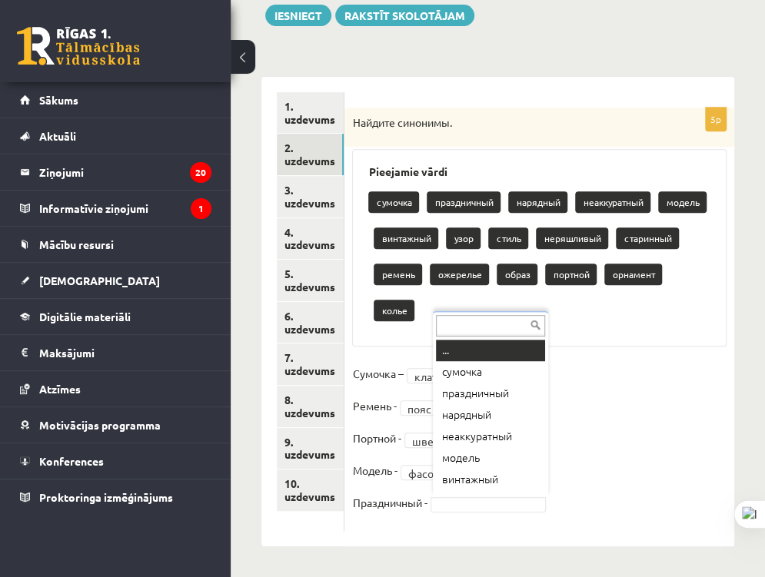
scroll to position [18, 0]
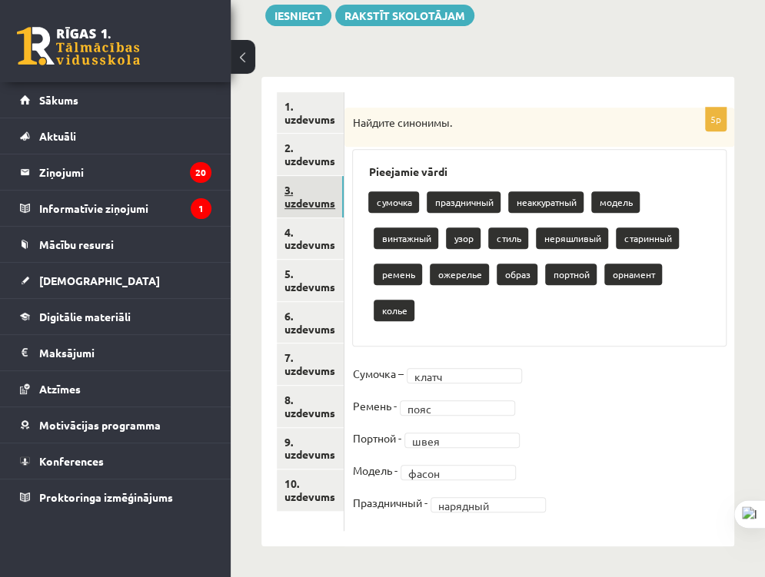
click at [320, 205] on link "3. uzdevums" at bounding box center [310, 197] width 67 height 42
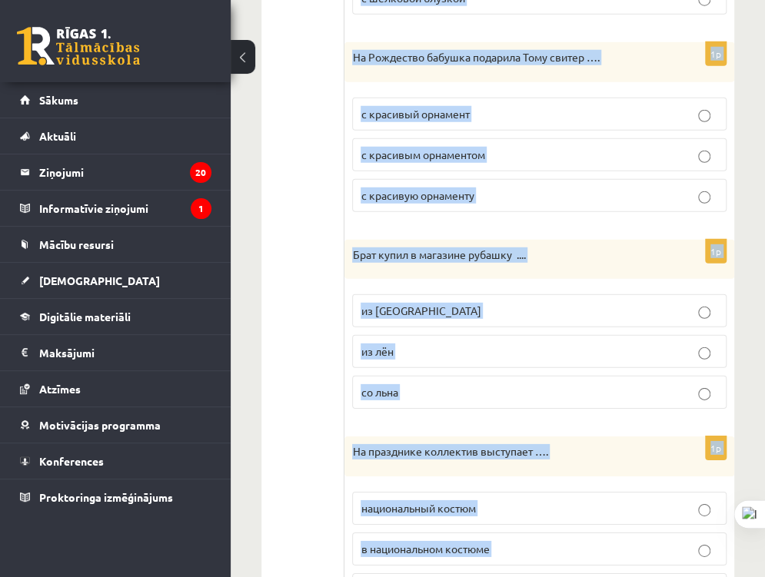
scroll to position [1712, 0]
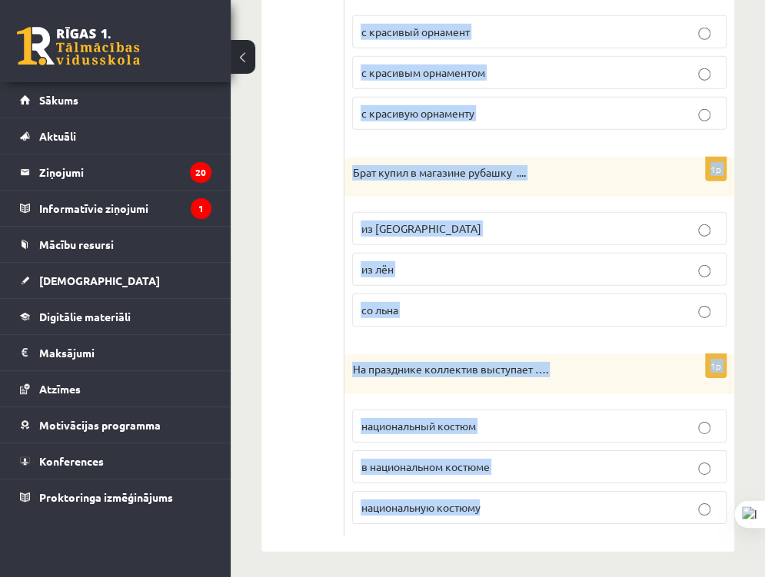
drag, startPoint x: 354, startPoint y: 122, endPoint x: 504, endPoint y: 499, distance: 405.7
copy form "На работу папа носит …. костюм и белую рубашку костюм и белая рубашка в костюме…"
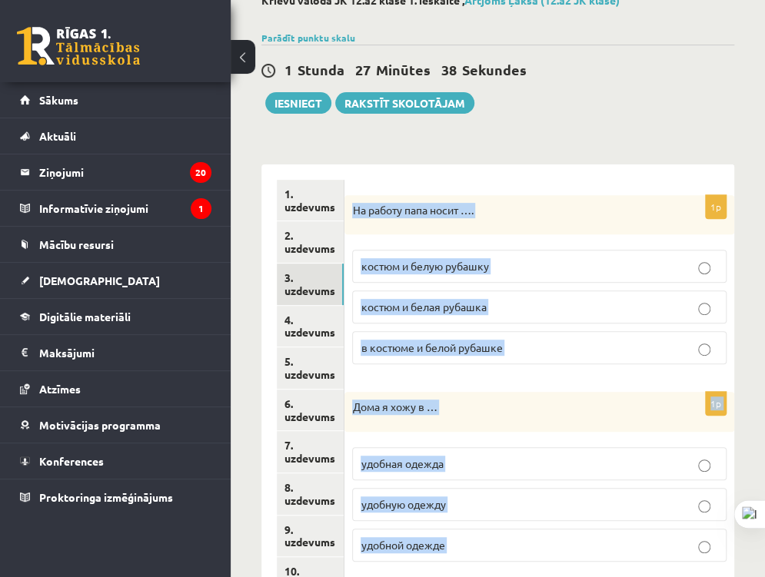
scroll to position [93, 0]
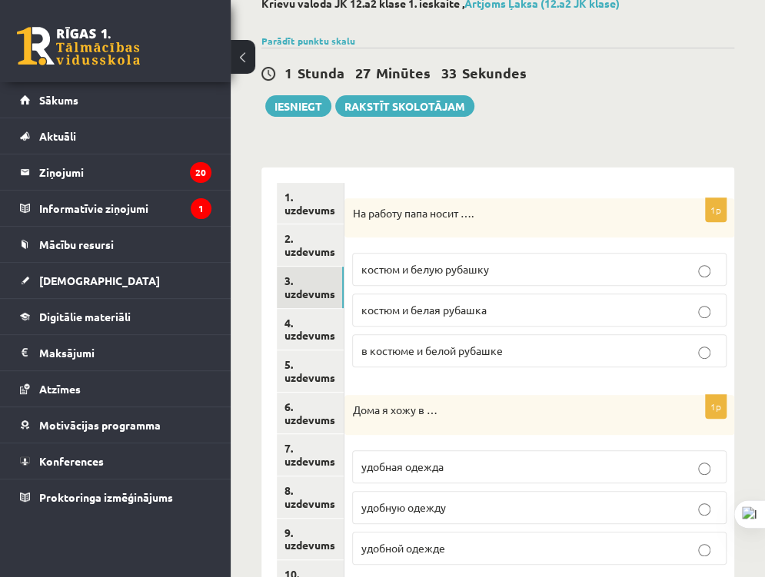
click at [488, 267] on span "костюм и белую рубашку" at bounding box center [425, 269] width 128 height 14
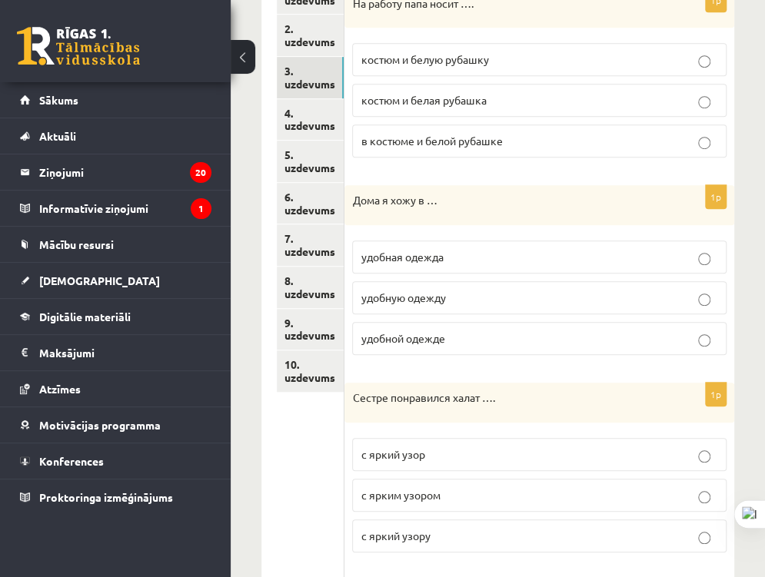
scroll to position [307, 0]
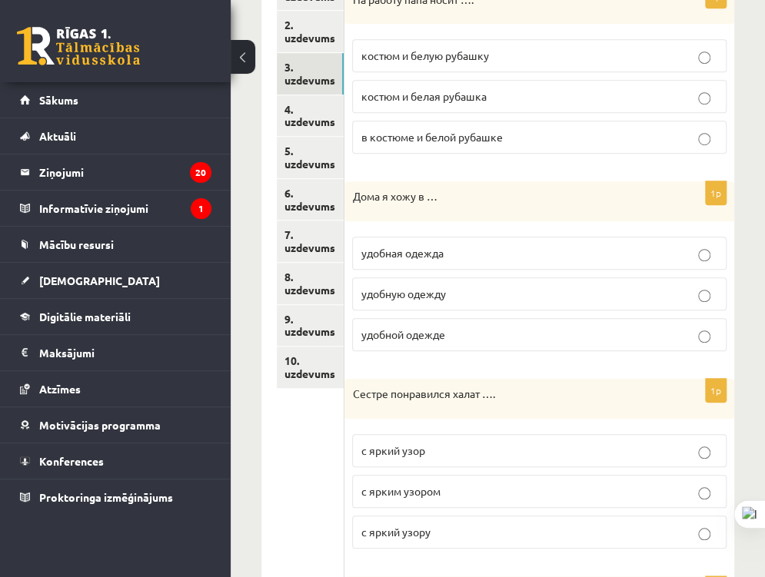
click at [531, 337] on p "удобной одежде" at bounding box center [539, 335] width 357 height 16
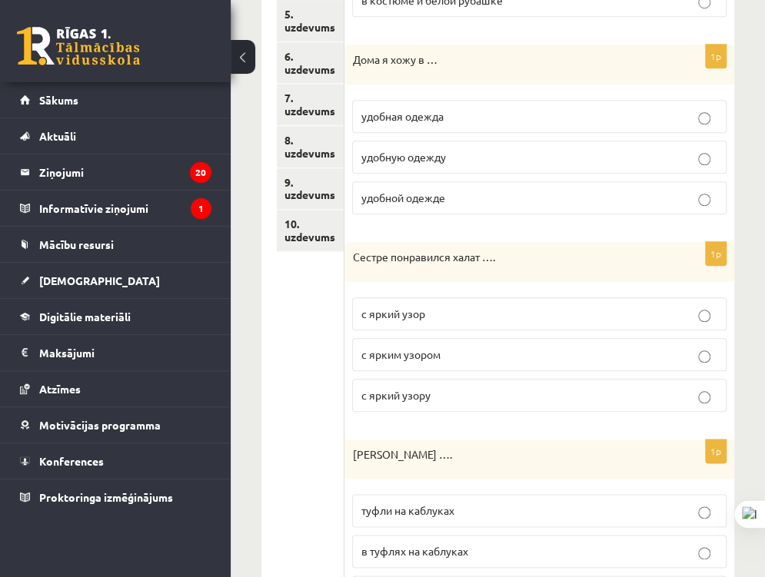
scroll to position [447, 0]
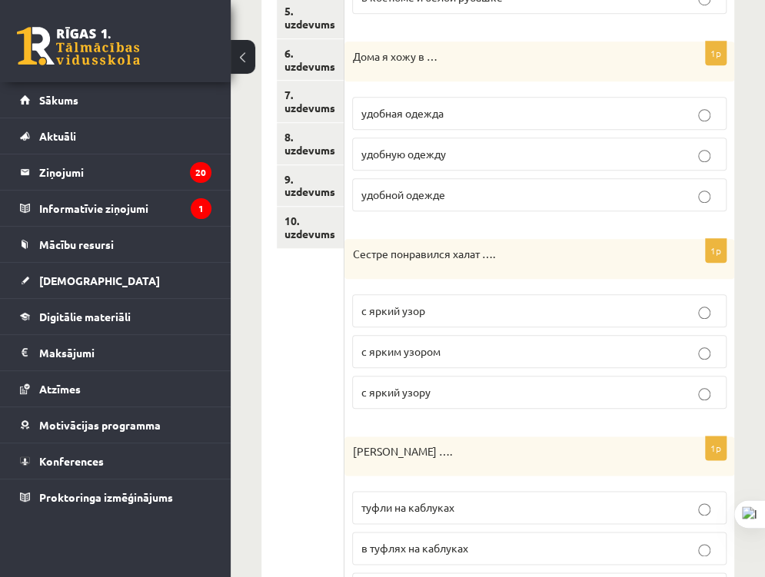
click at [541, 330] on fieldset "с яркий узор с ярким узором с яркий узору" at bounding box center [539, 350] width 374 height 127
click at [534, 354] on p "с ярким узором" at bounding box center [539, 352] width 357 height 16
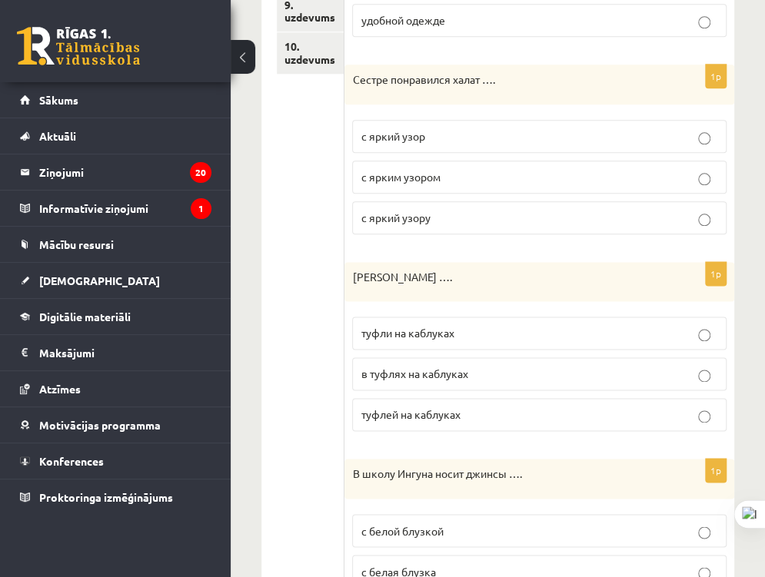
scroll to position [625, 0]
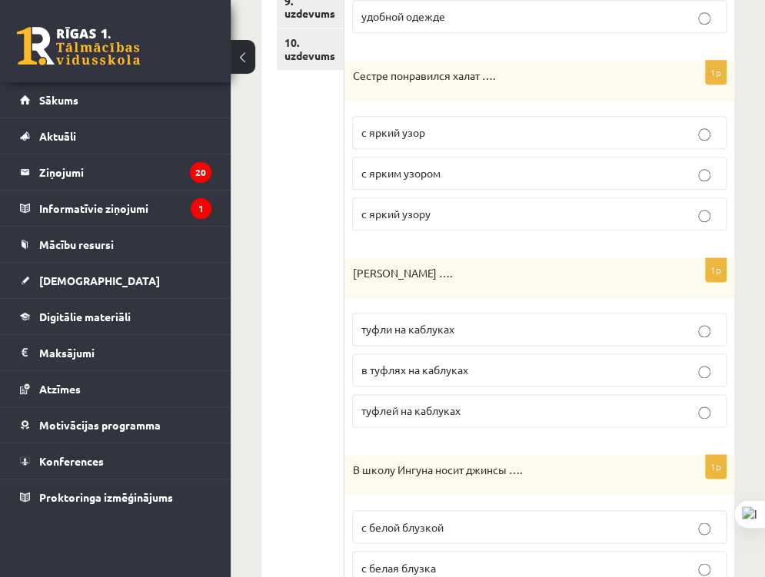
click at [505, 318] on label "туфли на каблуках" at bounding box center [539, 329] width 374 height 33
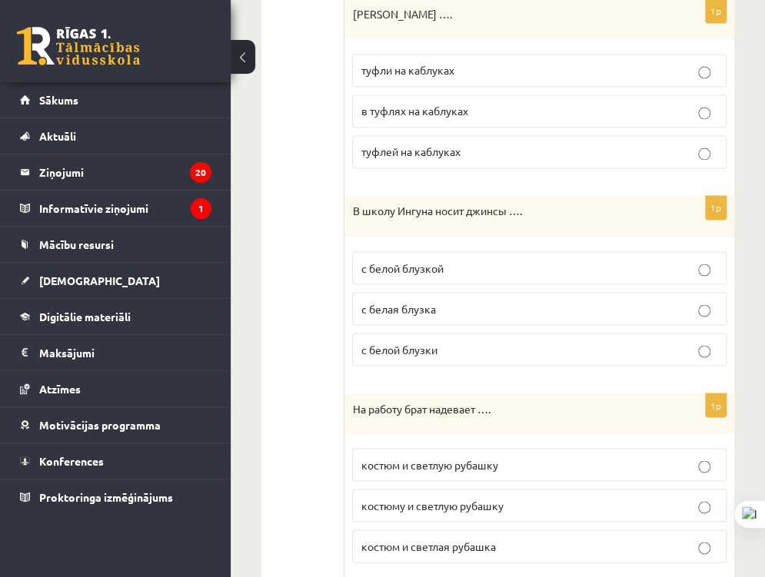
scroll to position [890, 0]
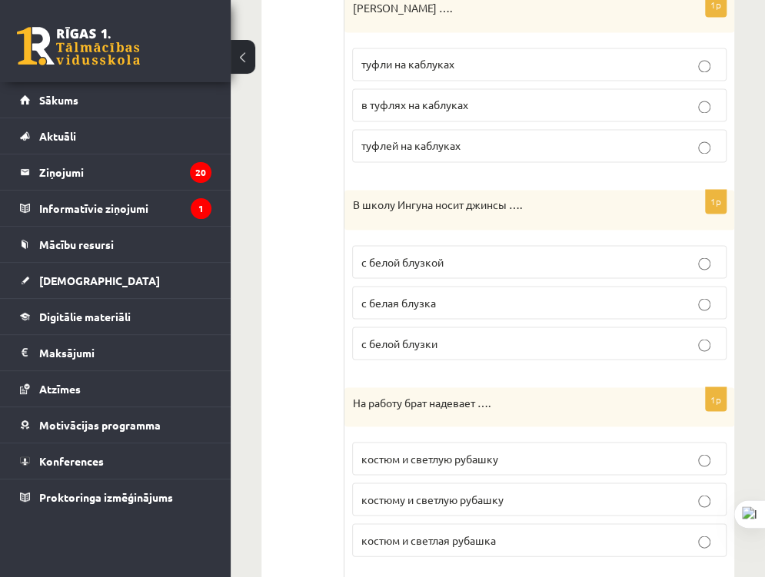
click at [483, 257] on p "с белой блузкой" at bounding box center [539, 262] width 357 height 16
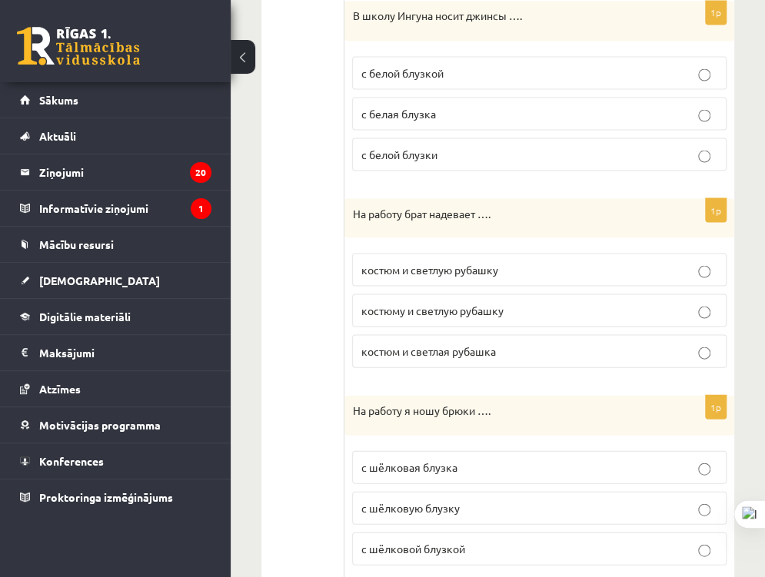
scroll to position [1092, 0]
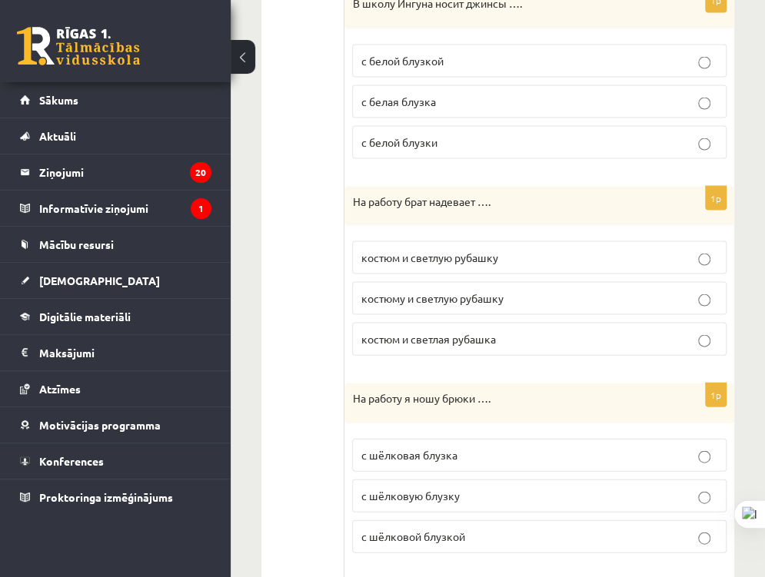
click at [513, 251] on p "костюм и светлую рубашку" at bounding box center [539, 257] width 357 height 16
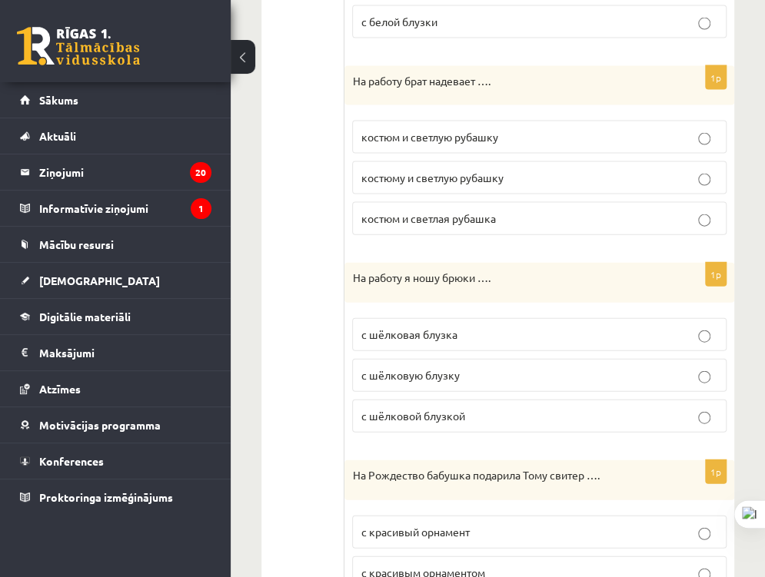
scroll to position [1214, 0]
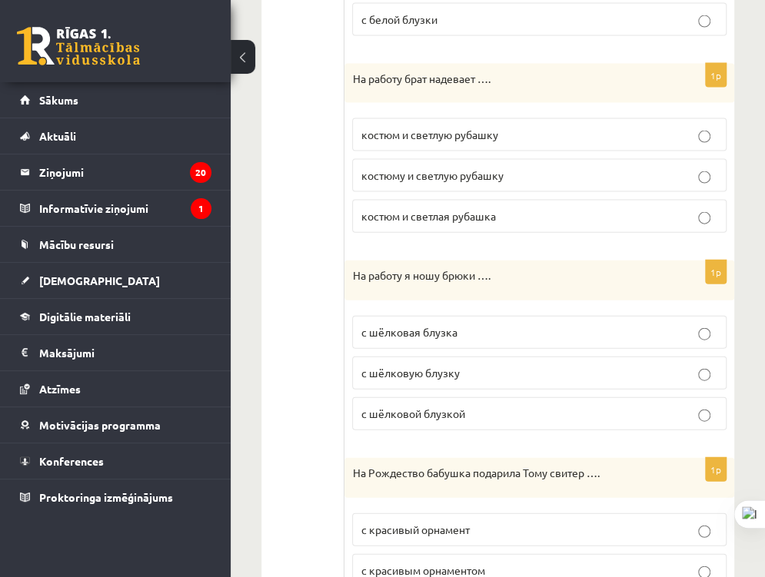
click at [532, 410] on p "с шёлковой блузкой" at bounding box center [539, 414] width 357 height 16
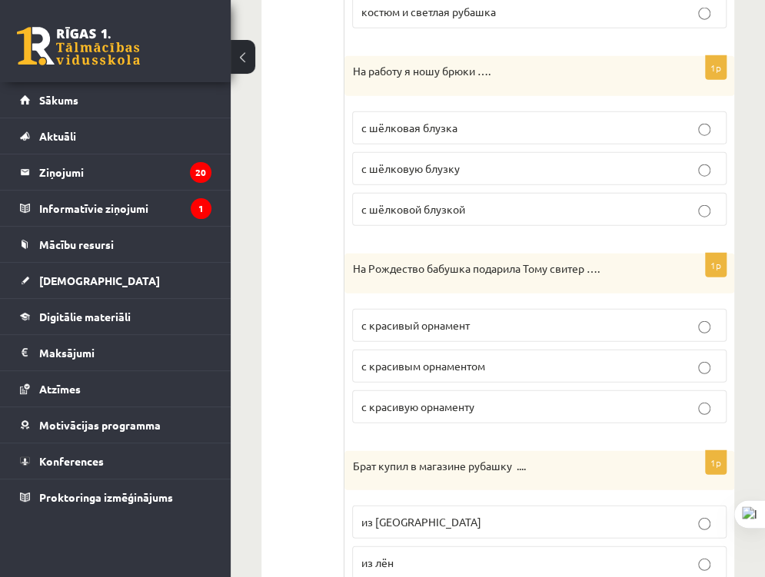
scroll to position [1421, 0]
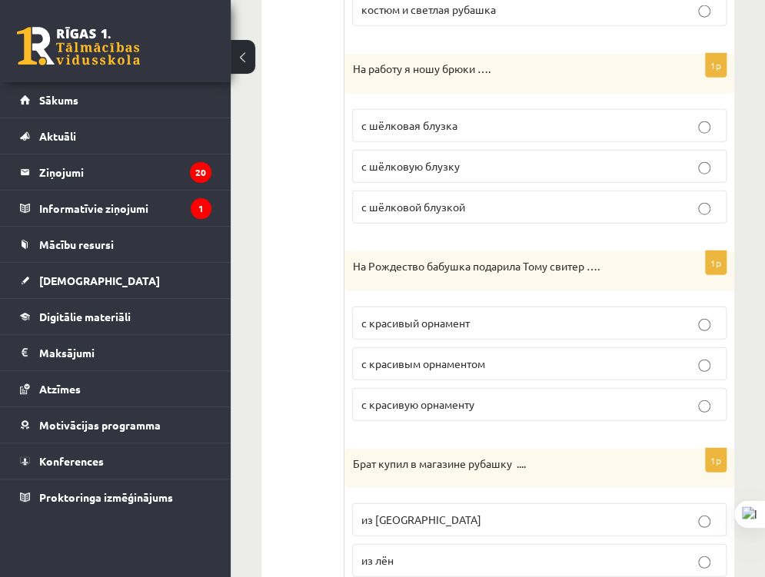
click at [555, 374] on label "с красивым орнаментом" at bounding box center [539, 363] width 374 height 33
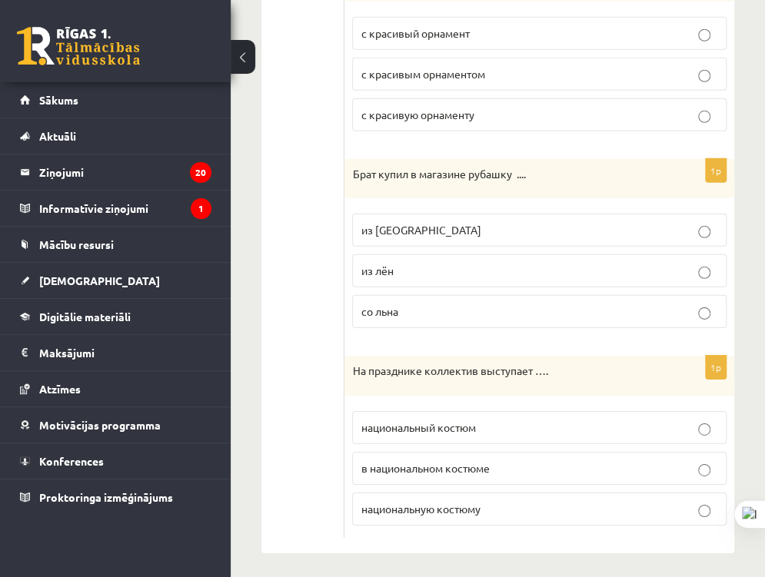
scroll to position [1712, 0]
click at [518, 229] on p "из льна" at bounding box center [539, 229] width 357 height 16
click at [658, 450] on label "в национальном костюме" at bounding box center [539, 466] width 374 height 33
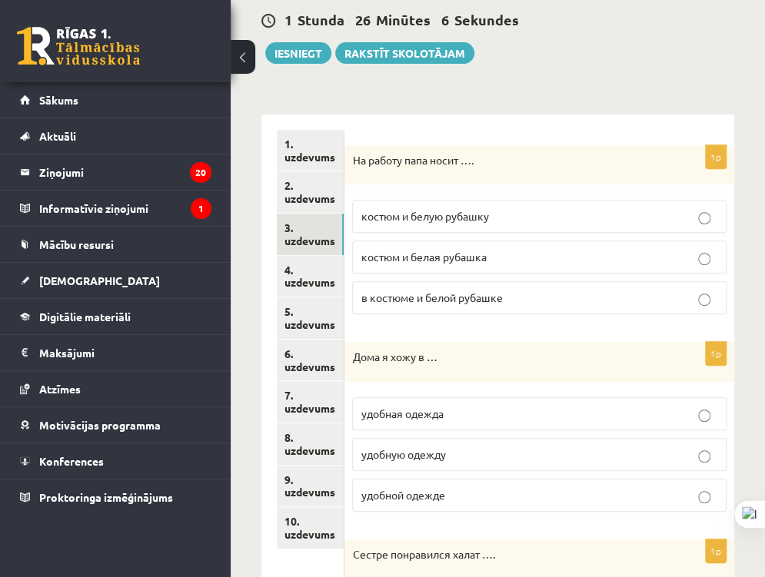
scroll to position [143, 0]
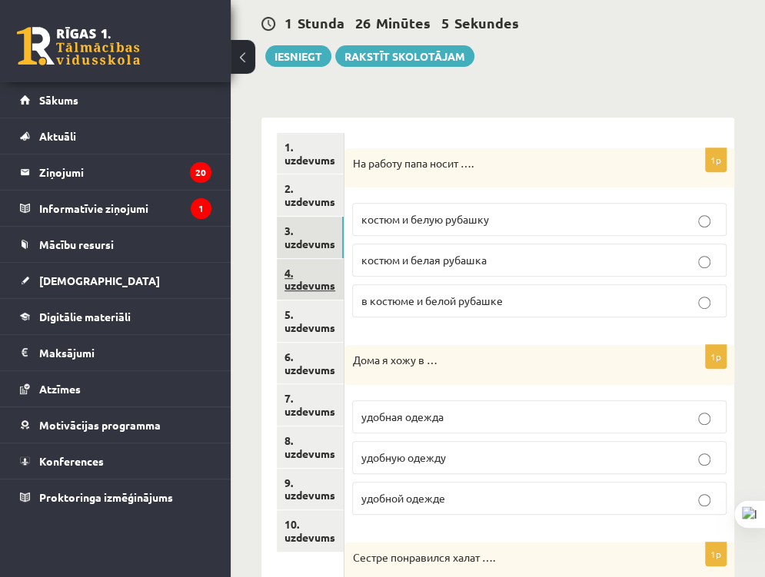
click at [295, 294] on link "4. uzdevums" at bounding box center [310, 280] width 67 height 42
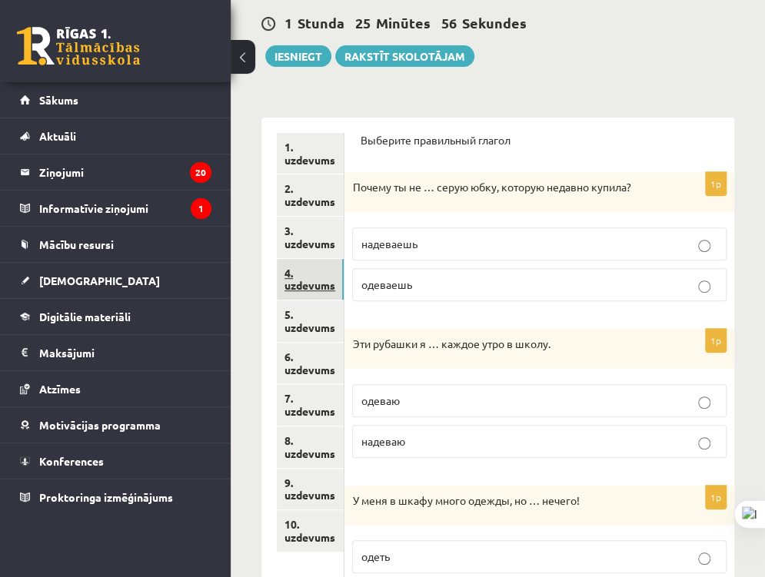
click at [295, 294] on link "4. uzdevums" at bounding box center [310, 280] width 67 height 42
drag, startPoint x: 295, startPoint y: 294, endPoint x: 246, endPoint y: 248, distance: 66.9
click at [246, 248] on div "**********" at bounding box center [498, 458] width 534 height 1085
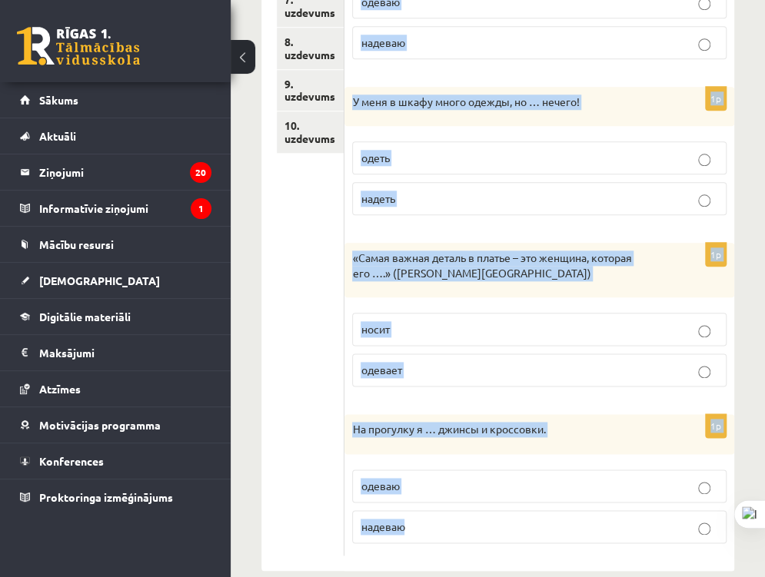
scroll to position [565, 0]
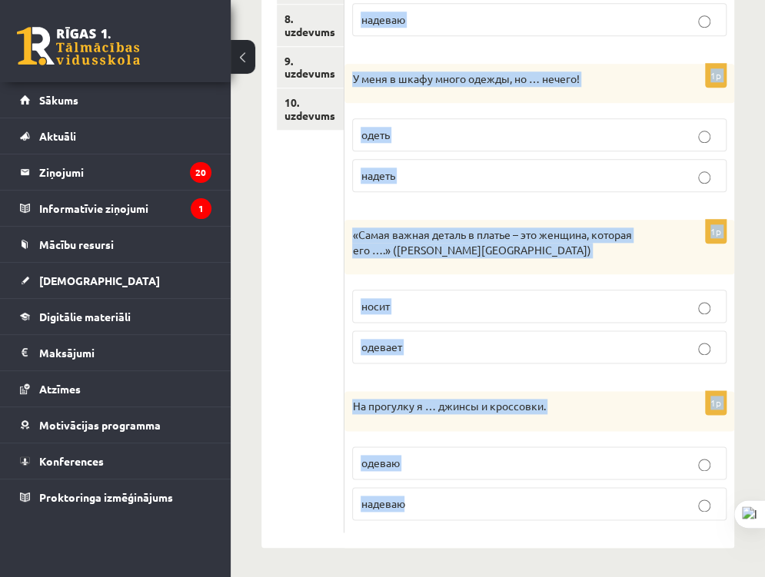
drag, startPoint x: 348, startPoint y: 173, endPoint x: 460, endPoint y: 492, distance: 337.9
click at [460, 492] on form "Выберите правильный глагол 1p Почему ты не … серую юбку, которую недавно купила…" at bounding box center [539, 122] width 359 height 822
copy form "Почему ты не … серую юбку, которую недавно купила? надеваешь одеваешь 1p Эти ру…"
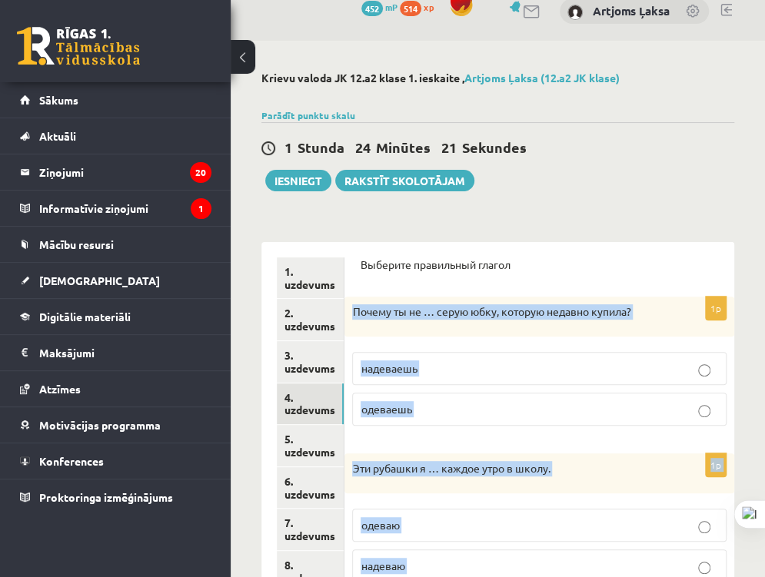
scroll to position [0, 0]
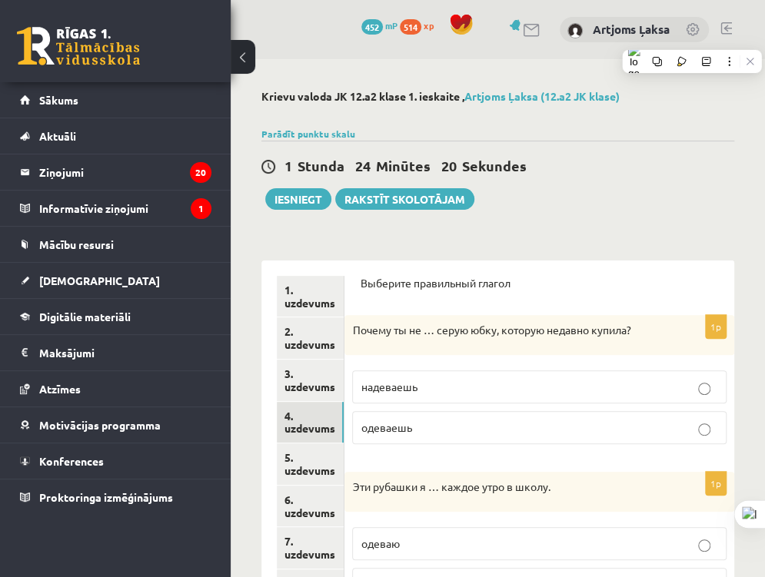
click at [653, 153] on div "1 Stunda 24 Minūtes 20 Sekundes Ieskaite saglabāta! Iesniegt Rakstīt skolotājam" at bounding box center [497, 175] width 473 height 69
click at [557, 384] on p "надеваешь" at bounding box center [539, 387] width 357 height 16
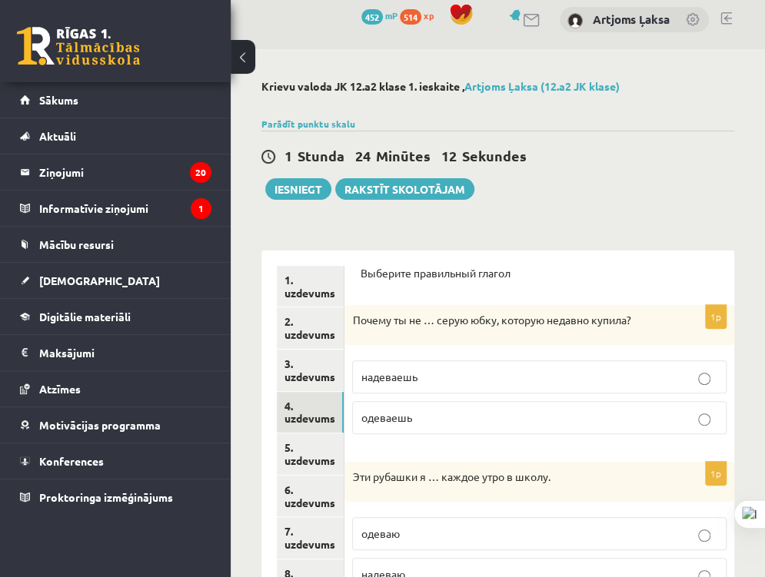
scroll to position [15, 0]
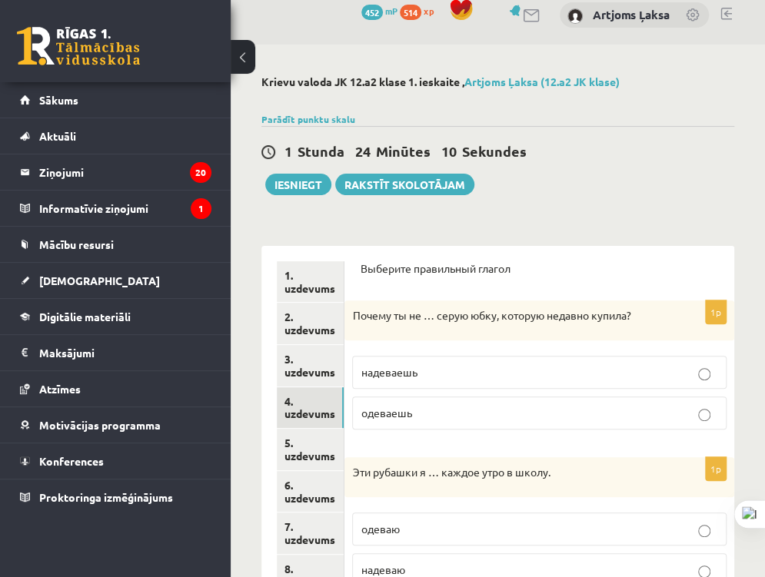
click at [737, 546] on div "**********" at bounding box center [498, 587] width 534 height 1085
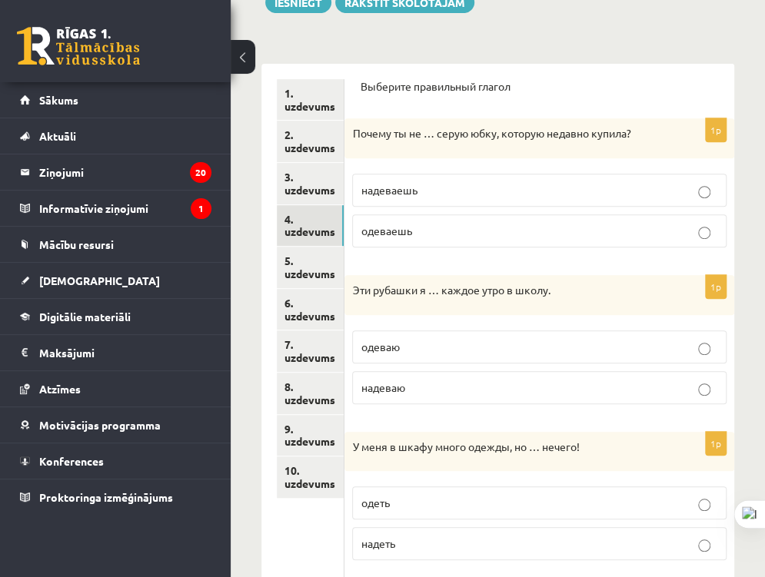
scroll to position [228, 0]
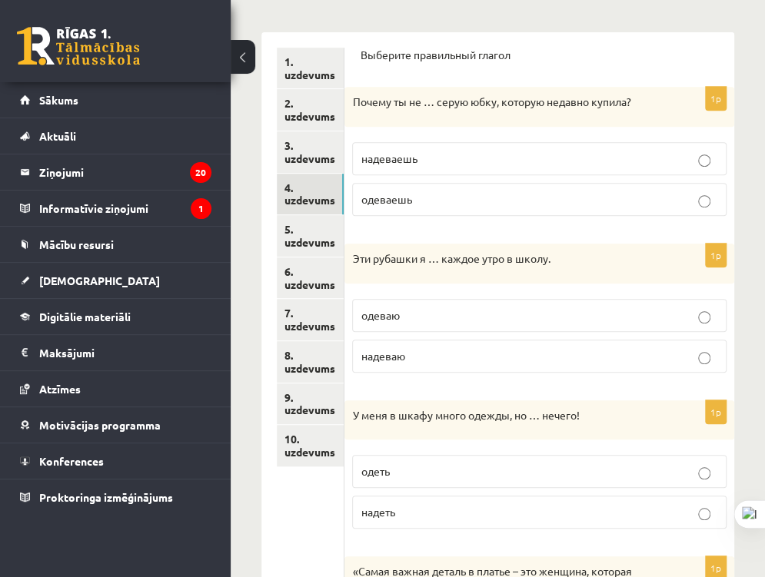
click at [513, 368] on label "надеваю" at bounding box center [539, 356] width 374 height 33
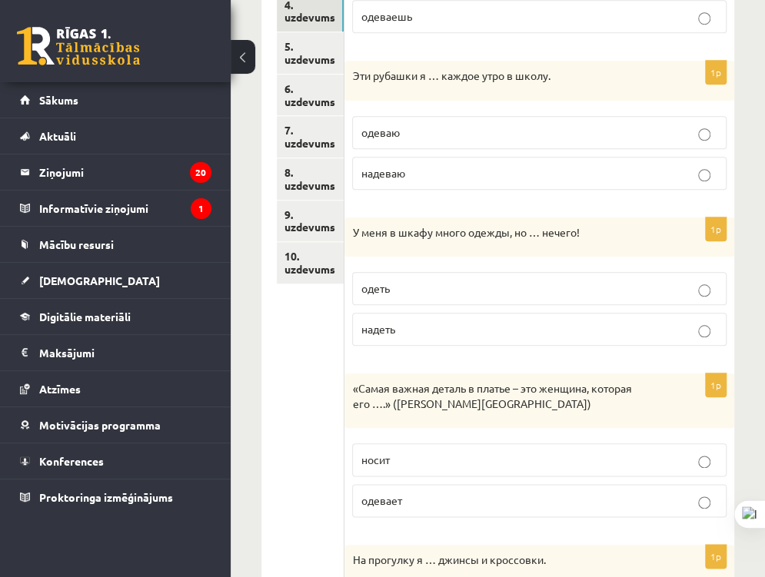
scroll to position [412, 0]
click at [547, 324] on p "надеть" at bounding box center [539, 329] width 357 height 16
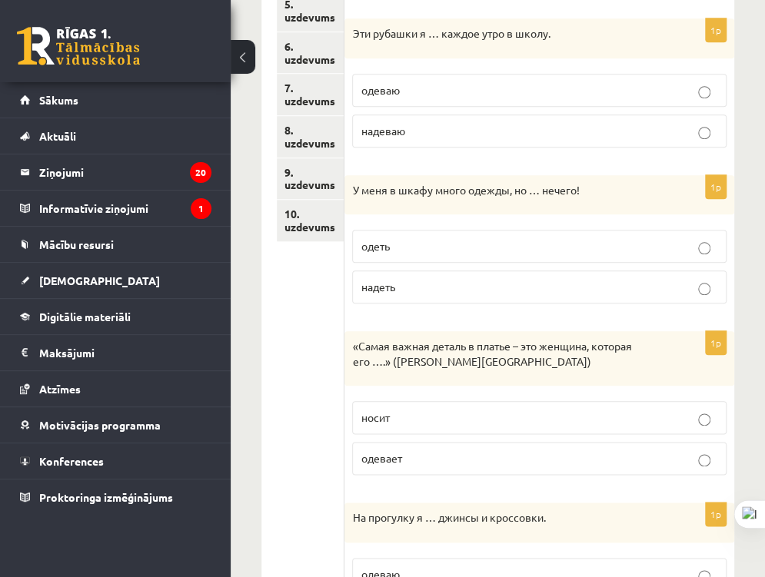
click at [622, 410] on p "носит" at bounding box center [539, 418] width 357 height 16
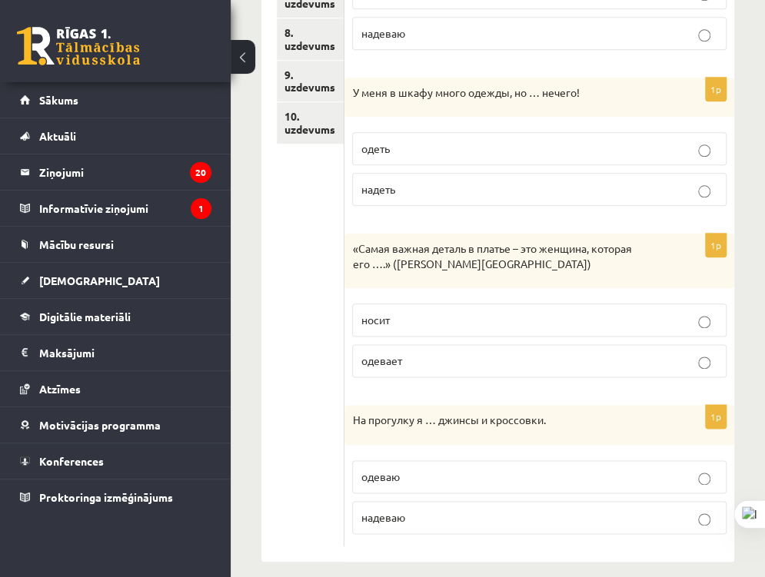
scroll to position [565, 0]
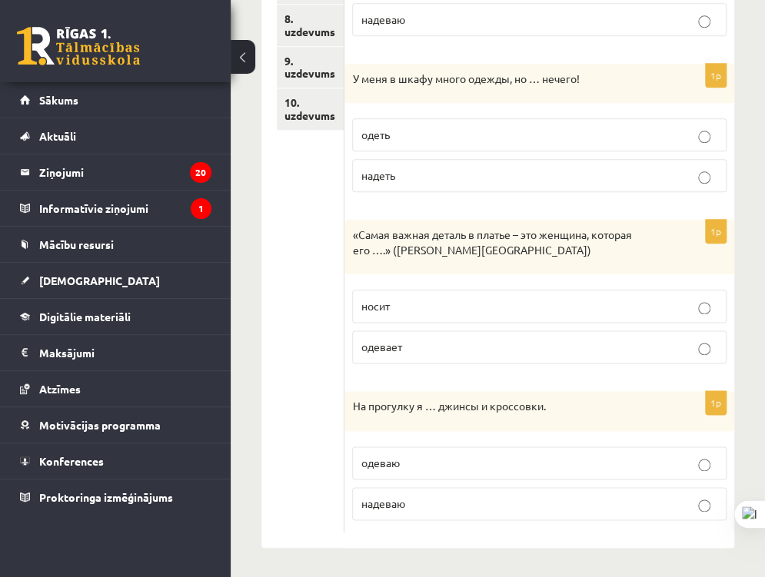
click at [492, 497] on p "надеваю" at bounding box center [539, 504] width 357 height 16
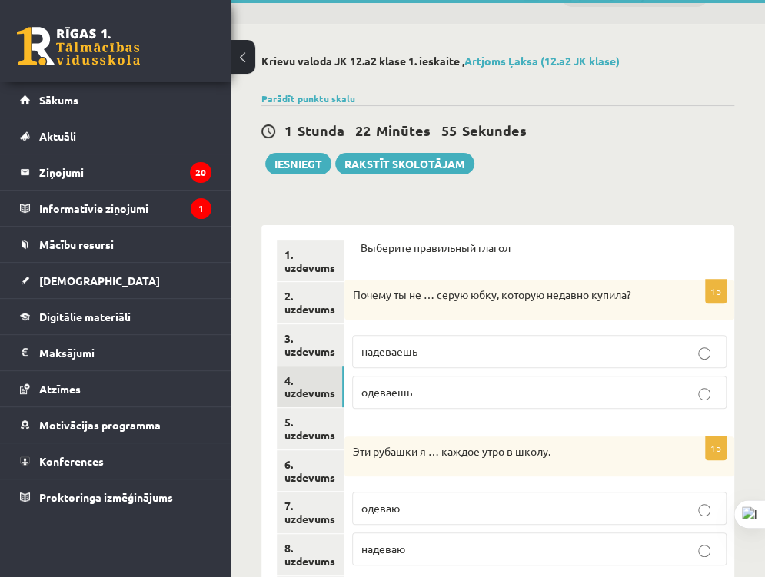
scroll to position [22, 0]
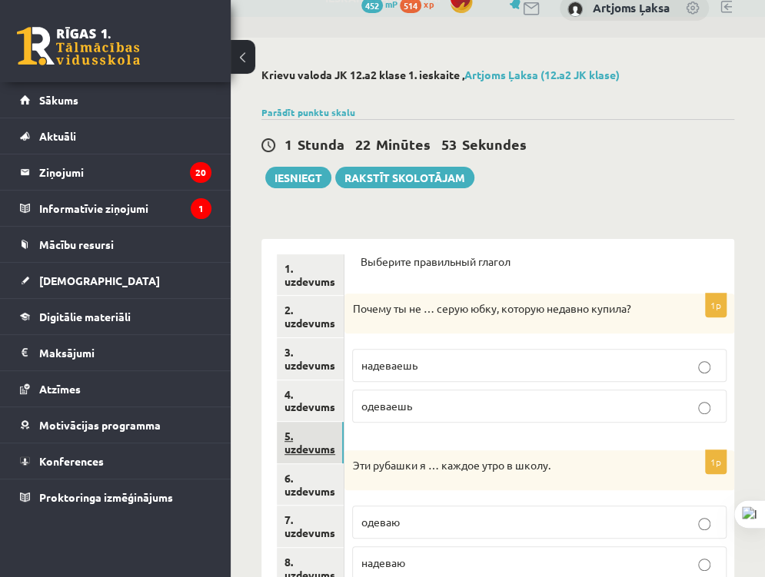
click at [298, 447] on link "5. uzdevums" at bounding box center [310, 443] width 67 height 42
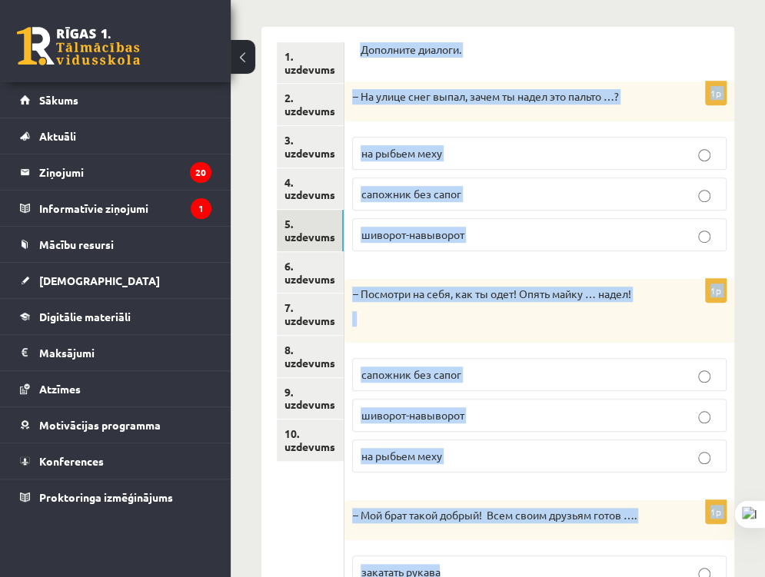
scroll to position [384, 0]
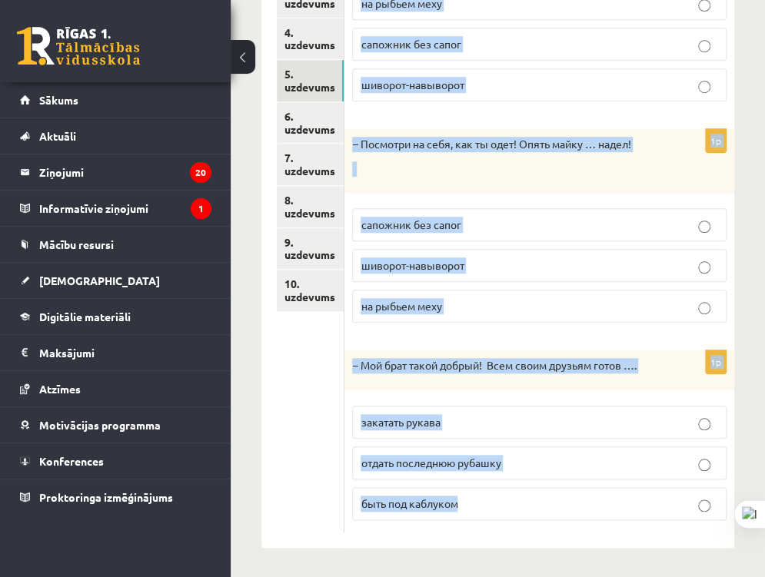
drag, startPoint x: 357, startPoint y: 73, endPoint x: 519, endPoint y: 504, distance: 460.7
click at [519, 504] on div "Дополните диалоги. 1p – На улице снег выпал, зачем ты надел это пальто …? на ры…" at bounding box center [539, 212] width 390 height 671
copy form "Дополните диалоги. 1p – На улице снег выпал, зачем ты надел это пальто …? на ры…"
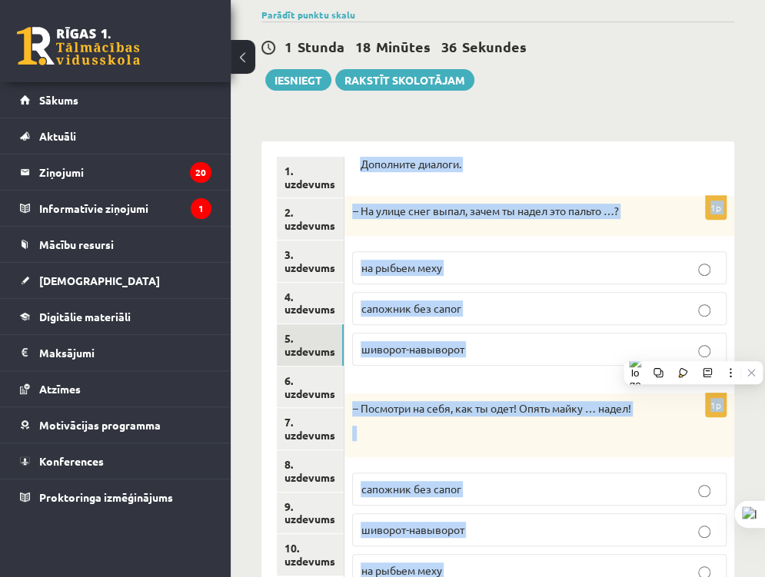
scroll to position [118, 0]
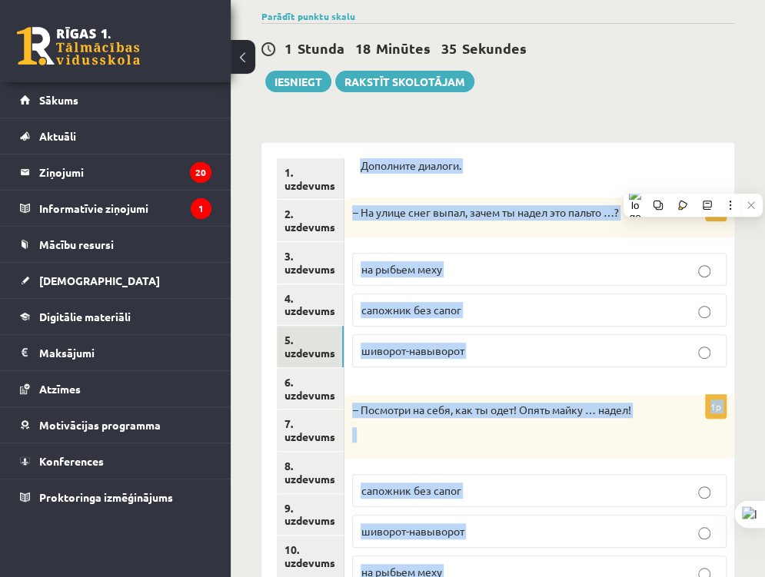
click at [675, 128] on div "**********" at bounding box center [497, 471] width 473 height 686
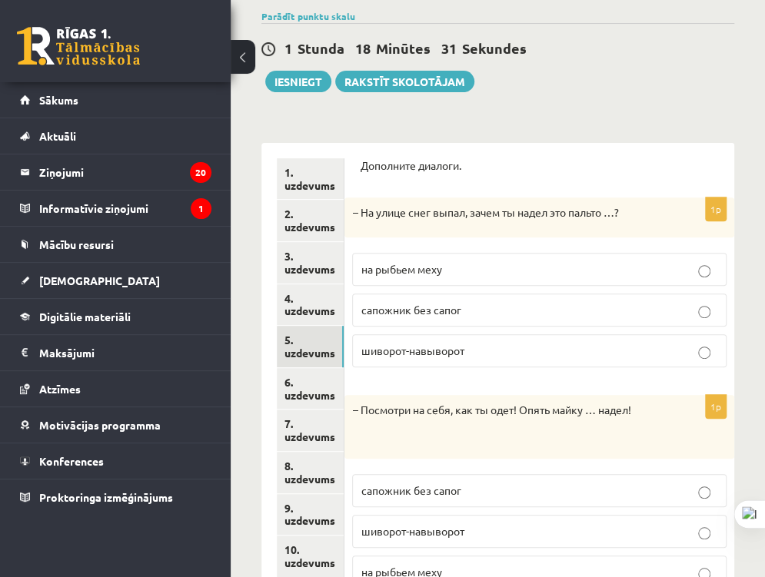
click at [521, 270] on p "на рыбьем меху" at bounding box center [539, 269] width 357 height 16
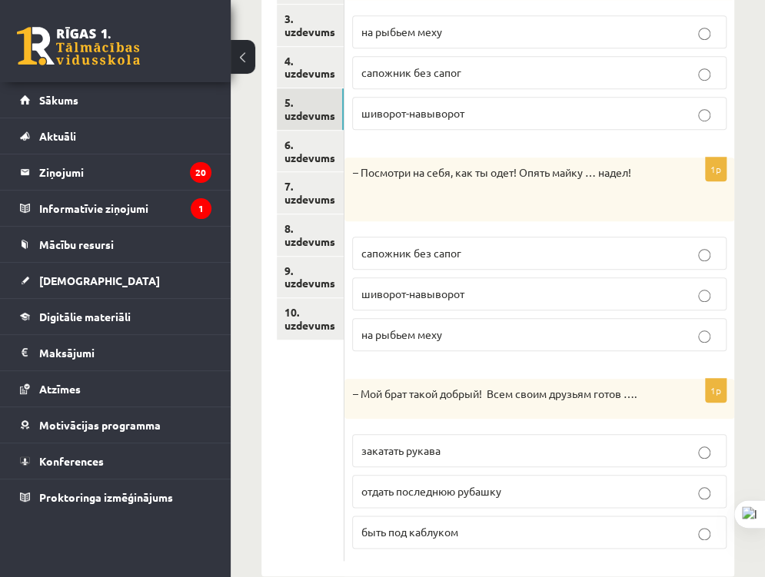
scroll to position [357, 0]
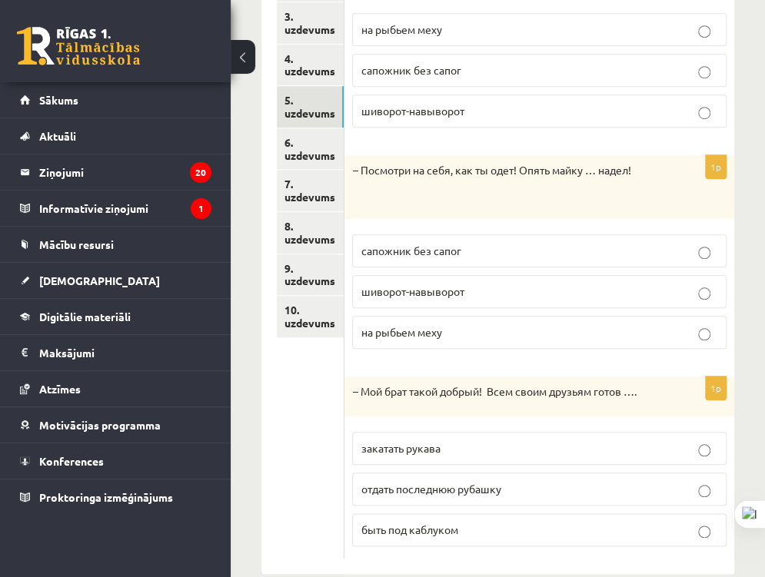
click at [580, 292] on p "шиворот-навыворот" at bounding box center [539, 292] width 357 height 16
click at [549, 497] on label "отдать последнюю рубашку" at bounding box center [539, 489] width 374 height 33
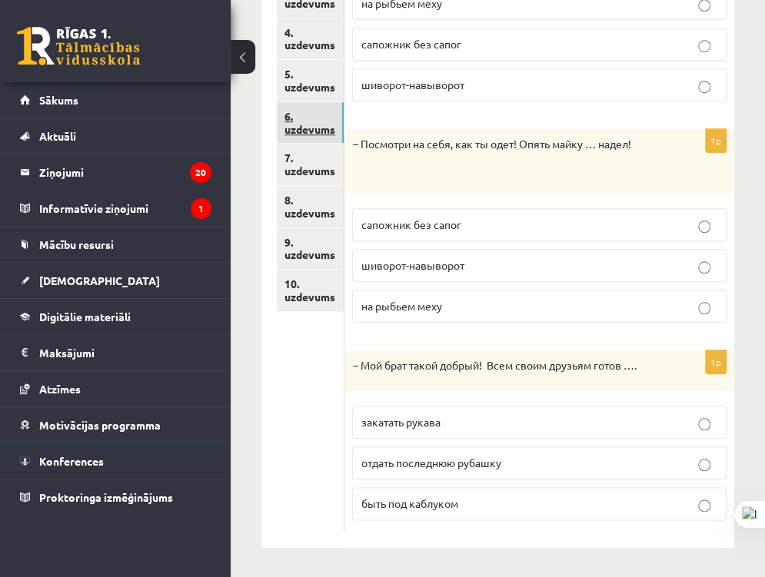
click at [287, 109] on link "6. uzdevums" at bounding box center [310, 123] width 67 height 42
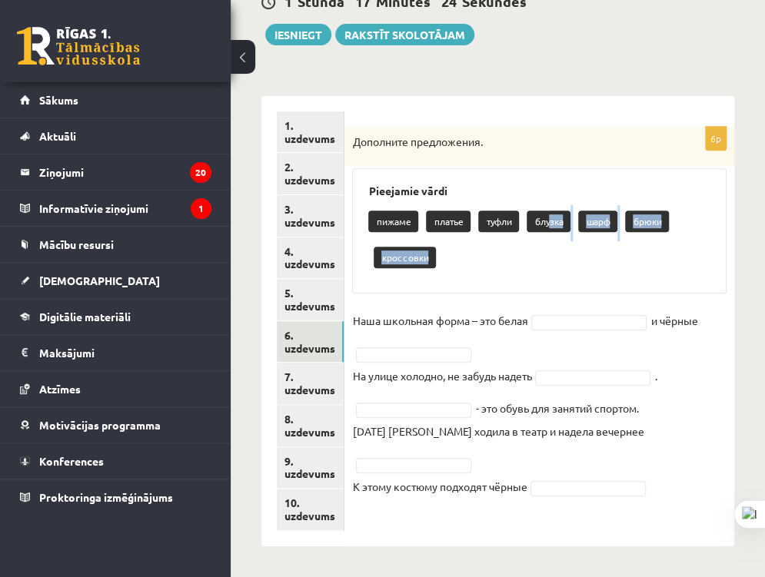
drag, startPoint x: 553, startPoint y: 220, endPoint x: 553, endPoint y: 262, distance: 42.3
click at [553, 262] on div "пижаме платье туфли блузка шарф брюки кроссовки" at bounding box center [539, 241] width 342 height 72
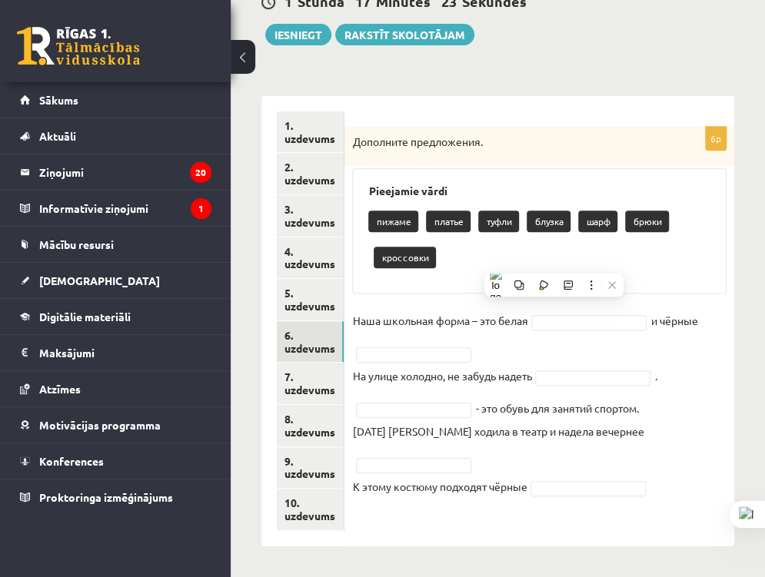
click at [553, 262] on div "пижаме платье туфли блузка шарф брюки кроссовки" at bounding box center [539, 241] width 342 height 72
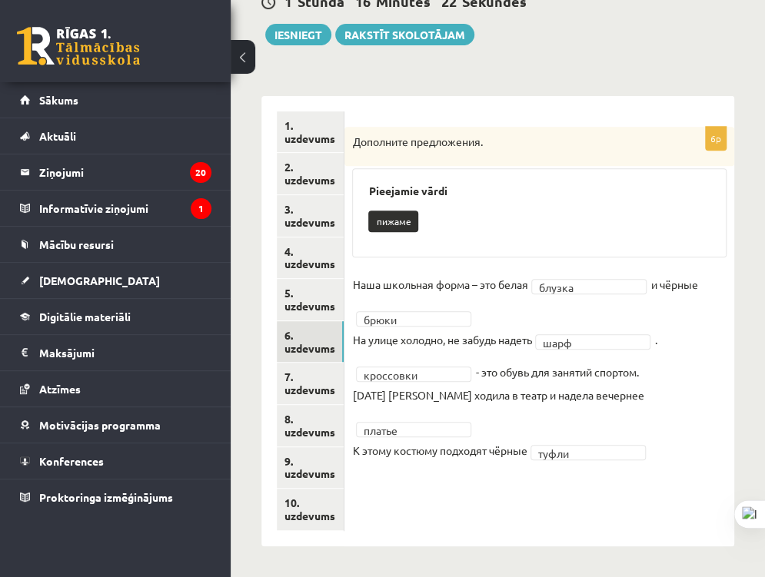
click at [466, 453] on div "6p Дополните предложения. Pieejamie vārdi пижаме Наша школьная форма – это бела…" at bounding box center [539, 303] width 390 height 352
click at [307, 406] on link "8. uzdevums" at bounding box center [310, 426] width 67 height 42
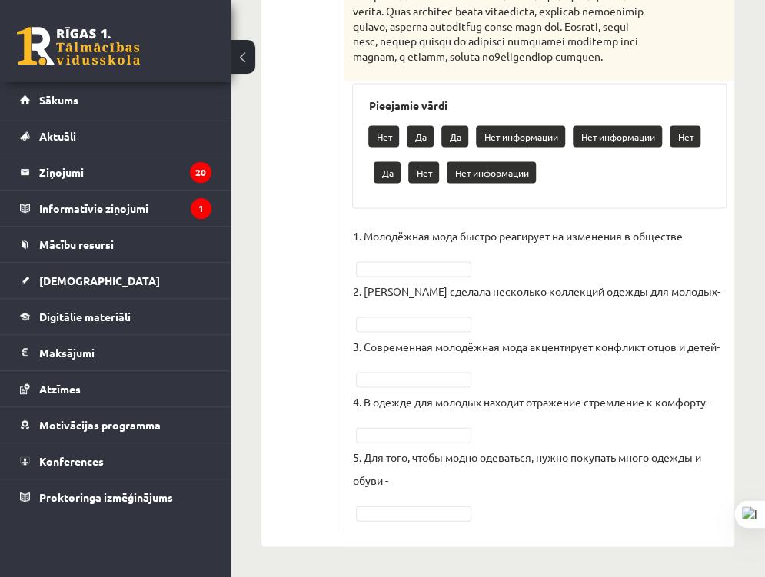
scroll to position [1025, 0]
click at [407, 192] on div "Нет Да Да Нет информации Нет информации Нет Да Нет Нет информации" at bounding box center [539, 156] width 342 height 72
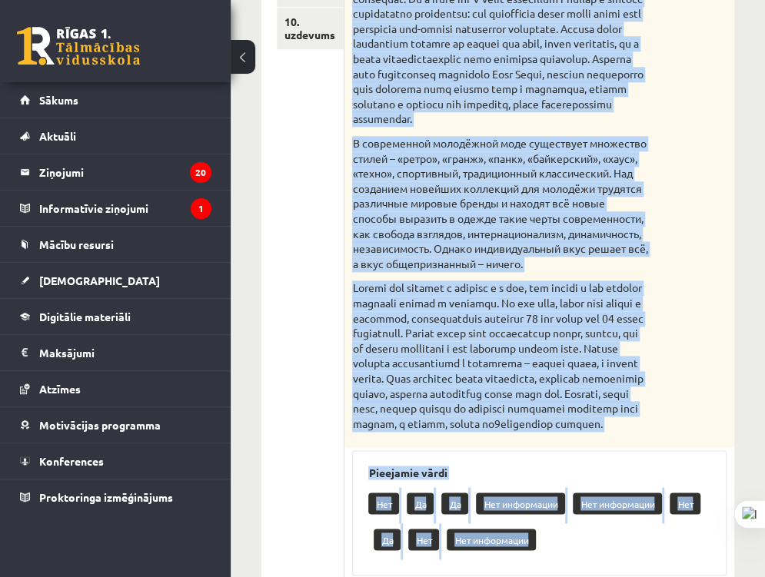
scroll to position [1073, 0]
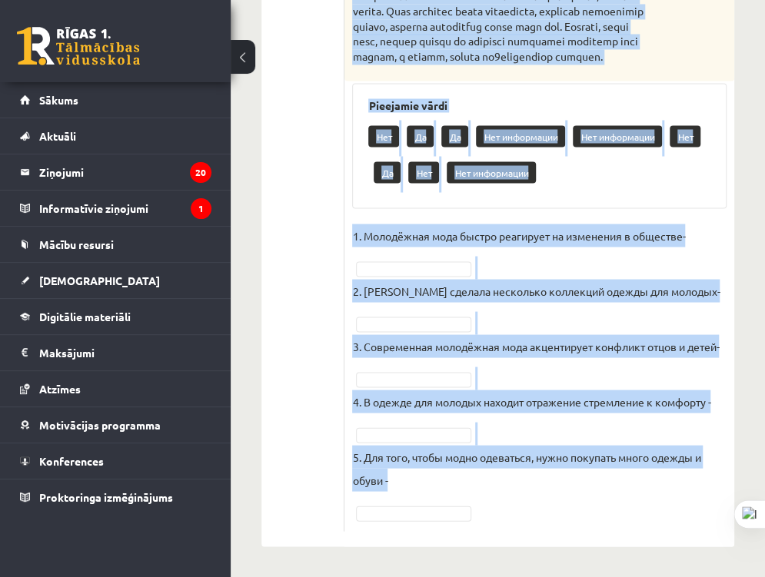
drag, startPoint x: 351, startPoint y: 138, endPoint x: 495, endPoint y: 501, distance: 390.3
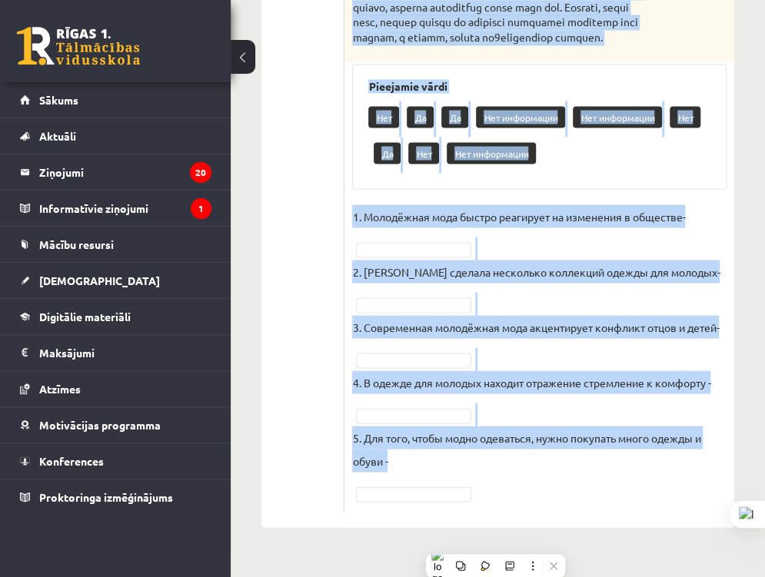
copy div "Прочитайте текст и выполните задание. Главное отличие молодёжной моды состоит в…"
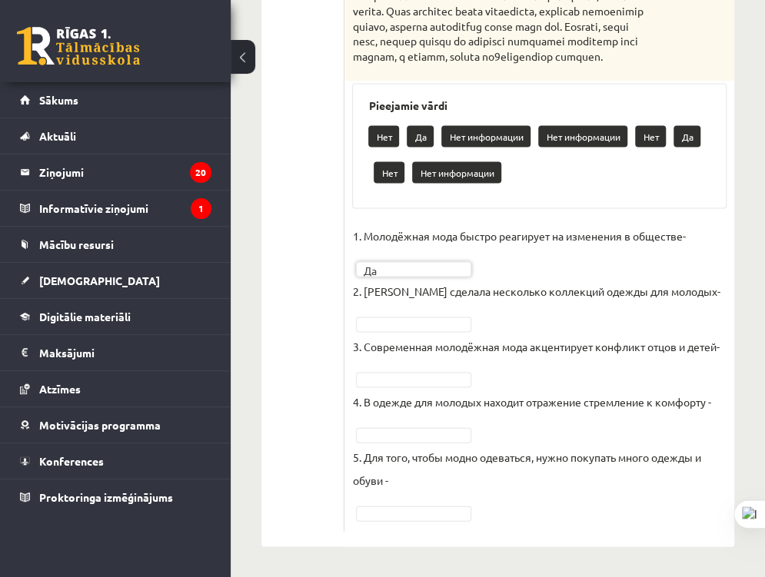
click at [437, 335] on p "3. Современная молодёжная мода акцентирует конфликт отцов и детей-" at bounding box center [535, 345] width 367 height 23
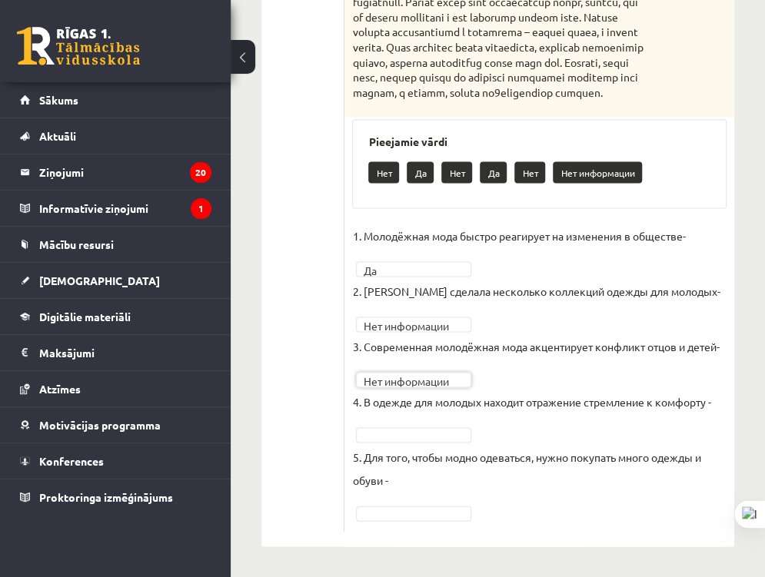
scroll to position [1038, 0]
click at [380, 503] on fieldset "**********" at bounding box center [539, 374] width 374 height 300
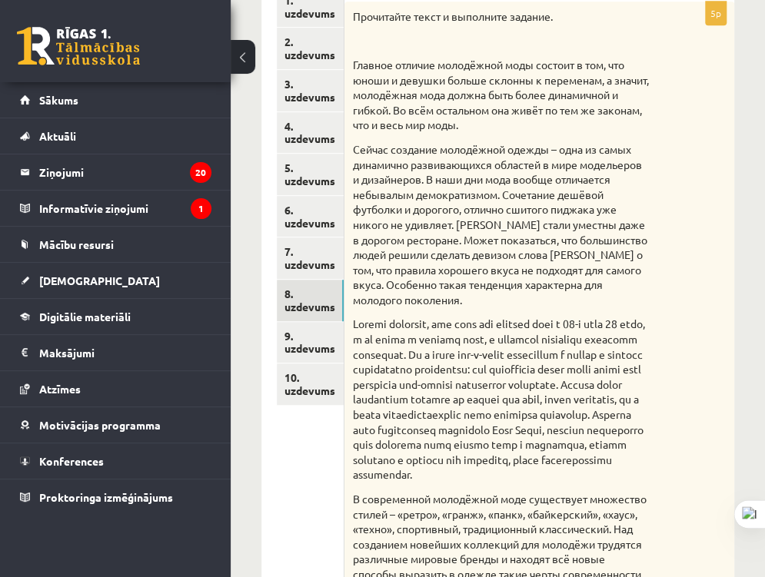
scroll to position [288, 0]
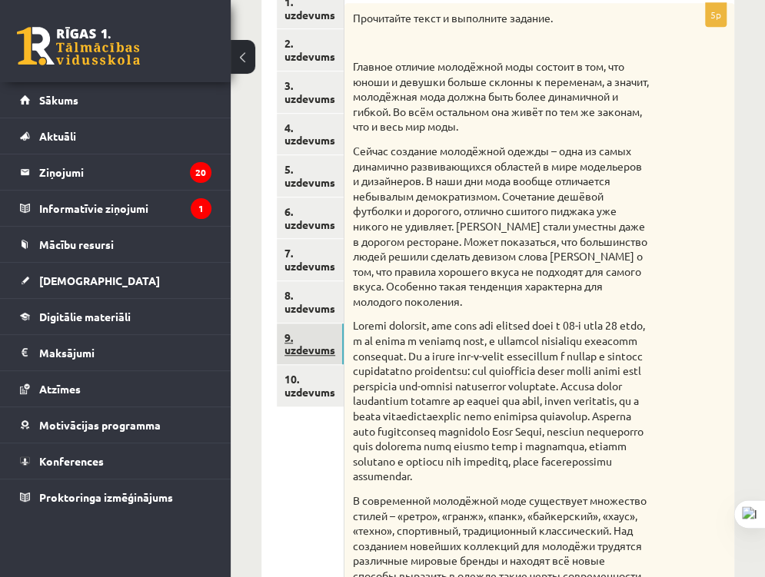
click at [314, 339] on link "9. uzdevums" at bounding box center [310, 345] width 67 height 42
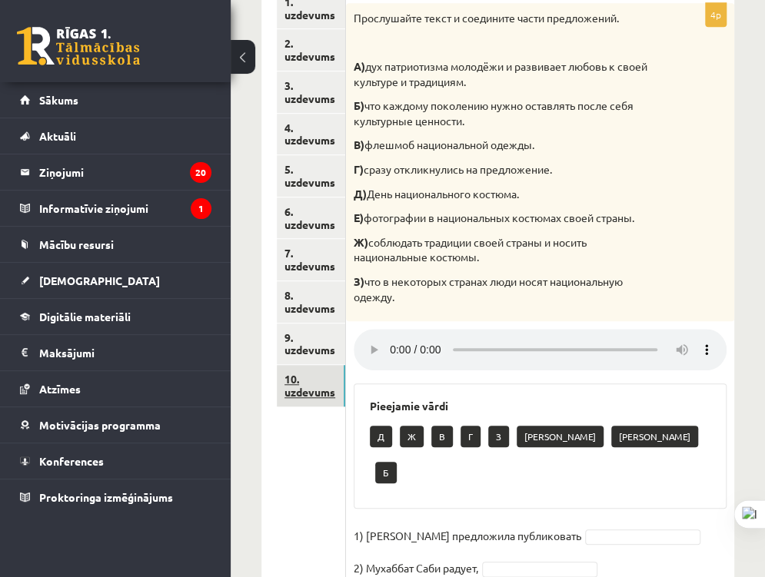
click at [305, 378] on link "10. uzdevums" at bounding box center [311, 386] width 68 height 42
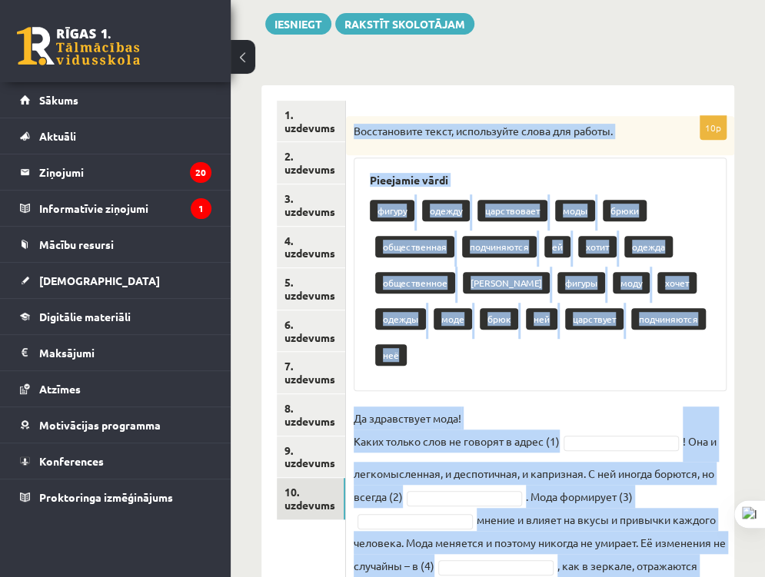
scroll to position [483, 0]
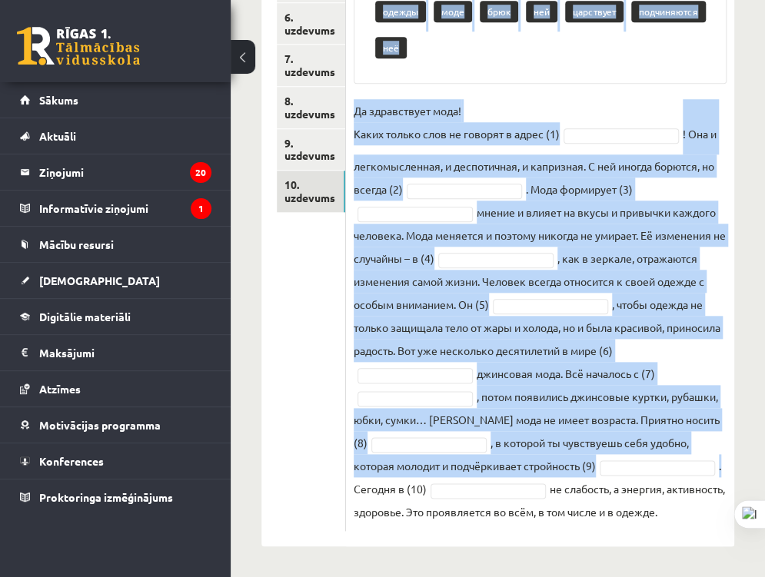
drag, startPoint x: 354, startPoint y: 132, endPoint x: 735, endPoint y: 537, distance: 555.8
click at [735, 537] on div "**********" at bounding box center [498, 76] width 534 height 1001
copy div "Восстановите текст, используйте слова для работы. Pieejamie vārdi фигуру одежду…"
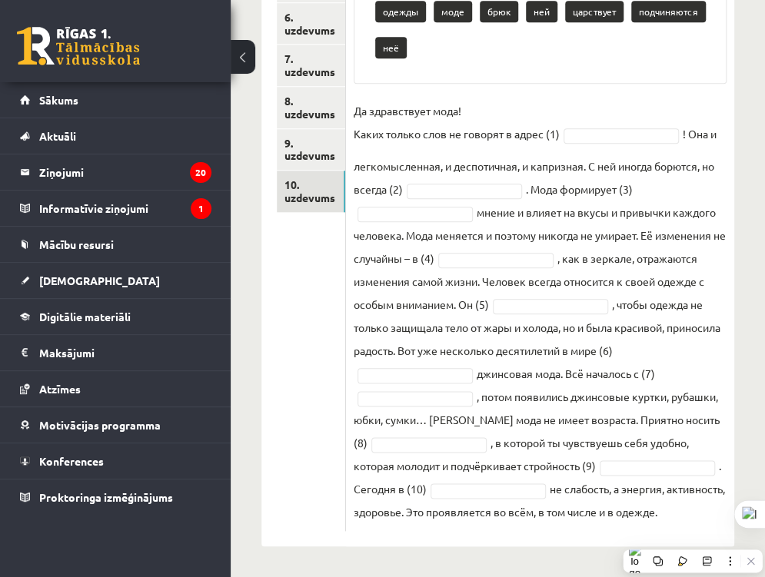
click at [271, 364] on div "1. uzdevums 2. uzdevums 3. uzdevums 4. uzdevums 5. uzdevums 6. uzdevums 7. uzde…" at bounding box center [303, 162] width 85 height 769
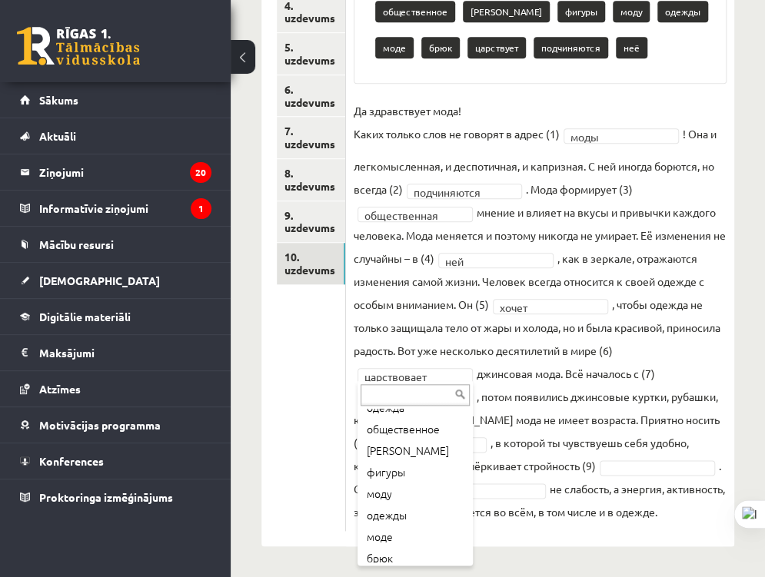
scroll to position [212, 0]
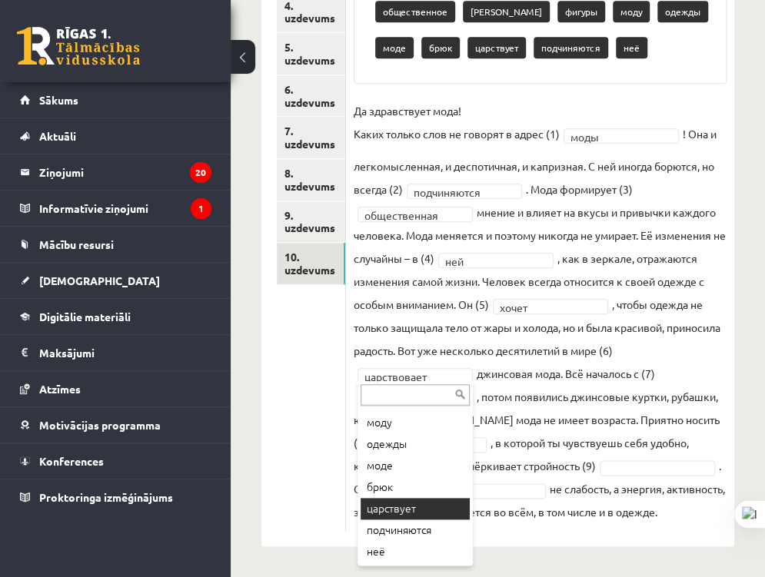
drag, startPoint x: 414, startPoint y: 519, endPoint x: 409, endPoint y: 509, distance: 11.0
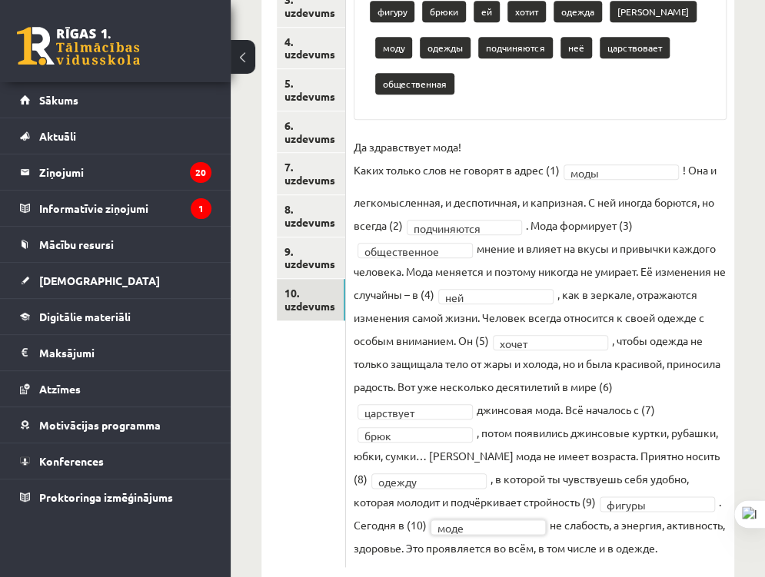
scroll to position [367, 0]
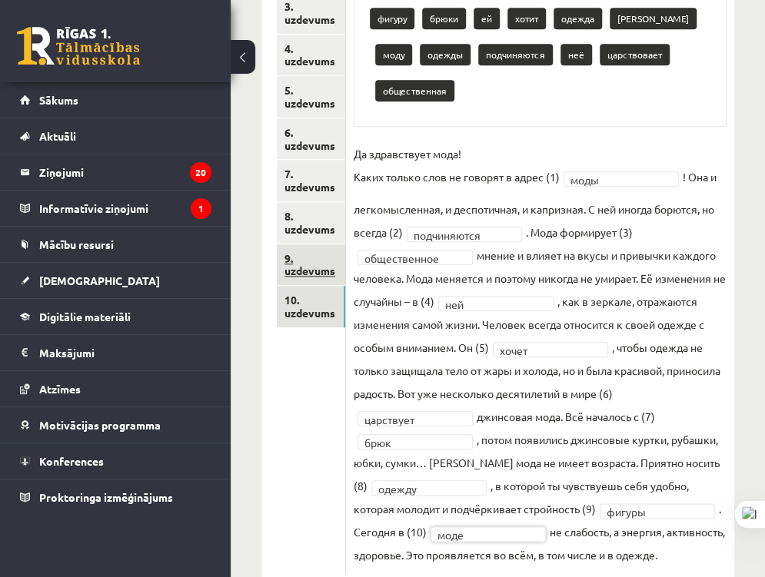
click at [312, 275] on link "9. uzdevums" at bounding box center [311, 265] width 68 height 42
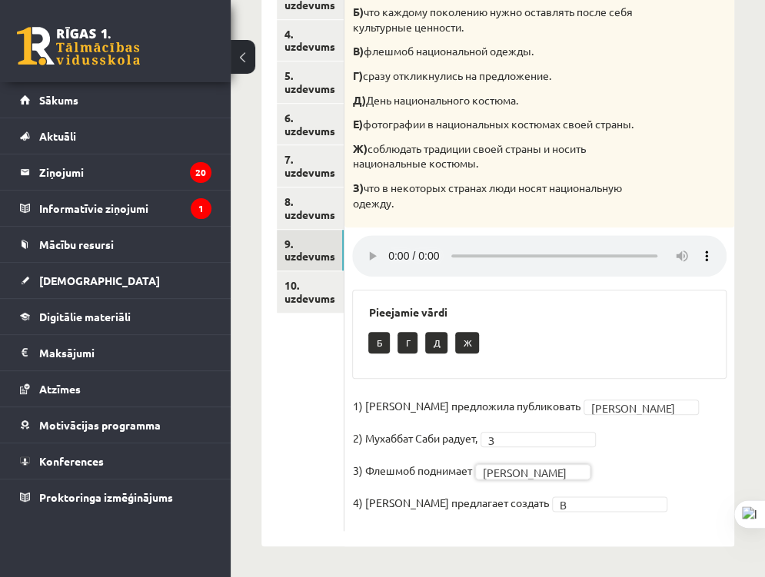
scroll to position [0, 0]
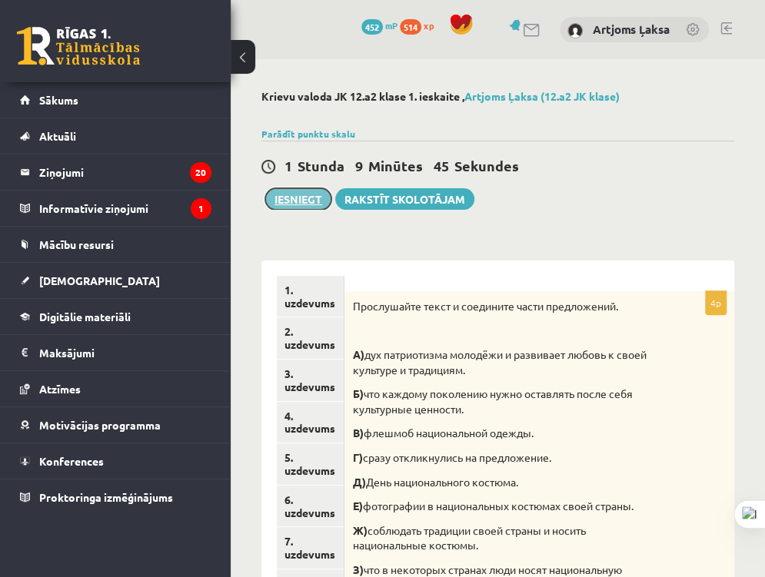
click at [302, 208] on button "Iesniegt" at bounding box center [298, 199] width 66 height 22
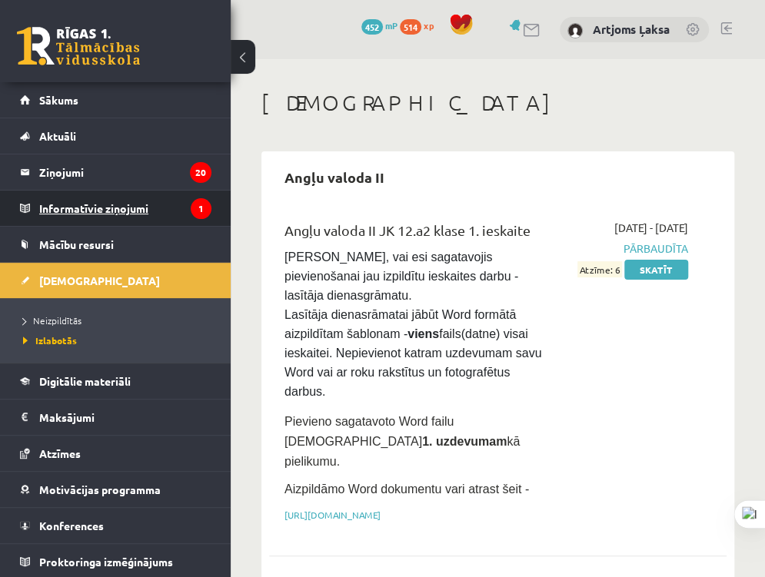
click at [121, 209] on legend "Informatīvie ziņojumi 1" at bounding box center [125, 208] width 172 height 35
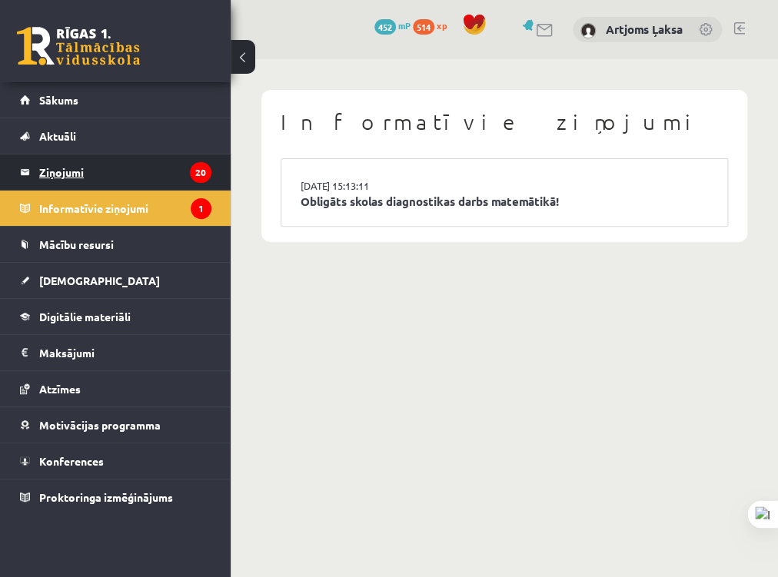
click at [114, 177] on legend "Ziņojumi 20" at bounding box center [125, 172] width 172 height 35
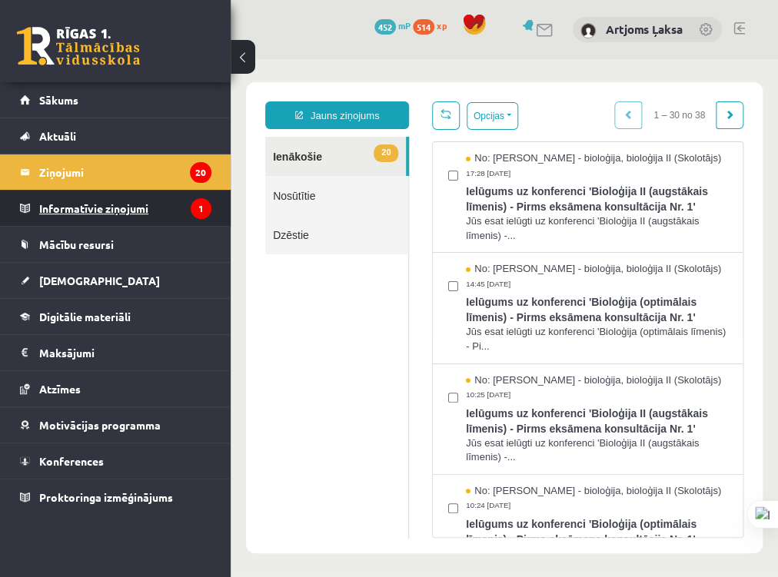
click at [101, 205] on legend "Informatīvie ziņojumi 1" at bounding box center [125, 208] width 172 height 35
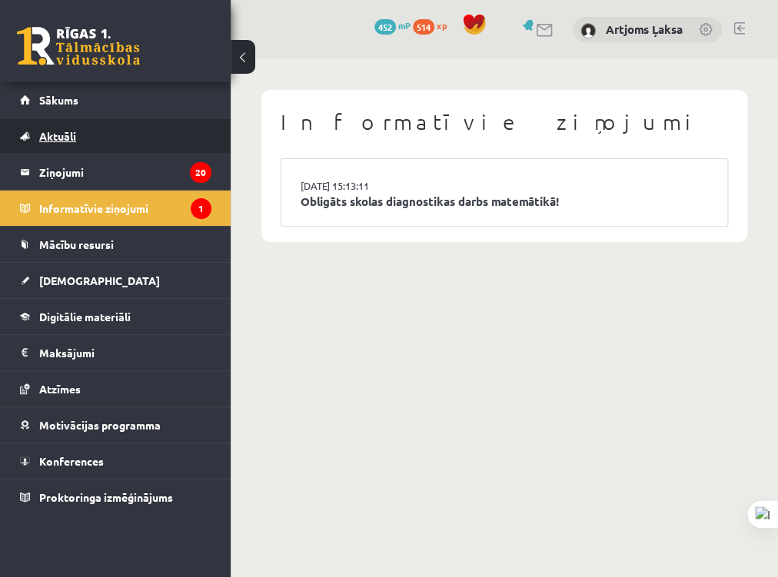
click at [111, 147] on link "Aktuāli" at bounding box center [115, 135] width 191 height 35
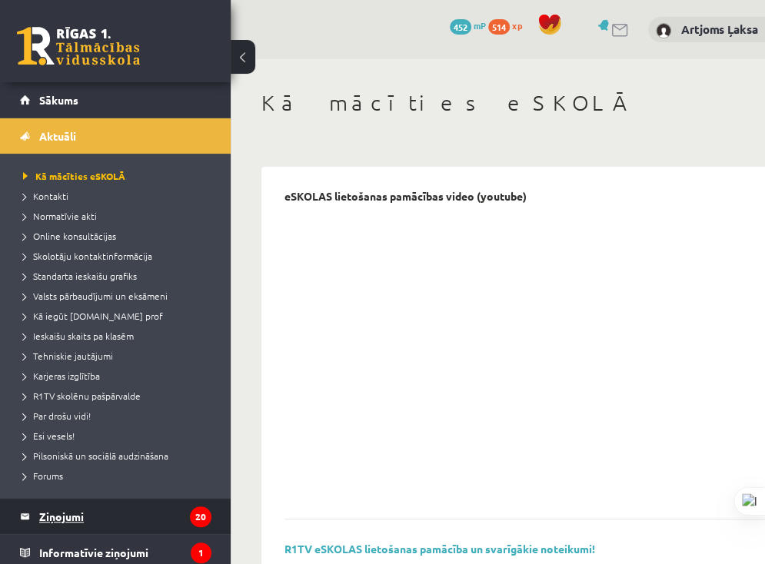
click at [48, 533] on legend "Ziņojumi 20" at bounding box center [125, 516] width 172 height 35
